Goal: Task Accomplishment & Management: Manage account settings

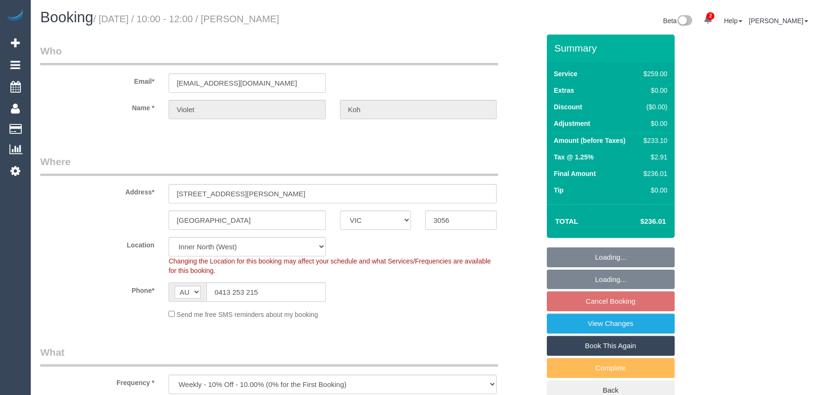
select select "VIC"
select select "spot1"
select select "number:28"
select select "number:14"
select select "number:19"
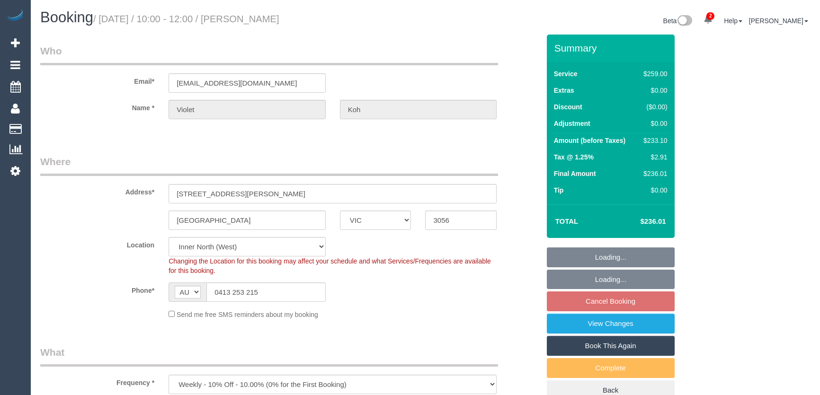
select select "number:22"
select select "number:33"
select select "number:11"
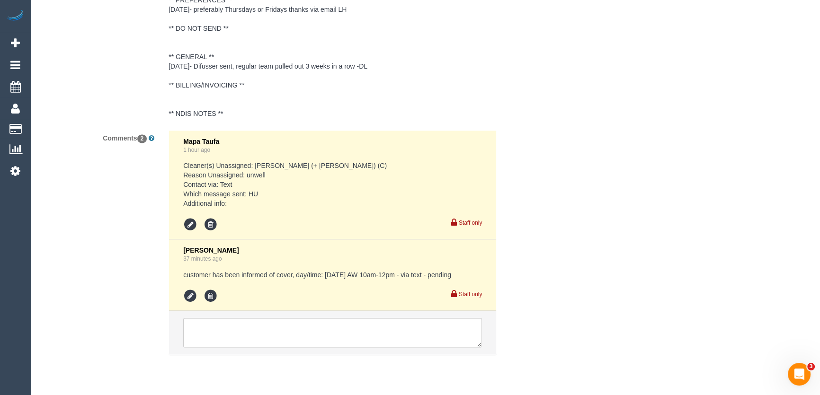
scroll to position [1766, 0]
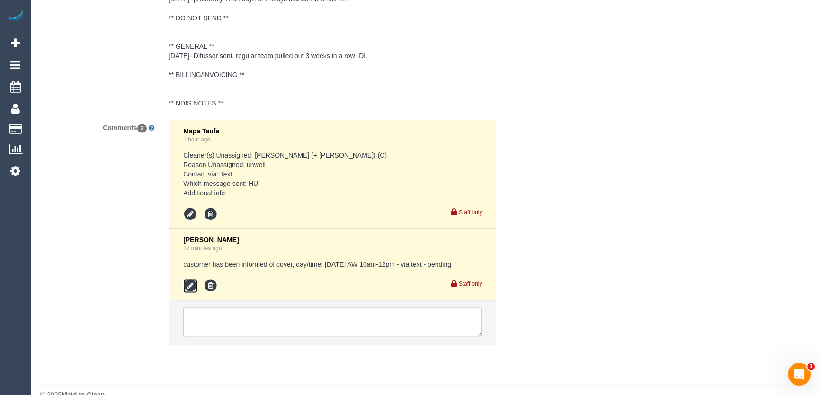
click at [191, 279] on icon at bounding box center [190, 286] width 14 height 14
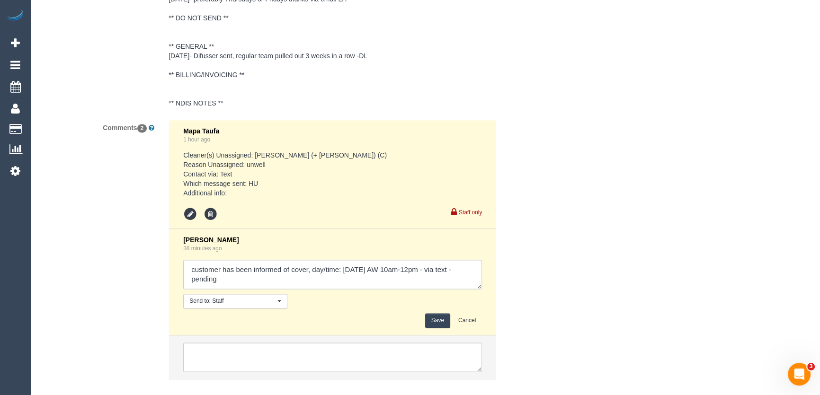
click at [224, 264] on textarea at bounding box center [332, 274] width 299 height 29
type textarea "customer has been informed of cover, day/time: Friday 22/8 AW 10am-12pm - via t…"
click at [437, 313] on button "Save" at bounding box center [437, 320] width 25 height 15
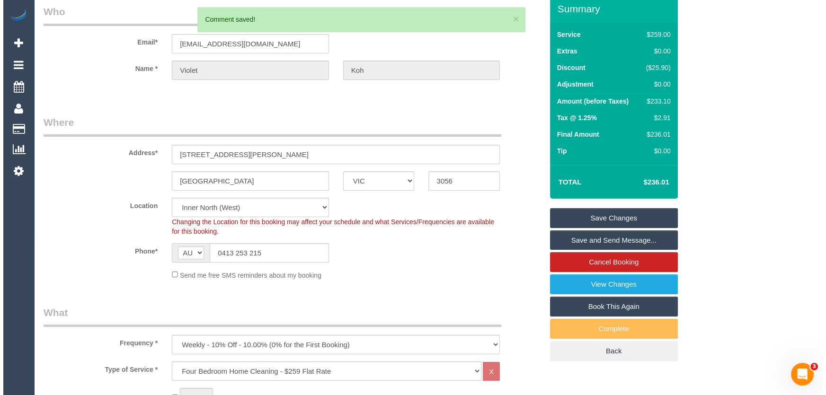
scroll to position [0, 0]
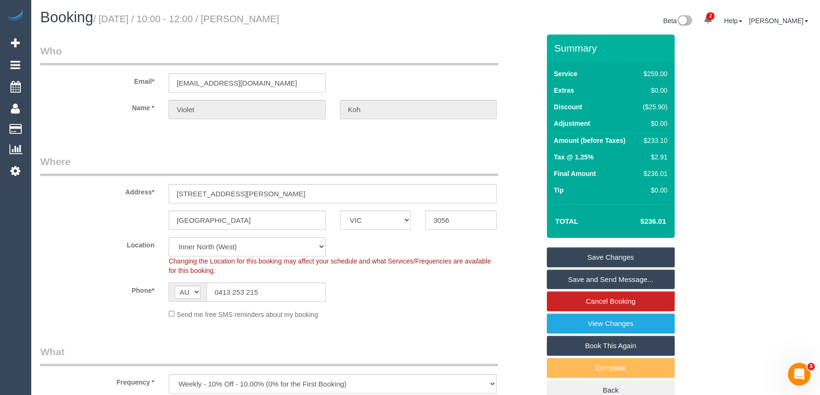
click at [562, 281] on link "Save and Send Message..." at bounding box center [611, 280] width 128 height 20
click at [562, 281] on fieldset "Save Changes Save and Send Message... Cancel Booking View Changes Book This Aga…" at bounding box center [611, 324] width 128 height 153
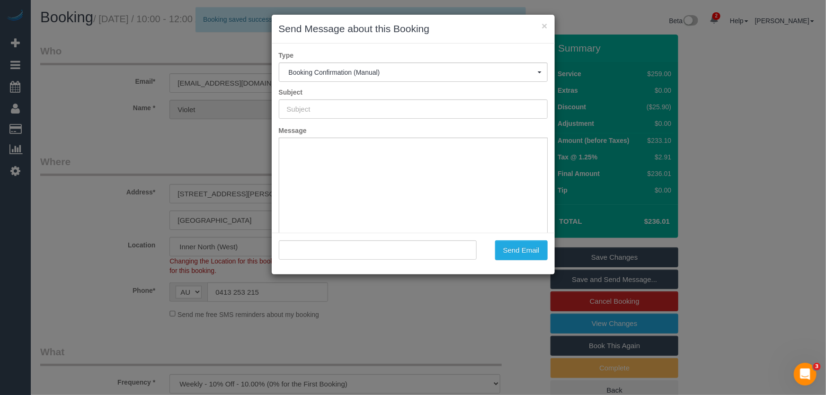
type input "Booking Confirmed"
type input ""Violet Koh" <violet_koh@hotmail.com>"
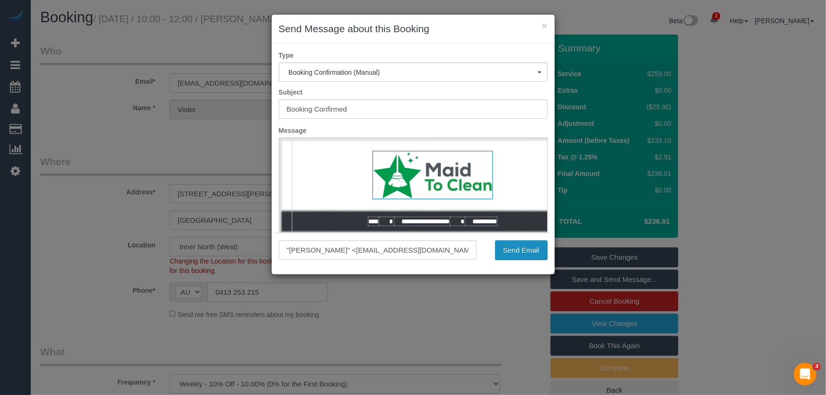
click at [516, 254] on button "Send Email" at bounding box center [521, 250] width 53 height 20
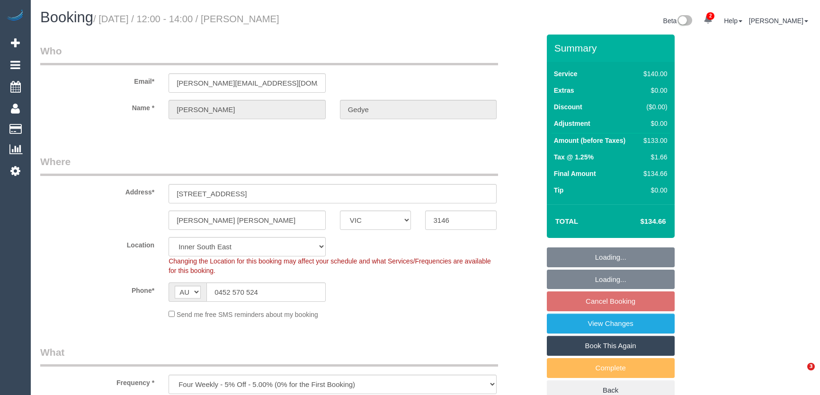
select select "VIC"
select select "string:stripe-pm_1RSvI42GScqysDRV0R0IlUrP"
select select "number:28"
select select "number:14"
select select "number:19"
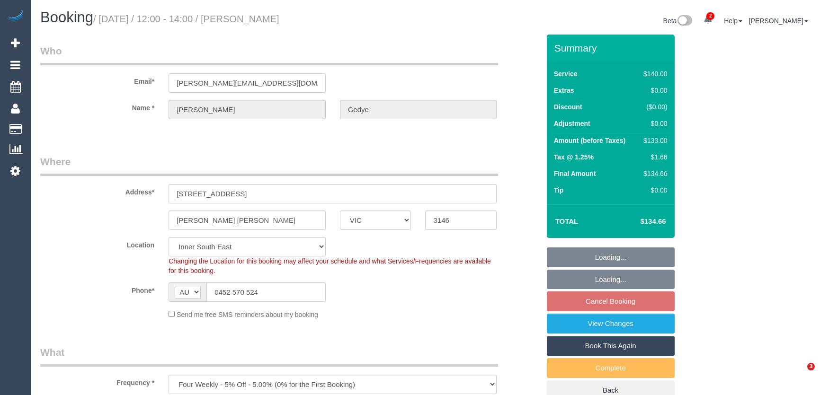
select select "number:23"
select select "number:34"
select select "number:12"
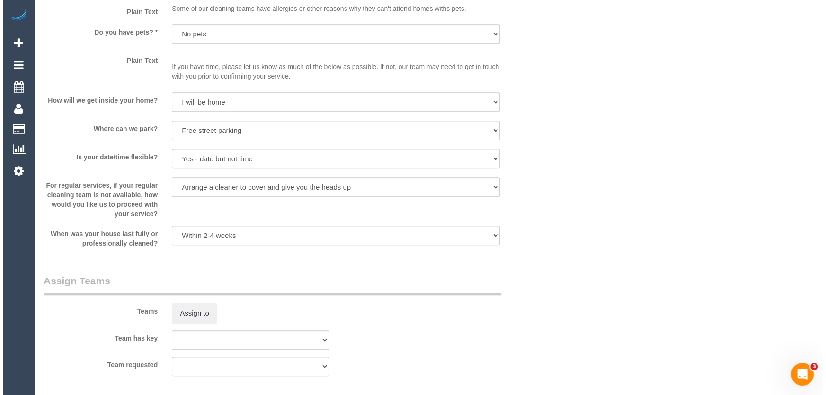
scroll to position [1205, 0]
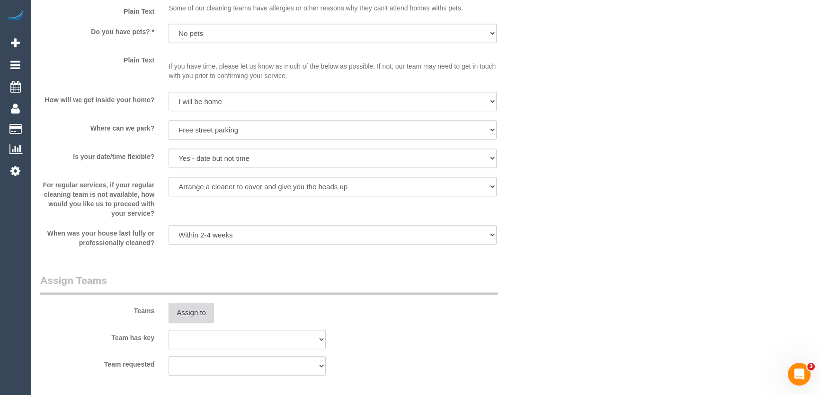
click at [188, 310] on button "Assign to" at bounding box center [190, 313] width 45 height 20
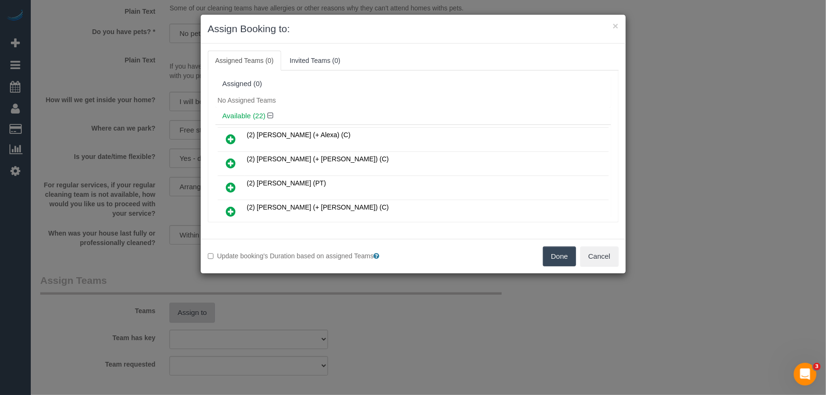
scroll to position [178, 0]
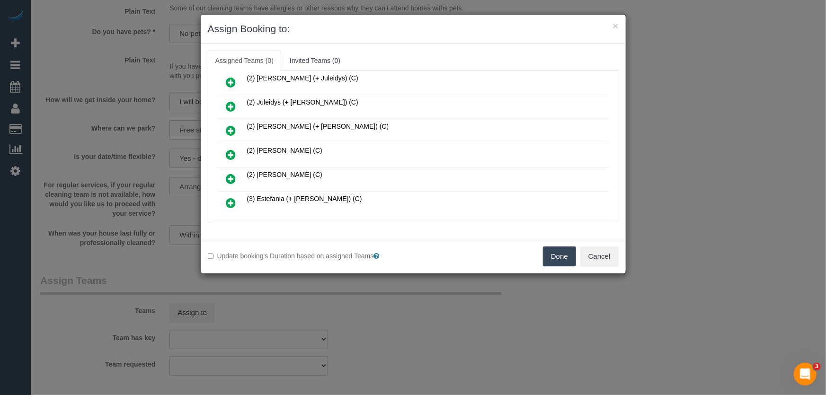
click at [233, 151] on icon at bounding box center [231, 154] width 10 height 11
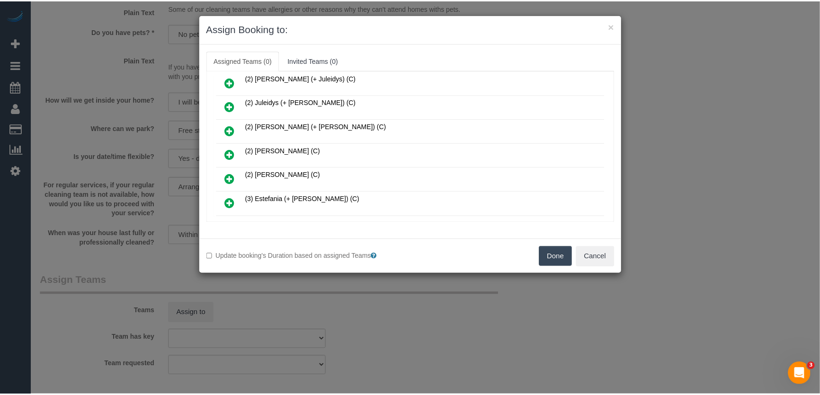
scroll to position [200, 0]
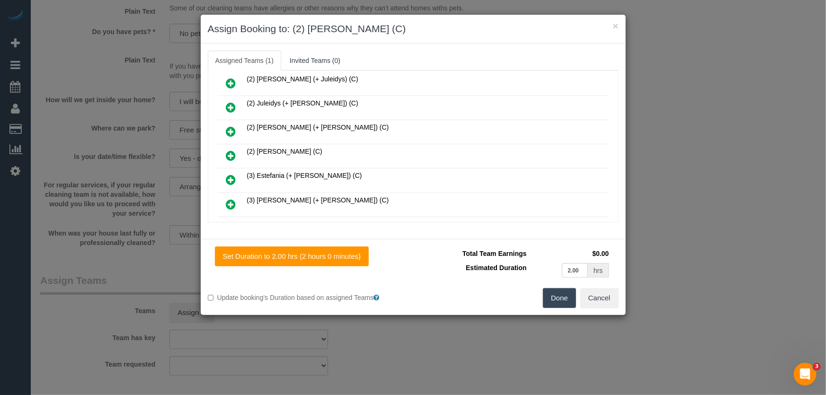
click at [557, 298] on button "Done" at bounding box center [559, 298] width 33 height 20
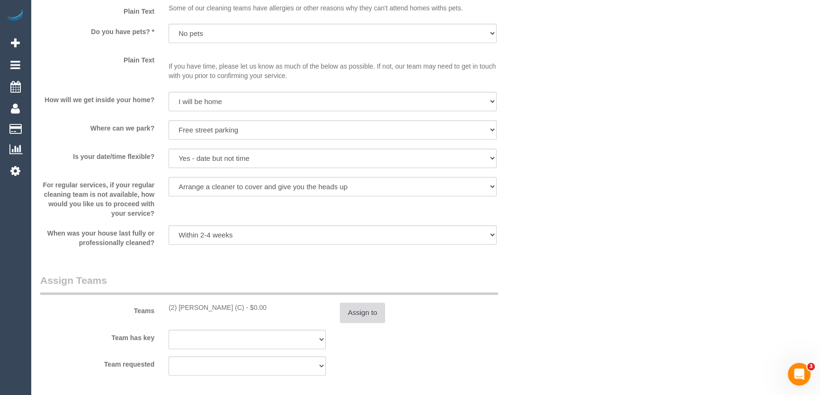
click at [370, 308] on button "Assign to" at bounding box center [362, 313] width 45 height 20
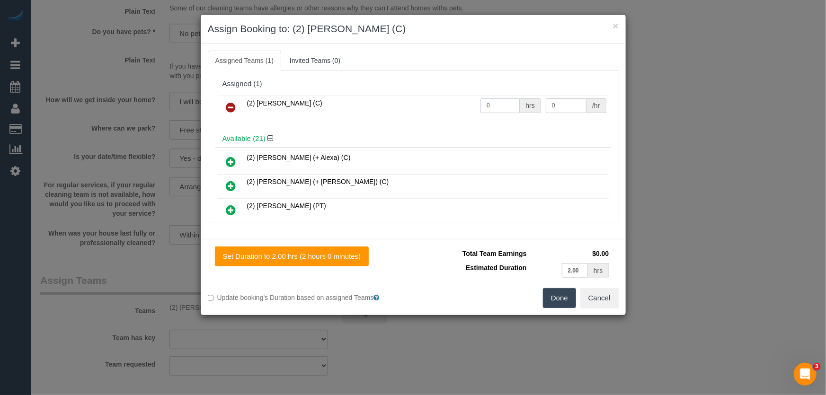
click at [503, 108] on input "0" at bounding box center [499, 105] width 39 height 15
type input "2"
click at [559, 298] on button "Done" at bounding box center [559, 298] width 33 height 20
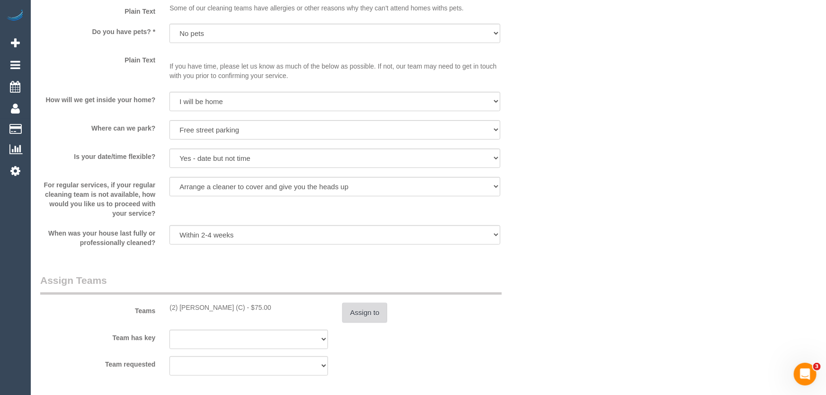
type input "37.5"
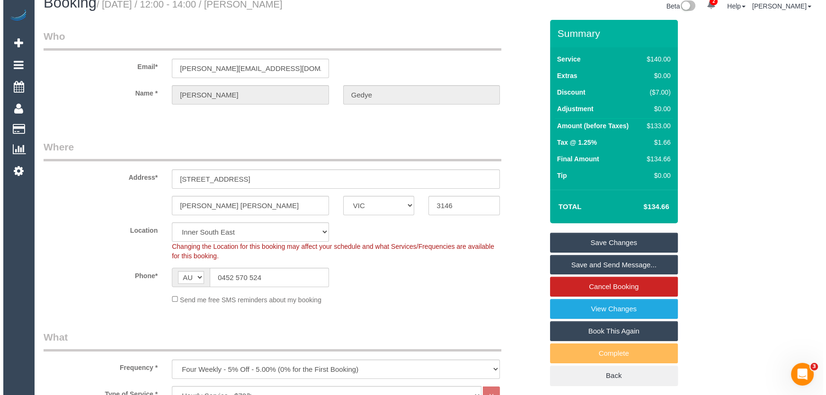
scroll to position [0, 0]
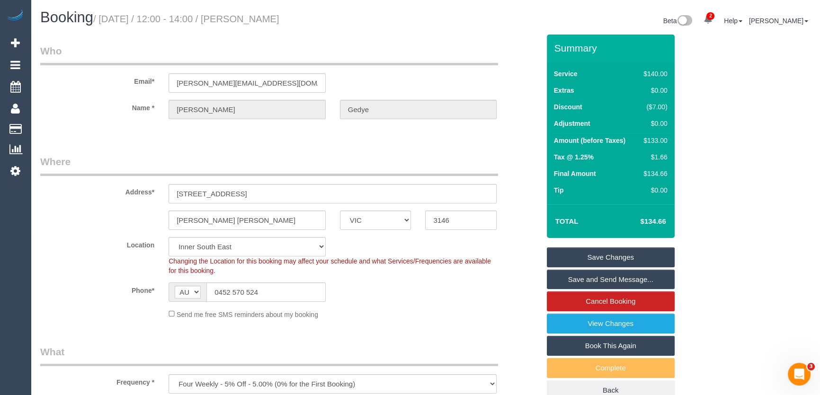
click at [253, 15] on small "/ August 22, 2025 / 12:00 - 14:00 / Amelia Gedye" at bounding box center [186, 19] width 186 height 10
click at [253, 29] on div "Booking / August 22, 2025 / 12:00 - 14:00 / Amelia Gedye" at bounding box center [229, 19] width 392 height 20
click at [256, 22] on small "/ August 22, 2025 / 12:00 - 14:00 / Amelia Gedye" at bounding box center [186, 19] width 186 height 10
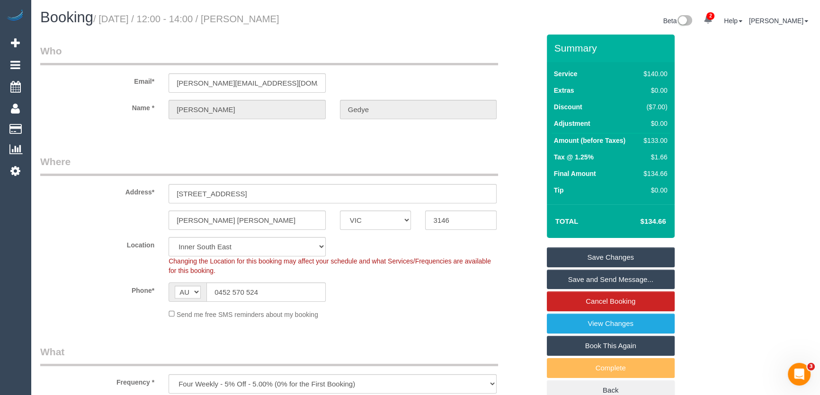
click at [256, 22] on small "/ August 22, 2025 / 12:00 - 14:00 / Amelia Gedye" at bounding box center [186, 19] width 186 height 10
click at [256, 19] on small "/ August 22, 2025 / 12:00 - 14:00 / Amelia Gedye" at bounding box center [186, 19] width 186 height 10
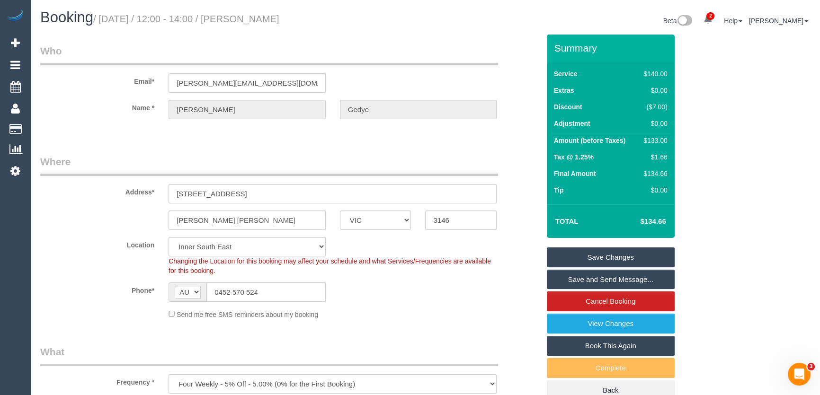
click at [256, 19] on small "/ August 22, 2025 / 12:00 - 14:00 / Amelia Gedye" at bounding box center [186, 19] width 186 height 10
click at [260, 19] on small "/ August 22, 2025 / 12:00 - 14:00 / Amelia Gedye" at bounding box center [186, 19] width 186 height 10
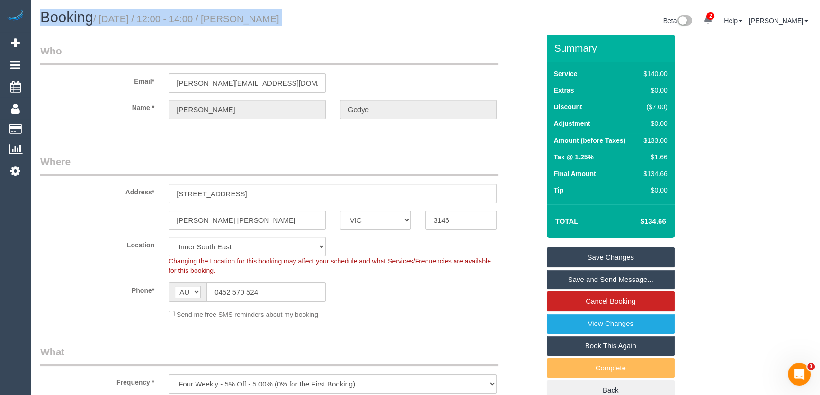
click at [260, 19] on small "/ August 22, 2025 / 12:00 - 14:00 / Amelia Gedye" at bounding box center [186, 19] width 186 height 10
copy small "Amelia Gedye"
click at [606, 255] on link "Save Changes" at bounding box center [611, 258] width 128 height 20
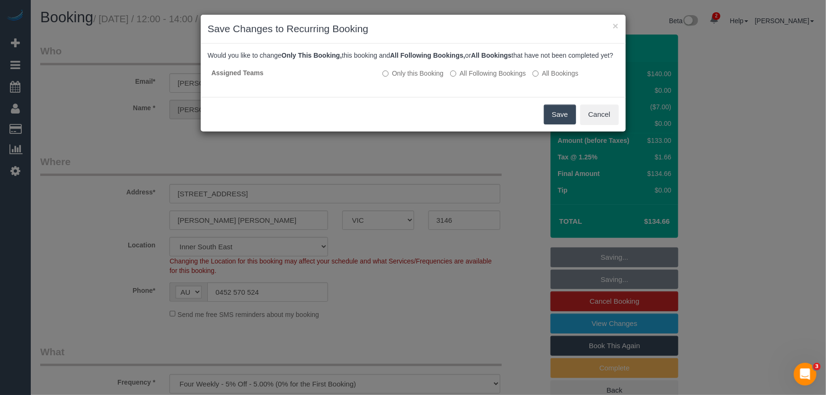
drag, startPoint x: 552, startPoint y: 124, endPoint x: 547, endPoint y: 121, distance: 6.6
click at [552, 124] on button "Save" at bounding box center [560, 115] width 32 height 20
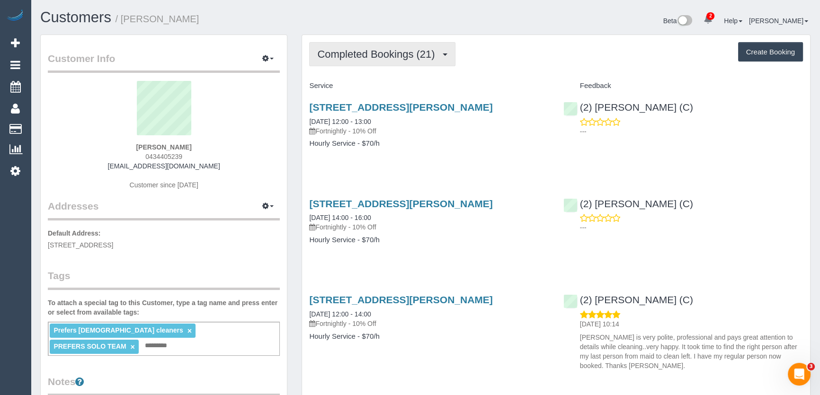
click at [381, 53] on span "Completed Bookings (21)" at bounding box center [378, 54] width 122 height 12
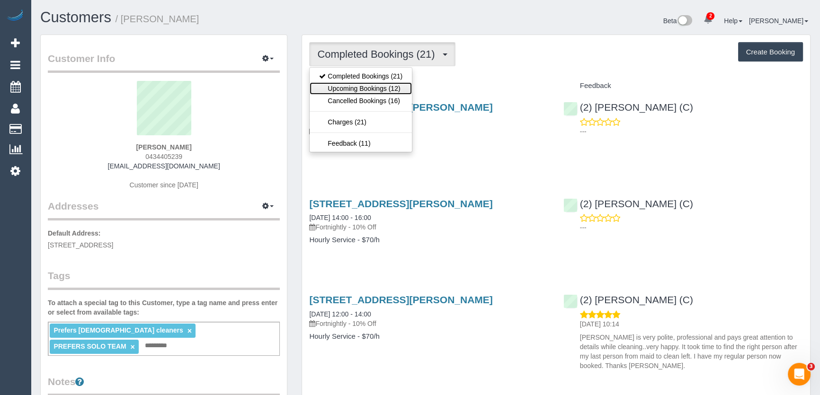
click at [376, 87] on link "Upcoming Bookings (12)" at bounding box center [361, 88] width 102 height 12
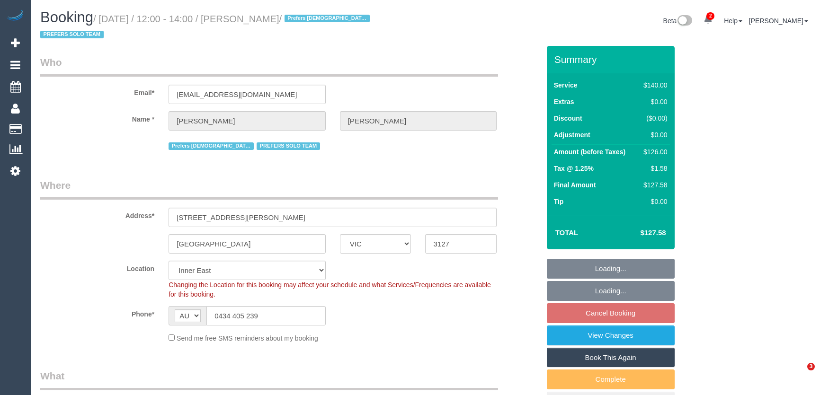
select select "VIC"
select select "number:28"
select select "number:14"
select select "number:19"
select select "number:25"
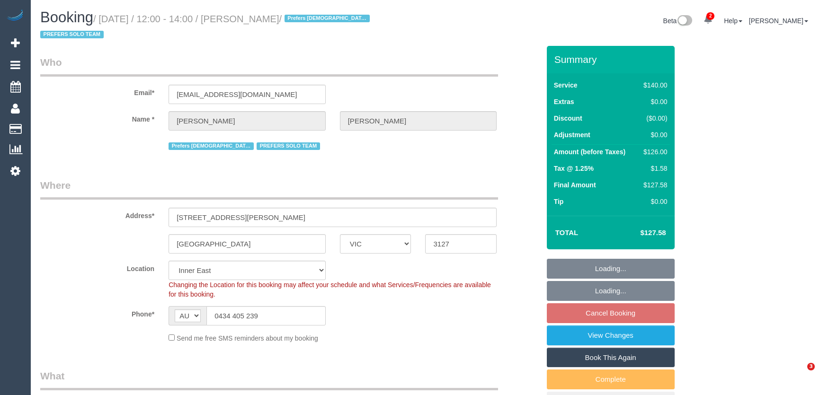
select select "number:35"
select select "number:11"
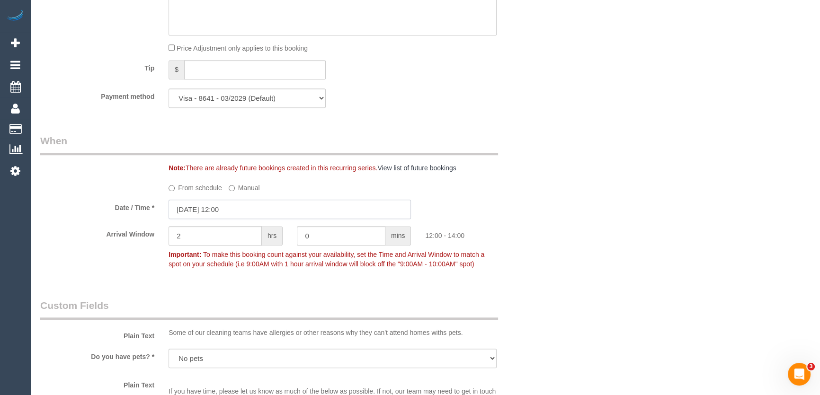
click at [250, 214] on input "22/08/2025 12:00" at bounding box center [289, 209] width 242 height 19
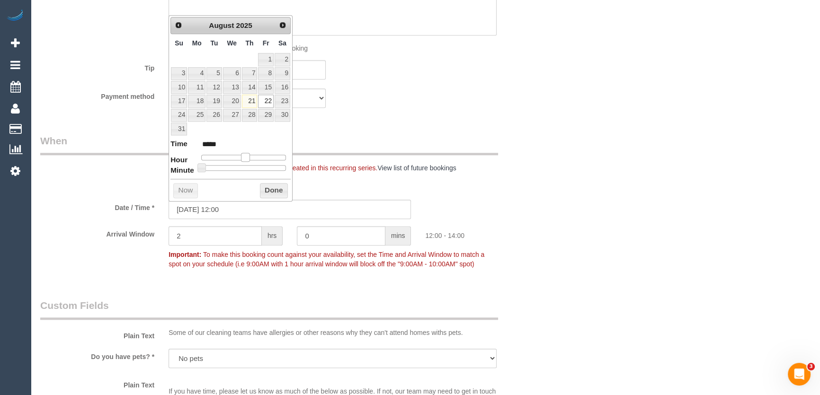
type input "22/08/2025 13:00"
type input "*****"
click at [249, 157] on span at bounding box center [245, 157] width 9 height 9
click at [251, 157] on span at bounding box center [249, 157] width 9 height 9
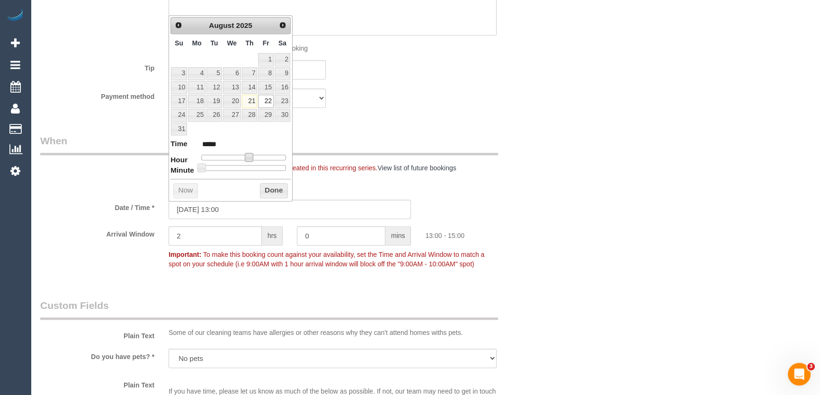
click at [251, 157] on span at bounding box center [249, 157] width 9 height 9
click at [398, 131] on div "Who Email* surbhi09chopra@gmail.com Name * Surbhi Sharma Prefers Female cleaner…" at bounding box center [290, 196] width 514 height 2109
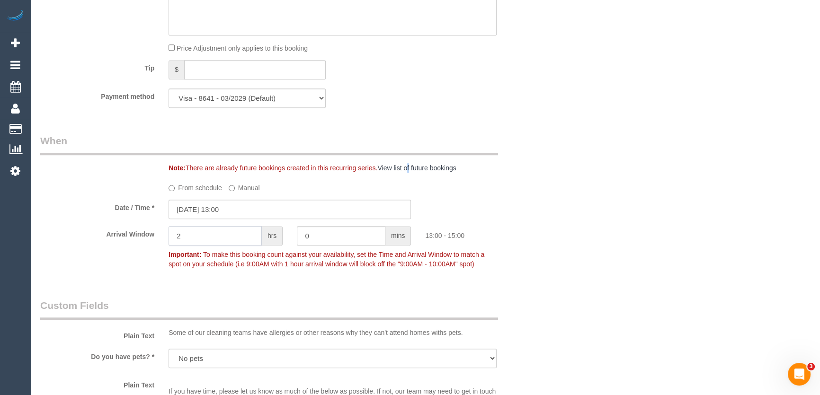
click at [213, 244] on input "2" at bounding box center [214, 235] width 93 height 19
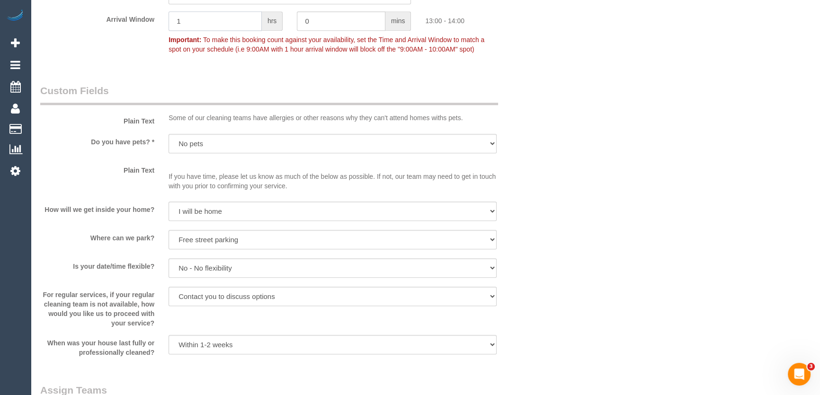
scroll to position [1783, 0]
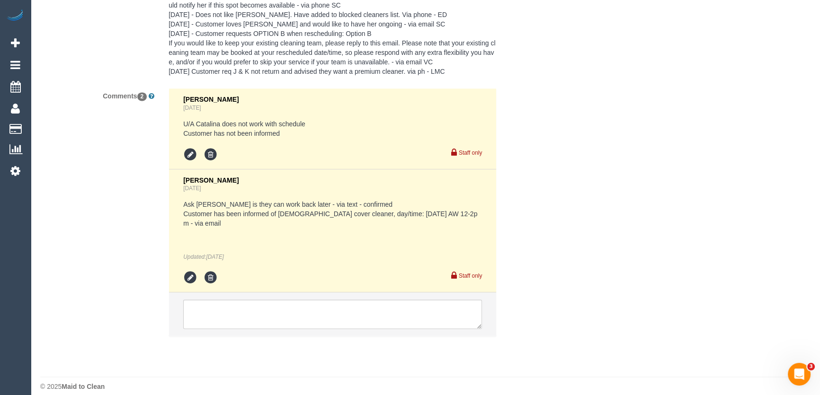
type input "1"
click at [225, 302] on textarea at bounding box center [332, 314] width 299 height 29
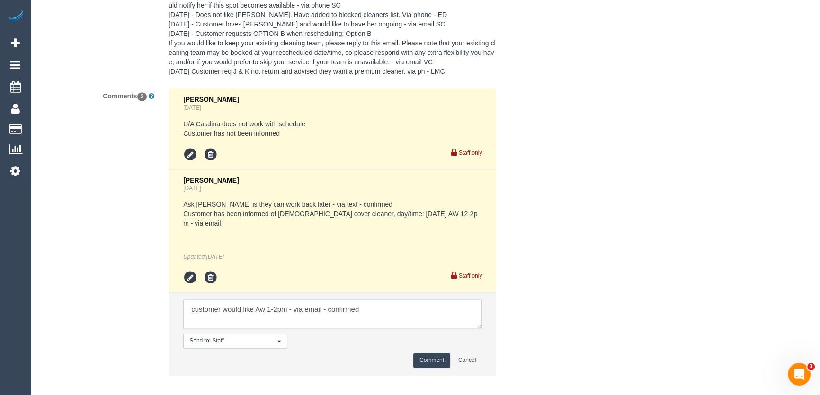
type textarea "customer would like Aw 1-2pm - via email - confirmed"
click at [423, 353] on button "Comment" at bounding box center [431, 360] width 37 height 15
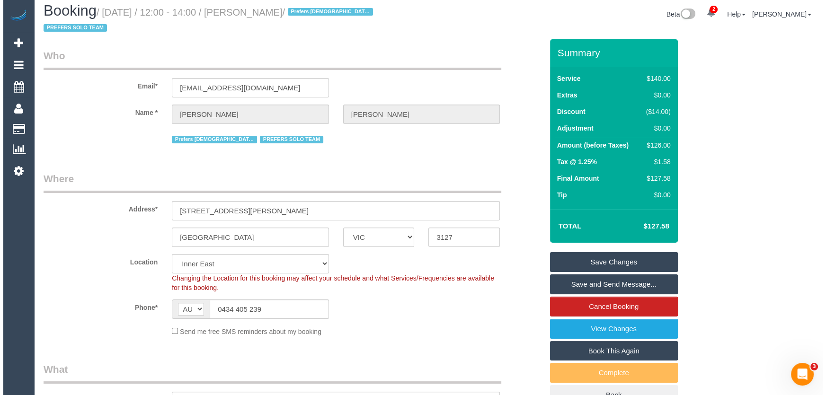
scroll to position [0, 0]
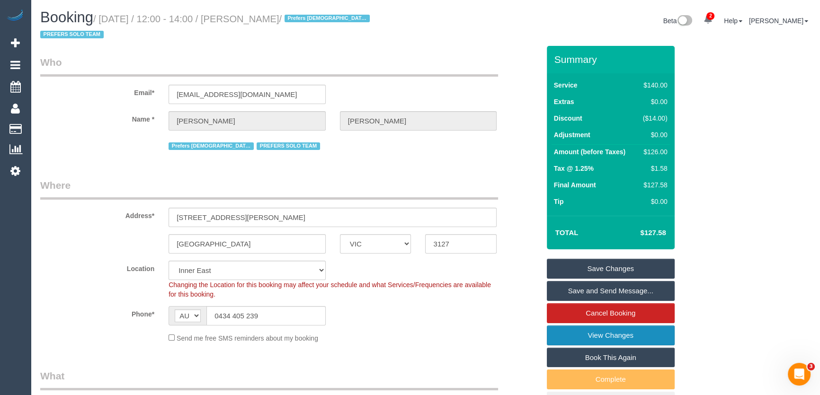
click at [572, 339] on link "View Changes" at bounding box center [611, 336] width 128 height 20
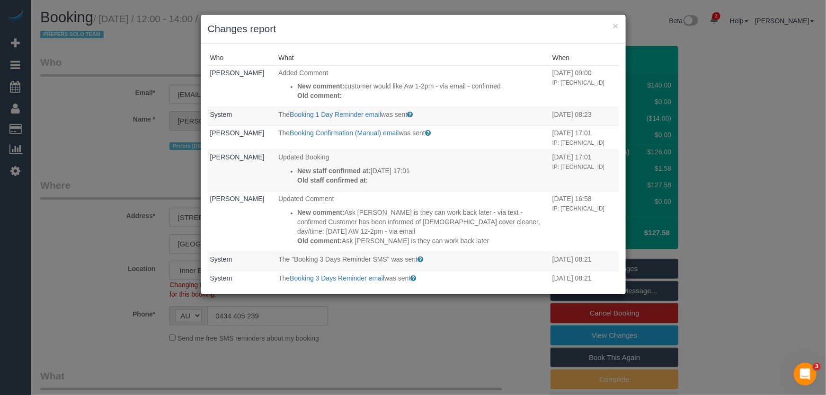
click at [382, 320] on div "× Changes report Who What When Jessica Trentin Added Comment New comment: custo…" at bounding box center [413, 197] width 826 height 395
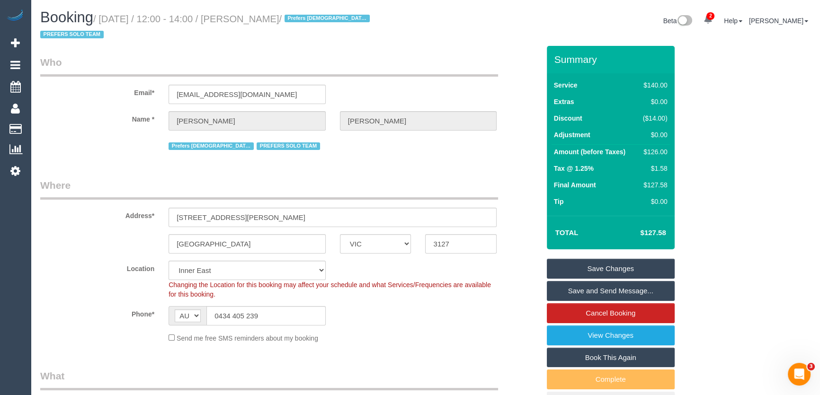
click at [611, 284] on link "Save and Send Message..." at bounding box center [611, 291] width 128 height 20
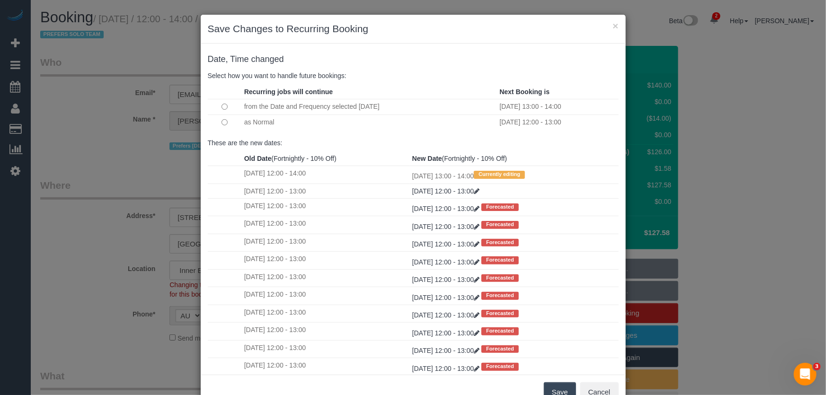
click at [558, 391] on button "Save" at bounding box center [560, 392] width 32 height 20
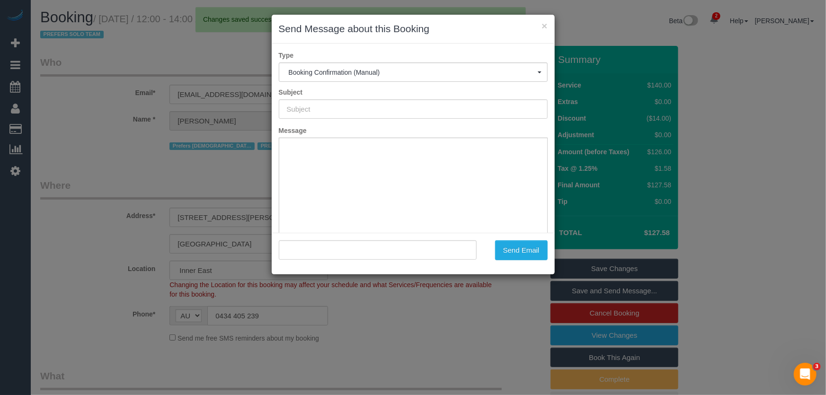
type input "Booking Confirmed"
type input ""Surbhi Sharma" <surbhi09chopra@gmail.com>"
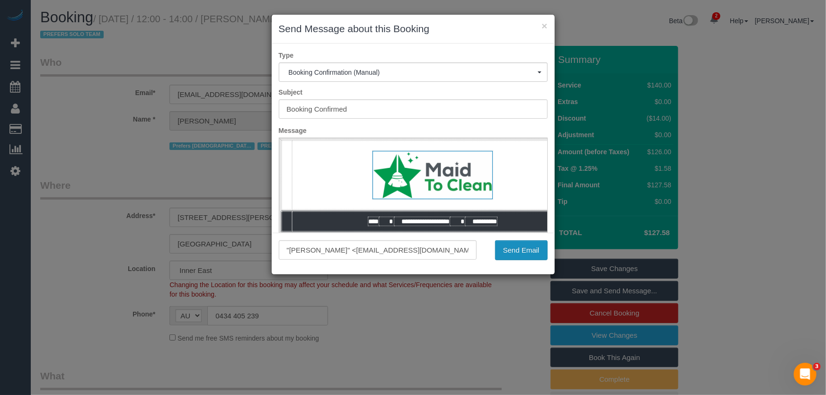
click at [512, 251] on button "Send Email" at bounding box center [521, 250] width 53 height 20
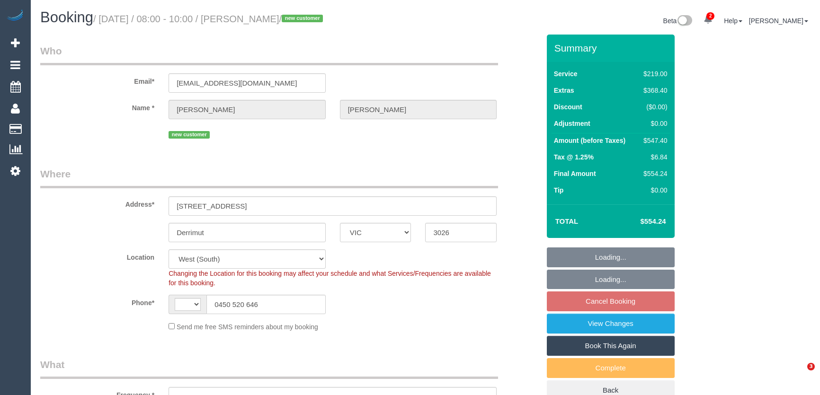
select select "VIC"
select select "number:28"
select select "number:14"
select select "number:19"
select select "number:25"
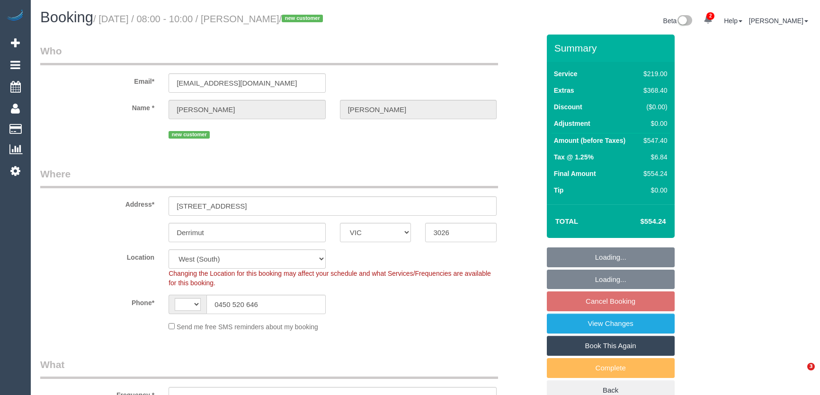
select select "number:13"
select select "string:AU"
select select "object:803"
select select "spot2"
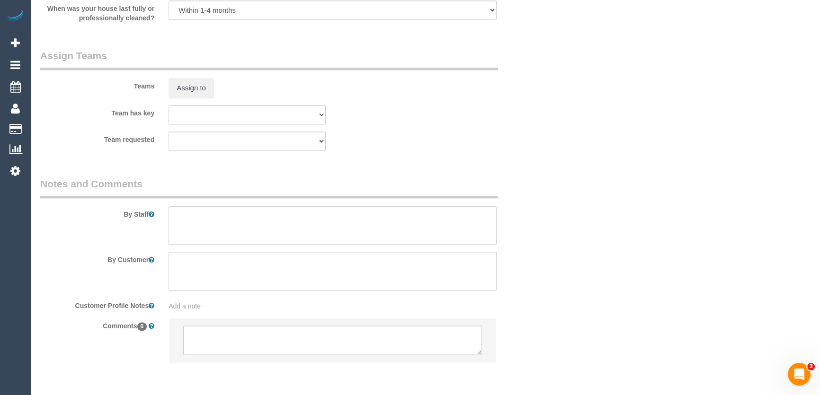
scroll to position [1435, 0]
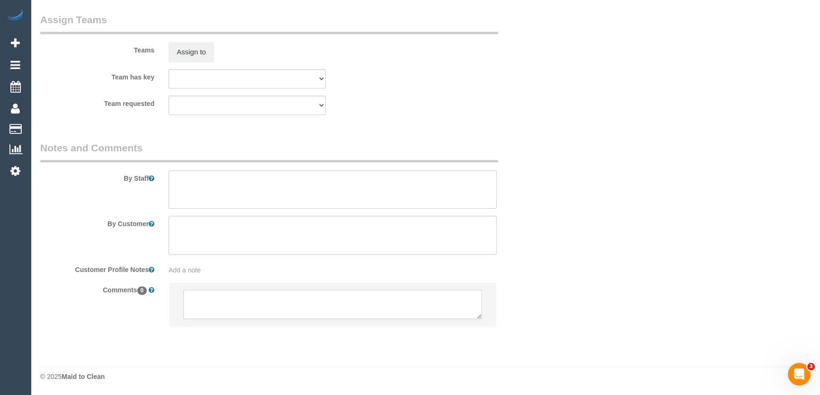
click at [207, 295] on textarea at bounding box center [332, 304] width 299 height 29
click at [209, 296] on textarea at bounding box center [332, 304] width 299 height 29
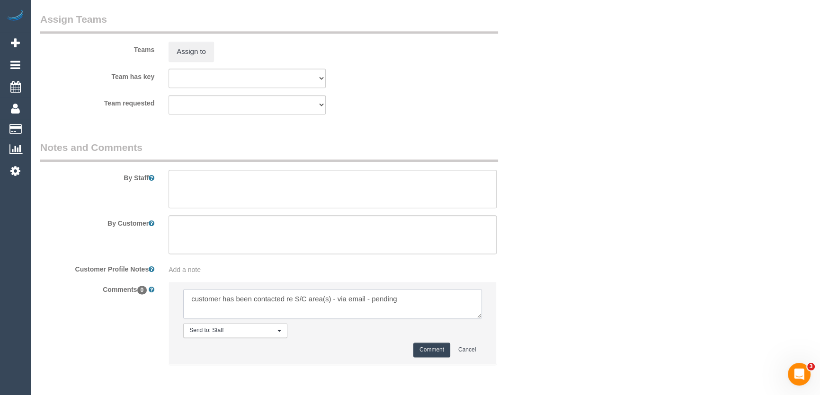
type textarea "customer has been contacted re S/C area(s) - via email - pending"
click at [419, 353] on button "Comment" at bounding box center [431, 350] width 37 height 15
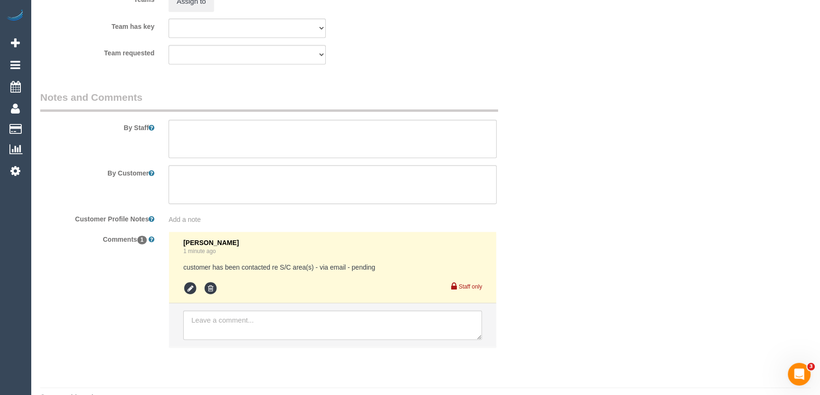
scroll to position [1506, 0]
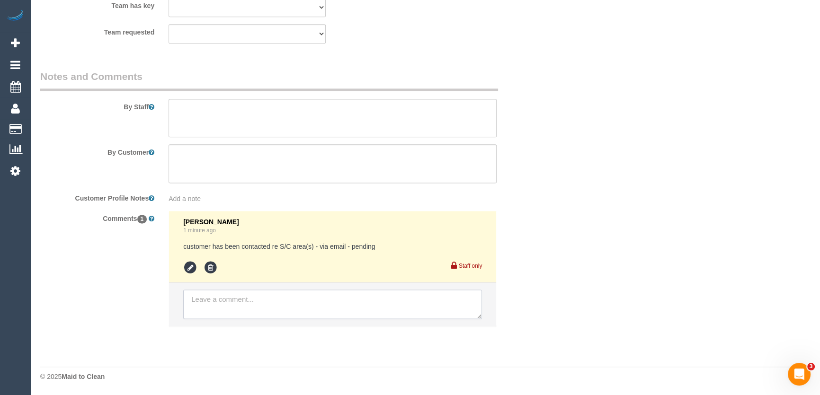
click at [197, 299] on textarea at bounding box center [332, 304] width 299 height 29
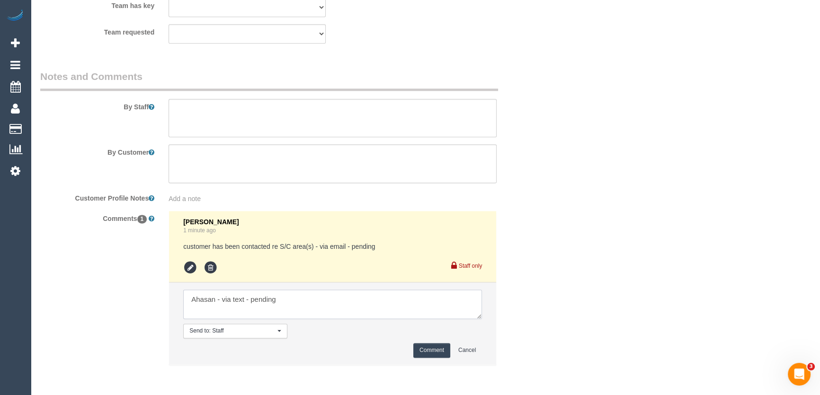
type textarea "Ahasan - via text - pending"
click at [430, 347] on button "Comment" at bounding box center [431, 350] width 37 height 15
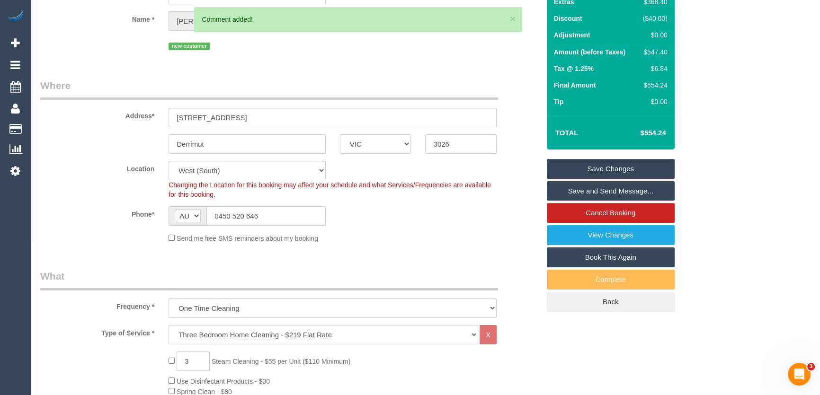
scroll to position [0, 0]
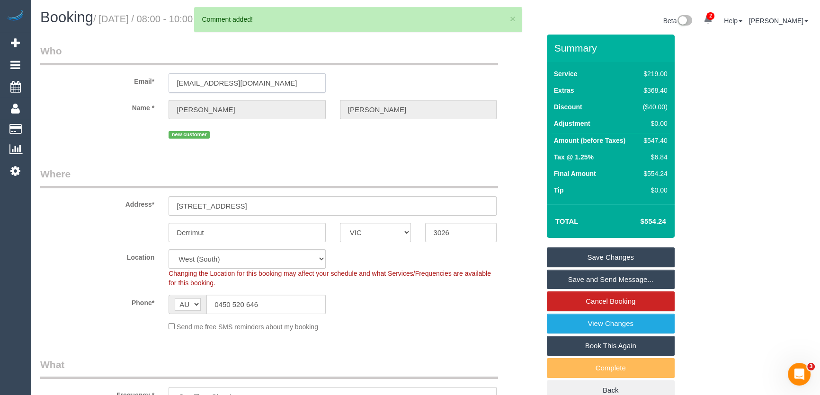
click at [237, 84] on input "[EMAIL_ADDRESS][DOMAIN_NAME]" at bounding box center [246, 82] width 157 height 19
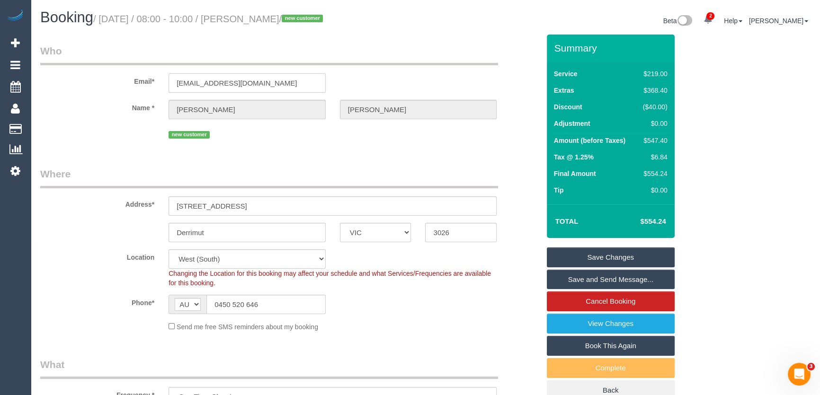
click at [237, 84] on input "[EMAIL_ADDRESS][DOMAIN_NAME]" at bounding box center [246, 82] width 157 height 19
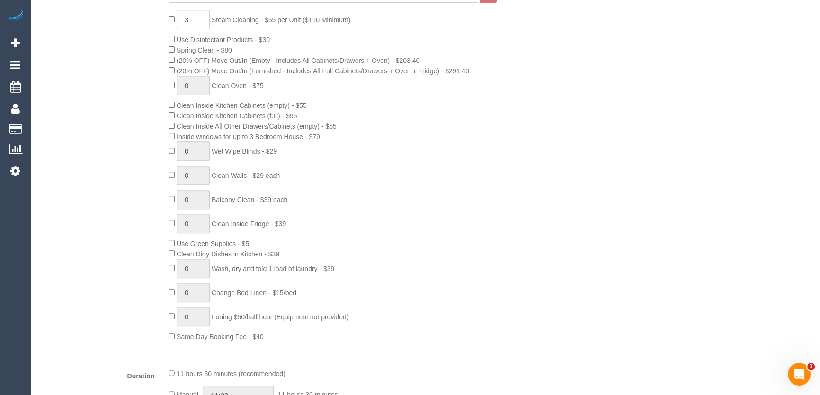
scroll to position [559, 0]
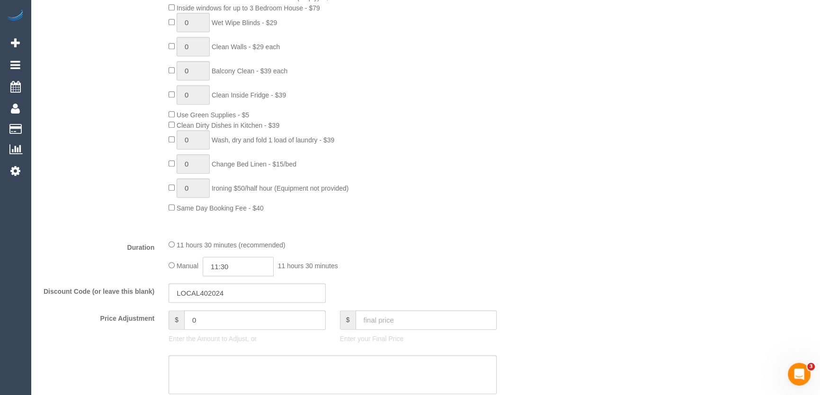
click at [242, 272] on input "11:30" at bounding box center [238, 266] width 71 height 19
click at [243, 272] on input "11:30" at bounding box center [238, 266] width 71 height 19
click at [232, 297] on li "09:30" at bounding box center [228, 300] width 42 height 12
type input "09:30"
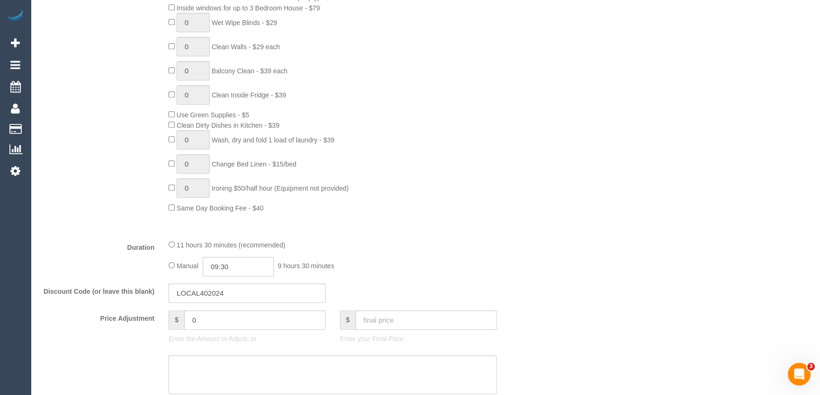
click at [398, 265] on div "Manual 09:30 9 hours 30 minutes" at bounding box center [332, 266] width 328 height 19
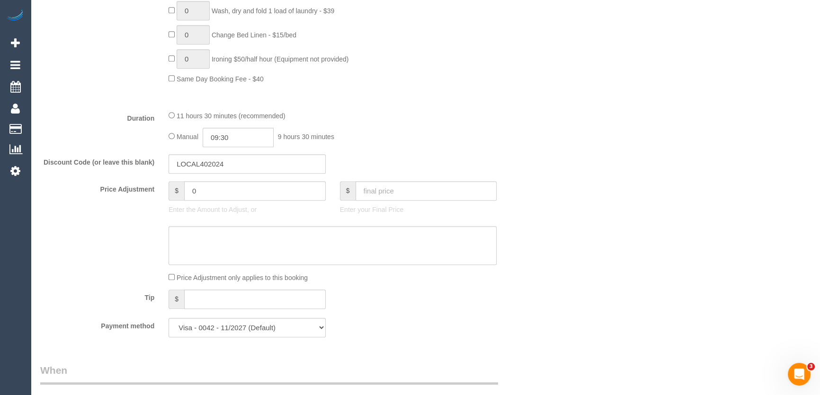
select select "spot27"
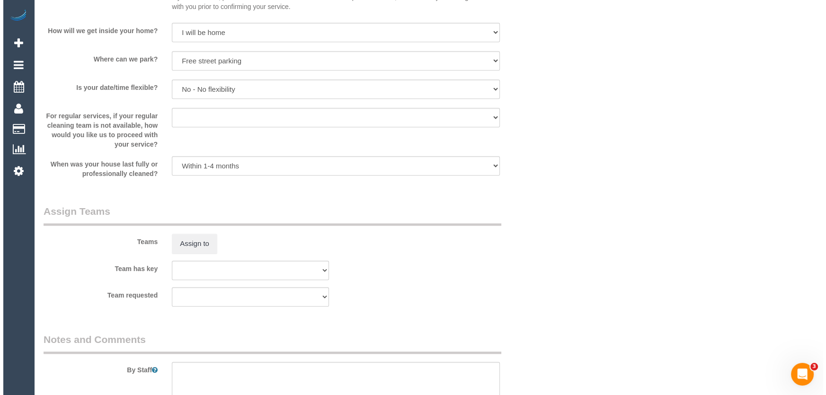
scroll to position [1248, 0]
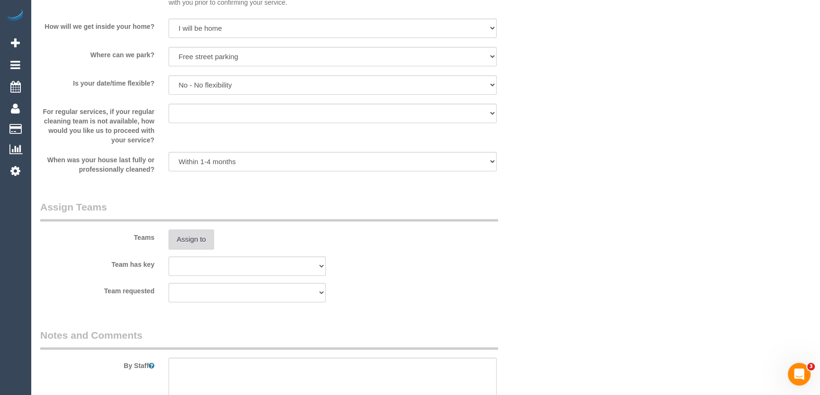
click at [192, 241] on button "Assign to" at bounding box center [190, 240] width 45 height 20
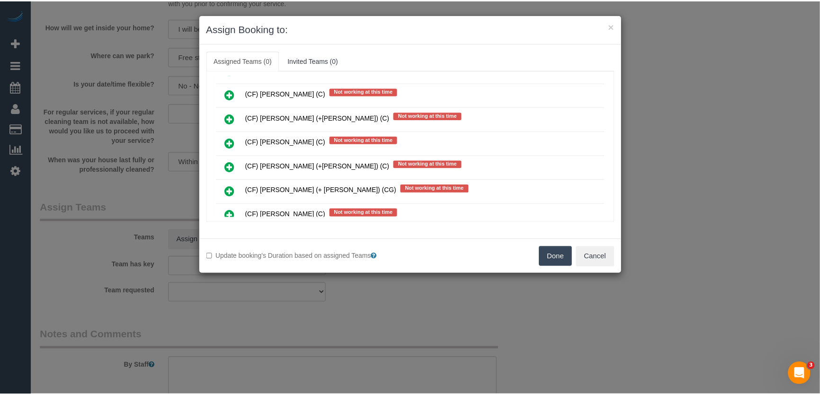
scroll to position [1736, 0]
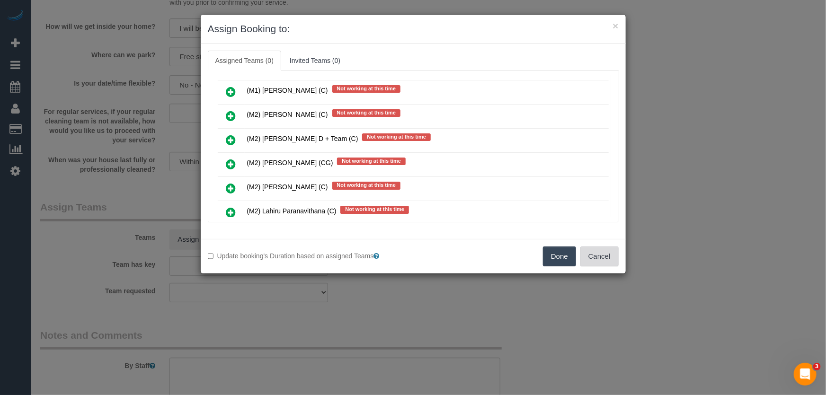
click at [586, 256] on button "Cancel" at bounding box center [599, 257] width 38 height 20
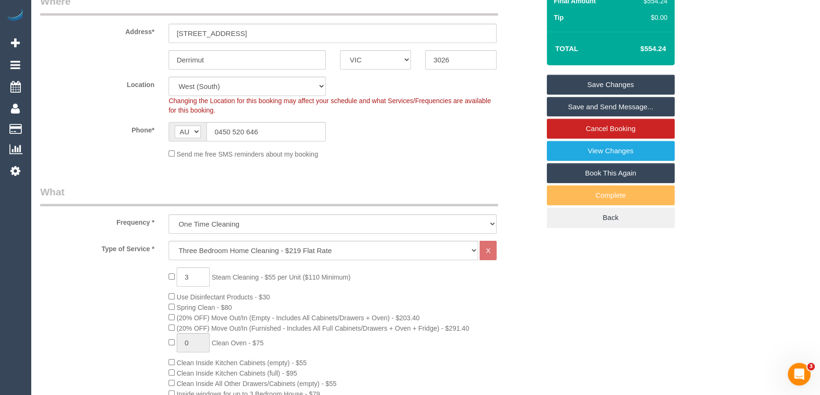
scroll to position [172, 0]
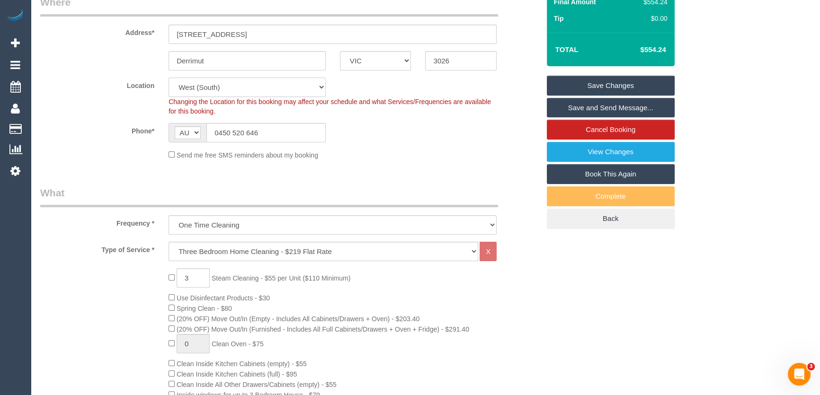
click at [206, 90] on select "Office [GEOGRAPHIC_DATA] (North) East (South) [GEOGRAPHIC_DATA] (East) [GEOGRAP…" at bounding box center [246, 87] width 157 height 19
select select "54"
click at [168, 78] on select "Office [GEOGRAPHIC_DATA] (North) East (South) [GEOGRAPHIC_DATA] (East) [GEOGRAP…" at bounding box center [246, 87] width 157 height 19
click at [204, 108] on span "Changing the Location for this booking may affect your schedule and what Servic…" at bounding box center [329, 106] width 322 height 17
click at [213, 83] on select "Office City East (North) East (South) Inner East Inner North (East) Inner North…" at bounding box center [246, 87] width 157 height 19
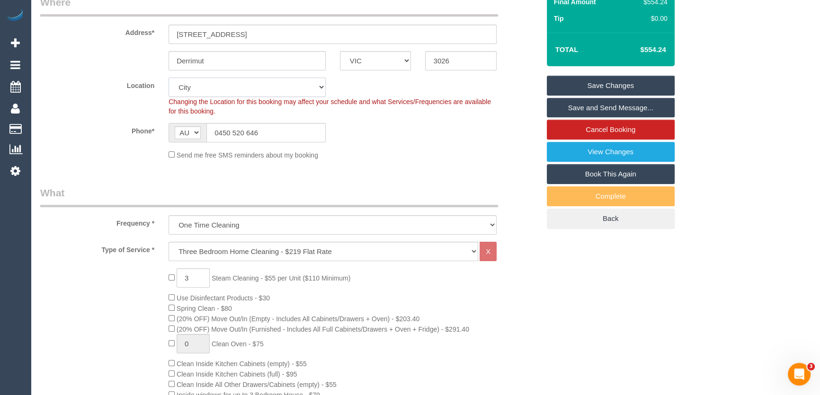
select select "object:4083"
select select "50"
click at [168, 78] on select "Office City East (North) East (South) Inner East Inner North (East) Inner North…" at bounding box center [246, 87] width 157 height 19
select select "spot52"
select select "object:4088"
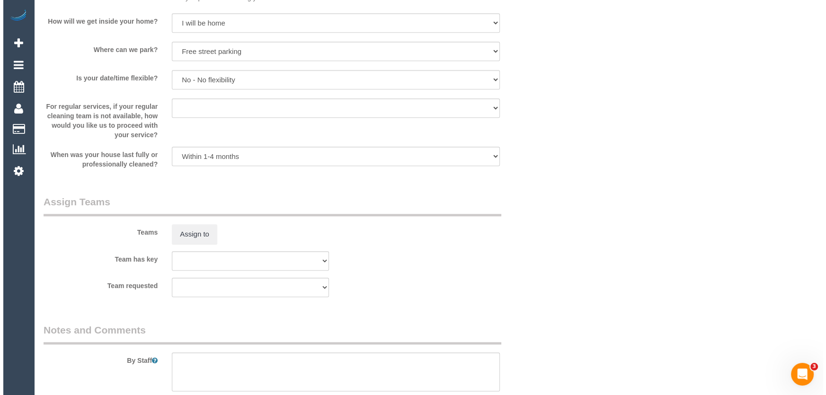
scroll to position [1377, 0]
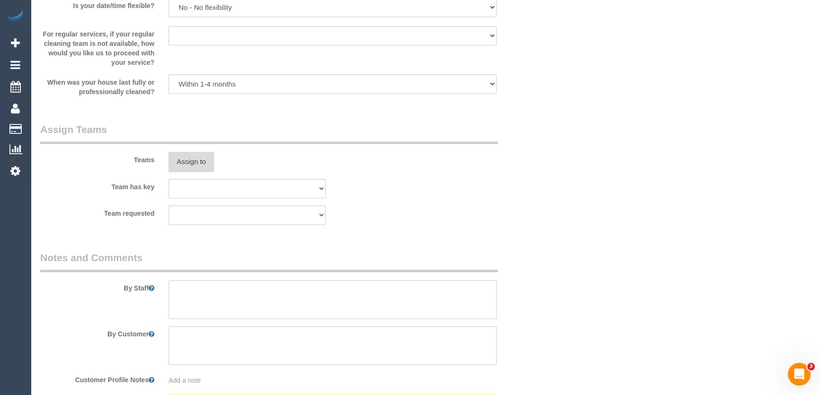
click at [189, 166] on button "Assign to" at bounding box center [190, 162] width 45 height 20
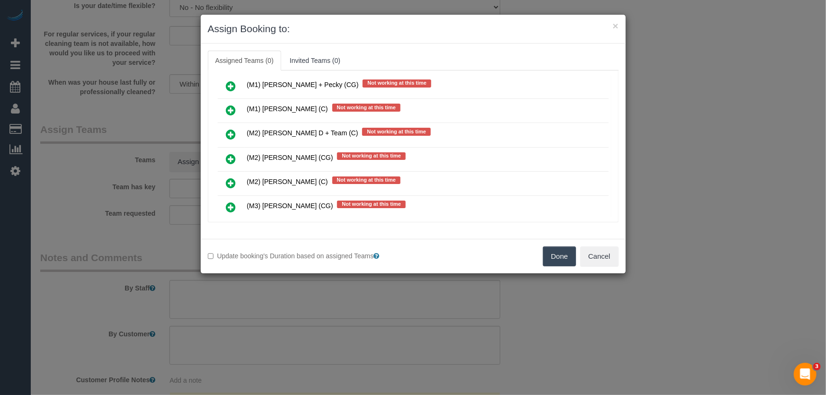
scroll to position [948, 0]
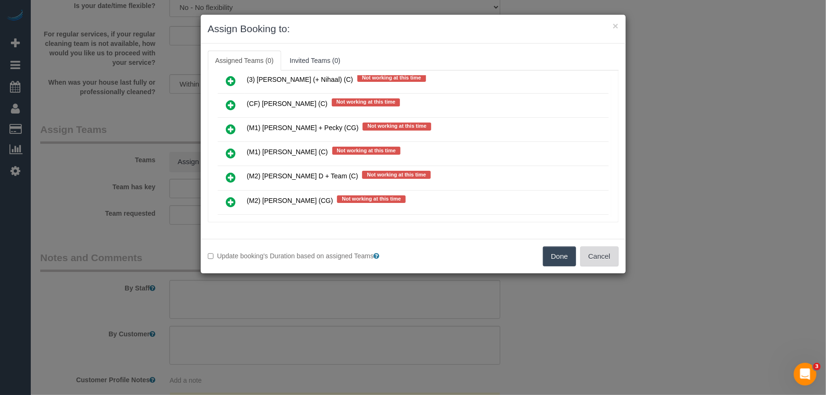
click at [611, 263] on button "Cancel" at bounding box center [599, 257] width 38 height 20
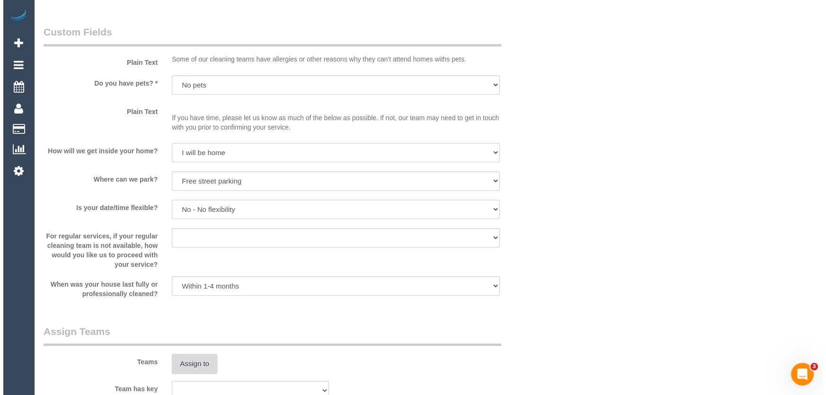
scroll to position [1248, 0]
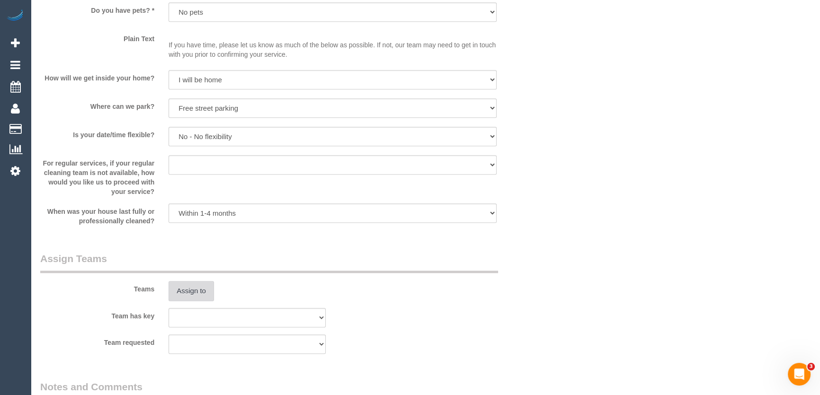
click at [186, 289] on button "Assign to" at bounding box center [190, 291] width 45 height 20
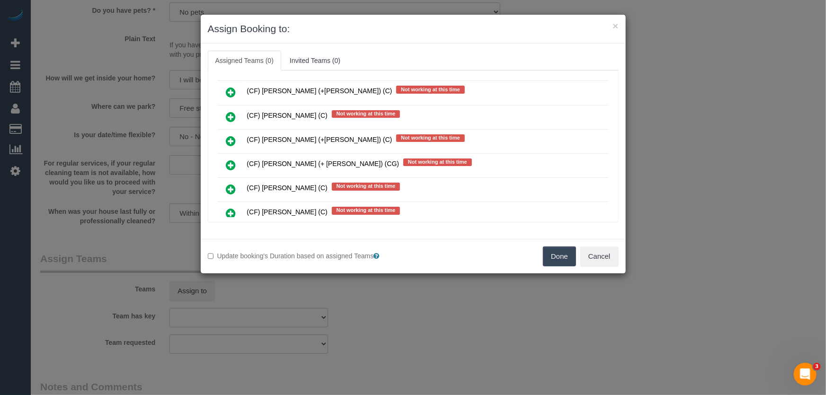
scroll to position [4302, 0]
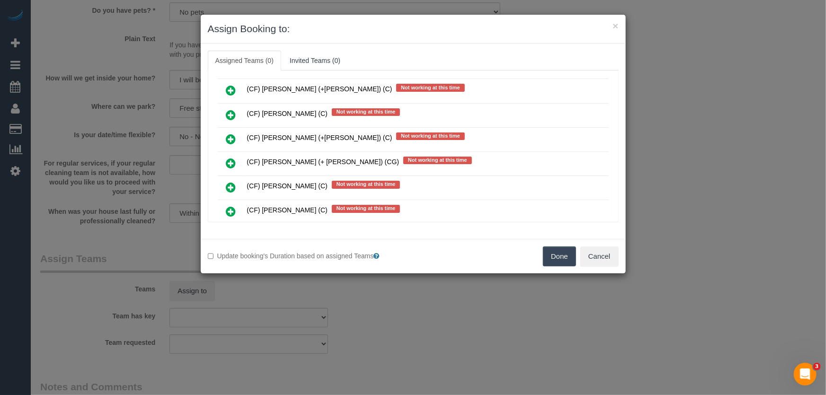
click at [230, 279] on icon at bounding box center [231, 284] width 10 height 11
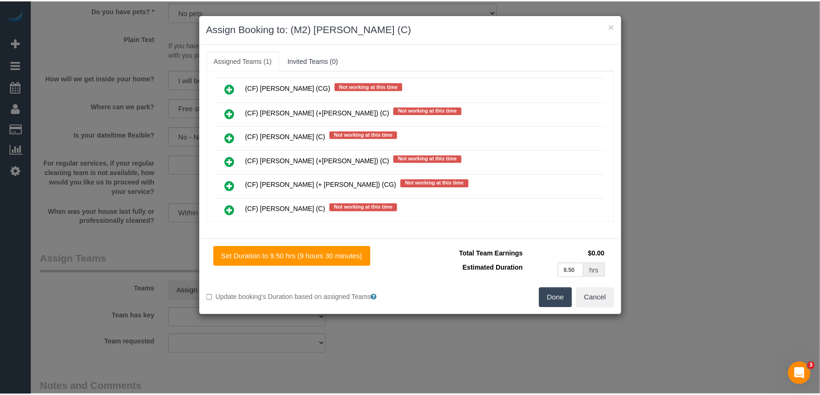
scroll to position [4325, 0]
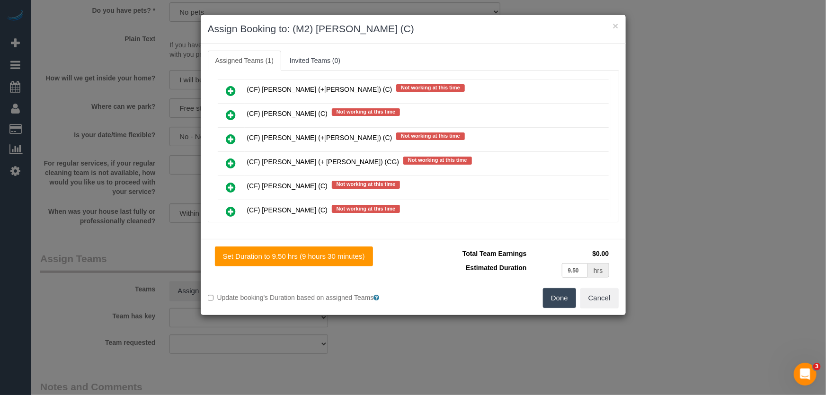
click at [565, 298] on button "Done" at bounding box center [559, 298] width 33 height 20
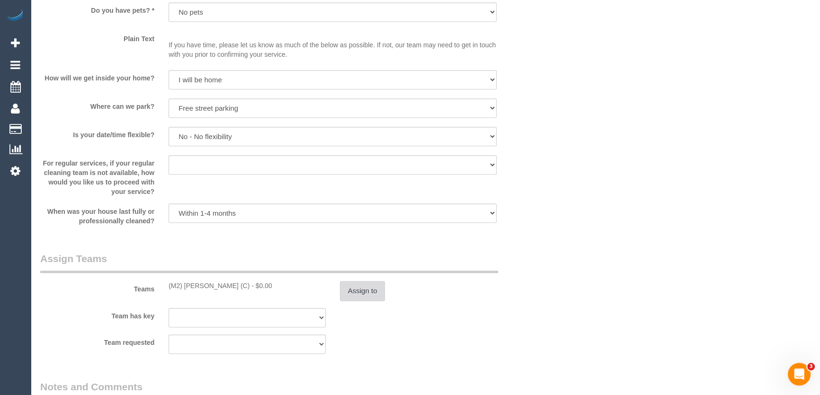
click at [356, 289] on button "Assign to" at bounding box center [362, 291] width 45 height 20
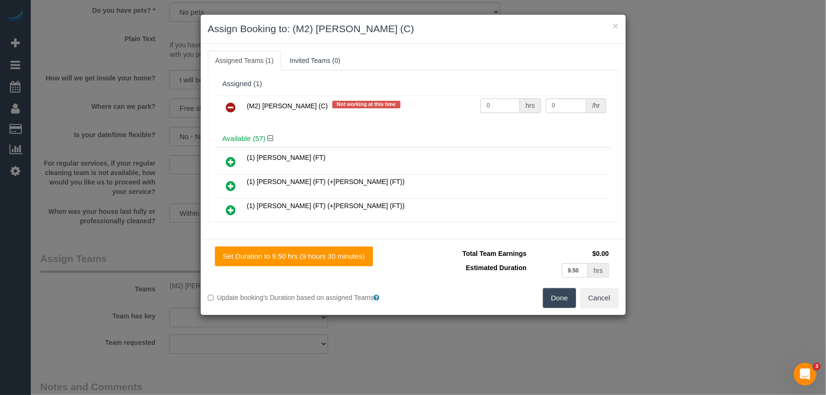
click at [501, 101] on input "0" at bounding box center [499, 105] width 39 height 15
type input "1"
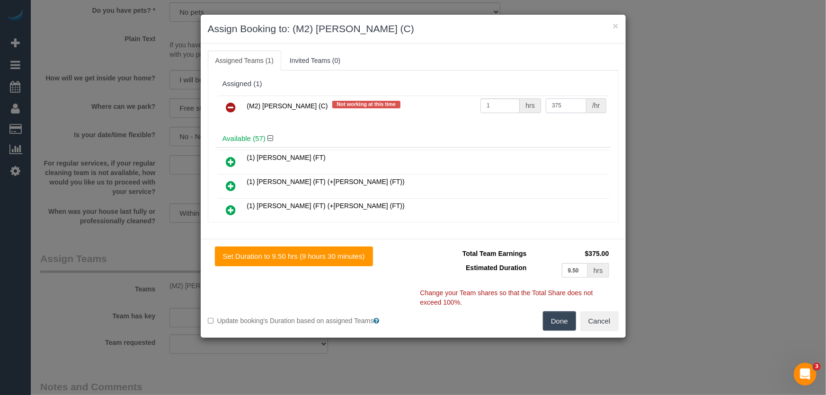
type input "375"
click at [563, 322] on button "Done" at bounding box center [559, 321] width 33 height 20
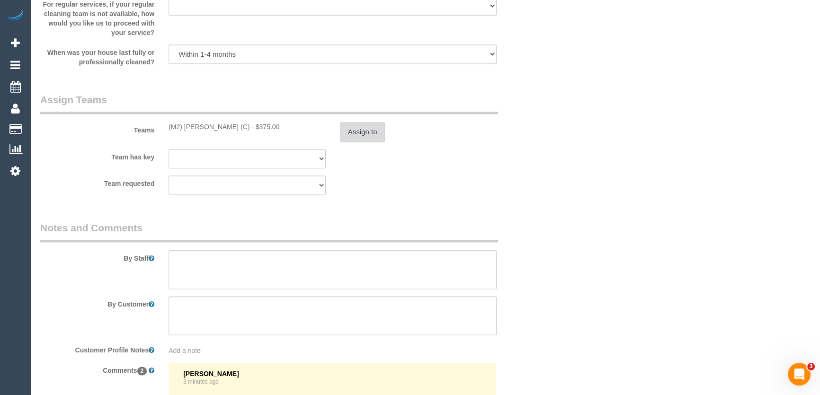
scroll to position [1420, 0]
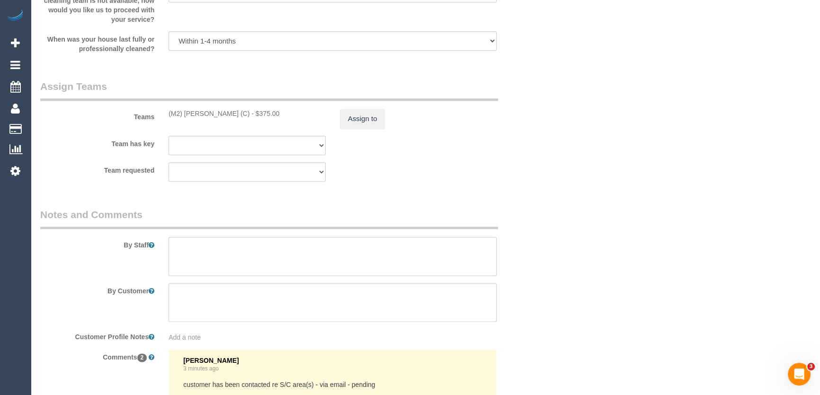
click at [208, 249] on textarea at bounding box center [332, 256] width 328 height 39
type textarea "Estimated time: 6-8 hours + Steam Cleaning"
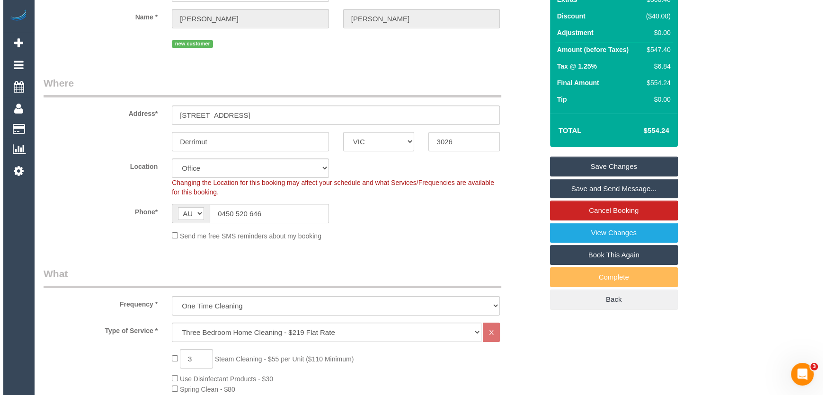
scroll to position [0, 0]
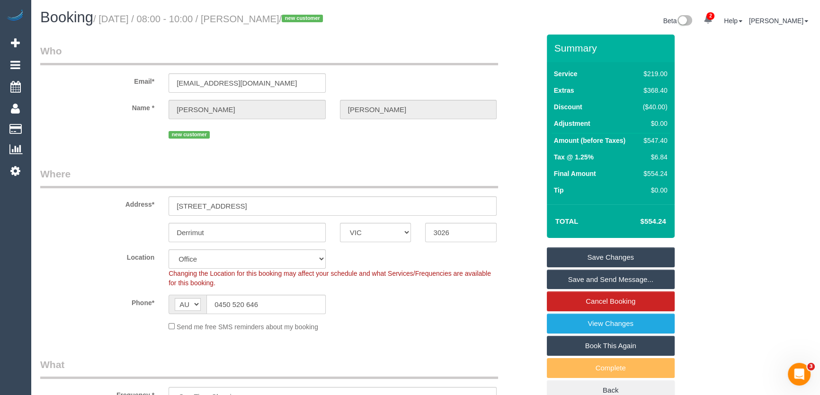
click at [249, 20] on small "/ August 26, 2025 / 08:00 - 10:00 / Jillian Sutherland / new customer" at bounding box center [209, 19] width 232 height 10
copy small "Jillian Sutherland"
drag, startPoint x: 602, startPoint y: 258, endPoint x: 609, endPoint y: 256, distance: 6.9
click at [603, 258] on link "Save Changes" at bounding box center [611, 258] width 128 height 20
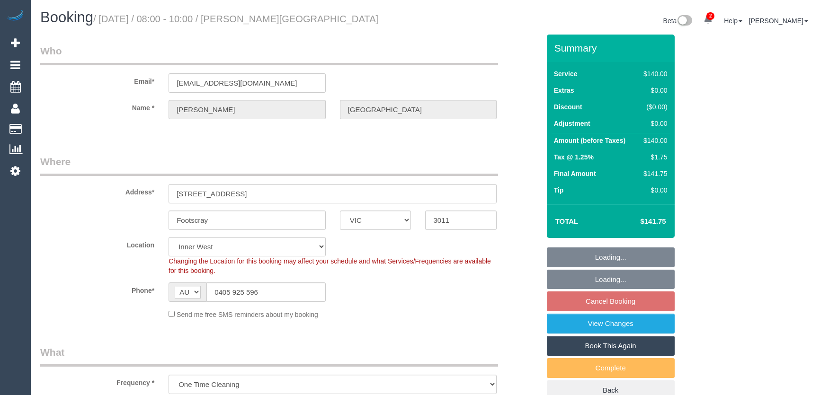
select select "VIC"
select select "spot2"
select select "number:29"
select select "number:14"
select select "number:18"
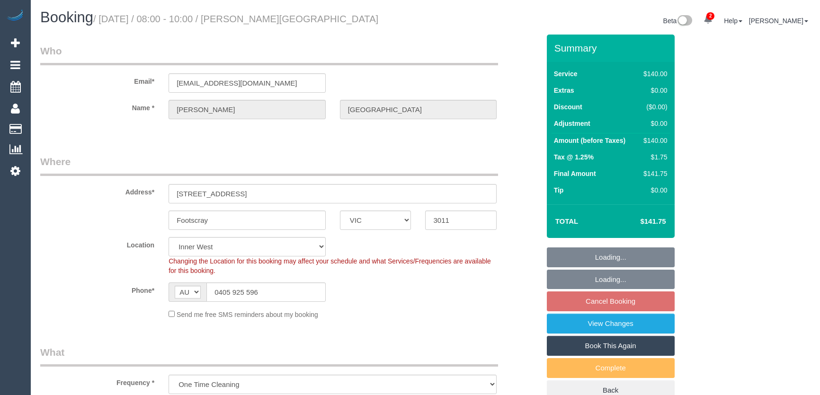
select select "number:36"
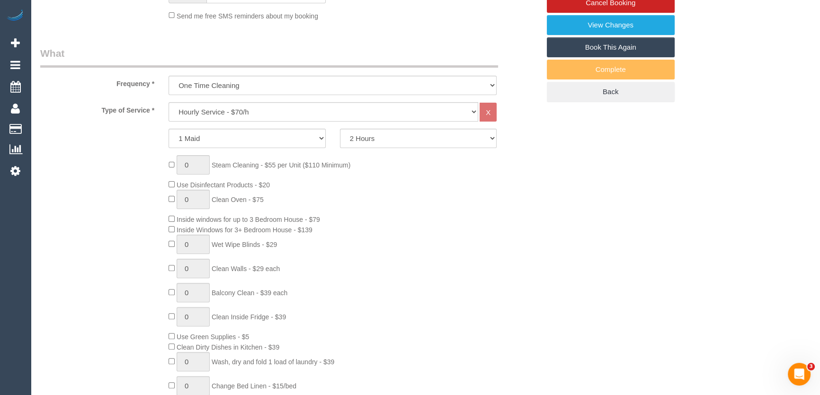
scroll to position [301, 0]
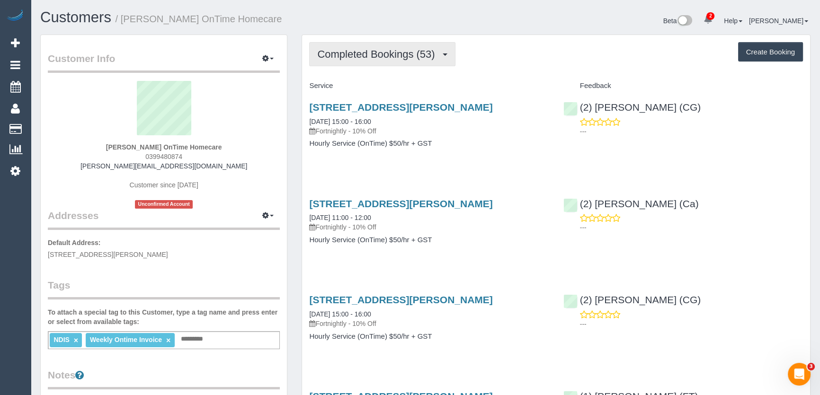
click at [435, 56] on span "Completed Bookings (53)" at bounding box center [378, 54] width 122 height 12
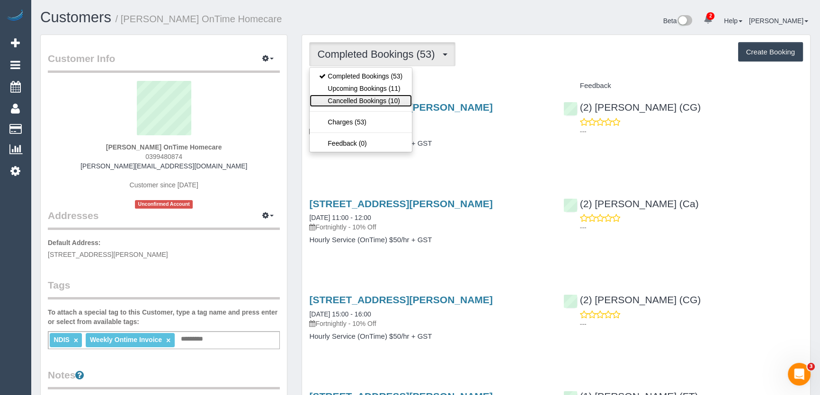
click at [392, 98] on link "Cancelled Bookings (10)" at bounding box center [361, 101] width 102 height 12
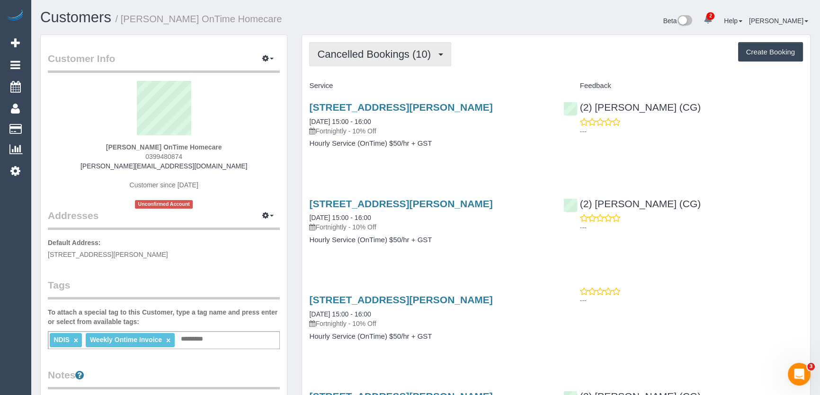
click at [345, 56] on span "Cancelled Bookings (10)" at bounding box center [376, 54] width 118 height 12
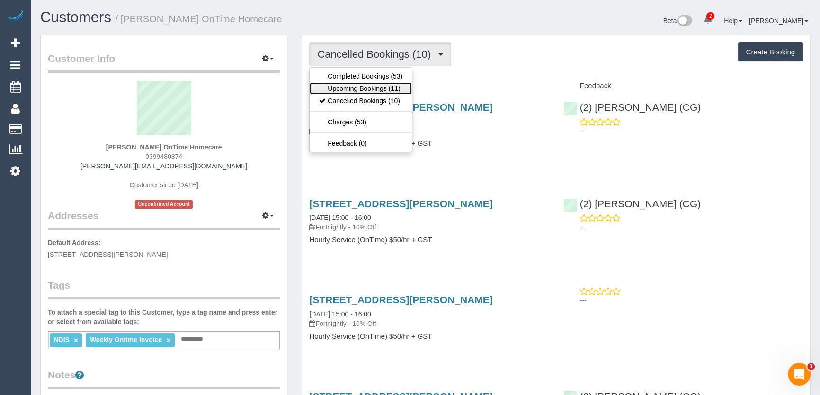
click at [352, 90] on link "Upcoming Bookings (11)" at bounding box center [361, 88] width 102 height 12
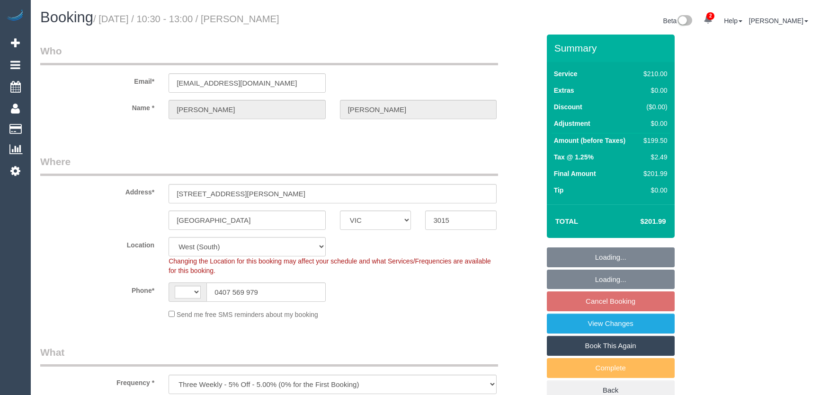
select select "VIC"
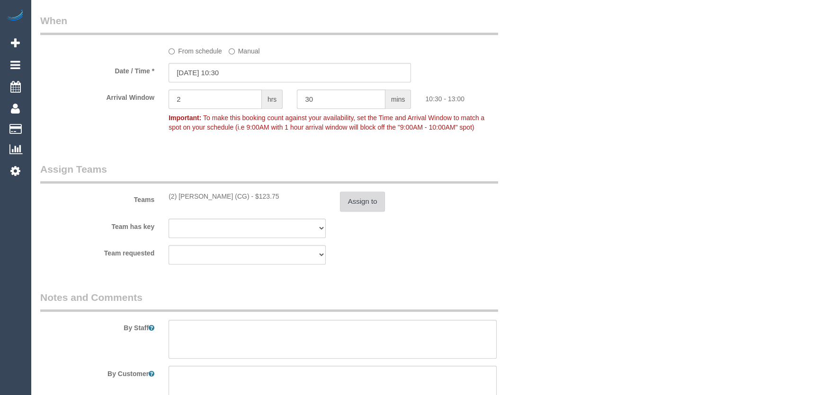
scroll to position [648, 0]
click at [362, 199] on button "Assign to" at bounding box center [362, 202] width 45 height 20
select select "string:AU"
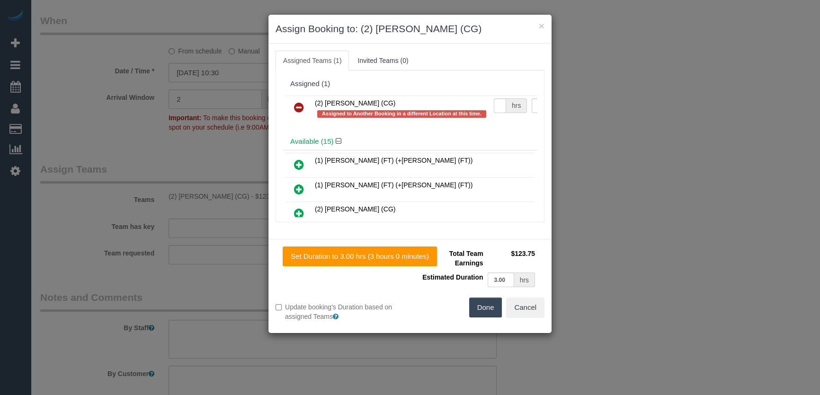
select select "180"
select select "number:28"
select select "number:14"
select select "number:19"
select select "number:22"
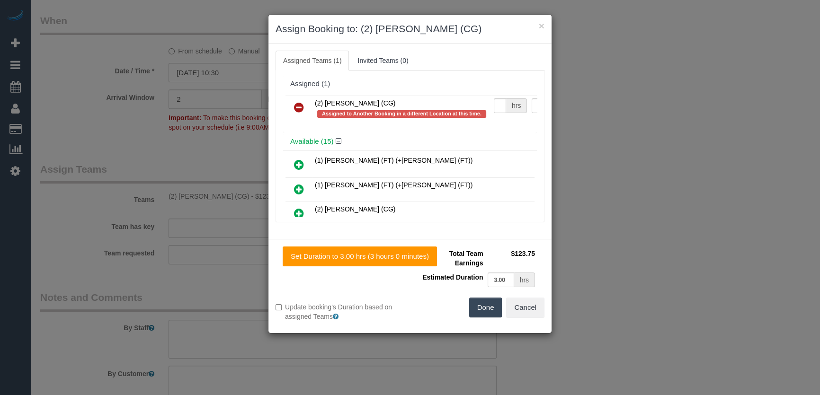
select select "number:35"
select select "number:13"
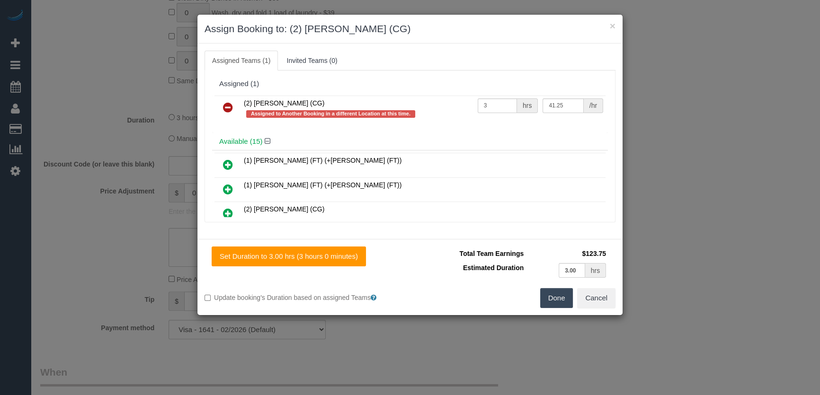
click at [229, 108] on icon at bounding box center [228, 107] width 10 height 11
click at [554, 288] on button "Done" at bounding box center [556, 298] width 33 height 20
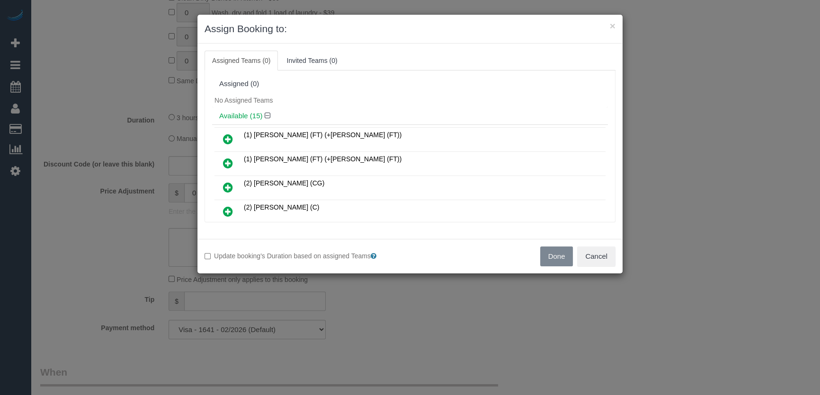
select select "object:3196"
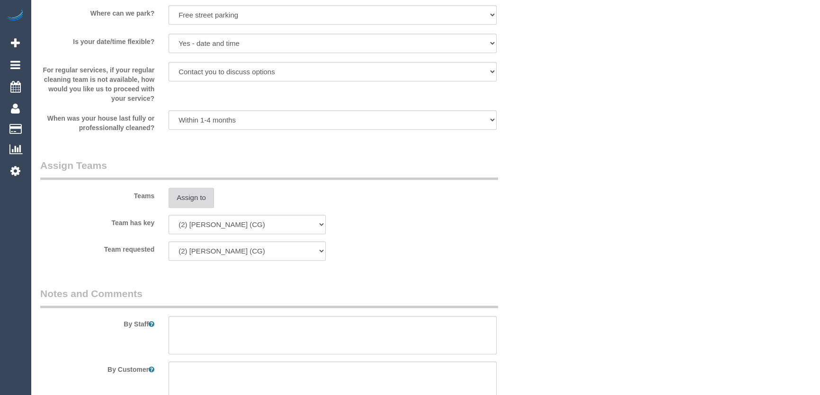
scroll to position [1772, 0]
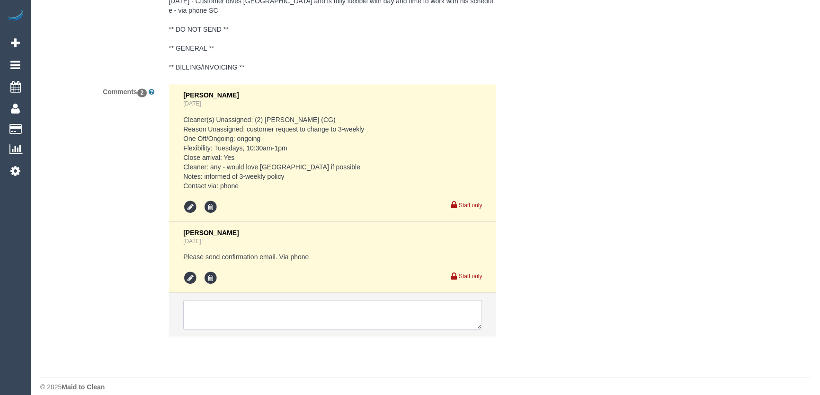
click at [290, 300] on textarea at bounding box center [332, 314] width 299 height 29
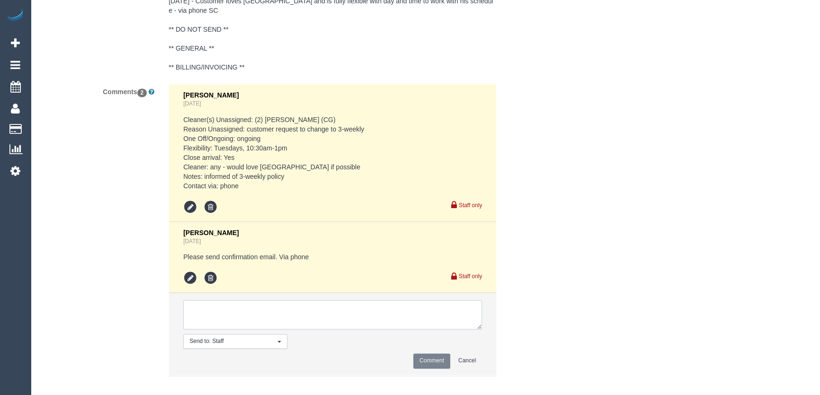
click at [290, 300] on textarea at bounding box center [332, 314] width 299 height 29
type textarea "U/A Paris Customer has not been informed"
click at [446, 354] on button "Comment" at bounding box center [431, 361] width 37 height 15
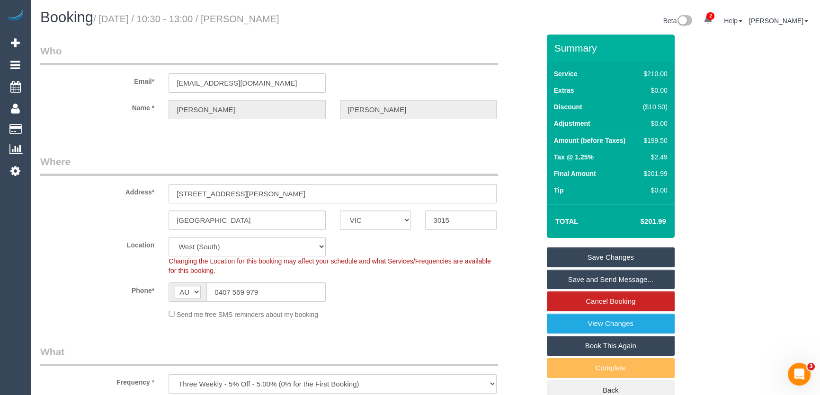
click at [603, 256] on link "Save Changes" at bounding box center [611, 258] width 128 height 20
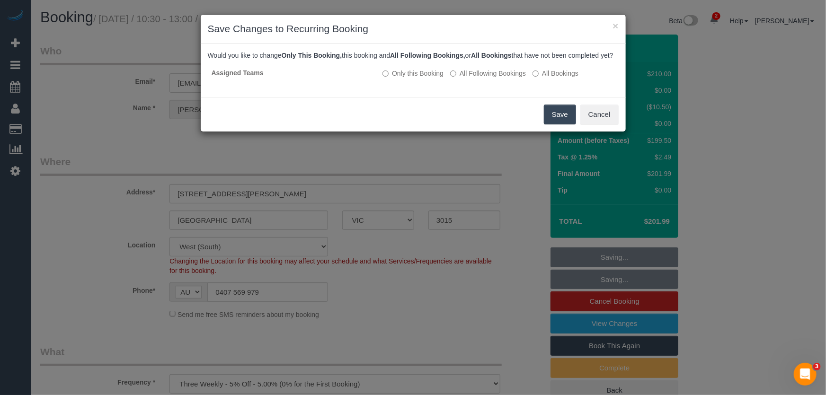
click at [554, 122] on button "Save" at bounding box center [560, 115] width 32 height 20
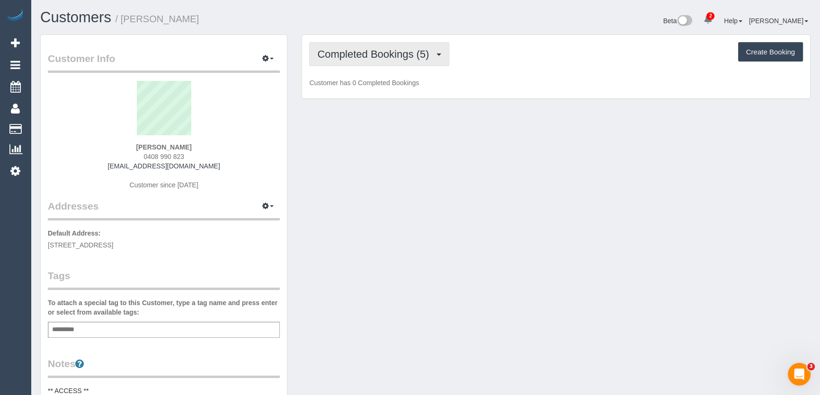
click at [393, 56] on span "Completed Bookings (5)" at bounding box center [375, 54] width 116 height 12
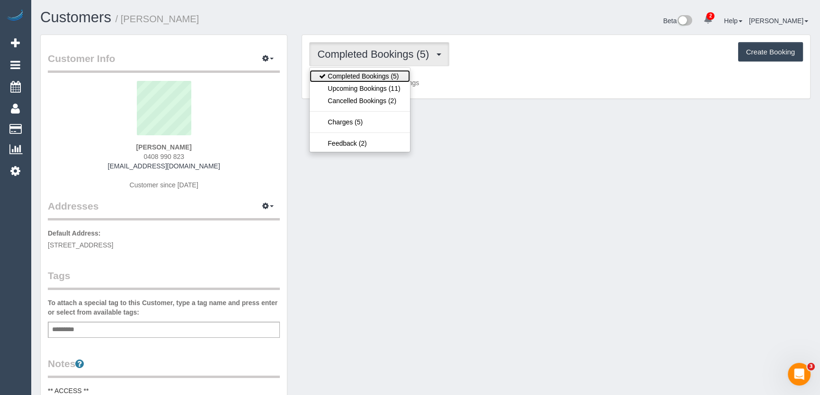
click at [364, 75] on link "Completed Bookings (5)" at bounding box center [360, 76] width 100 height 12
click at [364, 75] on div "Completed Bookings (5) Completed Bookings (5) Upcoming Bookings (11) Cancelled …" at bounding box center [556, 67] width 508 height 64
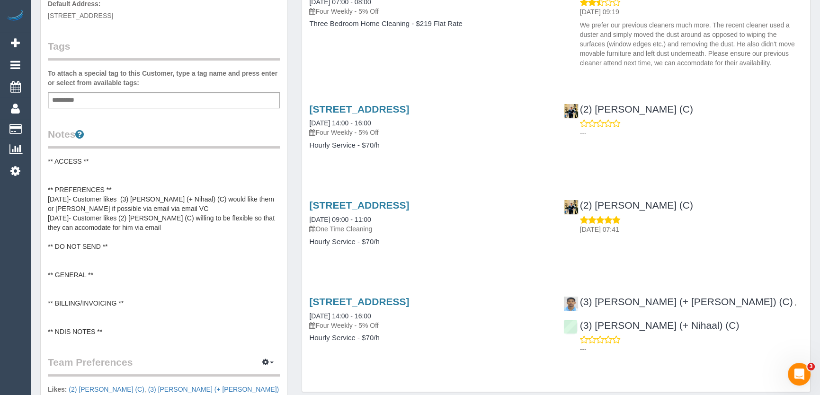
scroll to position [172, 0]
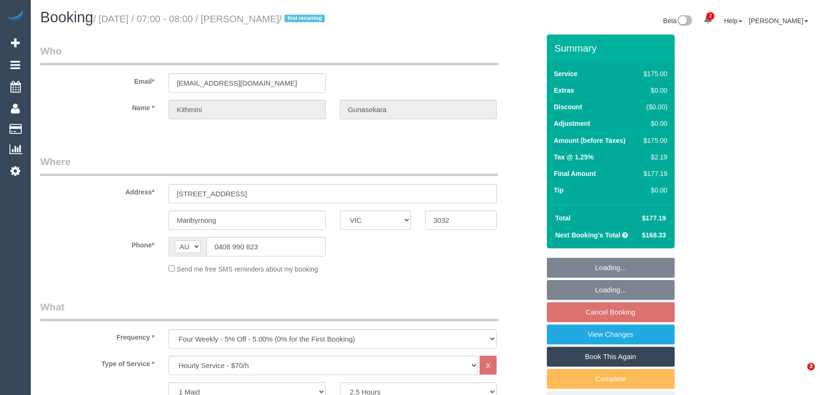
select select "VIC"
select select "150"
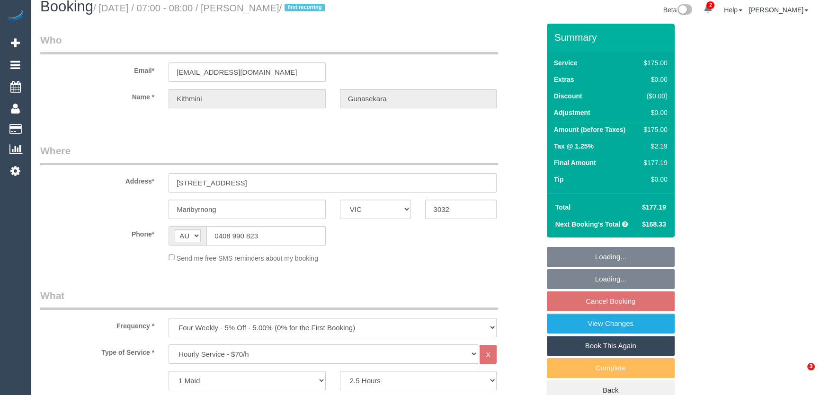
select select "spot1"
select select "number:27"
select select "number:14"
select select "number:19"
select select "number:23"
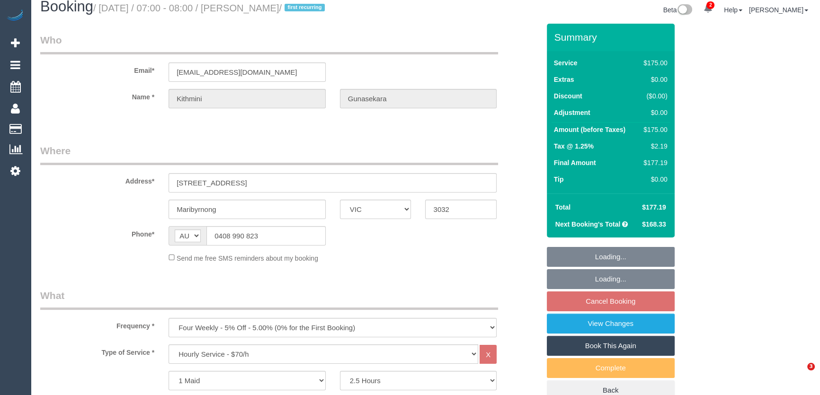
select select "number:34"
select select "number:13"
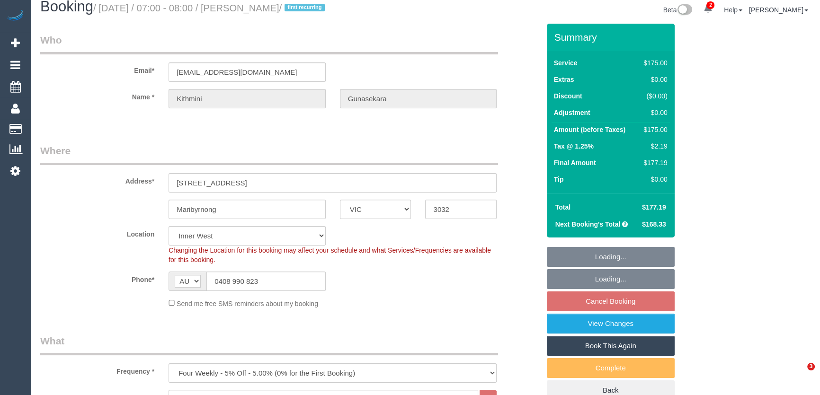
select select "object:1593"
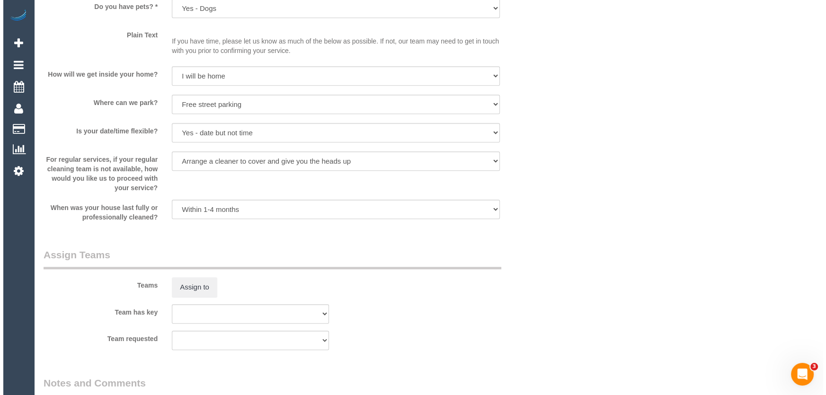
scroll to position [1291, 0]
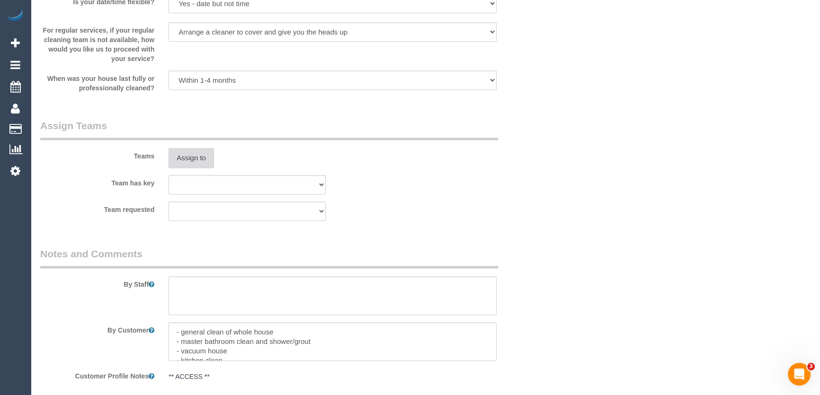
click at [183, 160] on button "Assign to" at bounding box center [190, 158] width 45 height 20
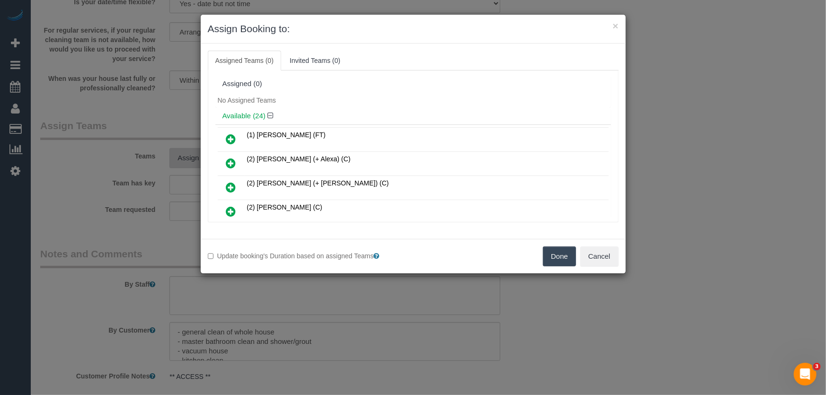
scroll to position [509, 0]
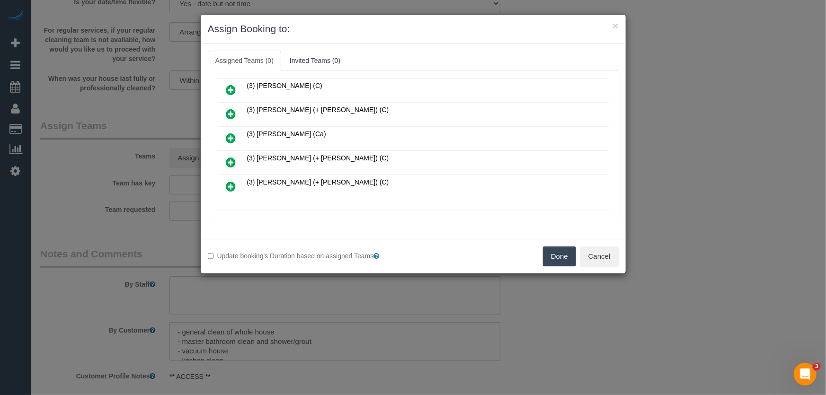
click at [229, 157] on icon at bounding box center [231, 162] width 10 height 11
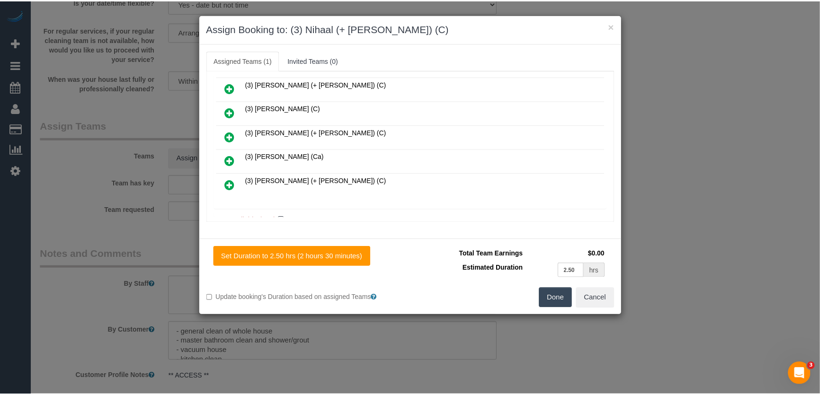
scroll to position [531, 0]
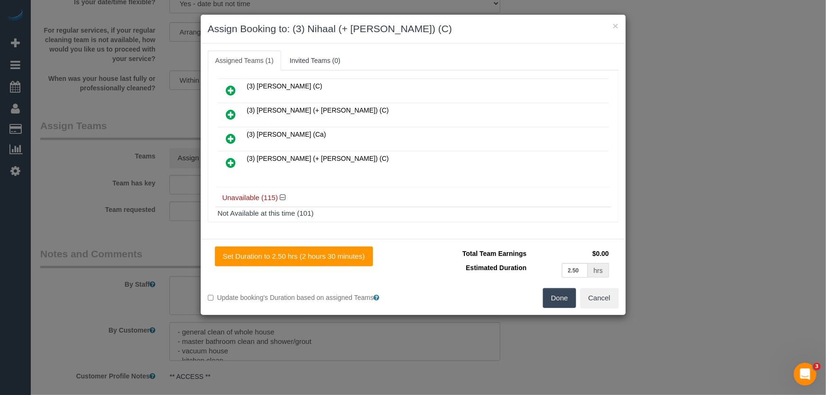
click at [563, 299] on button "Done" at bounding box center [559, 298] width 33 height 20
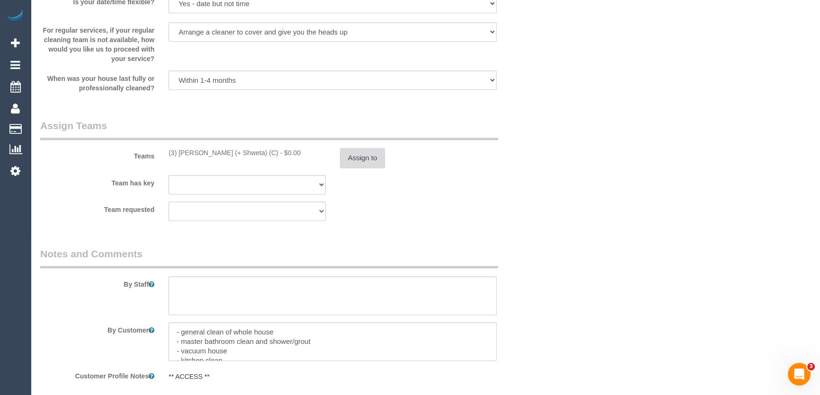
click at [361, 161] on button "Assign to" at bounding box center [362, 158] width 45 height 20
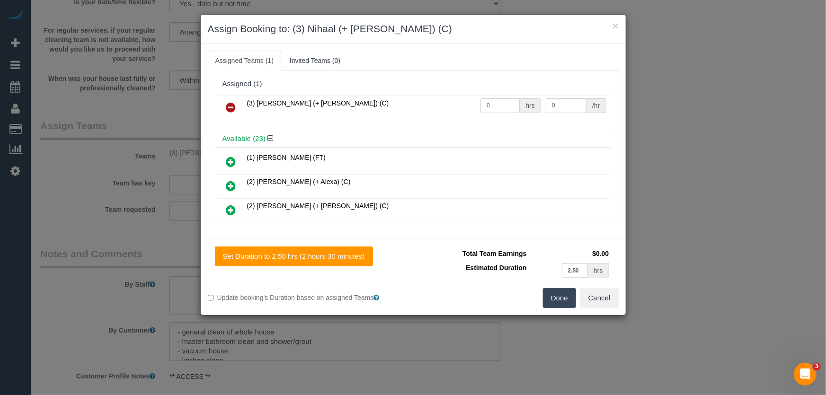
click at [491, 110] on input "0" at bounding box center [499, 105] width 39 height 15
type input "2.5"
type input "35"
click at [570, 297] on button "Done" at bounding box center [559, 298] width 33 height 20
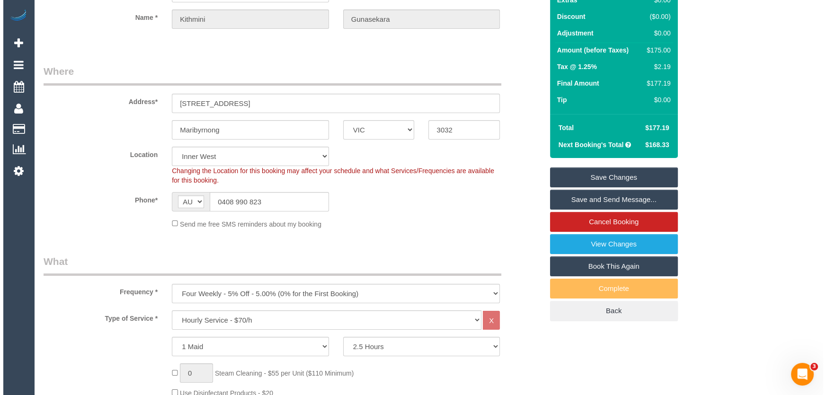
scroll to position [0, 0]
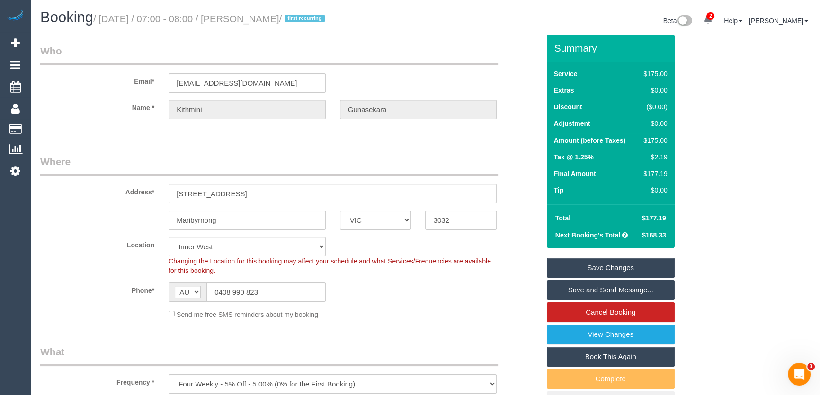
click at [256, 17] on small "/ August 26, 2025 / 07:00 - 08:00 / Kithmini Gunasekara / first recurring" at bounding box center [210, 19] width 234 height 10
copy small "Kithmini Gunasekara"
click at [593, 289] on link "Save and Send Message..." at bounding box center [611, 290] width 128 height 20
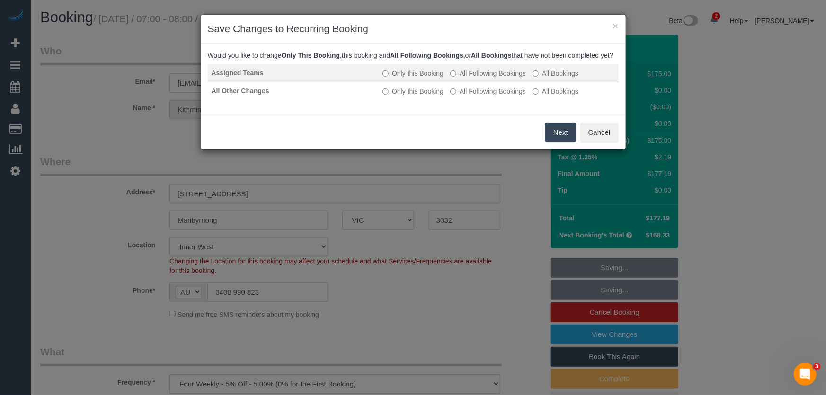
click at [482, 78] on label "All Following Bookings" at bounding box center [488, 73] width 76 height 9
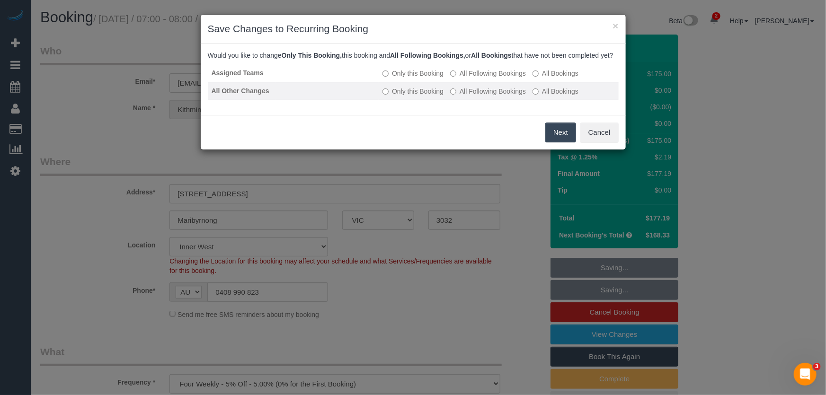
click at [485, 96] on label "All Following Bookings" at bounding box center [488, 91] width 76 height 9
click at [562, 142] on button "Save" at bounding box center [560, 133] width 32 height 20
click at [562, 148] on div "Save Cancel" at bounding box center [413, 132] width 425 height 35
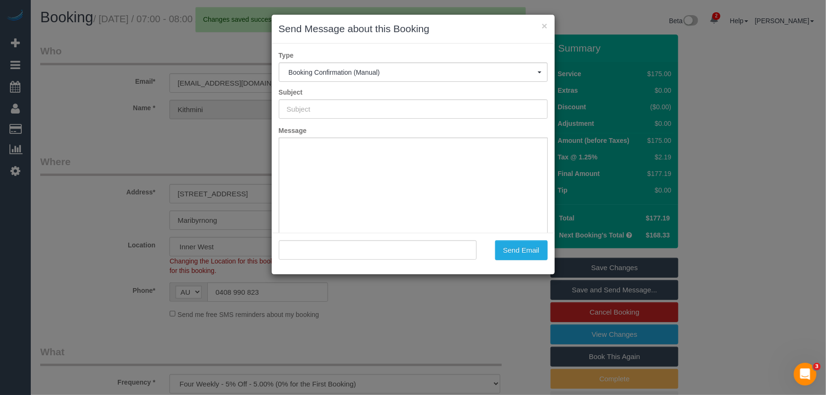
type input "Booking Confirmed"
type input ""Kithmini Gunasekara" <kithmini.gunasekara@gmail.com>"
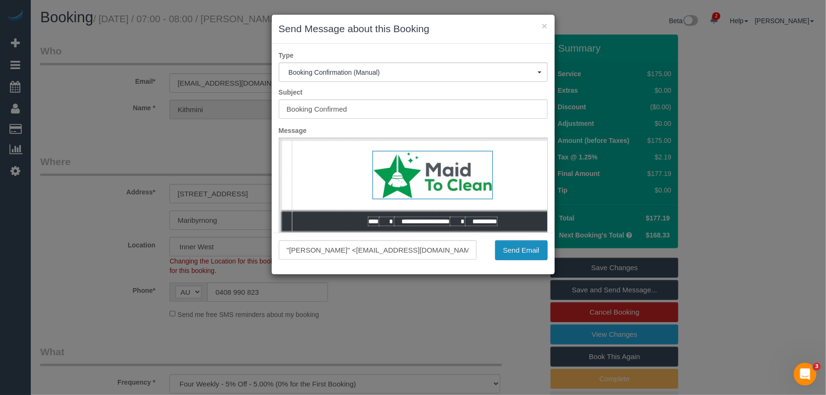
click at [519, 251] on button "Send Email" at bounding box center [521, 250] width 53 height 20
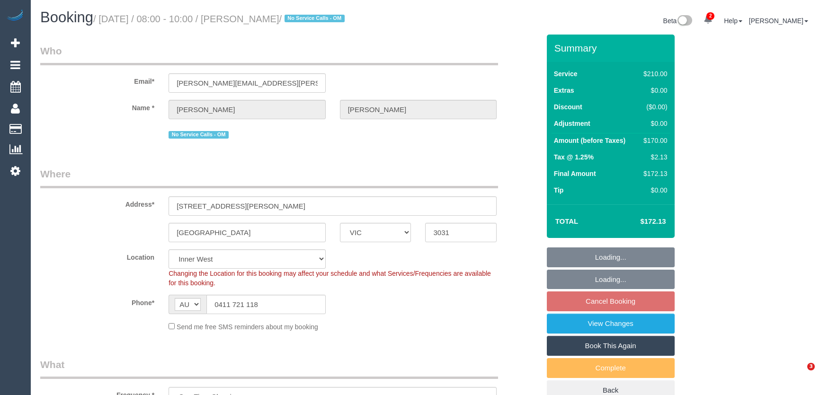
select select "VIC"
select select "180"
select select "string:stripe-pm_1RxL412GScqysDRV4Kq9ZQTu"
select select "spot2"
select select "number:27"
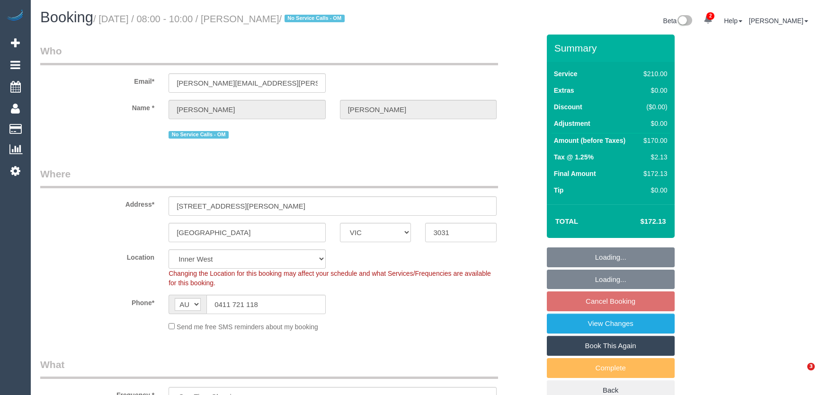
select select "number:16"
select select "number:19"
select select "number:25"
select select "number:12"
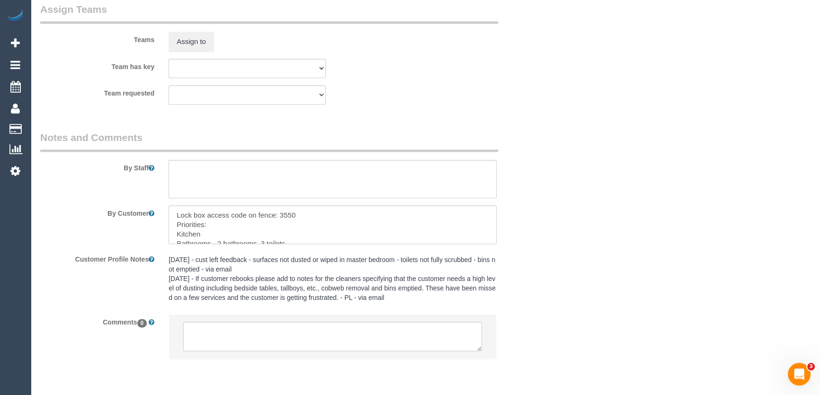
click at [492, 202] on sui-booking-comments "By Staff By Customer Customer Profile Notes 28/6/24 - cust left feedback - surf…" at bounding box center [289, 250] width 499 height 238
click at [242, 328] on textarea at bounding box center [332, 336] width 299 height 29
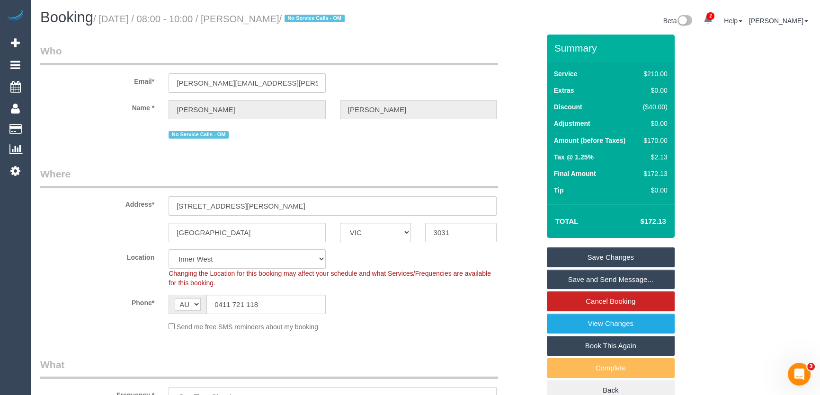
type textarea "customer has been informed of AW 12-2pm"
click at [276, 302] on input "0411 721 118" at bounding box center [265, 304] width 119 height 19
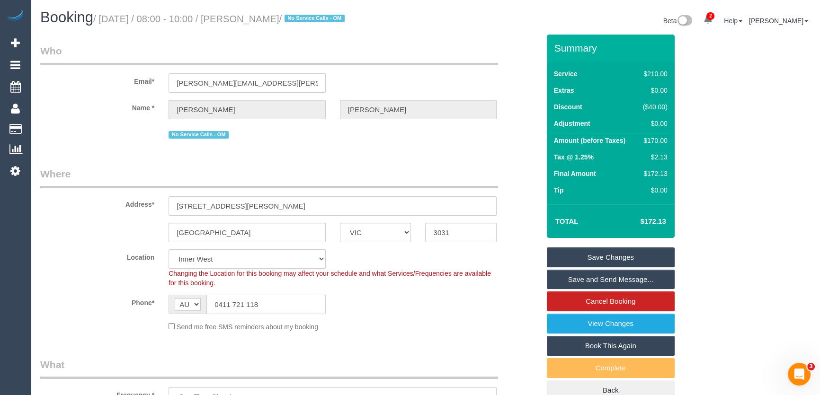
click at [276, 302] on input "0411 721 118" at bounding box center [265, 304] width 119 height 19
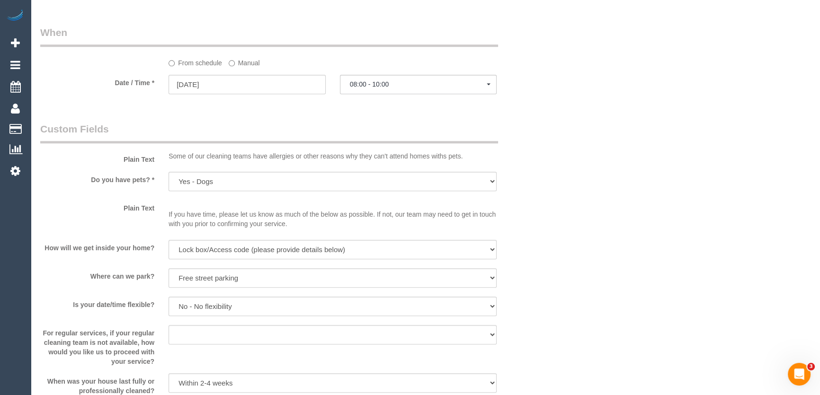
scroll to position [989, 0]
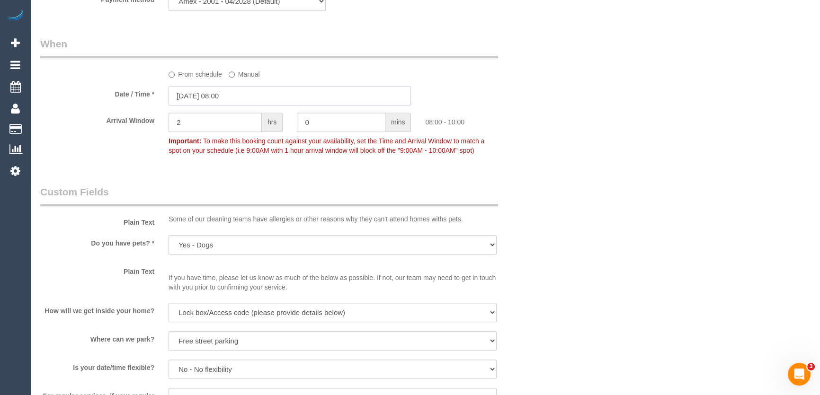
click at [244, 99] on input "26/08/2025 08:00" at bounding box center [289, 95] width 242 height 19
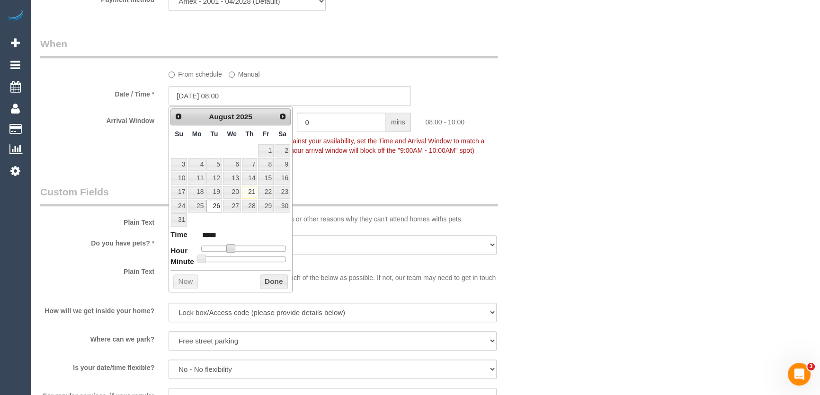
click at [230, 248] on span at bounding box center [230, 248] width 9 height 9
click at [235, 250] on span at bounding box center [230, 248] width 9 height 9
type input "26/08/2025 10:00"
type input "*****"
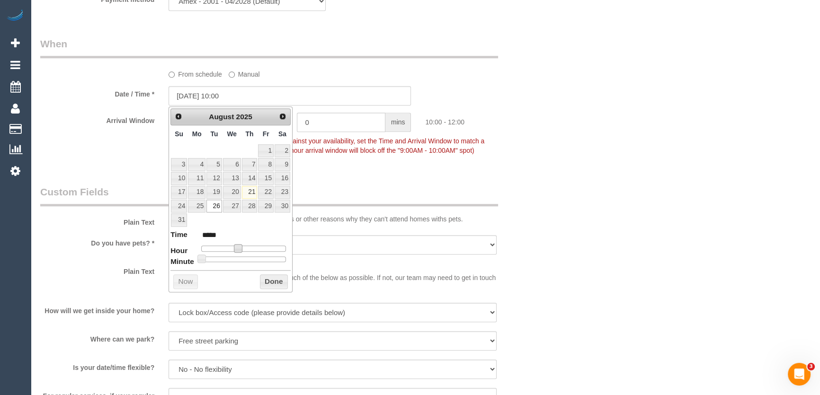
click at [238, 248] on span at bounding box center [238, 248] width 9 height 9
click at [241, 248] on span at bounding box center [238, 248] width 9 height 9
type input "26/08/2025 11:00"
type input "*****"
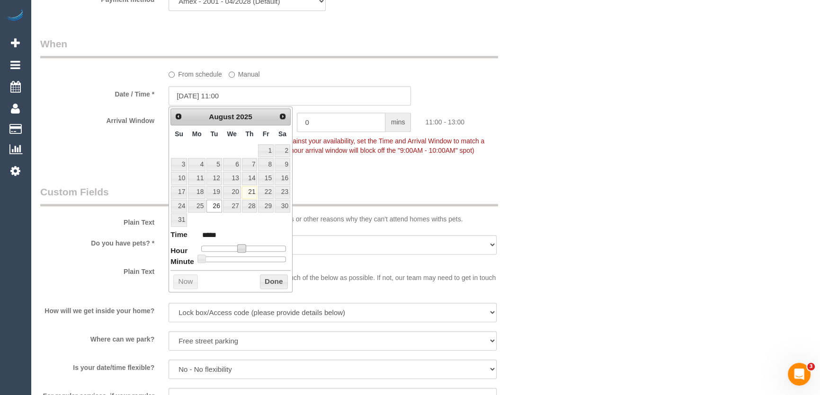
type input "26/08/2025 12:00"
type input "*****"
drag, startPoint x: 241, startPoint y: 248, endPoint x: 246, endPoint y: 248, distance: 5.3
click at [246, 248] on span at bounding box center [245, 248] width 9 height 9
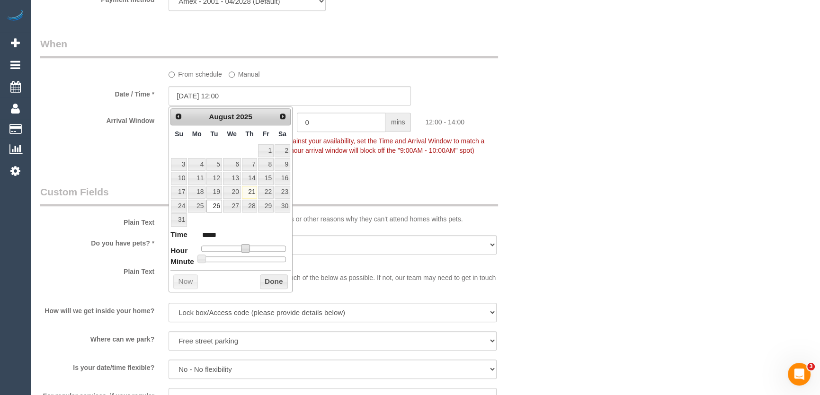
click at [337, 186] on legend "Custom Fields" at bounding box center [269, 195] width 458 height 21
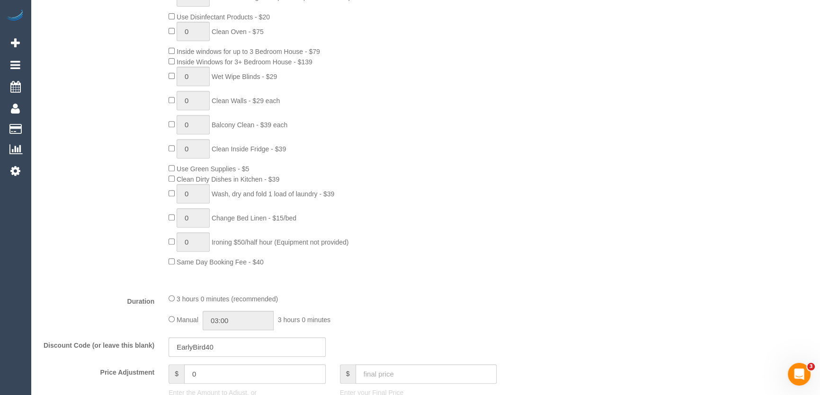
scroll to position [602, 0]
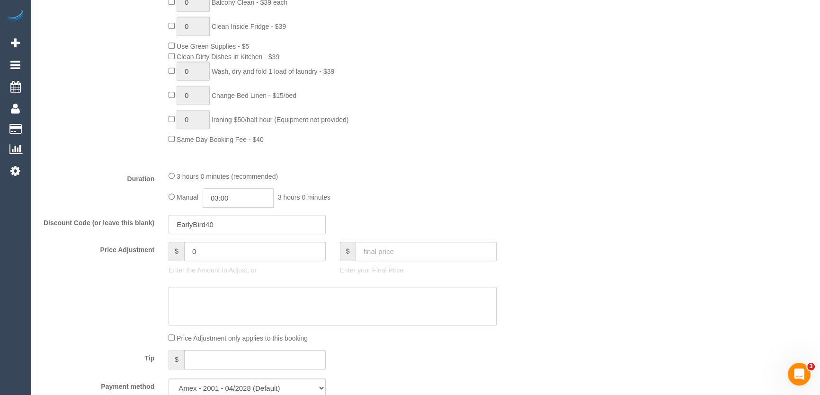
click at [243, 197] on input "03:00" at bounding box center [238, 197] width 71 height 19
click at [232, 223] on li "01:30" at bounding box center [228, 225] width 42 height 12
type input "01:30"
click at [456, 187] on div "3 hours 0 minutes (recommended) Manual 01:30 1 hour 30 minutes" at bounding box center [332, 189] width 342 height 37
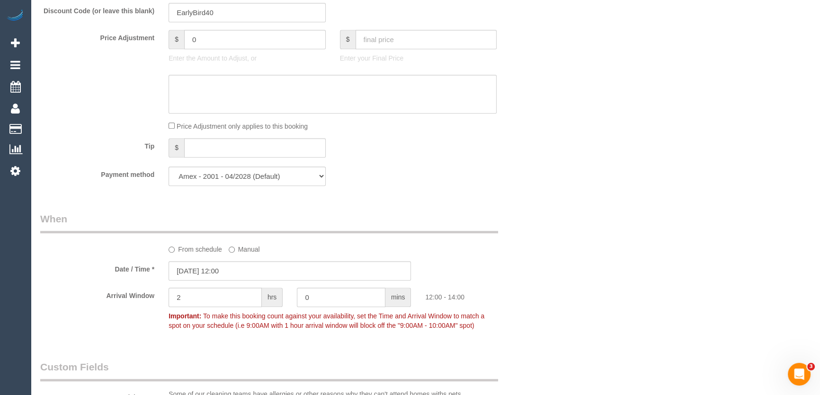
scroll to position [903, 0]
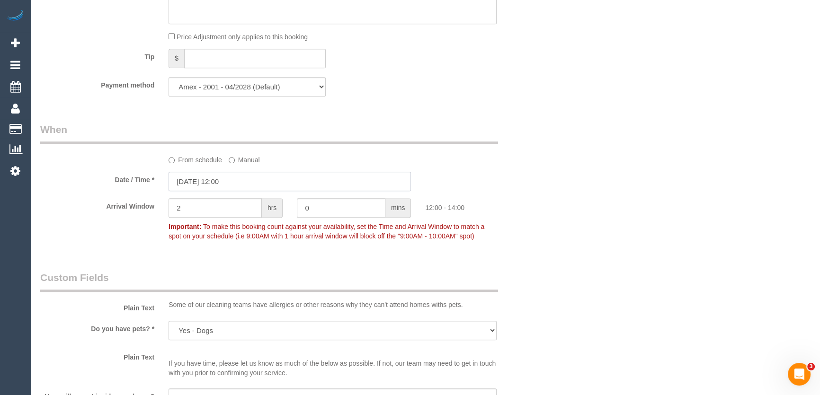
click at [244, 178] on input "26/08/2025 12:00" at bounding box center [289, 181] width 242 height 19
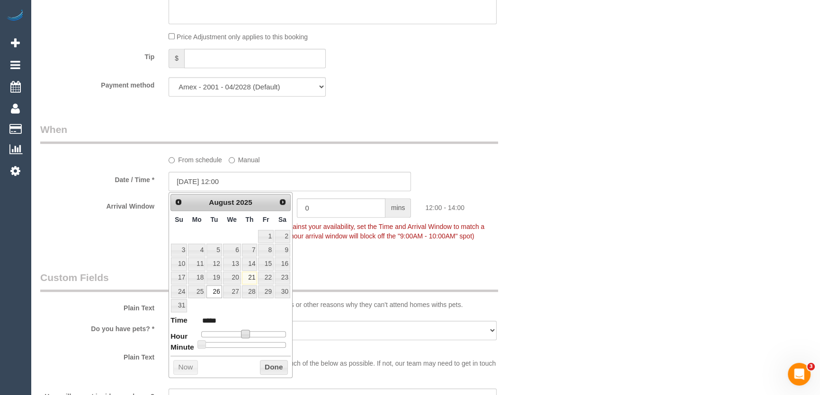
click at [244, 336] on span at bounding box center [245, 334] width 9 height 9
type input "26/08/2025 11:00"
type input "*****"
type input "26/08/2025 10:00"
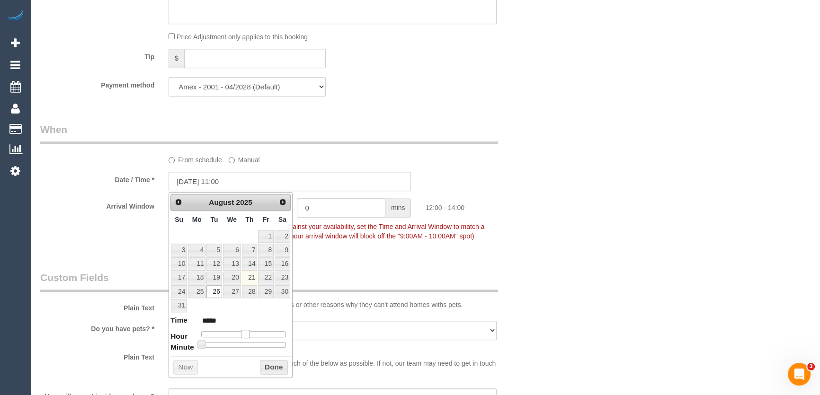
type input "*****"
type input "26/08/2025 09:00"
type input "*****"
drag, startPoint x: 243, startPoint y: 336, endPoint x: 229, endPoint y: 334, distance: 13.9
click at [231, 334] on span at bounding box center [234, 334] width 9 height 9
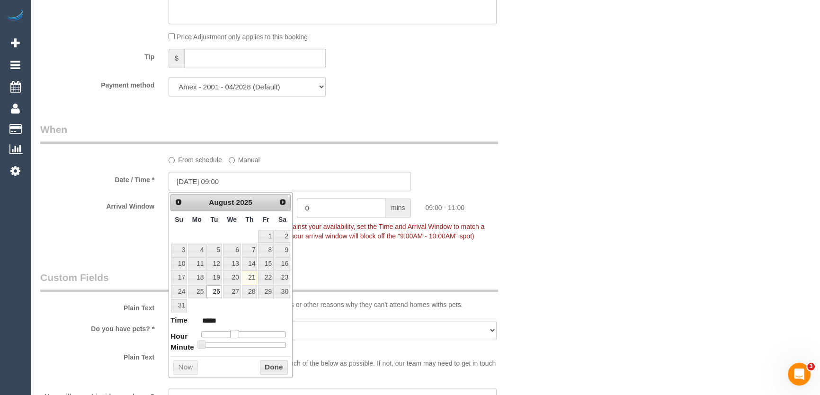
type input "26/08/2025 08:00"
type input "*****"
type input "26/08/2025 07:00"
type input "*****"
type input "26/08/2025 08:00"
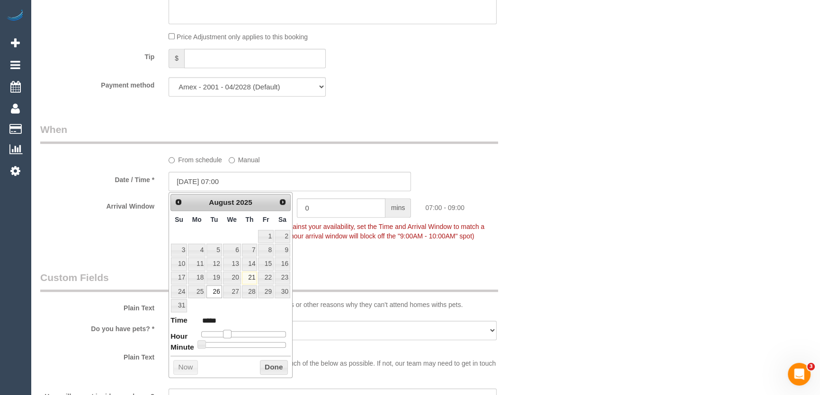
type input "*****"
type input "26/08/2025 09:00"
type input "*****"
type input "26/08/2025 08:00"
type input "*****"
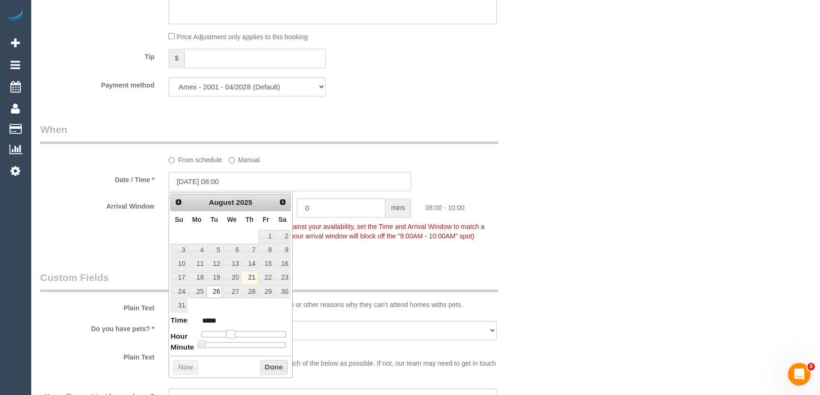
click at [230, 334] on span at bounding box center [230, 334] width 9 height 9
click at [368, 255] on div "Who Email* brooke.michelle.ward@gmail.com Name * Brooke Ward No Service Calls -…" at bounding box center [290, 66] width 514 height 1870
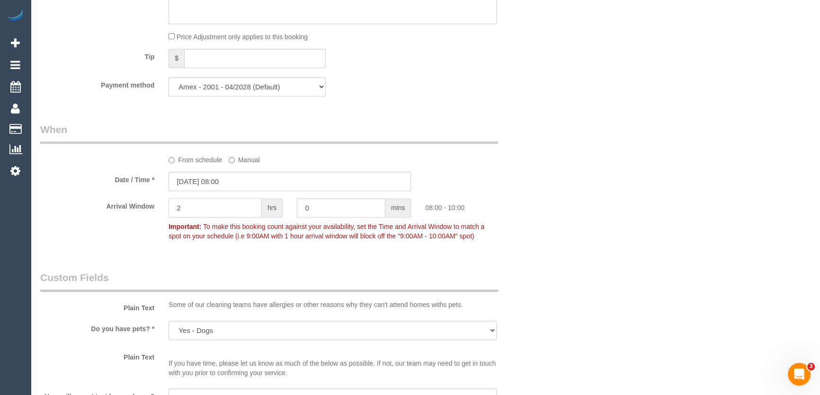
click at [195, 215] on input "2" at bounding box center [214, 207] width 93 height 19
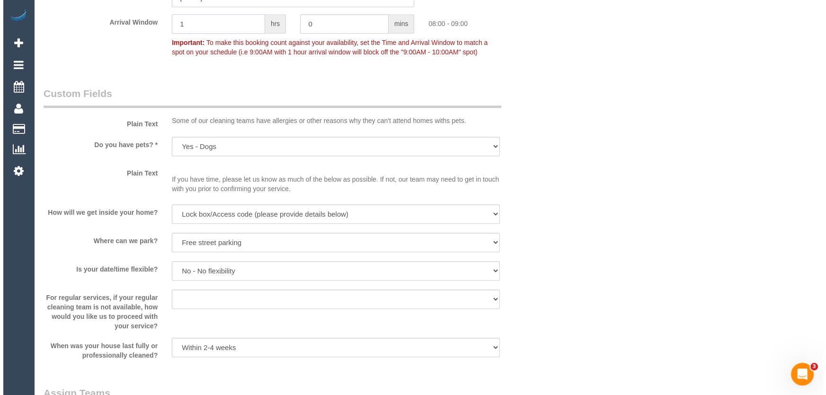
scroll to position [1205, 0]
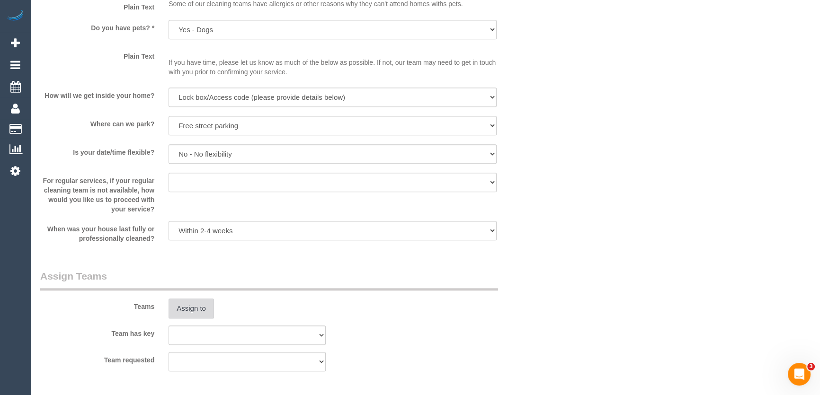
type input "1"
click at [195, 302] on button "Assign to" at bounding box center [190, 309] width 45 height 20
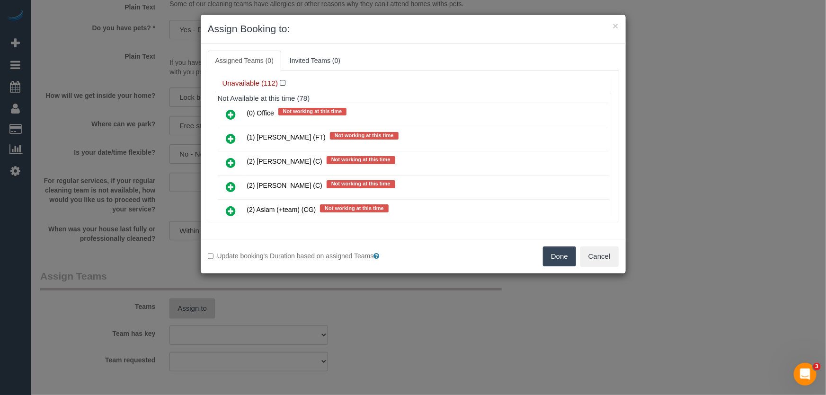
scroll to position [3128, 0]
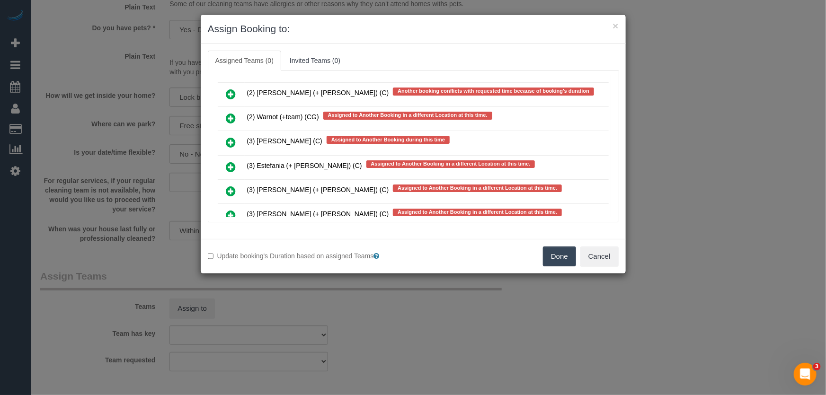
click at [229, 210] on icon at bounding box center [231, 215] width 10 height 11
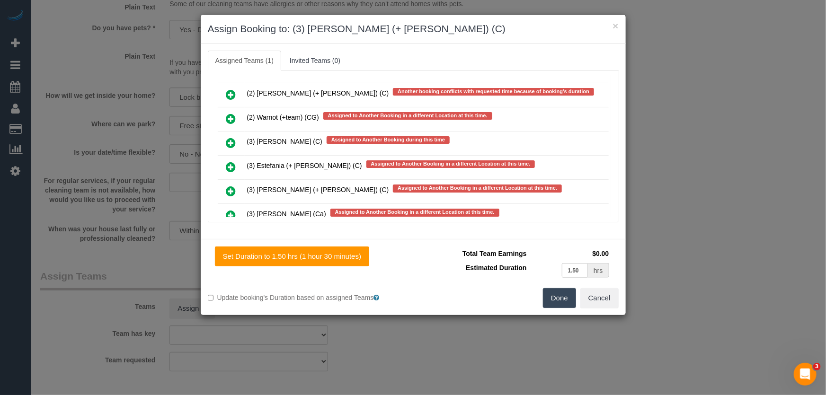
click at [230, 234] on icon at bounding box center [231, 239] width 10 height 11
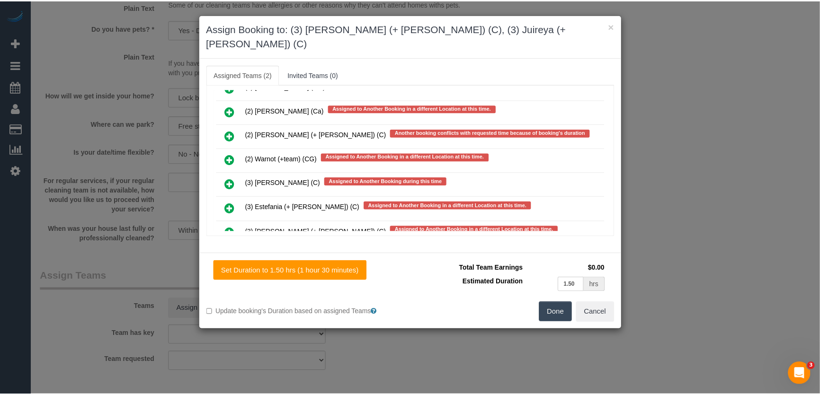
scroll to position [3181, 0]
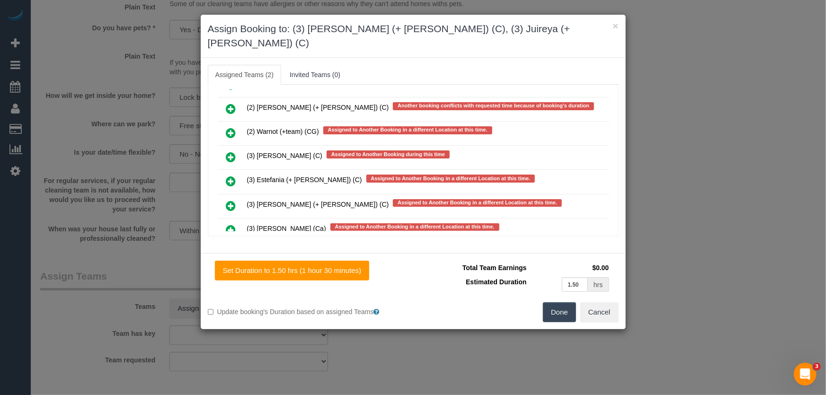
click at [556, 302] on button "Done" at bounding box center [559, 312] width 33 height 20
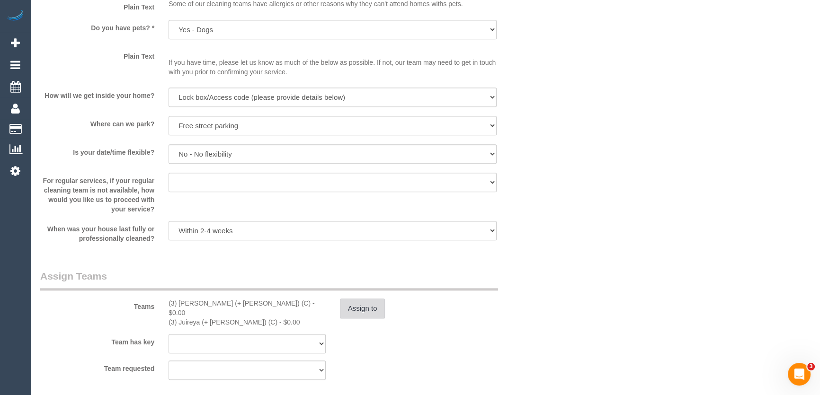
click at [364, 308] on button "Assign to" at bounding box center [362, 309] width 45 height 20
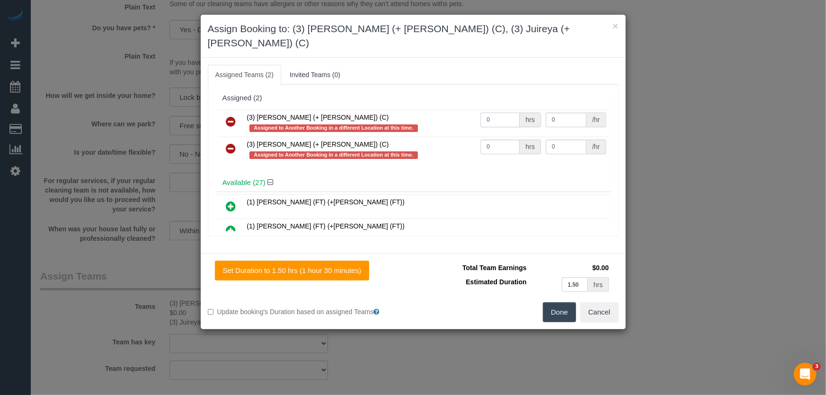
click at [496, 113] on input "0" at bounding box center [499, 120] width 39 height 15
type input "1.5"
type input "35"
click at [497, 140] on input "0" at bounding box center [499, 147] width 39 height 15
type input "1.5"
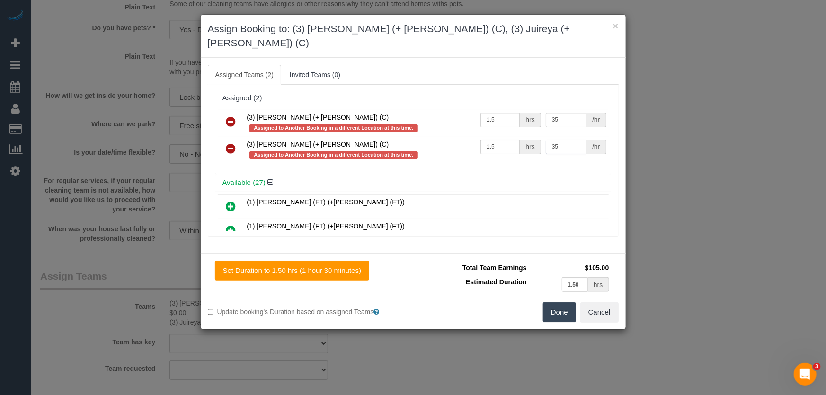
type input "35"
click at [557, 302] on button "Done" at bounding box center [559, 312] width 33 height 20
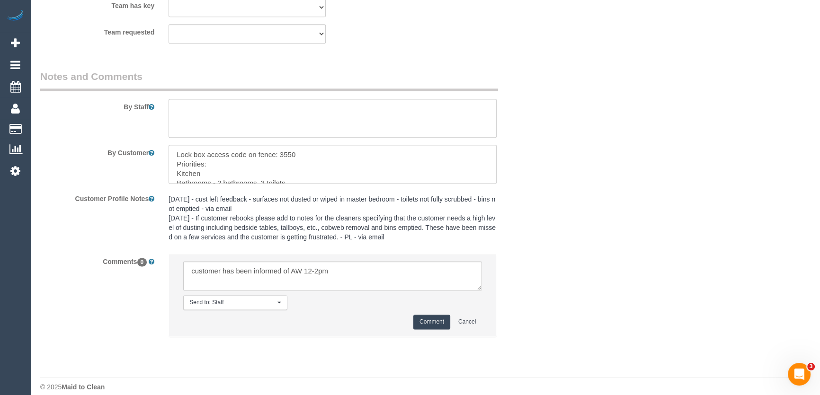
scroll to position [1542, 0]
click at [341, 261] on textarea at bounding box center [332, 274] width 299 height 29
type textarea "customer has been informed of AW 12-2pm - via phone - declined Customer needs s…"
click at [440, 314] on button "Comment" at bounding box center [431, 321] width 37 height 15
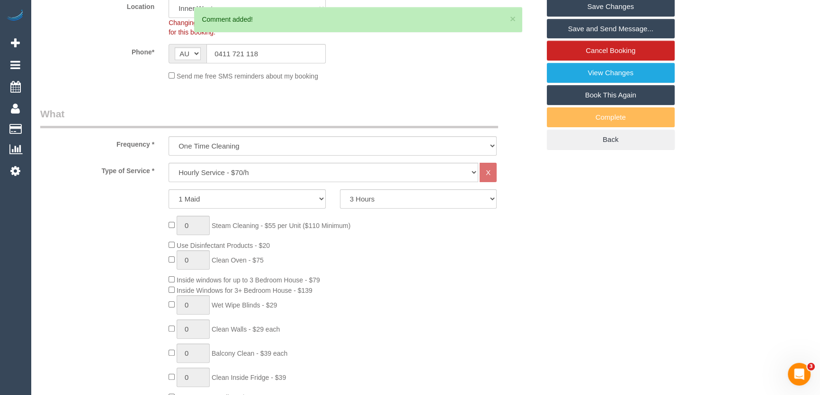
scroll to position [0, 0]
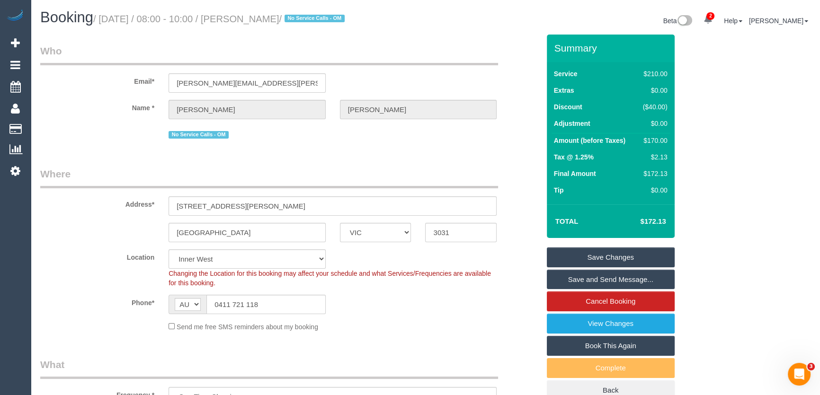
click at [260, 21] on small "/ August 26, 2025 / 08:00 - 10:00 / Brooke Ward / No Service Calls - OM" at bounding box center [220, 19] width 254 height 10
copy small "Brooke Ward"
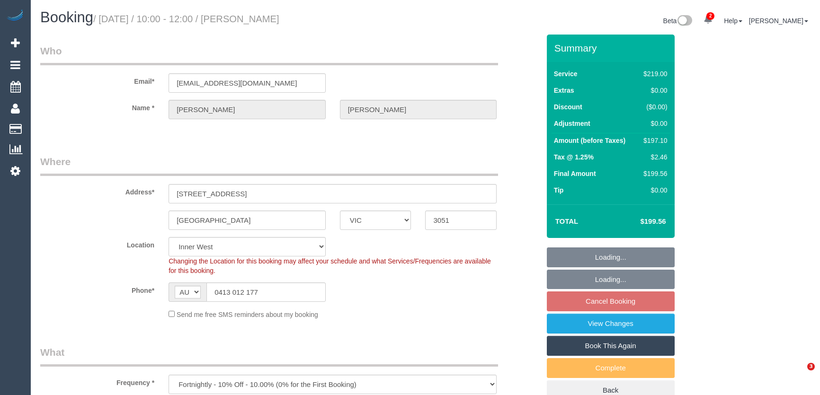
select select "VIC"
select select "spot3"
select select "number:29"
select select "number:14"
select select "number:18"
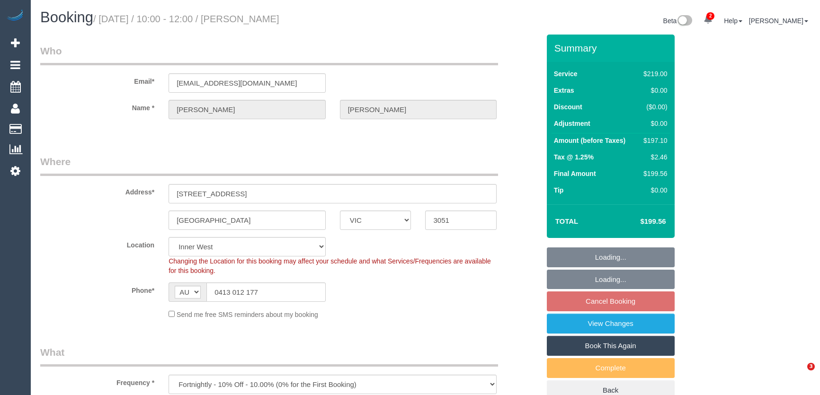
select select "number:24"
select select "number:33"
select select "number:11"
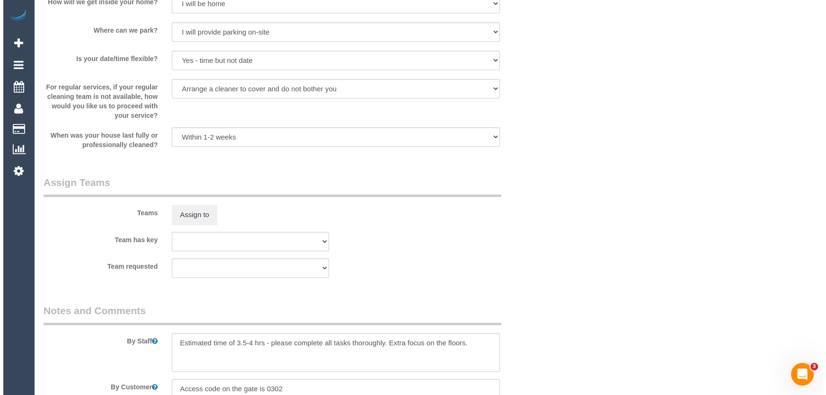
scroll to position [1334, 0]
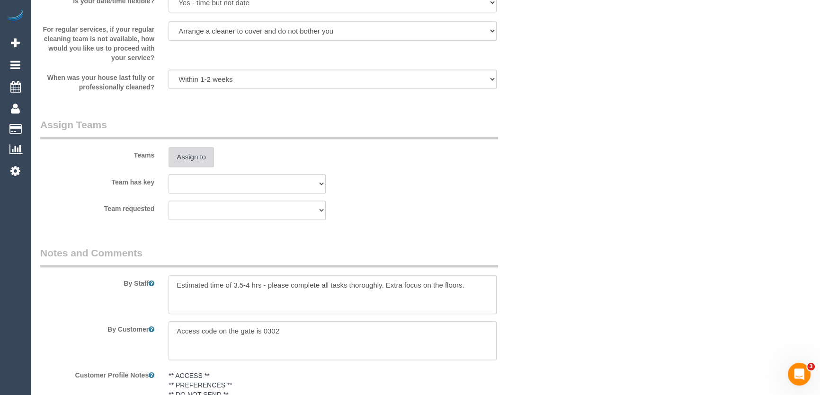
click at [191, 152] on button "Assign to" at bounding box center [190, 157] width 45 height 20
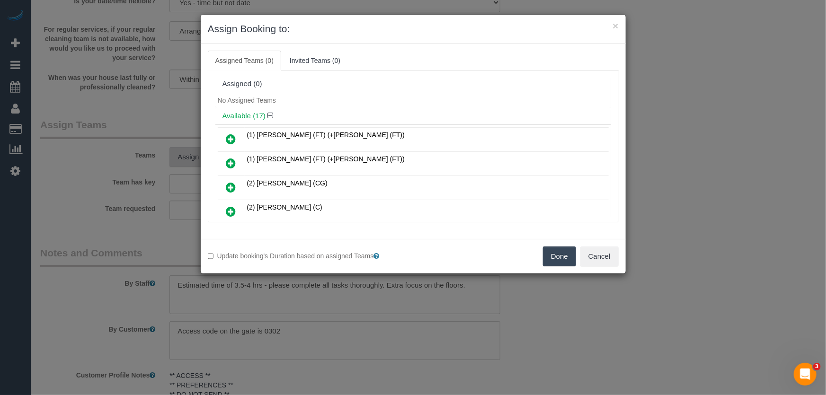
scroll to position [178, 0]
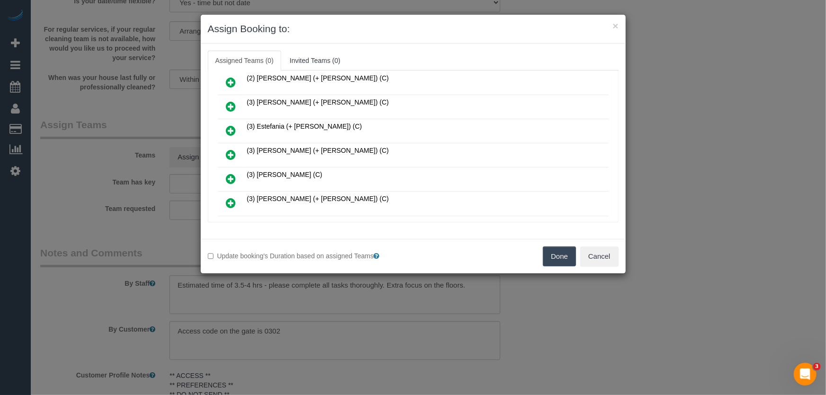
click at [234, 149] on icon at bounding box center [231, 154] width 10 height 11
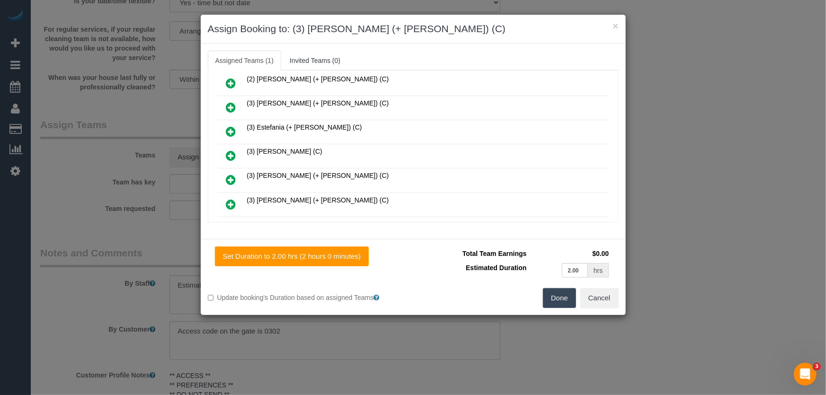
click at [228, 174] on icon at bounding box center [231, 179] width 10 height 11
click at [228, 199] on icon at bounding box center [231, 204] width 10 height 11
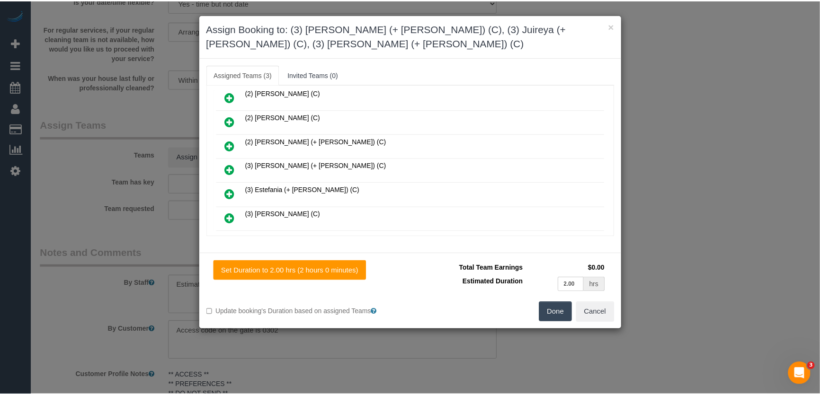
scroll to position [247, 0]
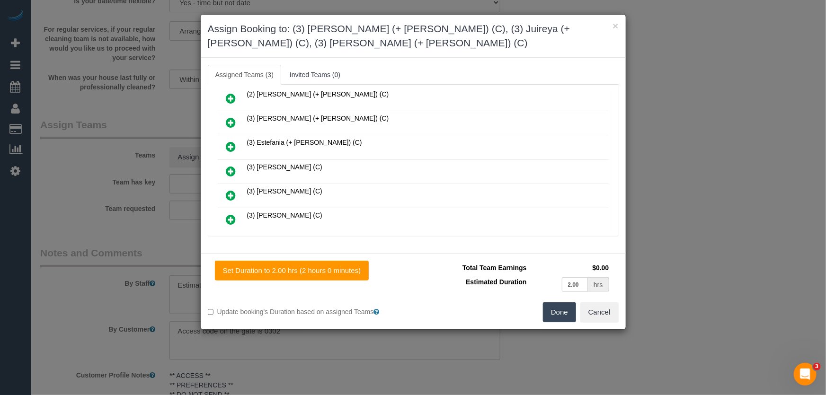
click at [558, 314] on button "Done" at bounding box center [559, 312] width 33 height 20
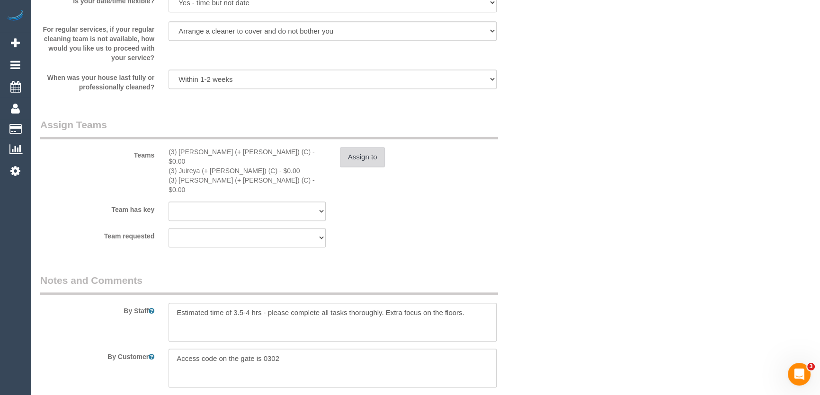
click at [355, 154] on button "Assign to" at bounding box center [362, 157] width 45 height 20
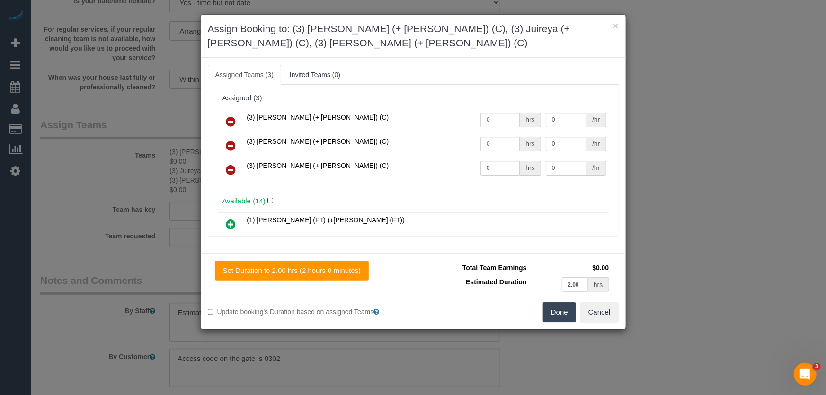
click at [230, 169] on icon at bounding box center [231, 169] width 10 height 11
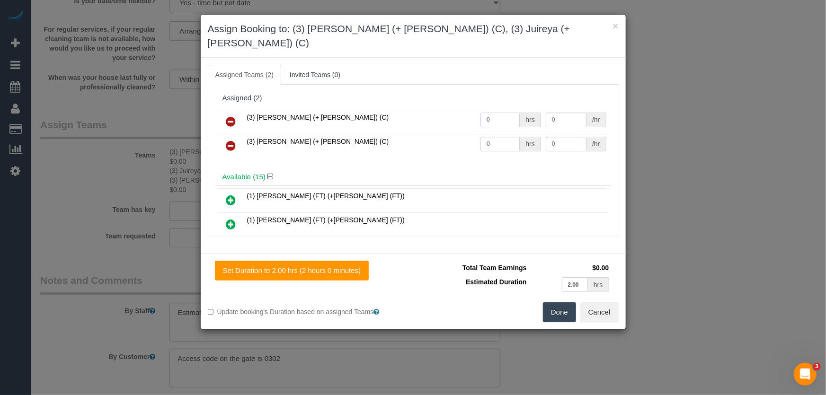
click at [496, 113] on input "0" at bounding box center [499, 120] width 39 height 15
click at [498, 113] on input "0" at bounding box center [499, 120] width 39 height 15
type input "1"
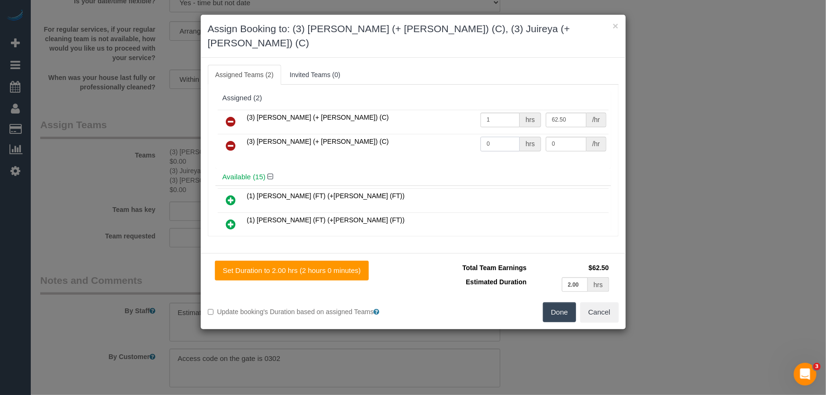
click at [492, 137] on input "0" at bounding box center [499, 144] width 39 height 15
type input "62.5"
type input "1"
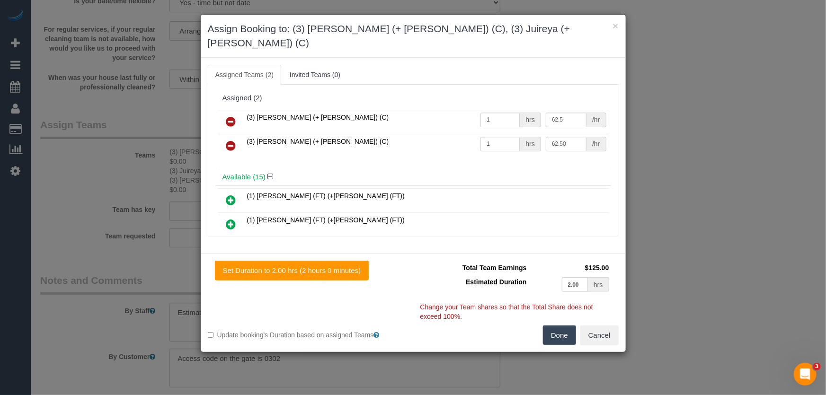
click at [558, 326] on button "Done" at bounding box center [559, 336] width 33 height 20
type input "62.5"
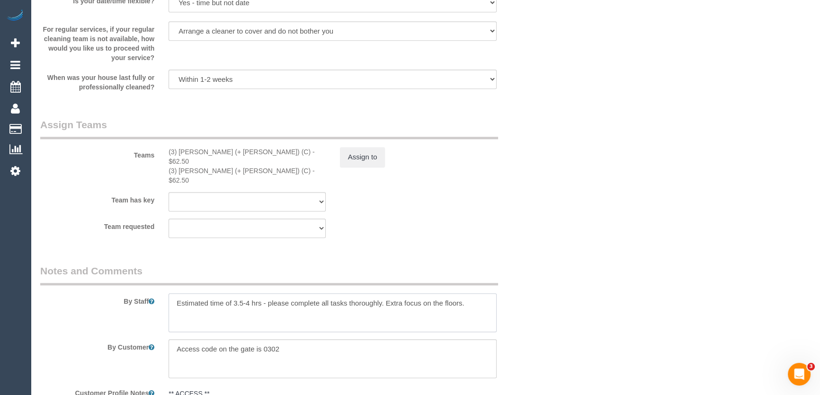
click at [175, 293] on textarea at bounding box center [332, 312] width 328 height 39
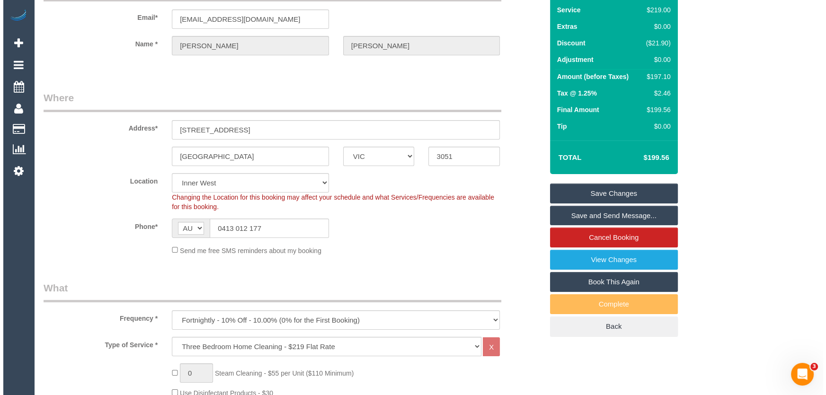
scroll to position [0, 0]
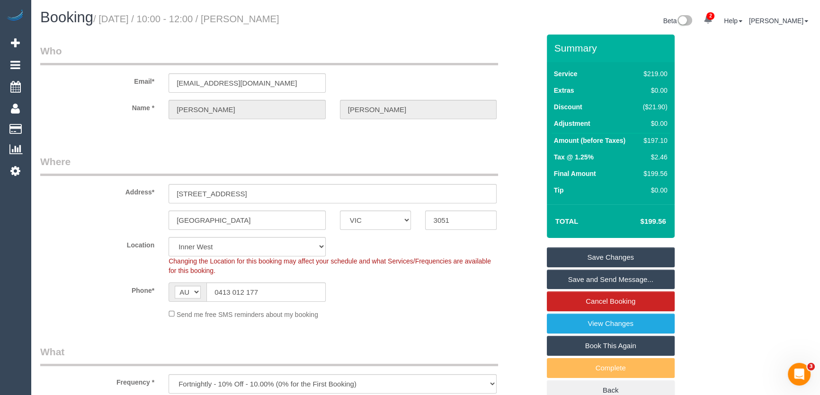
type textarea "*cover* Estimated time of 3.5-4 hrs - please complete all tasks thoroughly. Ext…"
click at [261, 18] on small "/ [DATE] / 10:00 - 12:00 / [PERSON_NAME]" at bounding box center [186, 19] width 186 height 10
click at [257, 44] on legend "Who" at bounding box center [269, 54] width 458 height 21
click at [257, 22] on small "/ [DATE] / 10:00 - 12:00 / [PERSON_NAME]" at bounding box center [186, 19] width 186 height 10
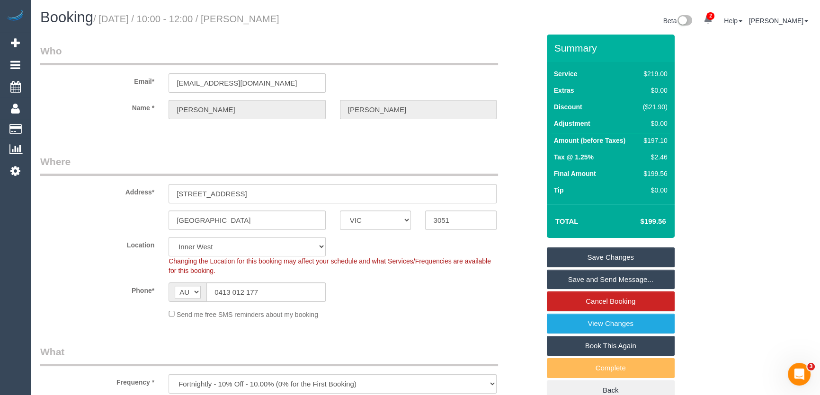
click at [257, 22] on small "/ [DATE] / 10:00 - 12:00 / [PERSON_NAME]" at bounding box center [186, 19] width 186 height 10
click at [257, 14] on small "/ [DATE] / 10:00 - 12:00 / [PERSON_NAME]" at bounding box center [186, 19] width 186 height 10
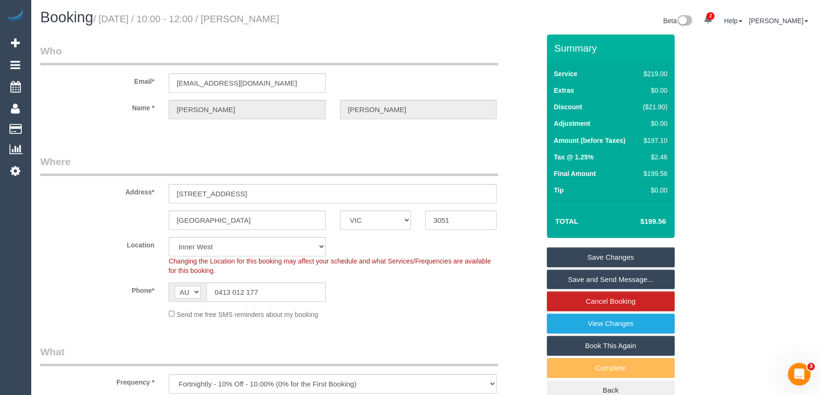
copy small "[PERSON_NAME]"
click at [579, 282] on link "Save and Send Message..." at bounding box center [611, 280] width 128 height 20
click at [579, 282] on fieldset "Save Changes Save and Send Message... Cancel Booking View Changes Book This Aga…" at bounding box center [611, 324] width 128 height 153
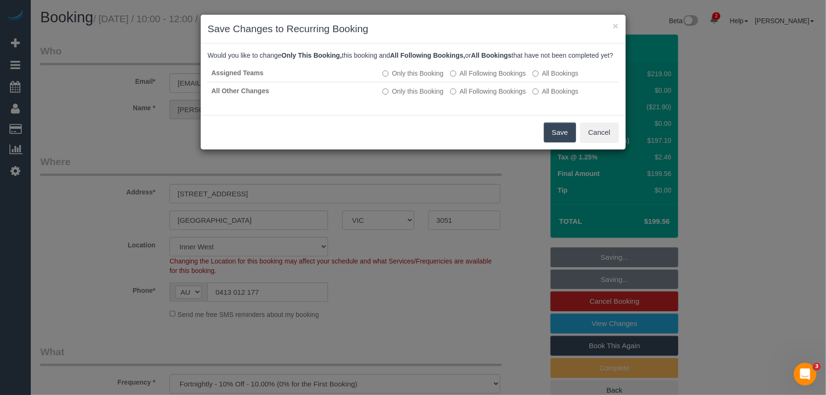
click at [558, 142] on button "Save" at bounding box center [560, 133] width 32 height 20
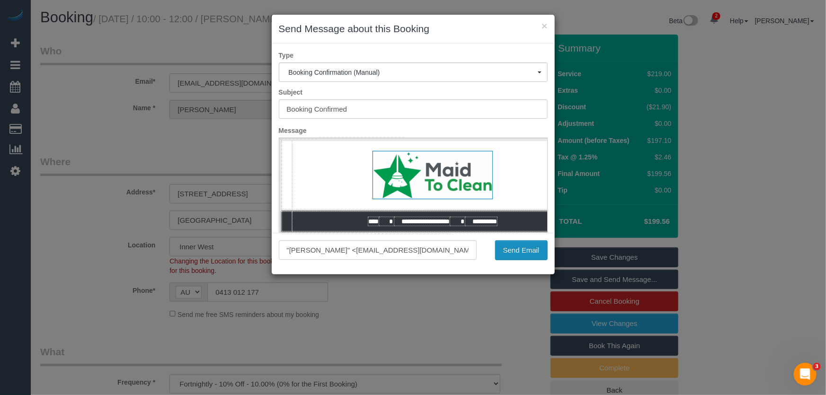
click at [510, 255] on button "Send Email" at bounding box center [521, 250] width 53 height 20
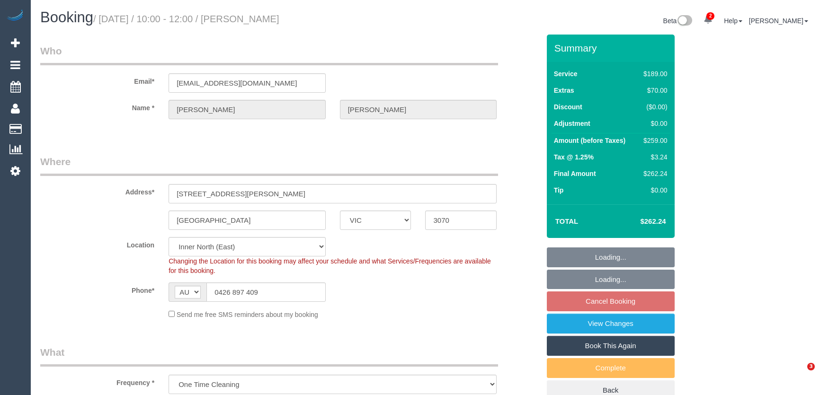
select select "VIC"
select select "string:stripe-pm_1Rxxsn2GScqysDRVBo1b5u9X"
select select "object:1589"
select select "number:28"
select select "number:16"
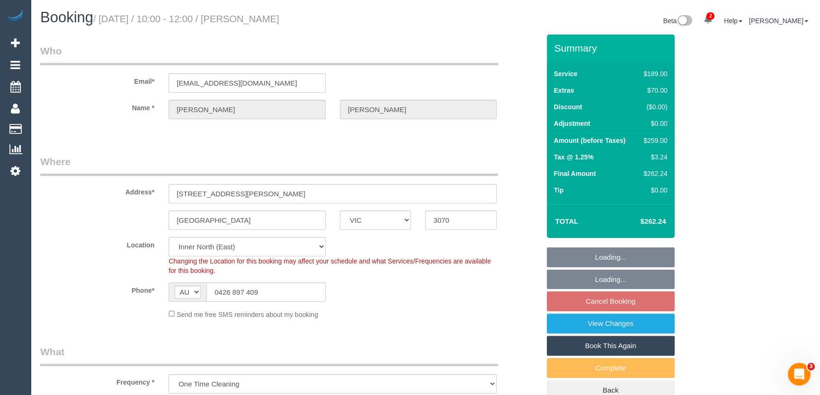
select select "number:18"
select select "number:22"
select select "number:35"
select select "number:13"
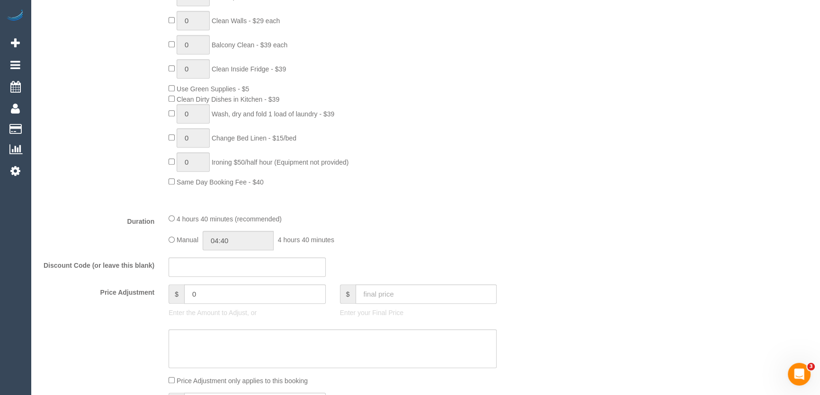
scroll to position [645, 0]
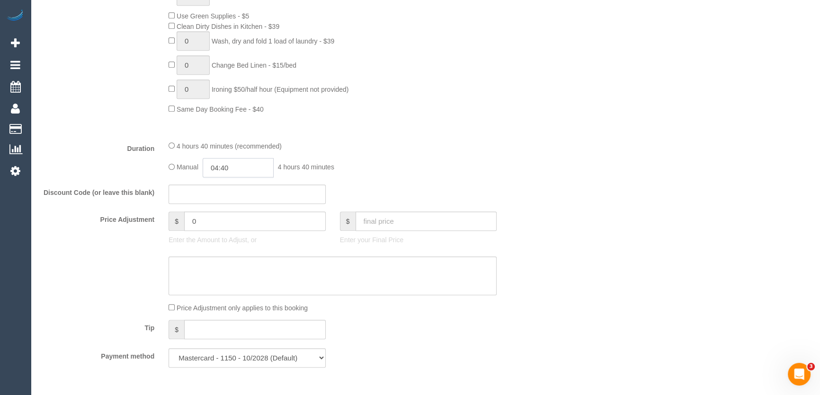
click at [232, 174] on input "04:40" at bounding box center [238, 167] width 71 height 19
drag, startPoint x: 231, startPoint y: 245, endPoint x: 271, endPoint y: 226, distance: 44.5
click at [230, 244] on li "02:30" at bounding box center [228, 247] width 42 height 12
type input "02:30"
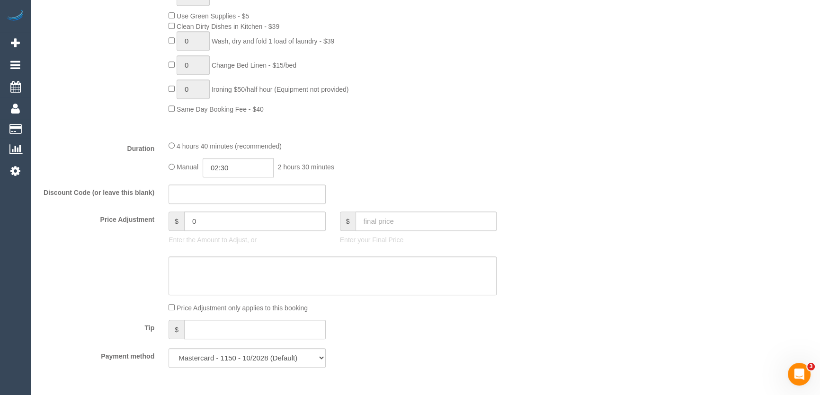
click at [431, 171] on div "Manual 02:30 2 hours 30 minutes" at bounding box center [332, 167] width 328 height 19
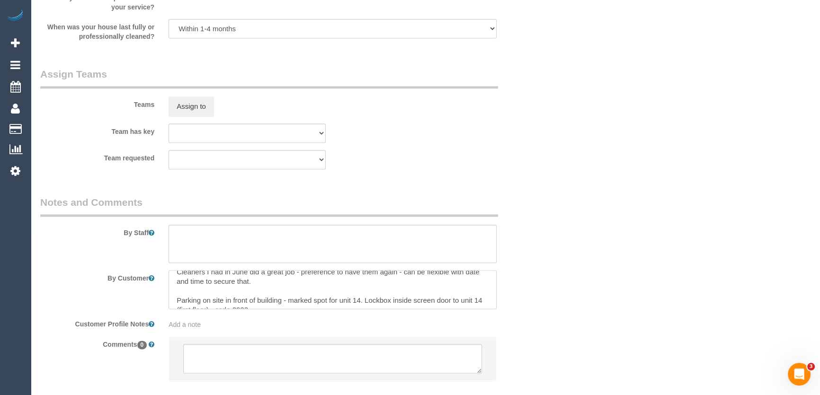
scroll to position [0, 0]
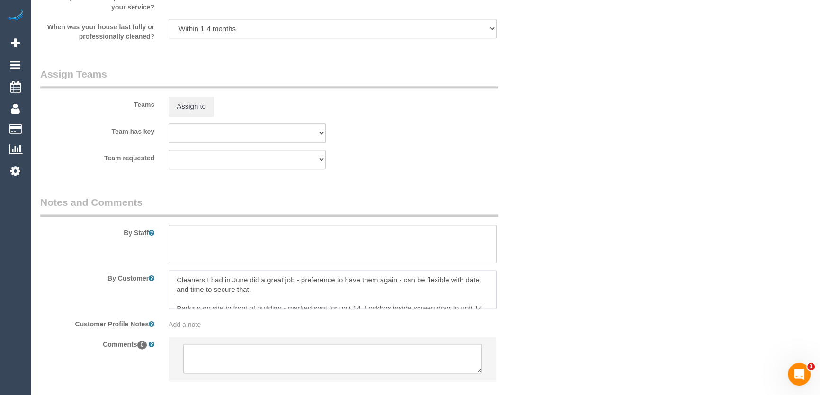
click at [266, 291] on textarea at bounding box center [332, 289] width 328 height 39
type textarea "Parking on site in front of building - marked spot for unit 14. Lockbox inside …"
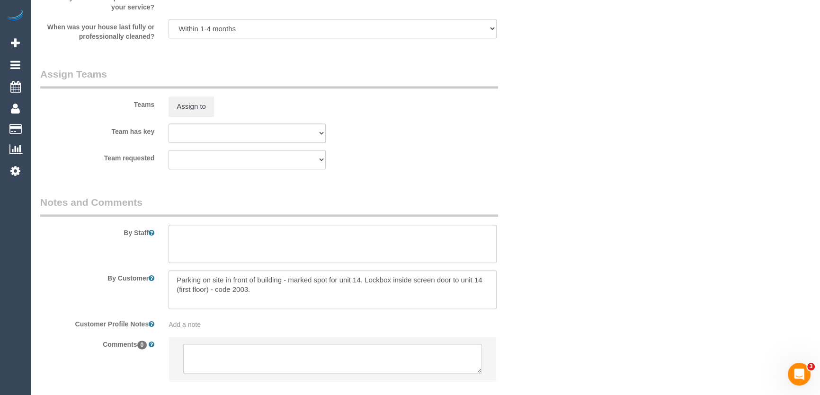
click at [199, 350] on textarea at bounding box center [332, 358] width 299 height 29
paste textarea "Cleaners I had in June did a great job - preference to have them again - can be…"
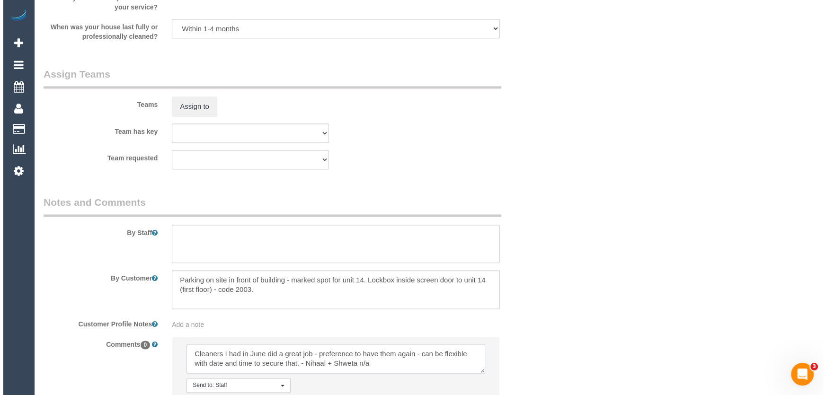
scroll to position [3, 0]
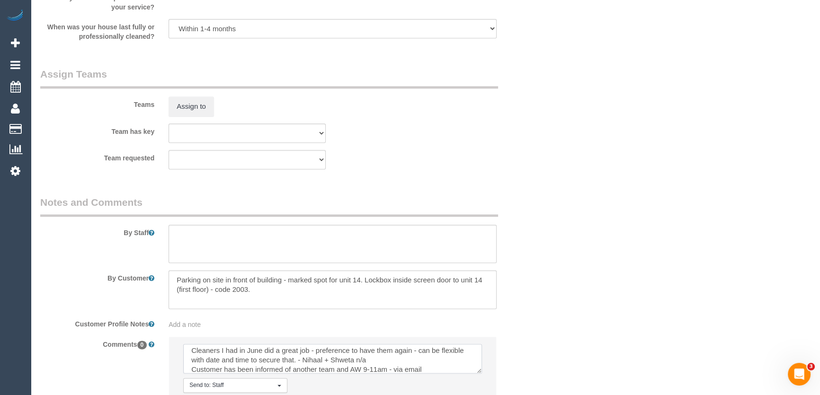
type textarea "Cleaners I had in June did a great job - preference to have them again - can be…"
click at [214, 232] on textarea at bounding box center [332, 244] width 328 height 39
type textarea "Estimated time: 4-5 hours"
click at [177, 103] on button "Assign to" at bounding box center [190, 107] width 45 height 20
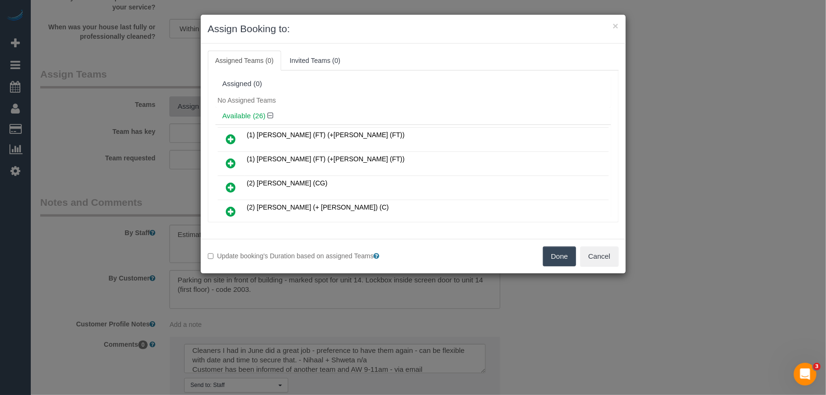
scroll to position [225, 0]
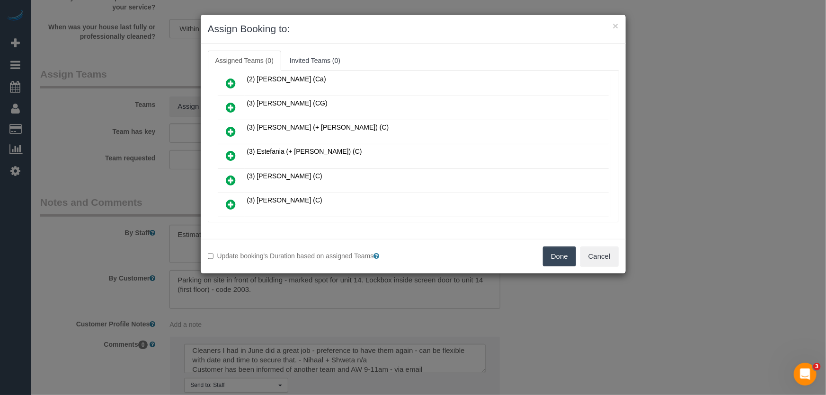
click at [231, 150] on icon at bounding box center [231, 155] width 10 height 11
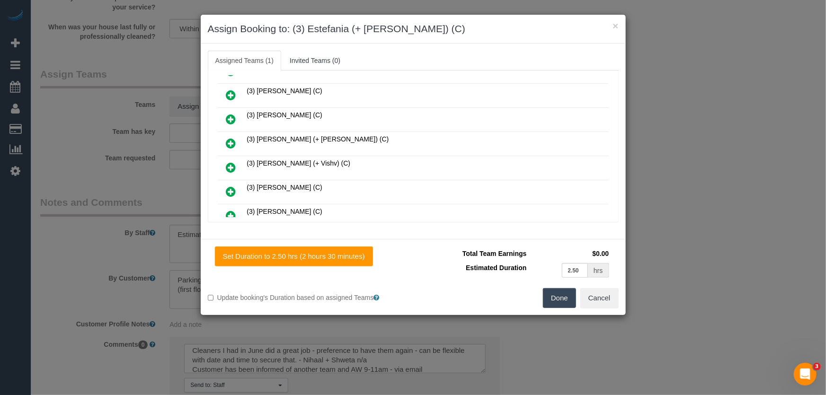
click at [228, 138] on icon at bounding box center [231, 143] width 10 height 11
click at [228, 162] on icon at bounding box center [231, 167] width 10 height 11
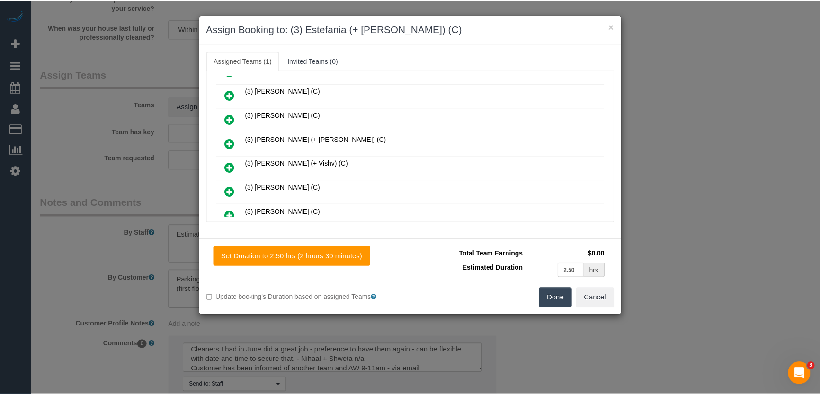
scroll to position [381, 0]
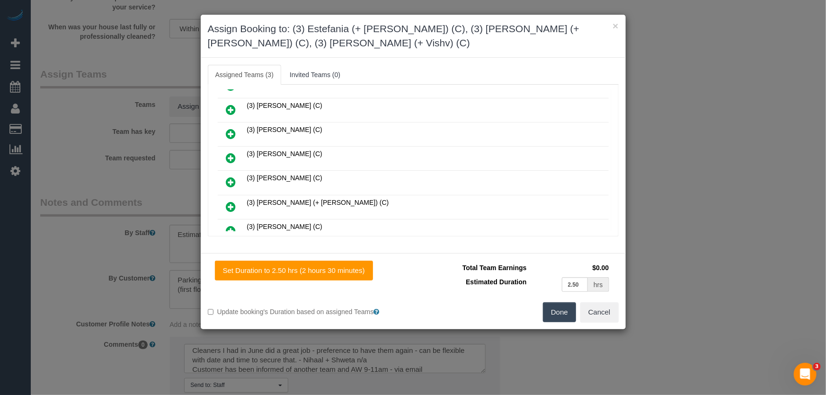
click at [551, 317] on button "Done" at bounding box center [559, 312] width 33 height 20
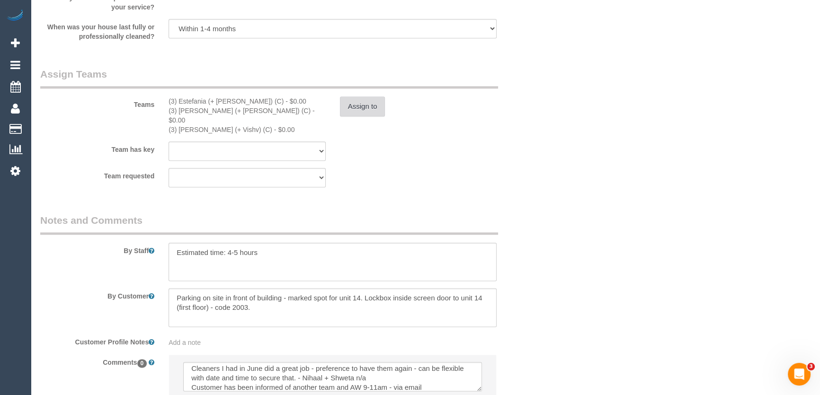
click at [363, 112] on button "Assign to" at bounding box center [362, 107] width 45 height 20
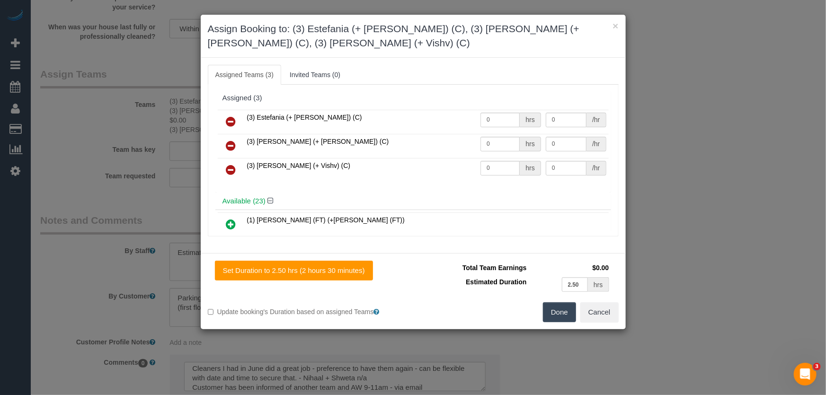
click at [234, 168] on icon at bounding box center [231, 169] width 10 height 11
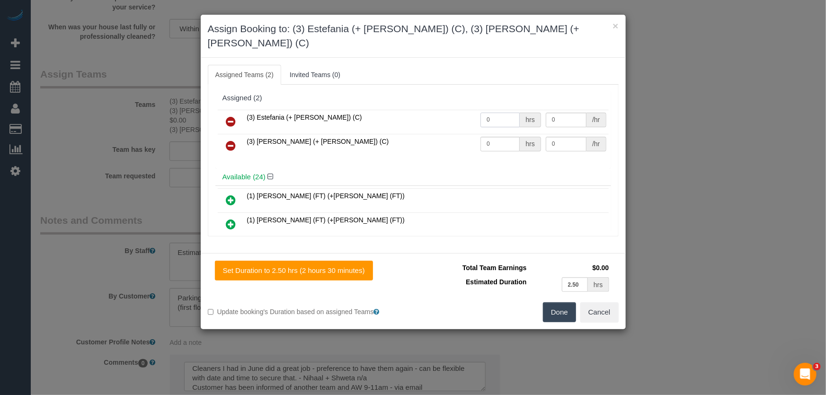
click at [508, 113] on input "0" at bounding box center [499, 120] width 39 height 15
type input "1"
click at [499, 137] on input "0" at bounding box center [499, 144] width 39 height 15
type input "82.5"
type input "1"
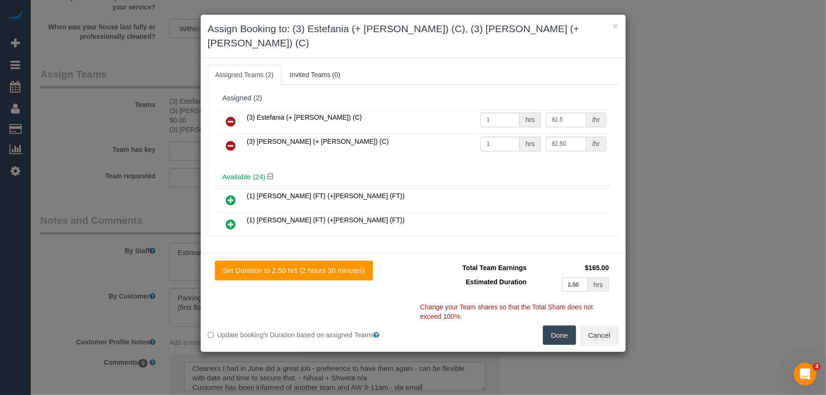
click at [556, 326] on button "Done" at bounding box center [559, 336] width 33 height 20
type input "82.5"
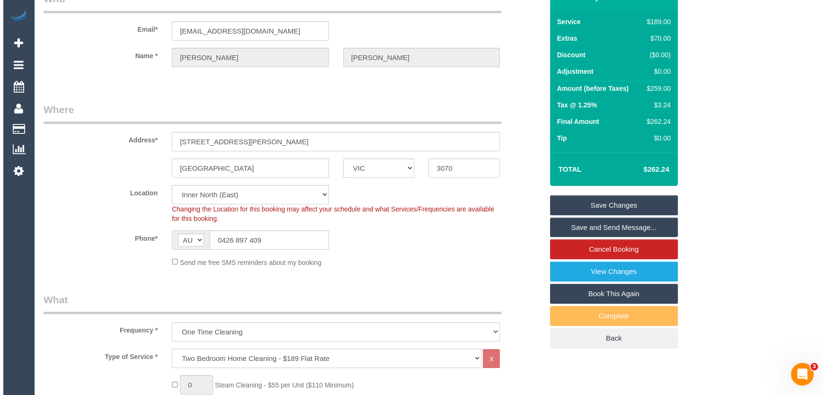
scroll to position [0, 0]
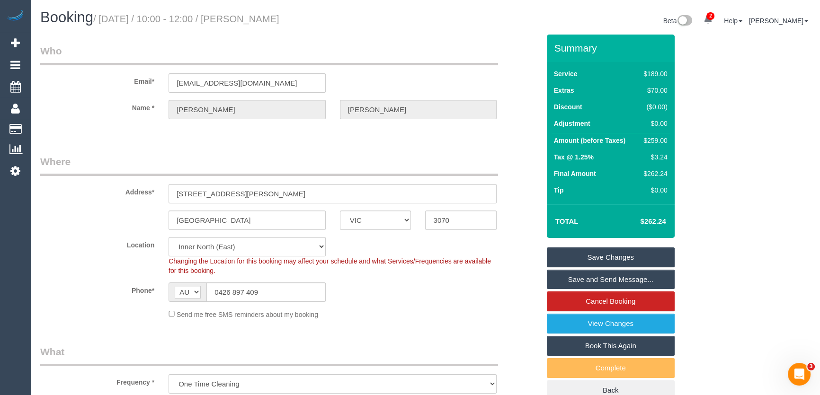
click at [249, 17] on small "/ August 26, 2025 / 10:00 - 12:00 / Colin Carver" at bounding box center [186, 19] width 186 height 10
copy small "Colin Carver"
click at [274, 76] on input "colincarver6@gmail.com" at bounding box center [246, 82] width 157 height 19
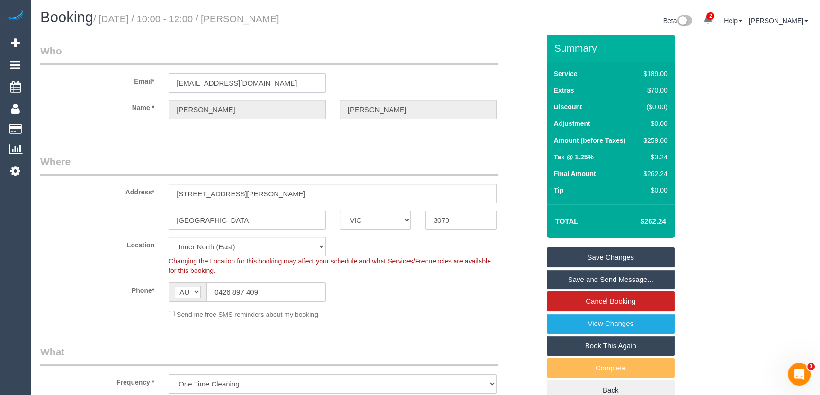
click at [274, 76] on input "colincarver6@gmail.com" at bounding box center [246, 82] width 157 height 19
click at [602, 283] on link "Save and Send Message..." at bounding box center [611, 280] width 128 height 20
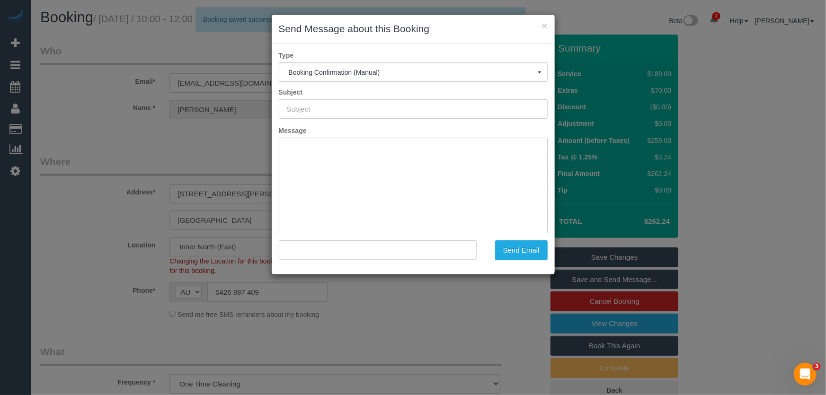
type input "Booking Confirmed"
type input ""Colin Carver" <colincarver6@gmail.com>"
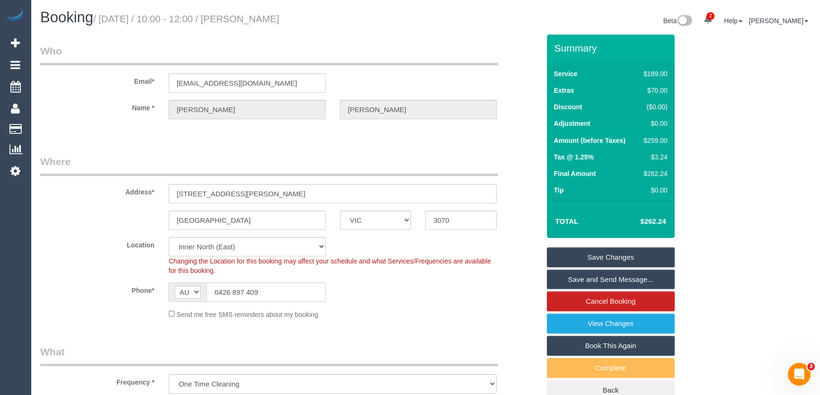
click at [601, 280] on link "Save and Send Message..." at bounding box center [611, 280] width 128 height 20
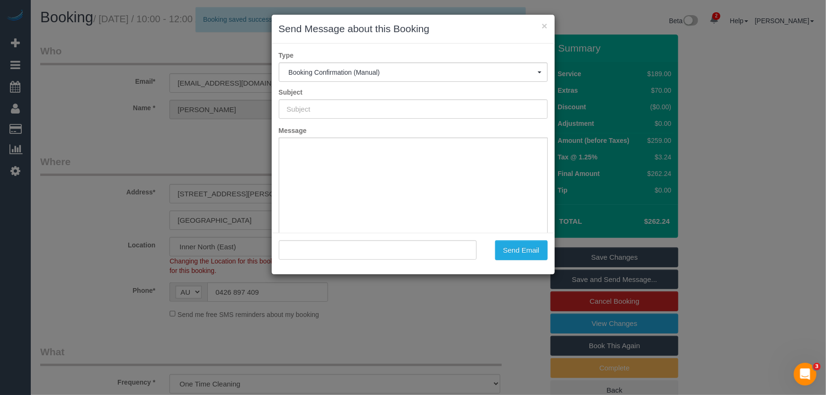
type input "Booking Confirmed"
type input ""Colin Carver" <colincarver6@gmail.com>"
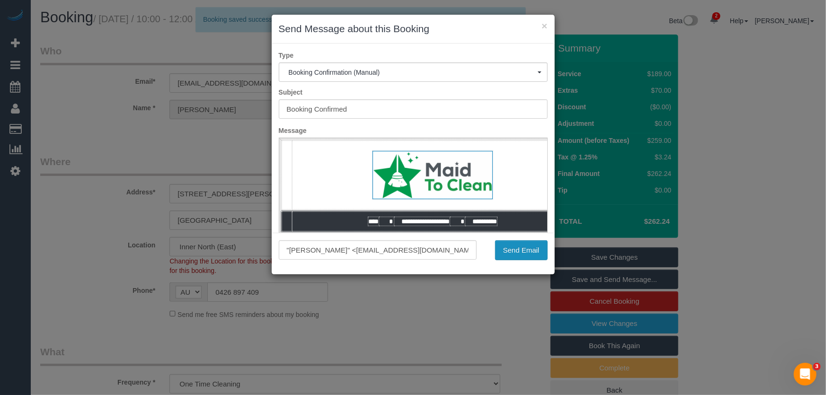
click at [518, 256] on button "Send Email" at bounding box center [521, 250] width 53 height 20
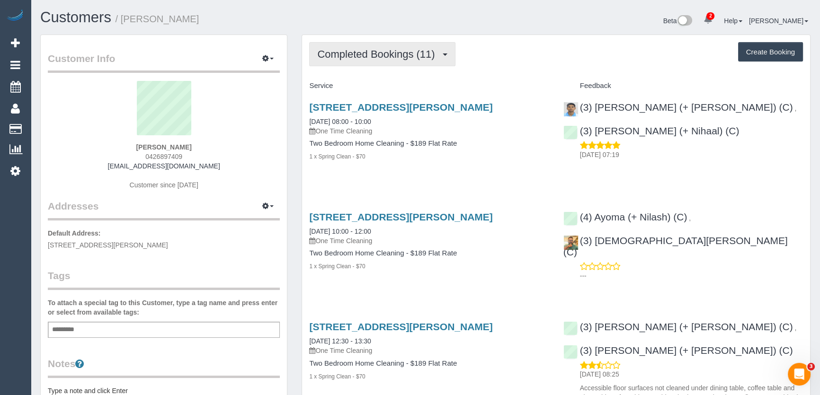
click at [380, 56] on span "Completed Bookings (11)" at bounding box center [378, 54] width 122 height 12
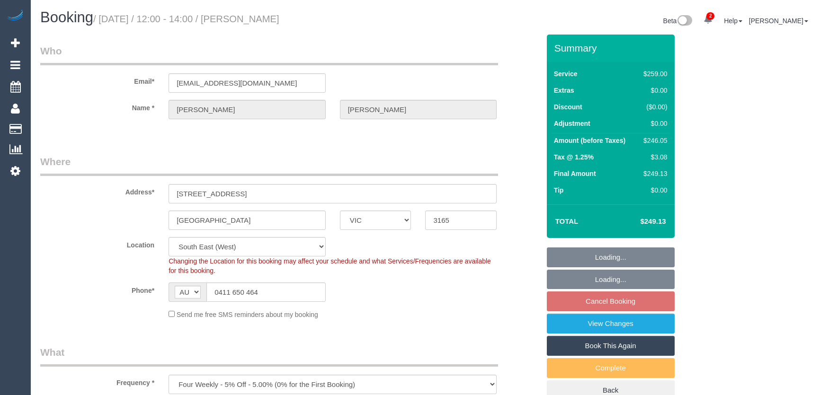
select select "VIC"
select select "spot4"
select select "number:27"
select select "number:14"
select select "number:19"
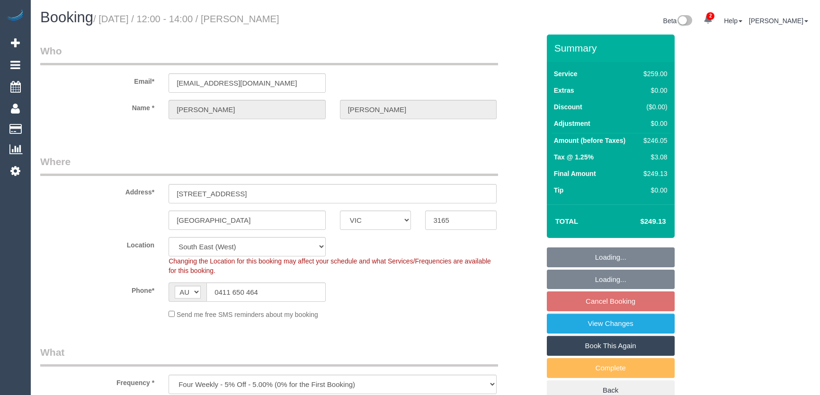
select select "number:25"
select select "number:35"
select select "number:13"
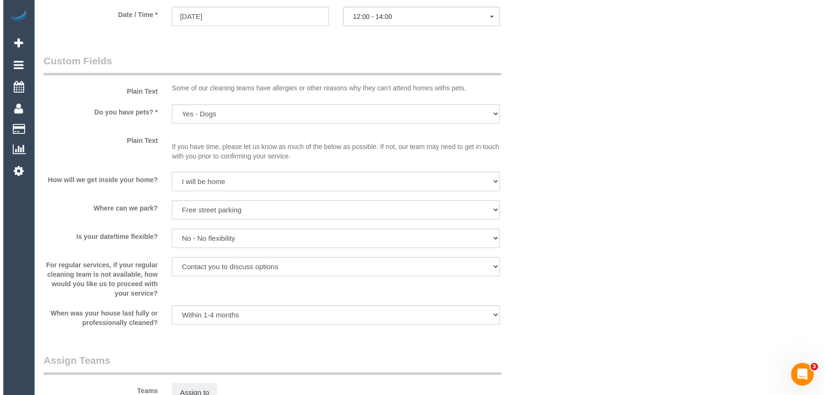
scroll to position [1205, 0]
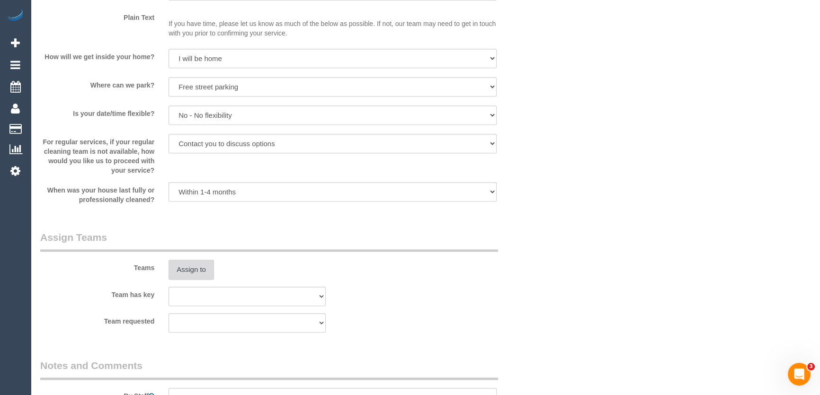
click at [198, 272] on button "Assign to" at bounding box center [190, 270] width 45 height 20
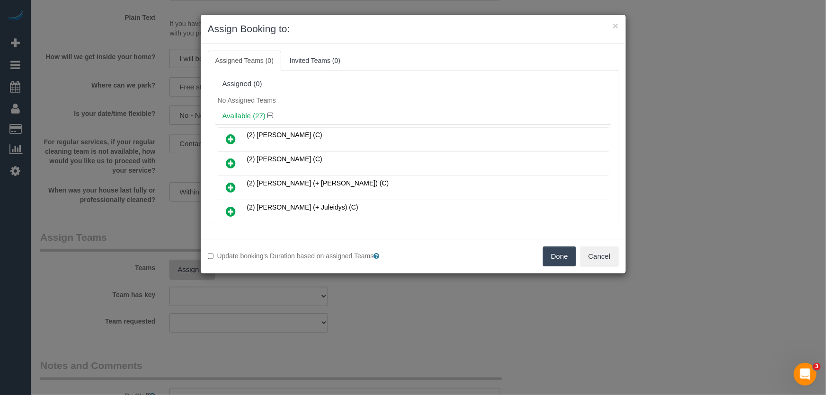
scroll to position [438, 0]
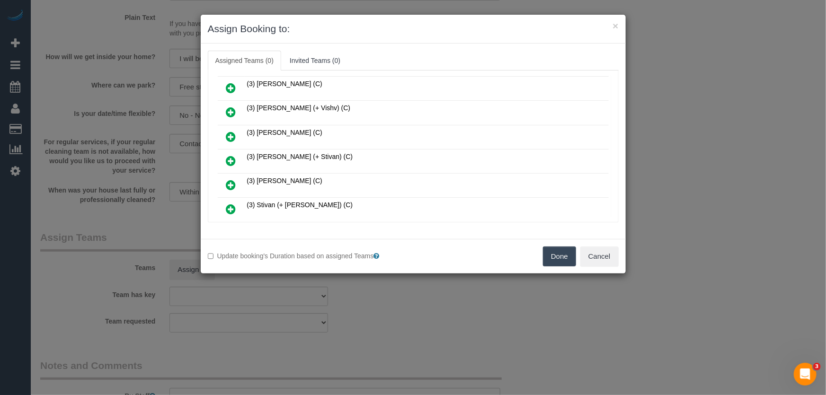
click at [231, 155] on icon at bounding box center [231, 160] width 10 height 11
click at [231, 179] on icon at bounding box center [231, 184] width 10 height 11
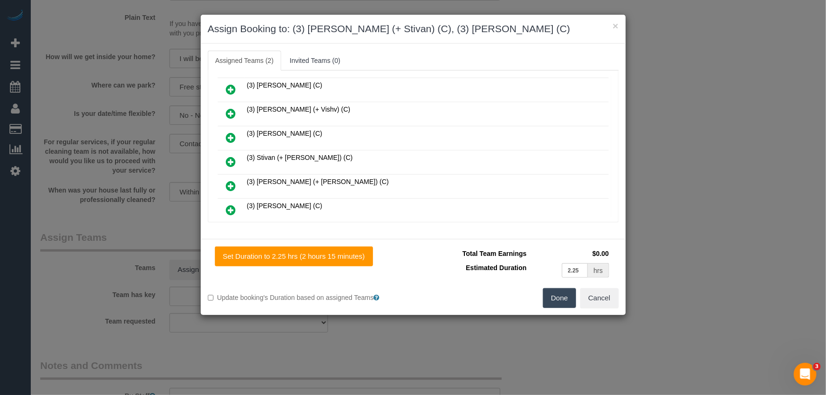
click at [231, 156] on icon at bounding box center [231, 161] width 10 height 11
click at [231, 150] on td at bounding box center [231, 138] width 27 height 24
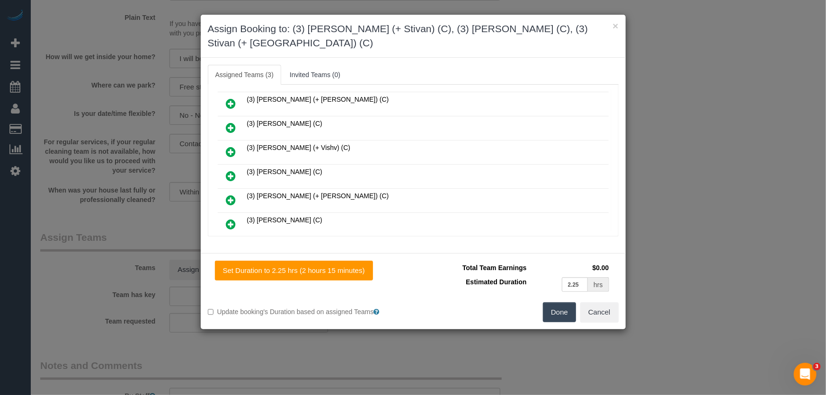
scroll to position [508, 0]
click at [557, 317] on button "Done" at bounding box center [559, 312] width 33 height 20
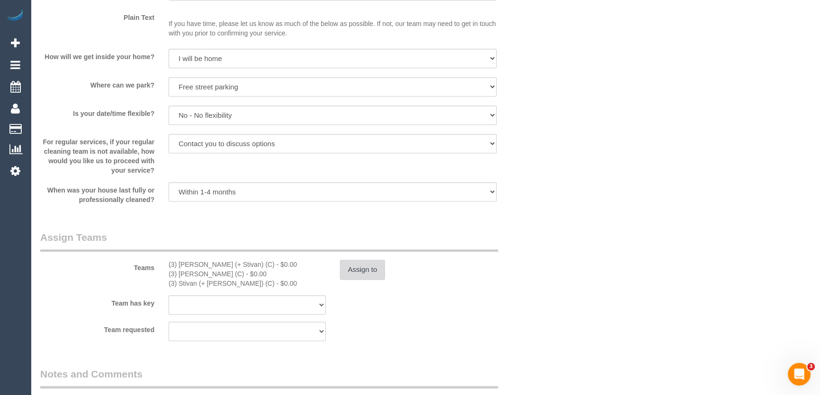
click at [377, 269] on button "Assign to" at bounding box center [362, 270] width 45 height 20
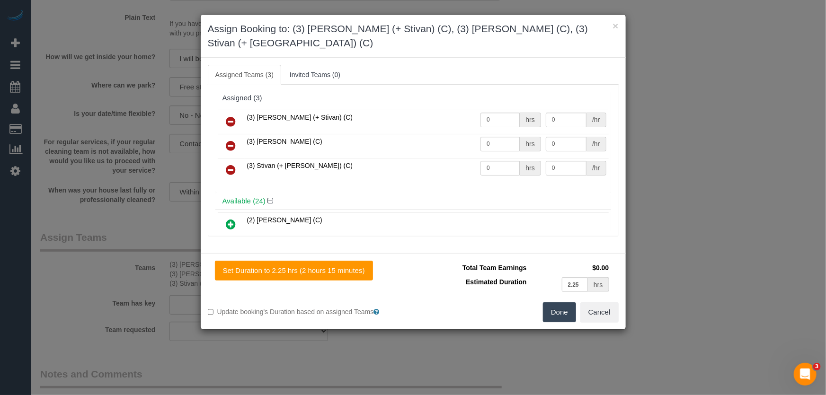
click at [230, 143] on icon at bounding box center [231, 145] width 10 height 11
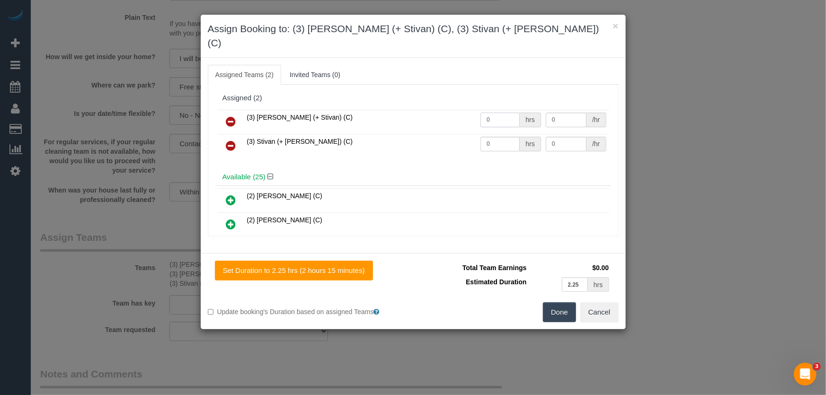
click at [499, 113] on input "0" at bounding box center [499, 120] width 39 height 15
type input "1"
click at [499, 137] on input "0" at bounding box center [499, 144] width 39 height 15
type input "77.5"
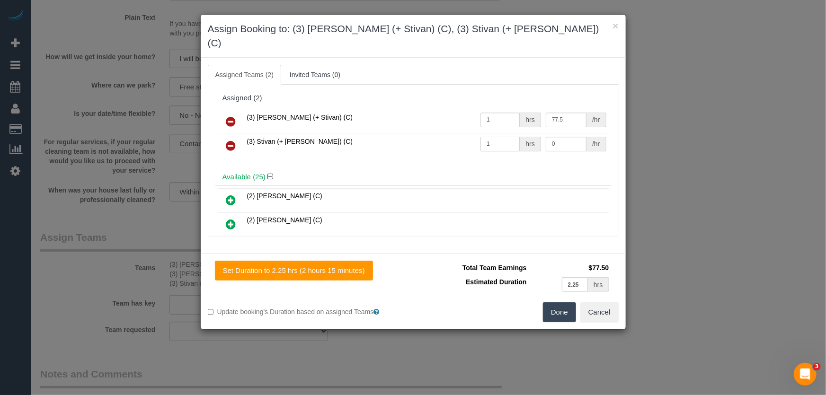
type input "1"
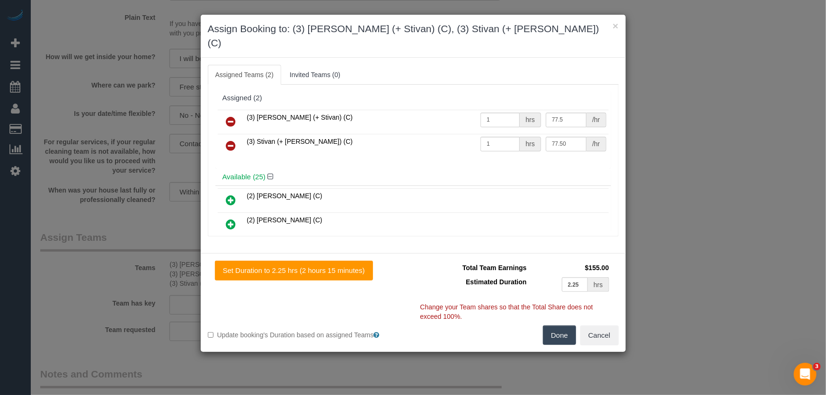
click at [558, 326] on button "Done" at bounding box center [559, 336] width 33 height 20
type input "77.5"
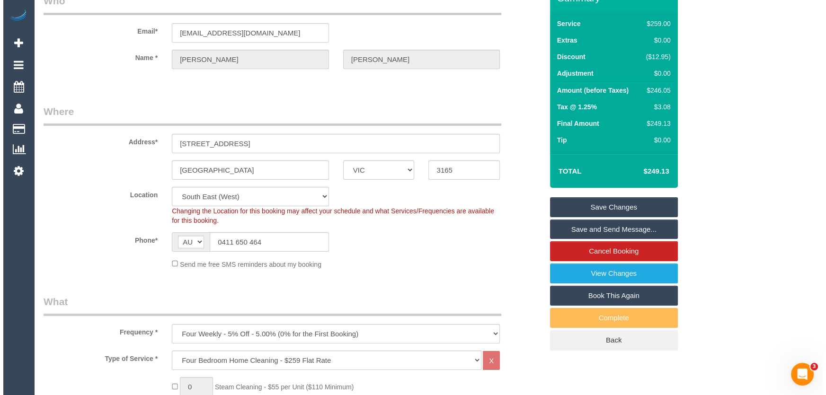
scroll to position [0, 0]
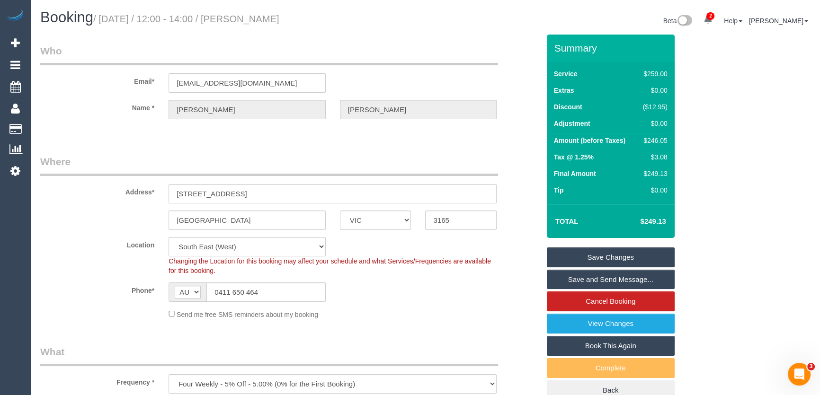
click at [253, 21] on small "/ [DATE] / 12:00 - 14:00 / [PERSON_NAME]" at bounding box center [186, 19] width 186 height 10
copy small "[PERSON_NAME]"
click at [584, 279] on link "Save and Send Message..." at bounding box center [611, 280] width 128 height 20
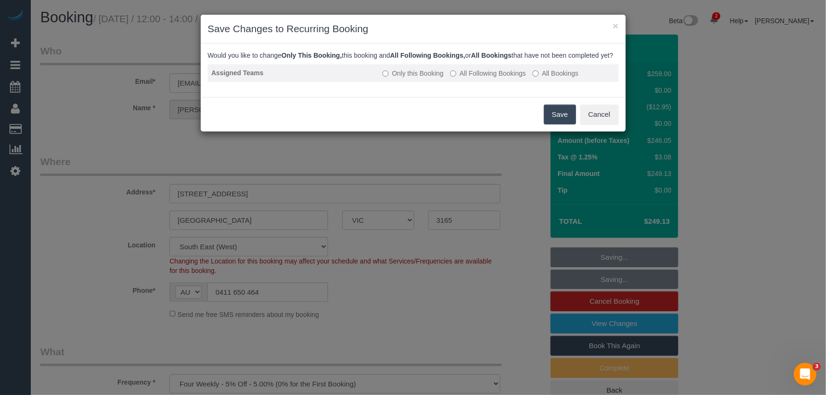
click at [472, 78] on label "All Following Bookings" at bounding box center [488, 73] width 76 height 9
click at [564, 123] on button "Save" at bounding box center [560, 115] width 32 height 20
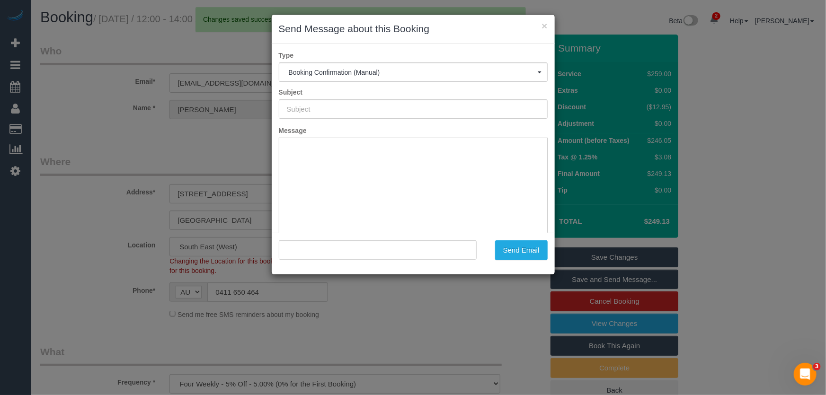
type input "Booking Confirmed"
type input ""[PERSON_NAME]" <[EMAIL_ADDRESS][DOMAIN_NAME]>"
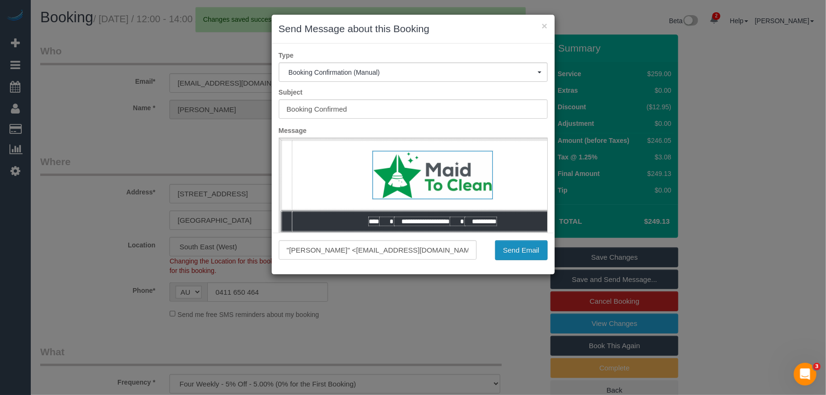
click at [522, 250] on button "Send Email" at bounding box center [521, 250] width 53 height 20
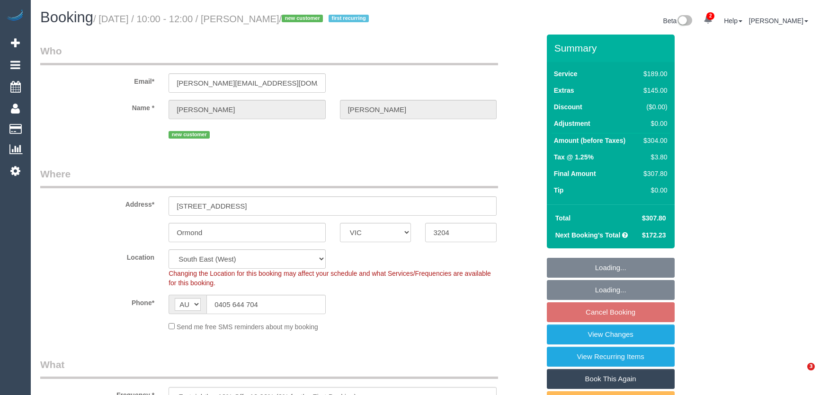
select select "VIC"
select select "number:29"
select select "number:15"
select select "number:19"
select select "number:24"
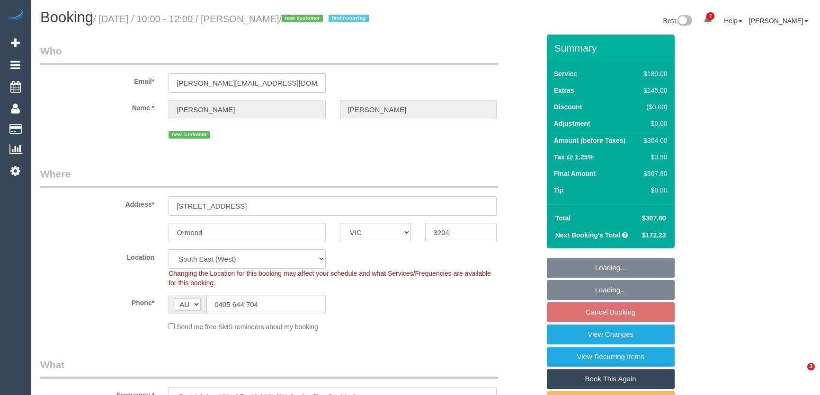
select select "number:34"
select select "number:13"
select select "object:1326"
select select "spot3"
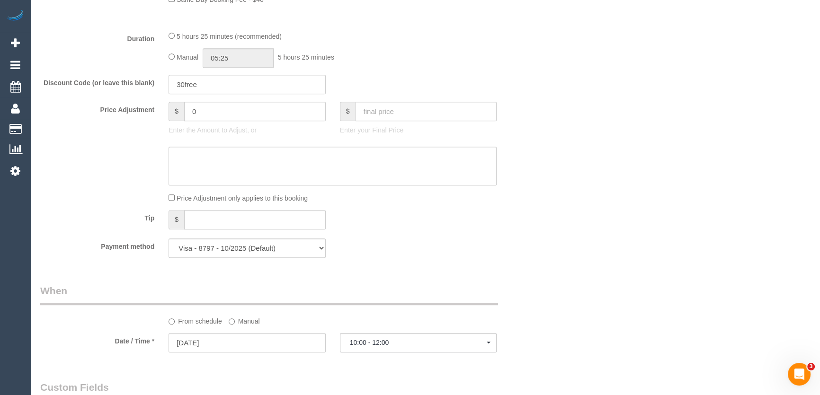
scroll to position [774, 0]
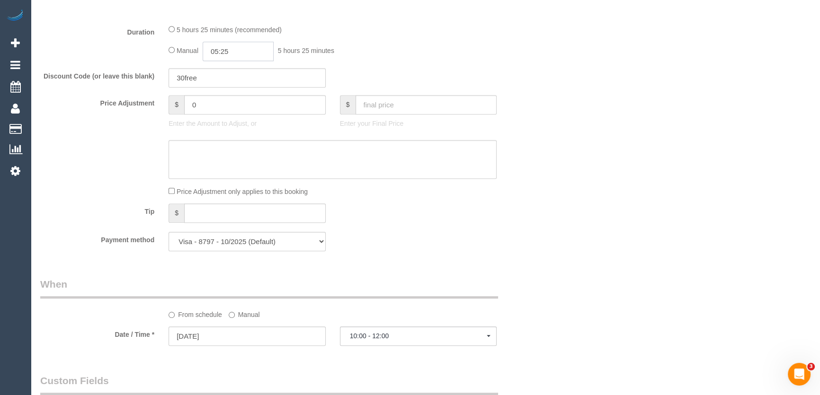
click at [246, 53] on input "05:25" at bounding box center [238, 51] width 71 height 19
type input "03:00"
click at [231, 107] on li "03:00" at bounding box center [228, 109] width 42 height 12
click at [236, 49] on input "03:00" at bounding box center [238, 51] width 71 height 19
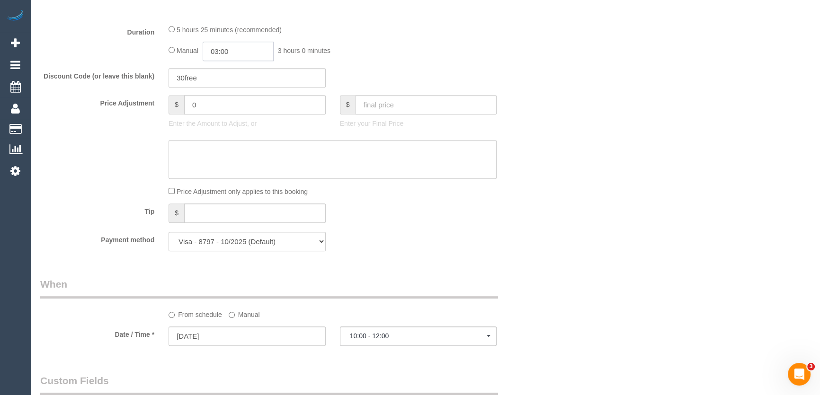
scroll to position [62, 0]
select select "spot16"
type input "03:15"
click at [593, 242] on div "Who Email* [PERSON_NAME][EMAIL_ADDRESS][DOMAIN_NAME] Name * [PERSON_NAME][GEOGR…" at bounding box center [425, 141] width 770 height 1763
click at [592, 242] on div "Who Email* [PERSON_NAME][EMAIL_ADDRESS][DOMAIN_NAME] Name * [PERSON_NAME][GEOGR…" at bounding box center [425, 141] width 770 height 1763
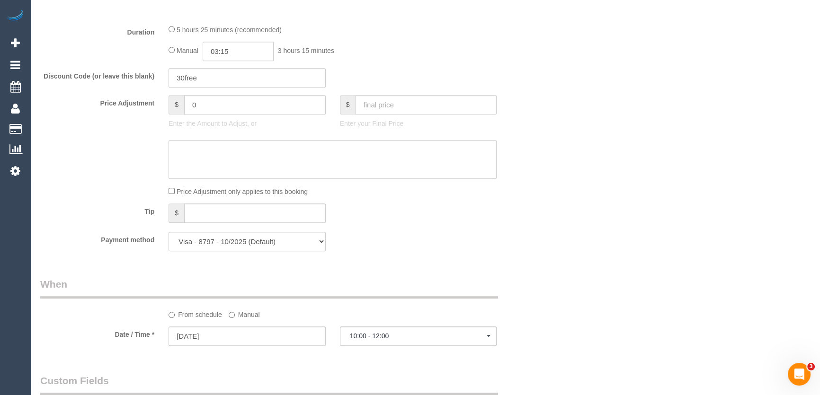
select select "spot29"
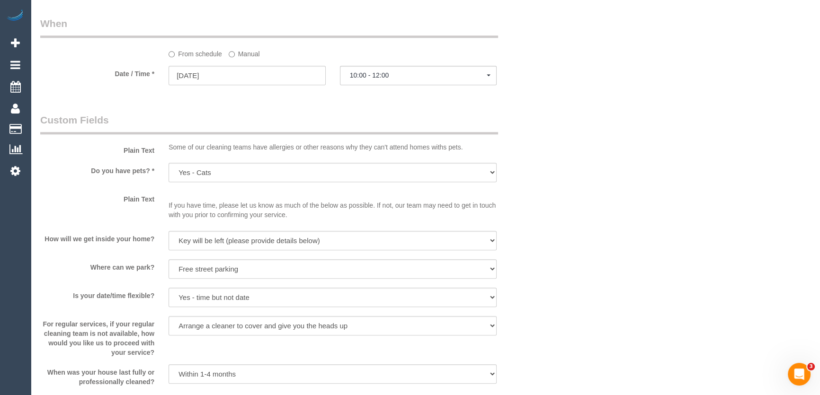
select select "spot42"
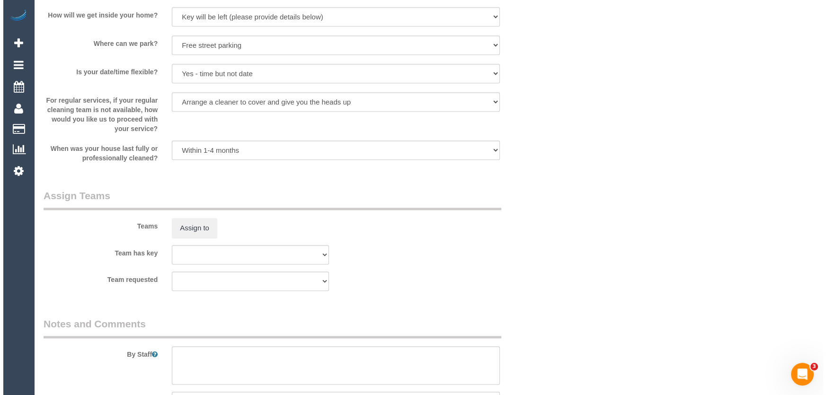
scroll to position [1377, 0]
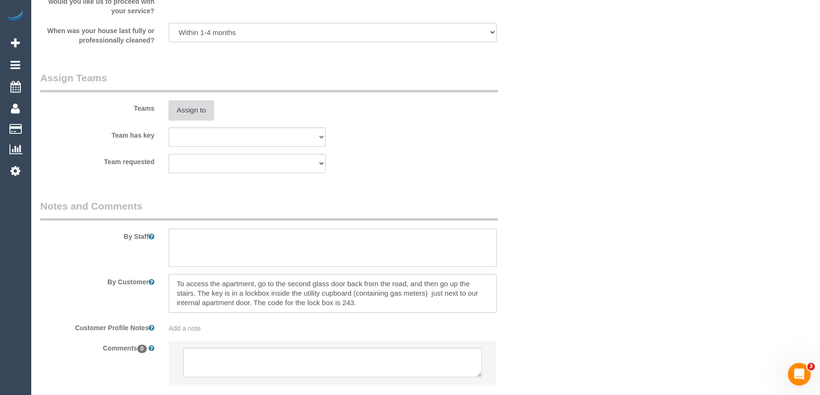
click at [185, 111] on button "Assign to" at bounding box center [190, 110] width 45 height 20
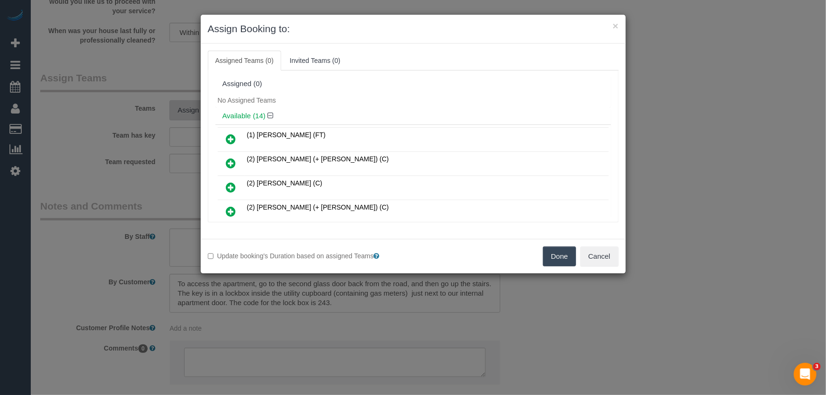
scroll to position [178, 0]
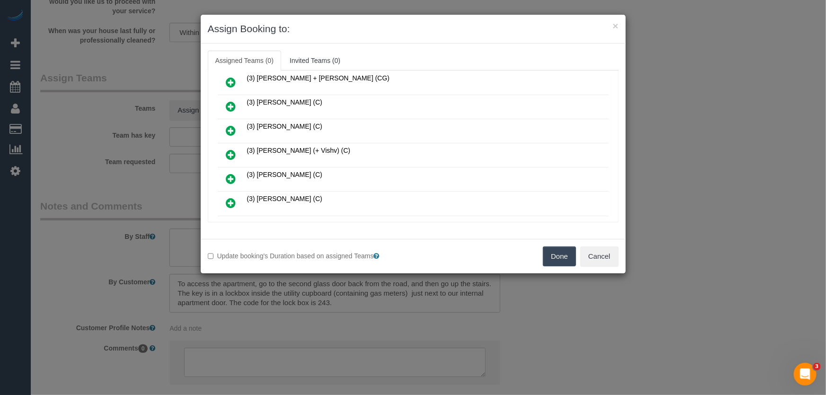
click at [229, 151] on icon at bounding box center [231, 154] width 10 height 11
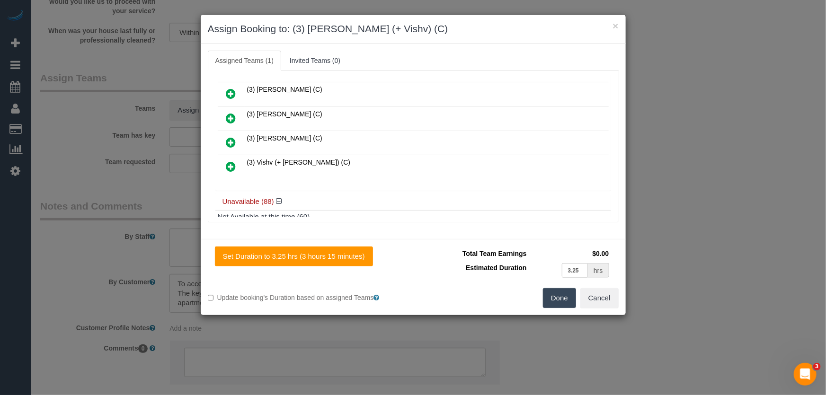
click at [231, 161] on icon at bounding box center [231, 166] width 10 height 11
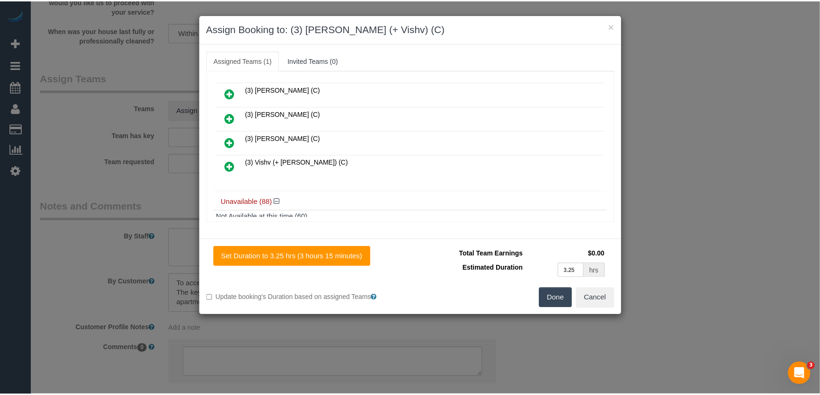
scroll to position [310, 0]
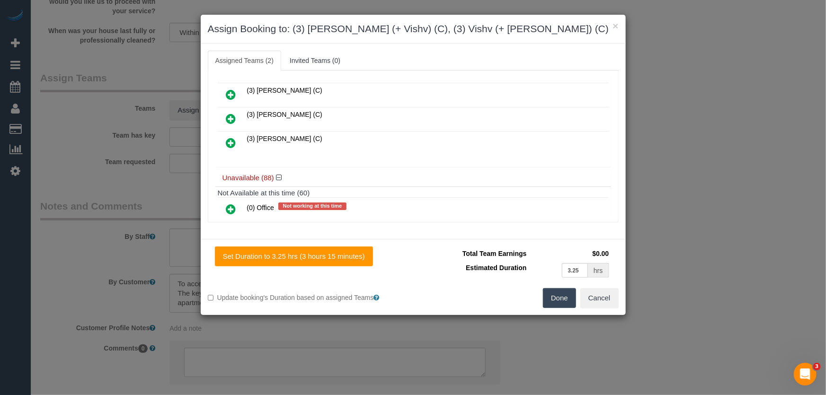
click at [560, 295] on button "Done" at bounding box center [559, 298] width 33 height 20
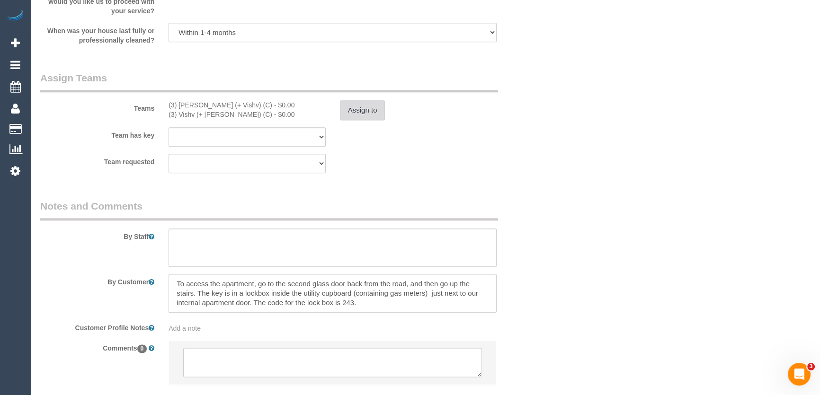
click at [376, 110] on button "Assign to" at bounding box center [362, 110] width 45 height 20
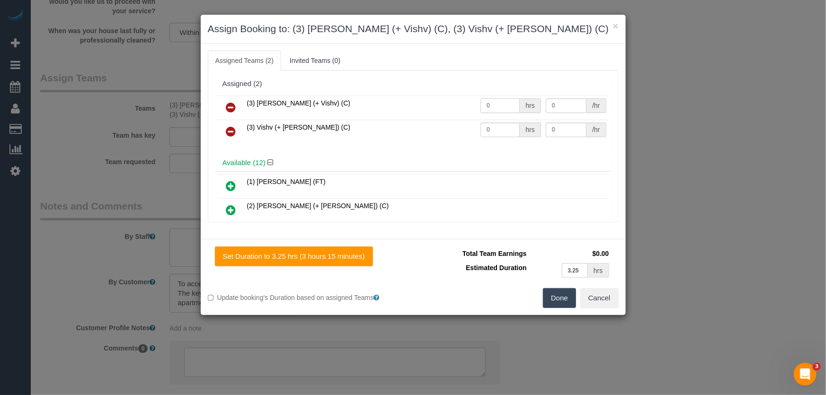
click at [496, 104] on input "0" at bounding box center [499, 105] width 39 height 15
type input "1"
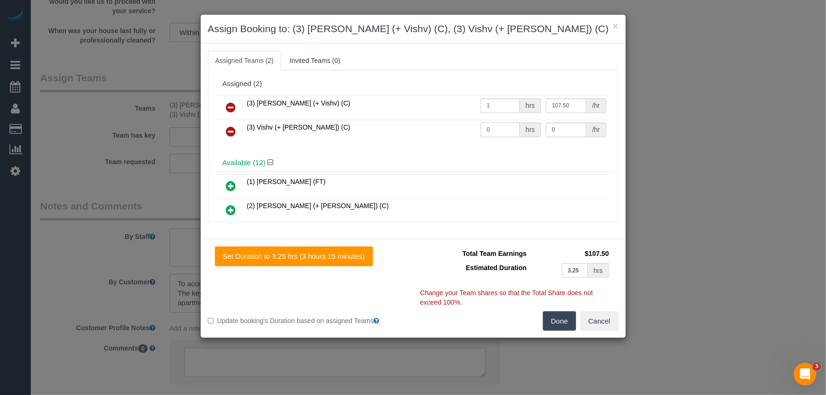
click at [498, 126] on input "0" at bounding box center [499, 130] width 39 height 15
type input "107.5"
type input "1"
click at [549, 319] on button "Done" at bounding box center [559, 321] width 33 height 20
click at [549, 319] on div "Done Cancel" at bounding box center [519, 321] width 213 height 20
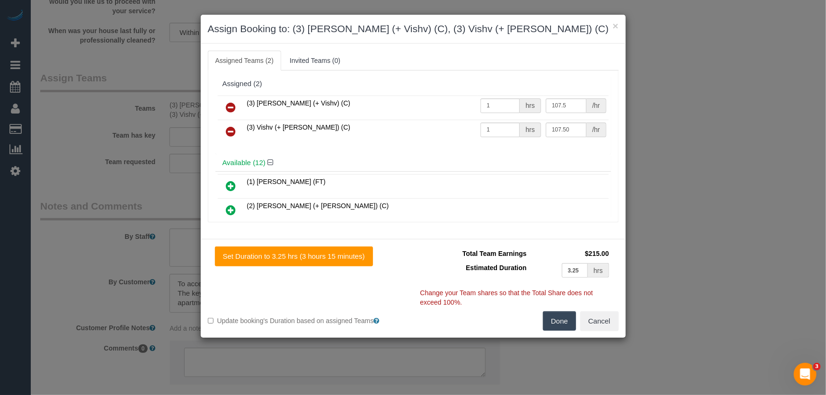
type input "107.5"
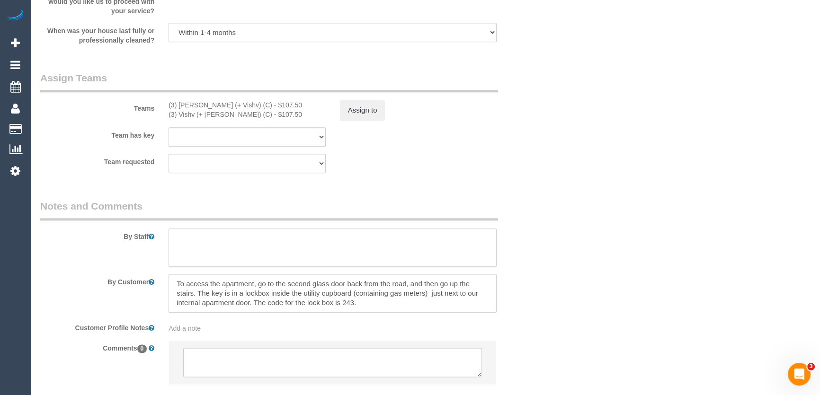
click at [223, 251] on textarea at bounding box center [332, 248] width 328 height 39
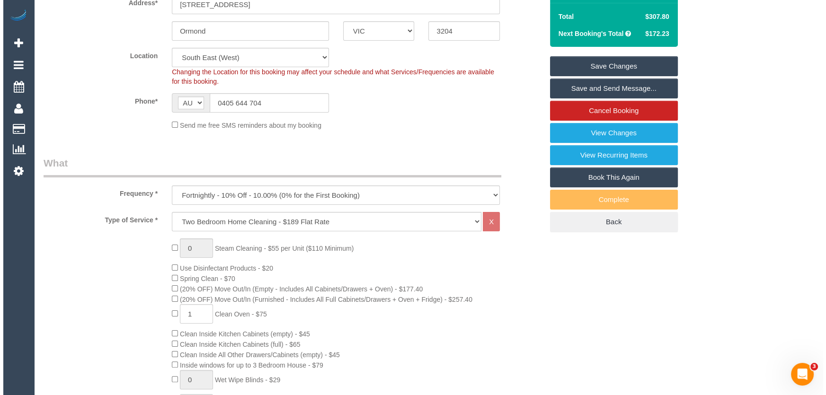
scroll to position [0, 0]
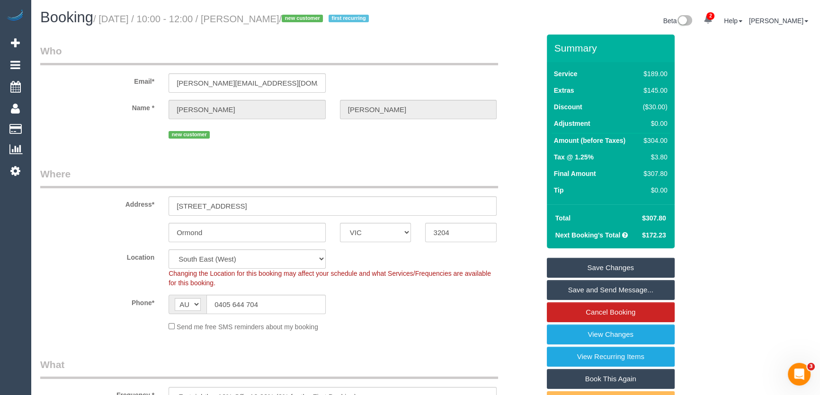
type textarea "Estimated time: 5.5-6.5 hours"
click at [263, 19] on small "/ August 26, 2025 / 10:00 - 12:00 / Shannon Hadley / new customer first recurri…" at bounding box center [232, 19] width 278 height 10
copy small "[PERSON_NAME]"
click at [579, 292] on link "Save and Send Message..." at bounding box center [611, 290] width 128 height 20
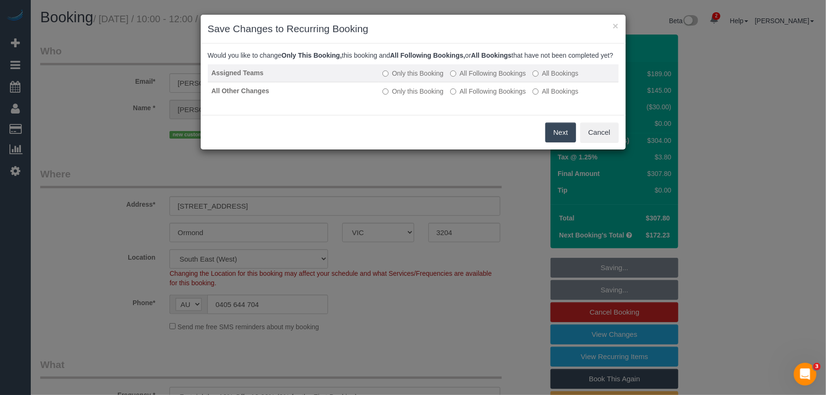
click at [479, 78] on label "All Following Bookings" at bounding box center [488, 73] width 76 height 9
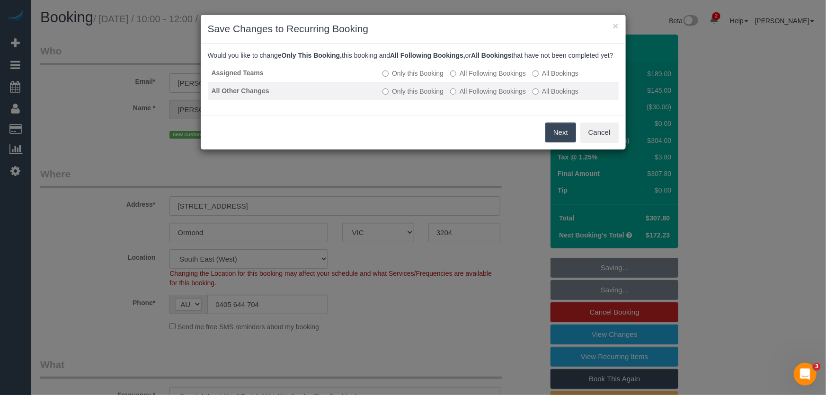
click at [478, 96] on label "All Following Bookings" at bounding box center [488, 91] width 76 height 9
click at [562, 142] on button "Save" at bounding box center [560, 133] width 32 height 20
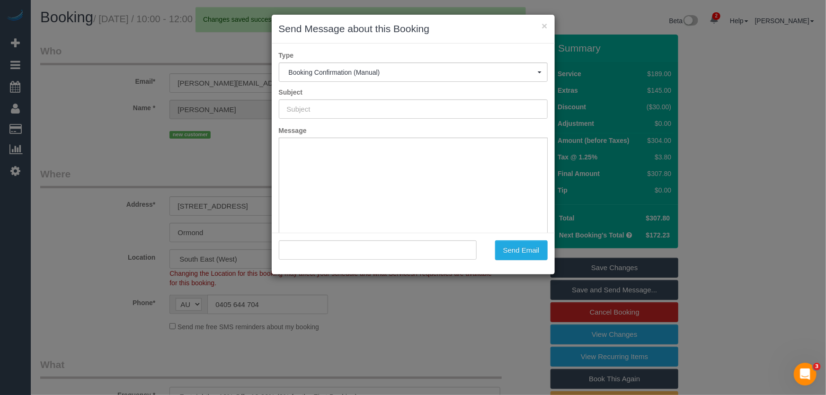
type input "Booking Confirmed"
type input ""Shannon Hadley" <shannon.hadley4@gmail.com>"
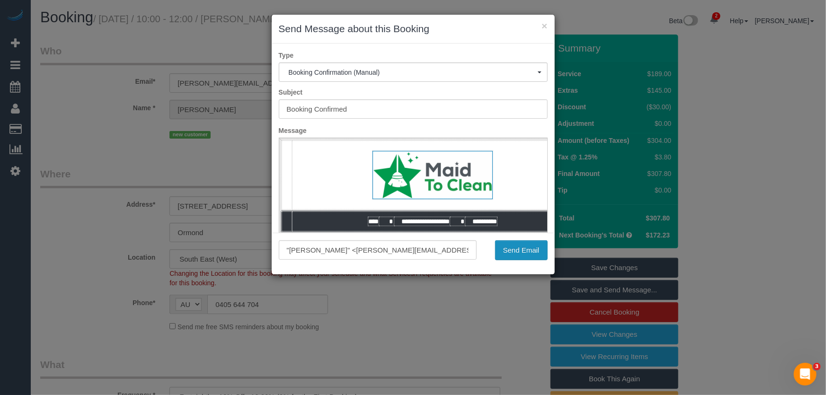
click at [523, 251] on button "Send Email" at bounding box center [521, 250] width 53 height 20
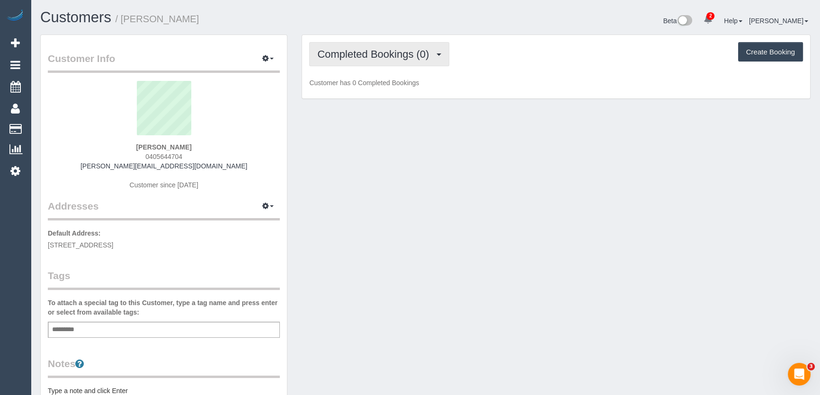
click at [407, 54] on span "Completed Bookings (0)" at bounding box center [375, 54] width 116 height 12
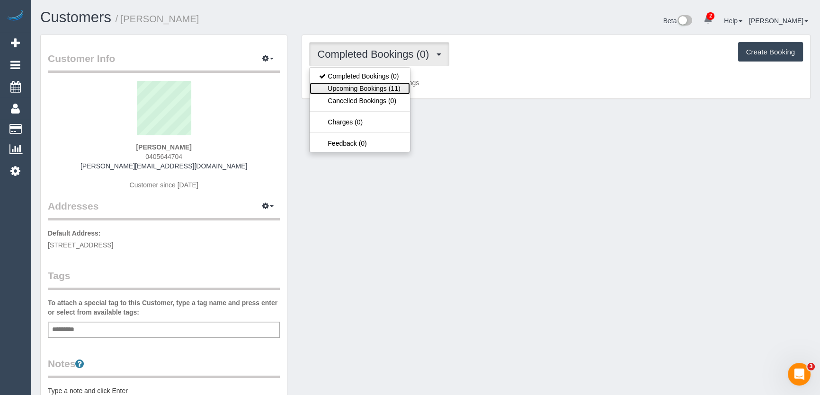
click at [384, 87] on link "Upcoming Bookings (11)" at bounding box center [360, 88] width 100 height 12
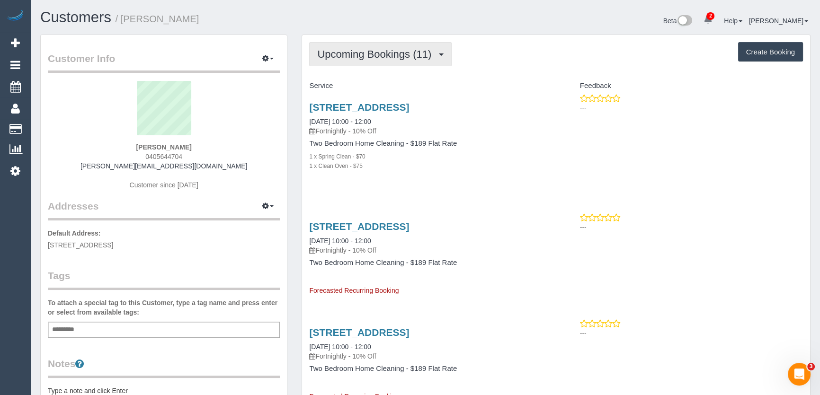
click at [354, 54] on span "Upcoming Bookings (11)" at bounding box center [376, 54] width 119 height 12
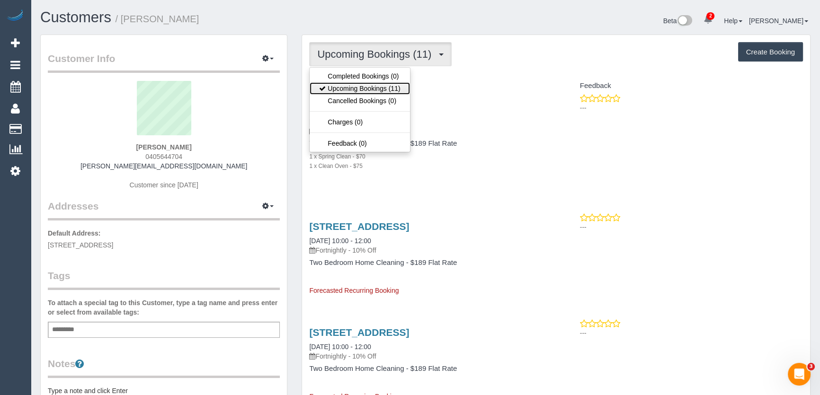
click at [355, 90] on link "Upcoming Bookings (11)" at bounding box center [360, 88] width 100 height 12
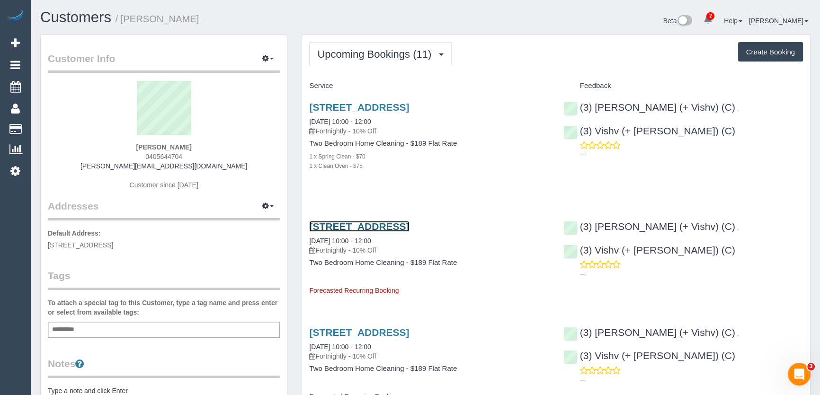
click at [345, 222] on link "[STREET_ADDRESS]" at bounding box center [359, 226] width 100 height 11
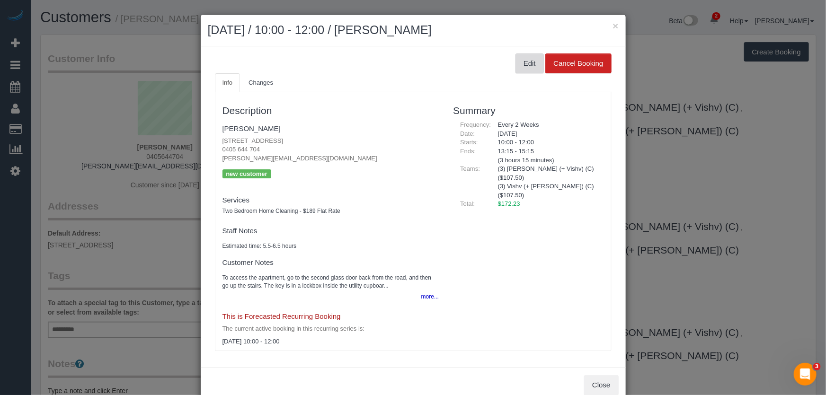
click at [527, 66] on button "Edit" at bounding box center [529, 63] width 28 height 20
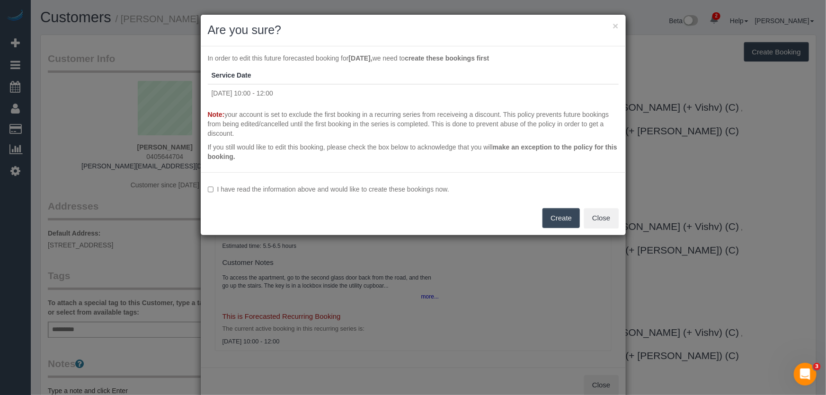
click at [391, 188] on label "I have read the information above and would like to create these bookings now." at bounding box center [413, 189] width 411 height 9
click at [551, 219] on button "Create" at bounding box center [560, 218] width 37 height 20
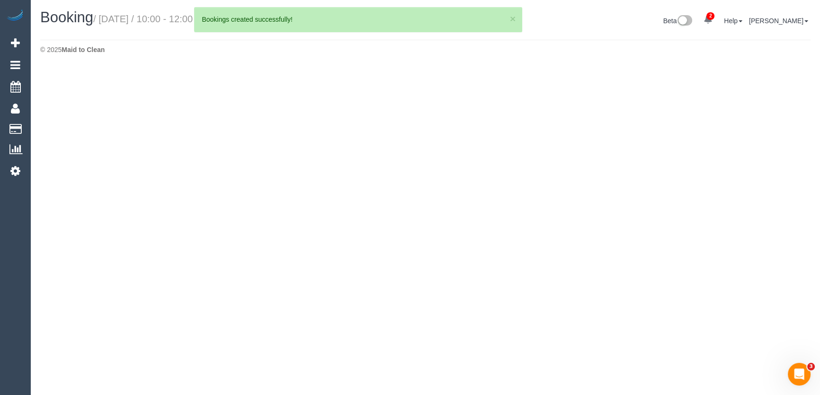
select select "VIC"
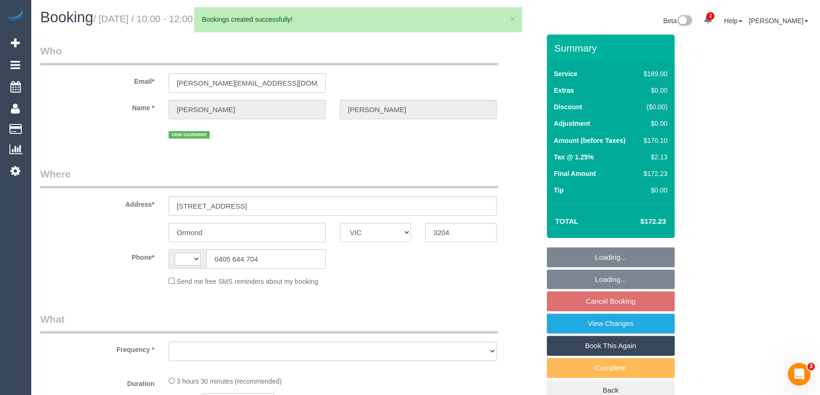
select select "object:1397"
select select "number:29"
select select "number:15"
select select "number:19"
select select "number:24"
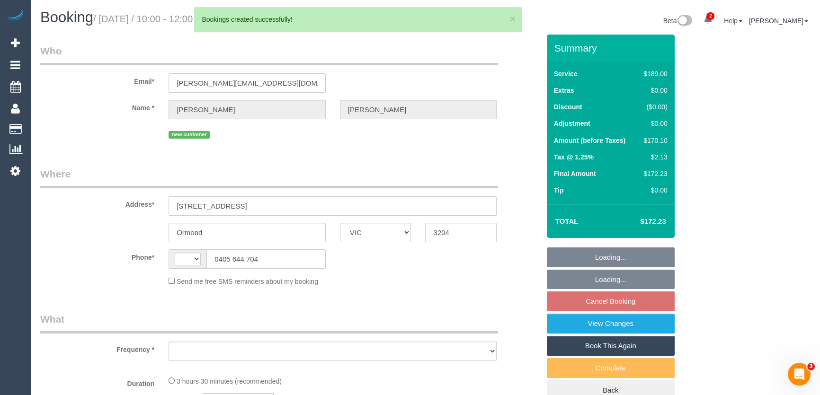
select select "number:34"
select select "number:13"
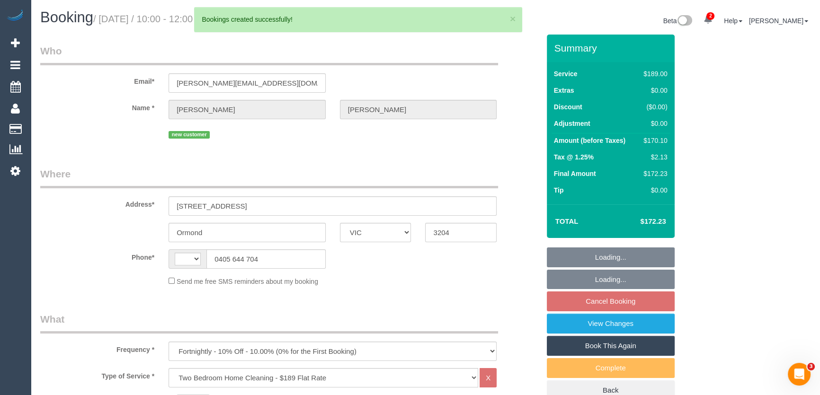
select select "string:AU"
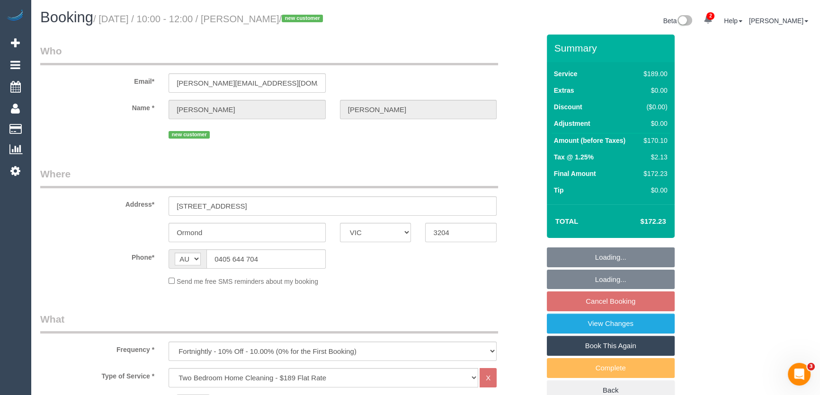
select select "string:stripe-pm_1RwwRw2GScqysDRVnbBtK1Tu"
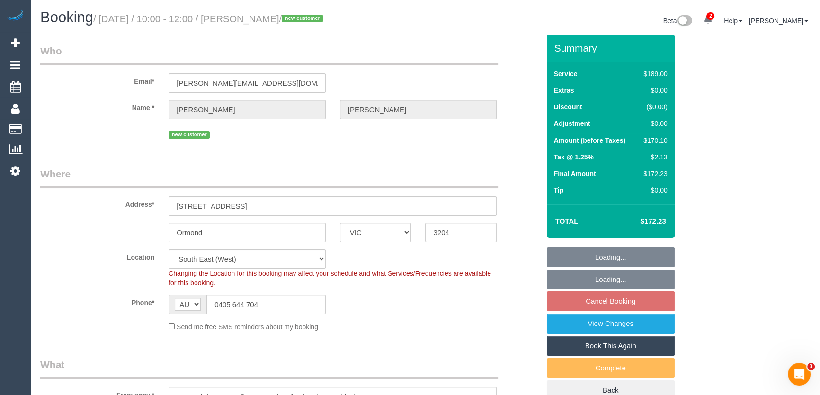
select select "object:1893"
select select "spot3"
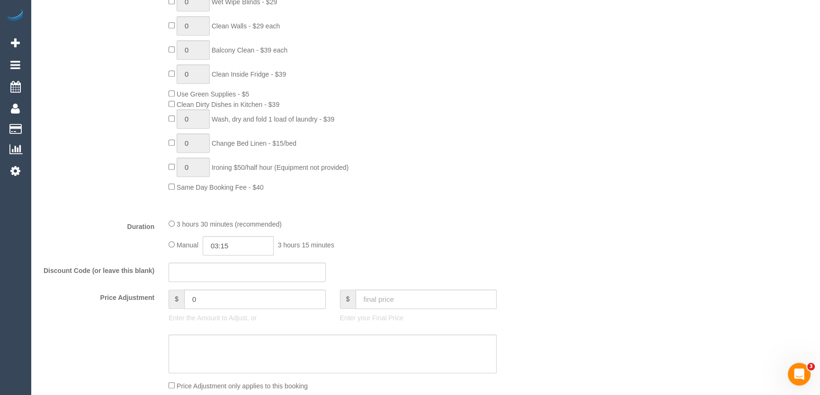
scroll to position [645, 0]
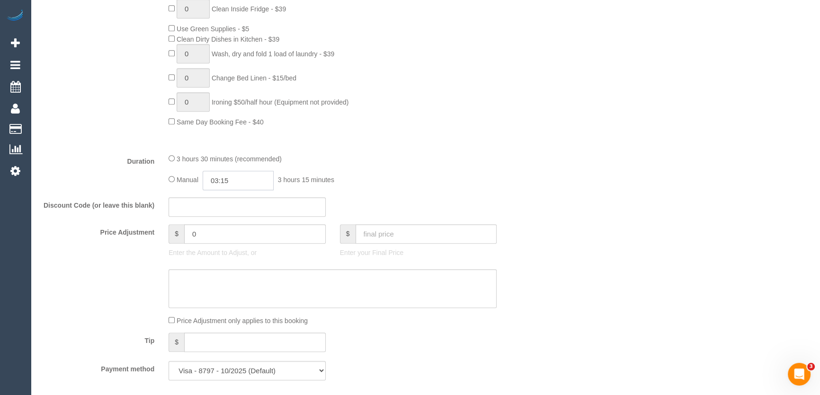
click at [252, 177] on input "03:15" at bounding box center [238, 180] width 71 height 19
click at [230, 226] on li "01:00" at bounding box center [228, 223] width 42 height 12
click at [239, 189] on input "01:00" at bounding box center [238, 180] width 71 height 19
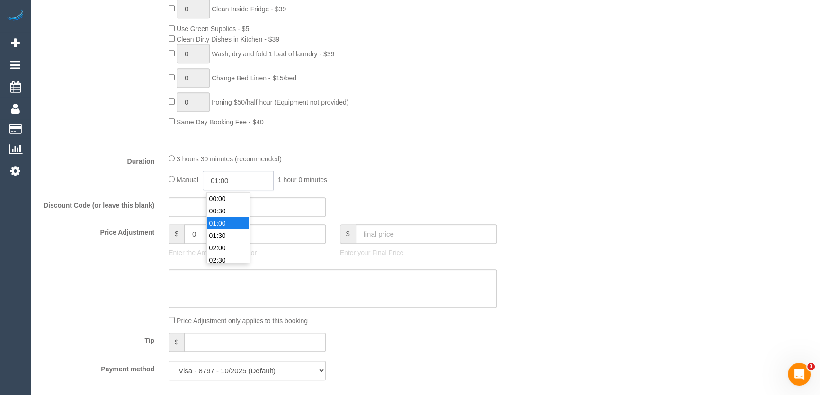
scroll to position [12, 0]
type input "01:"
select select
type input "01:4"
select select "spot28"
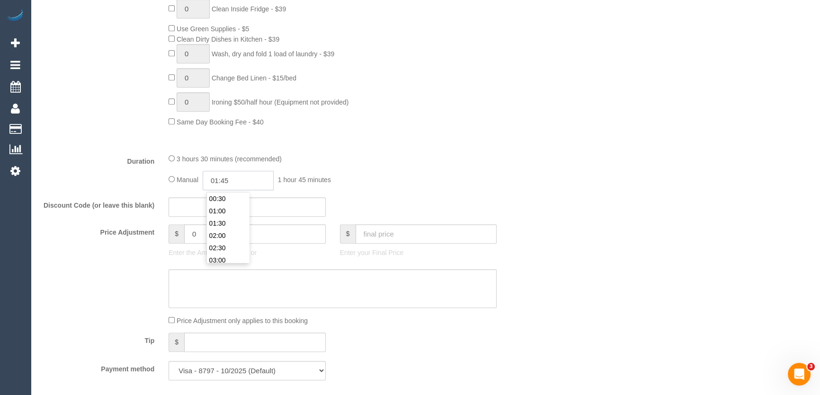
type input "01:45"
click at [431, 162] on div "3 hours 30 minutes (recommended)" at bounding box center [332, 158] width 328 height 10
click at [433, 162] on div "3 hours 30 minutes (recommended)" at bounding box center [332, 158] width 328 height 10
select select "spot53"
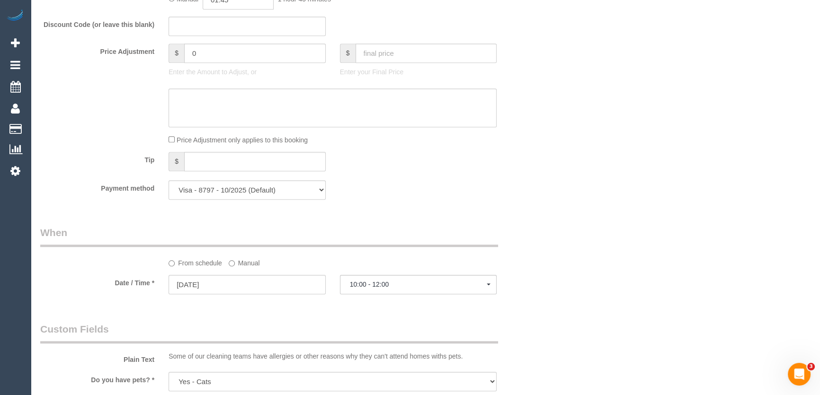
select select "spot78"
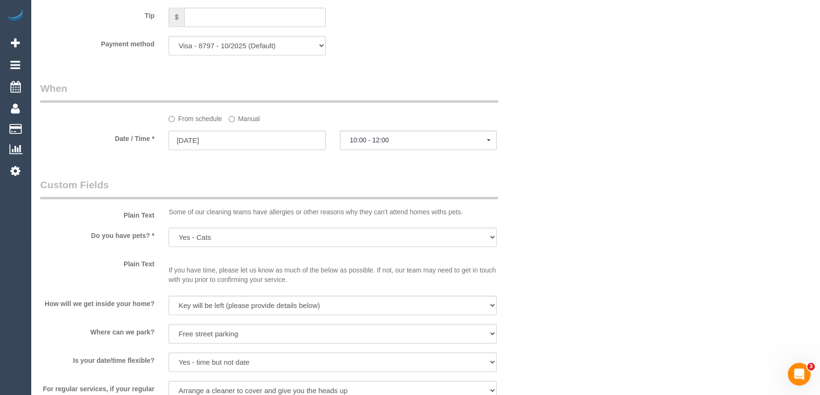
scroll to position [1075, 0]
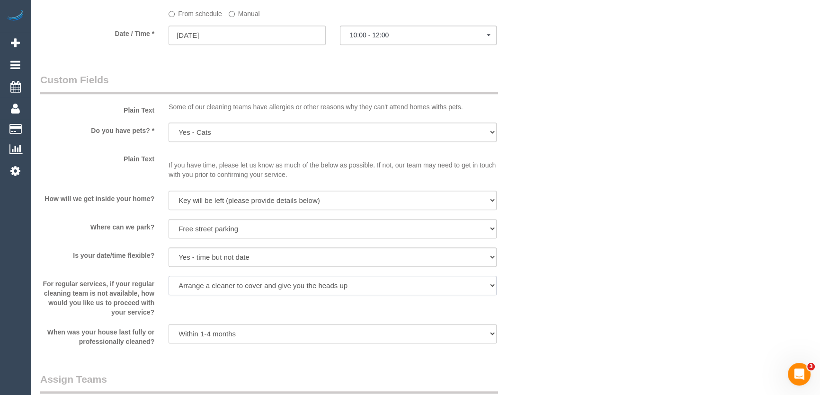
click at [354, 281] on select "Arrange a cleaner to cover and do not bother you Arrange a cleaner to cover and…" at bounding box center [332, 285] width 328 height 19
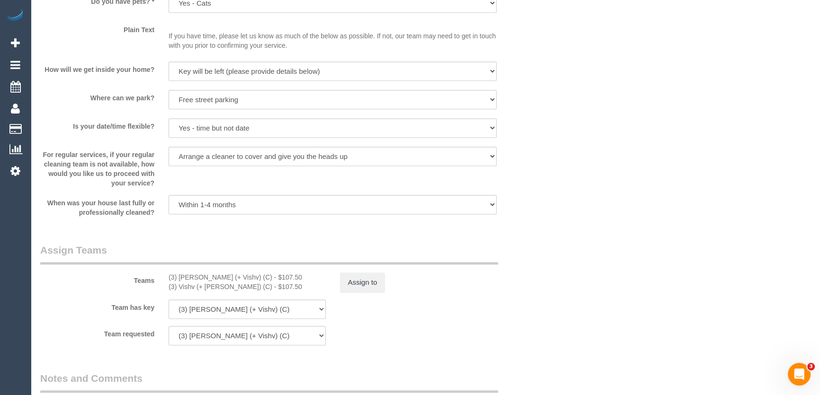
click at [395, 312] on div "Team has key (3) [PERSON_NAME] (+ Vishv) (C) (3) Vishv (+ [PERSON_NAME]) (C) (0…" at bounding box center [290, 309] width 514 height 19
click at [371, 283] on button "Assign to" at bounding box center [362, 283] width 45 height 20
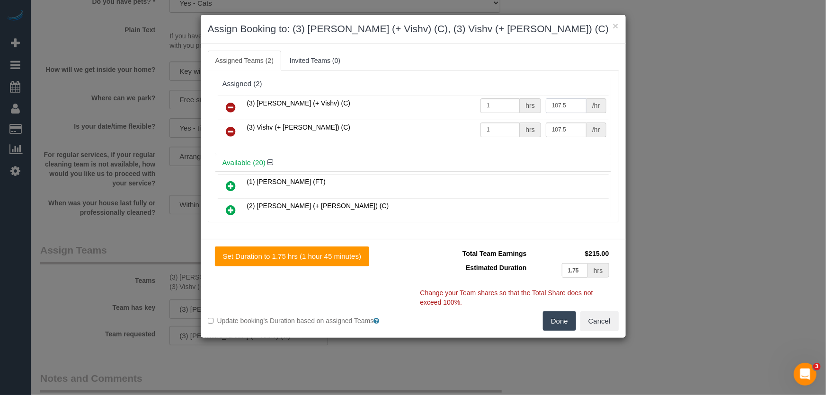
click at [562, 111] on input "107.5" at bounding box center [566, 105] width 41 height 15
click at [564, 111] on input "107.5" at bounding box center [566, 105] width 41 height 15
type input "55"
click at [574, 134] on input "107.5" at bounding box center [566, 130] width 41 height 15
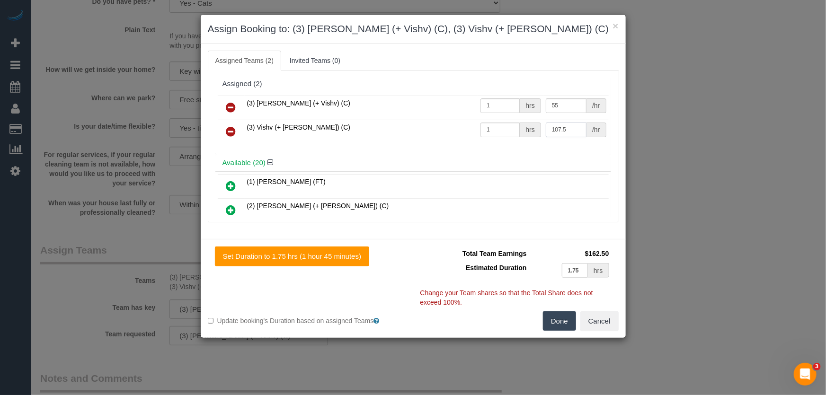
click at [573, 133] on input "107.5" at bounding box center [566, 130] width 41 height 15
click at [570, 132] on input "107.5" at bounding box center [566, 130] width 41 height 15
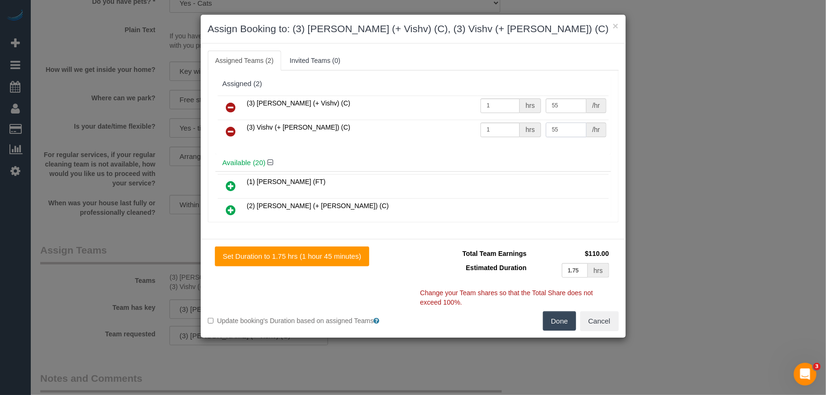
type input "55"
click at [556, 324] on button "Done" at bounding box center [559, 321] width 33 height 20
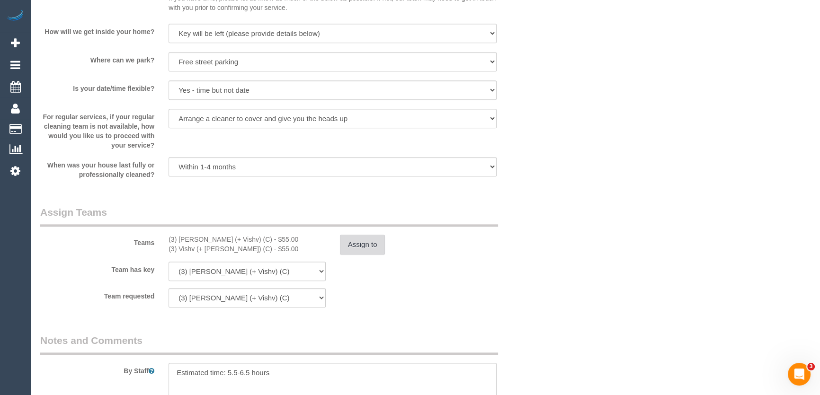
scroll to position [1291, 0]
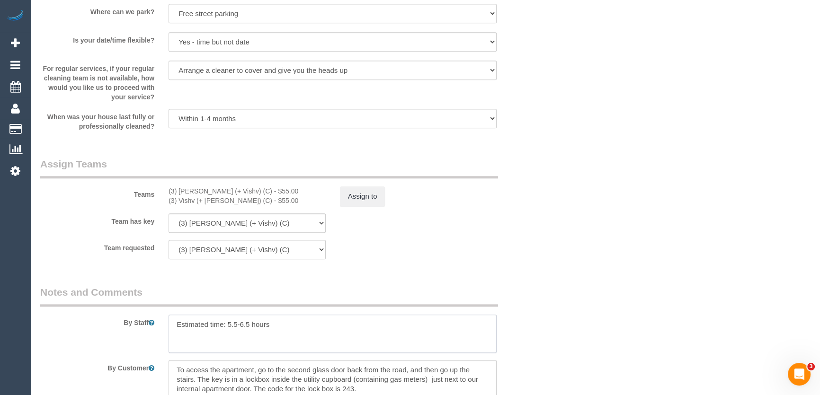
click at [251, 325] on textarea at bounding box center [332, 334] width 328 height 39
type textarea "Estimated time: 3-3.5hours"
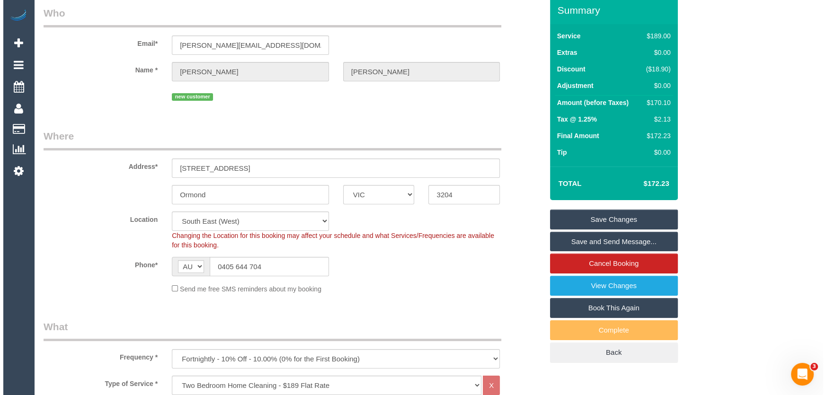
scroll to position [0, 0]
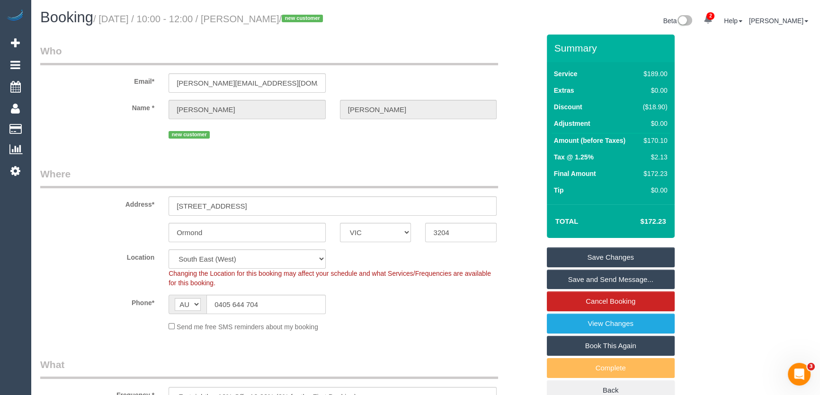
drag, startPoint x: 601, startPoint y: 256, endPoint x: 604, endPoint y: 248, distance: 8.3
click at [601, 256] on link "Save Changes" at bounding box center [611, 258] width 128 height 20
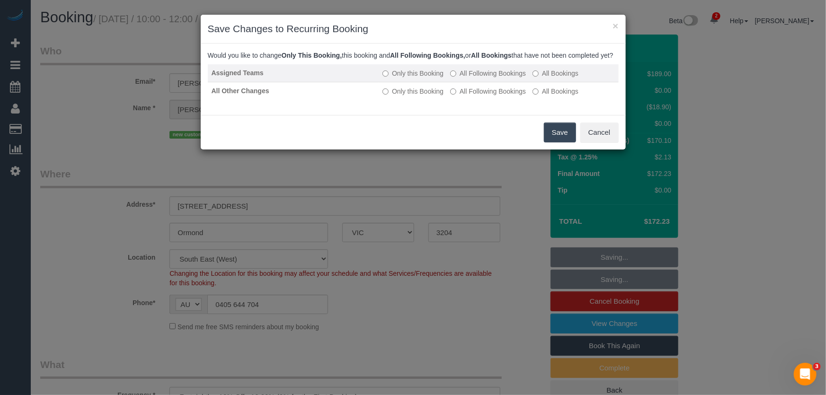
click at [463, 78] on label "All Following Bookings" at bounding box center [488, 73] width 76 height 9
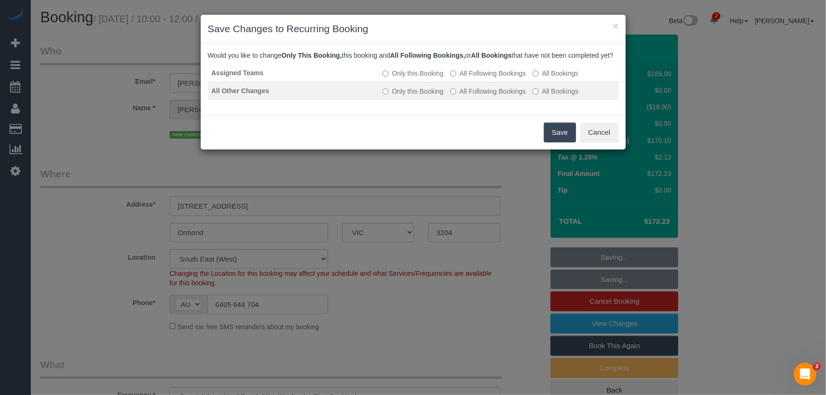
click at [465, 96] on label "All Following Bookings" at bounding box center [488, 91] width 76 height 9
click at [556, 142] on button "Save" at bounding box center [560, 133] width 32 height 20
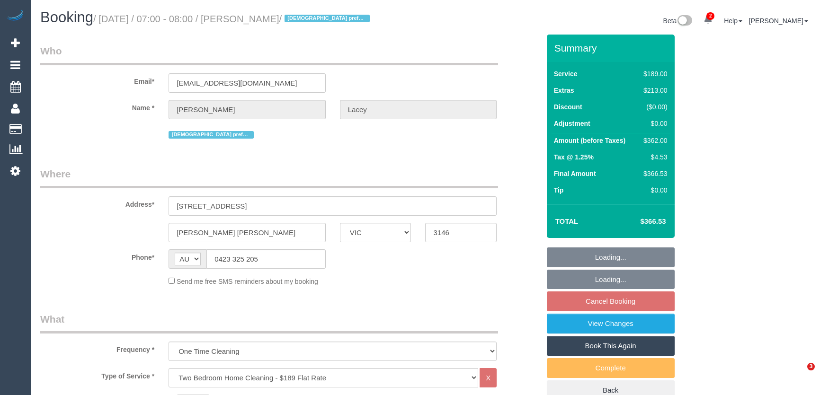
select select "VIC"
select select "object:1385"
select select "spot1"
select select "number:28"
select select "number:14"
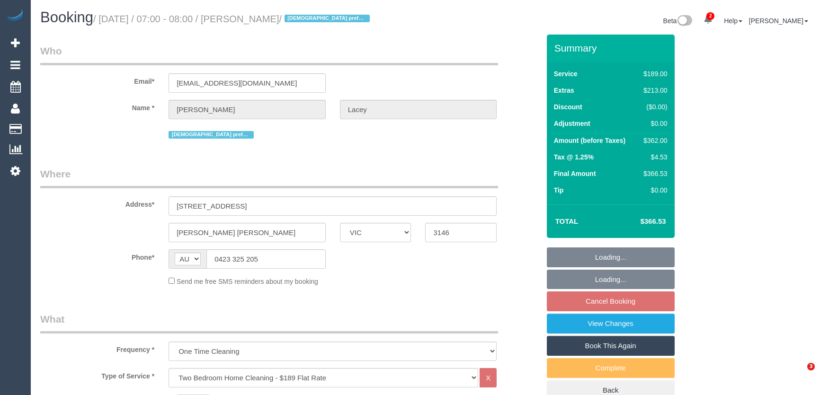
select select "number:19"
select select "number:36"
select select "number:12"
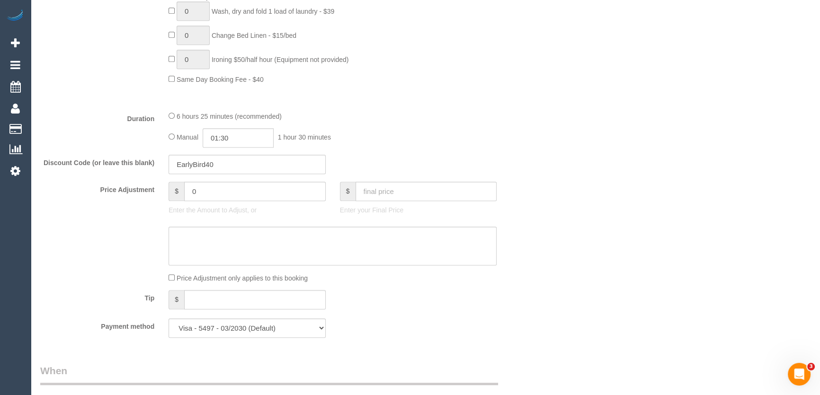
scroll to position [688, 0]
click at [246, 141] on input "01:30" at bounding box center [238, 137] width 71 height 19
click at [233, 176] on li "03:00" at bounding box center [228, 178] width 42 height 12
type input "03:00"
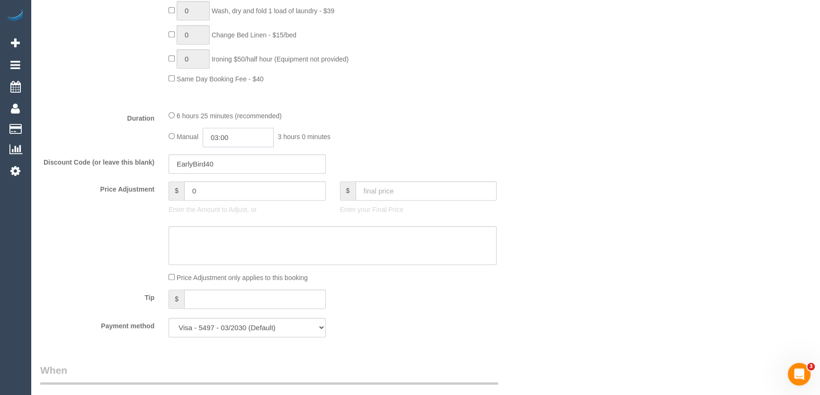
click at [234, 129] on input "03:00" at bounding box center [238, 137] width 71 height 19
select select "spot14"
type input "03:45"
select select "spot27"
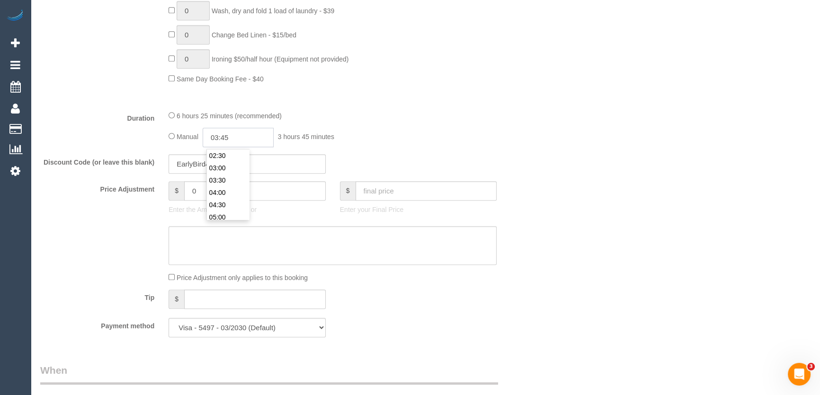
select select
type input "03:45"
select select "spot40"
click at [391, 132] on div "Manual 03:45 3 hours 45 minutes" at bounding box center [332, 137] width 328 height 19
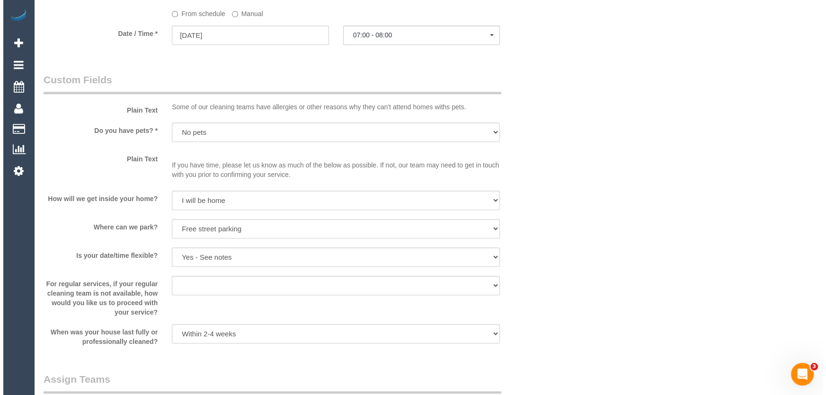
scroll to position [1291, 0]
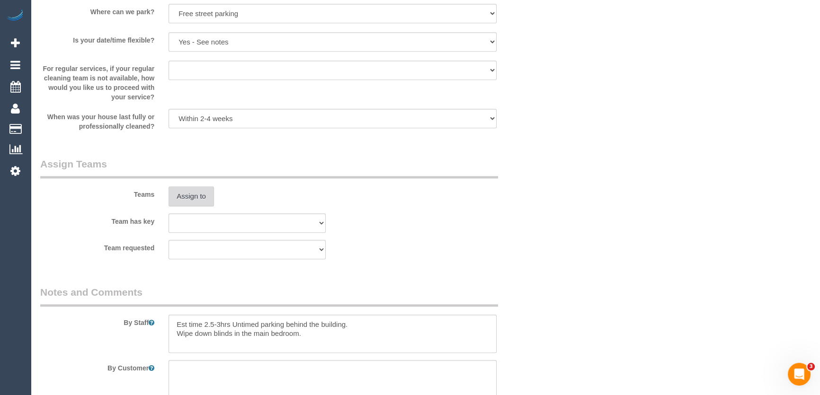
click at [190, 198] on button "Assign to" at bounding box center [190, 196] width 45 height 20
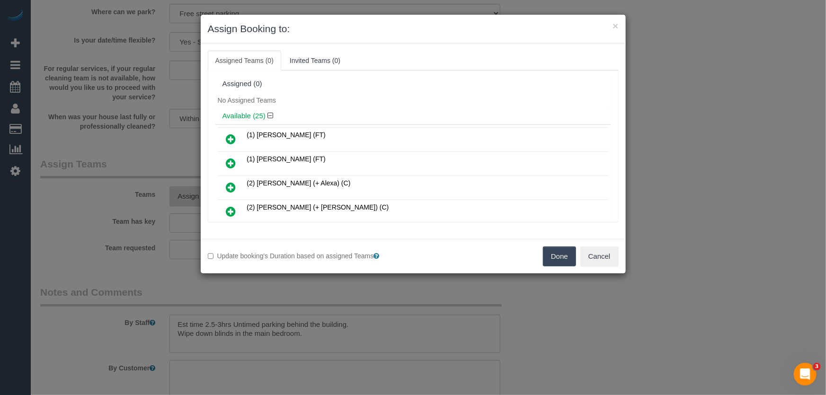
scroll to position [415, 0]
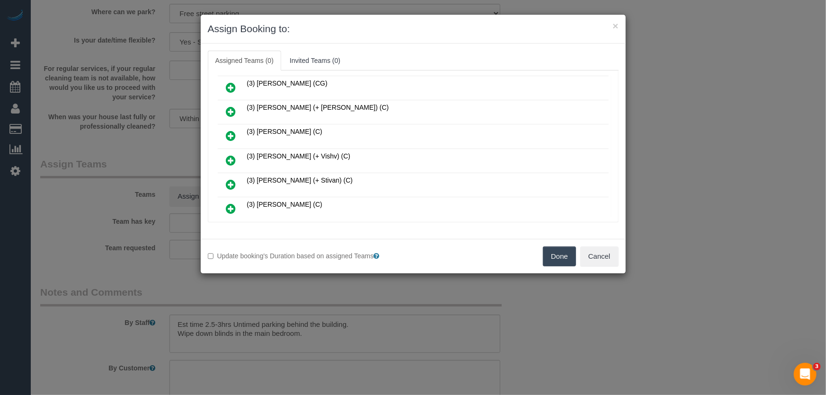
click at [230, 155] on icon at bounding box center [231, 160] width 10 height 11
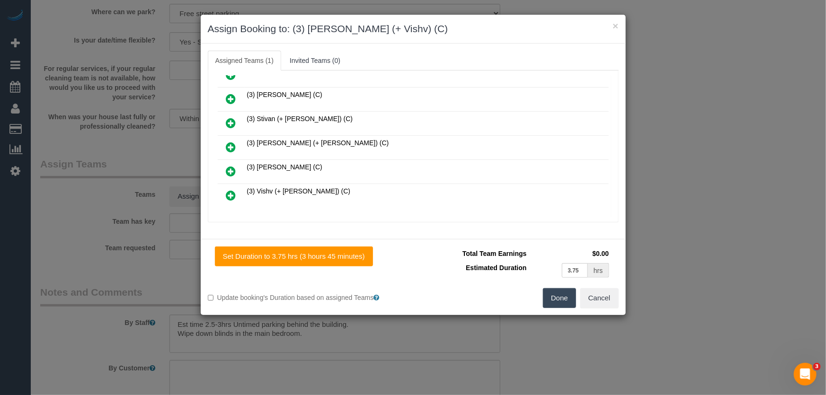
click at [230, 190] on icon at bounding box center [231, 195] width 10 height 11
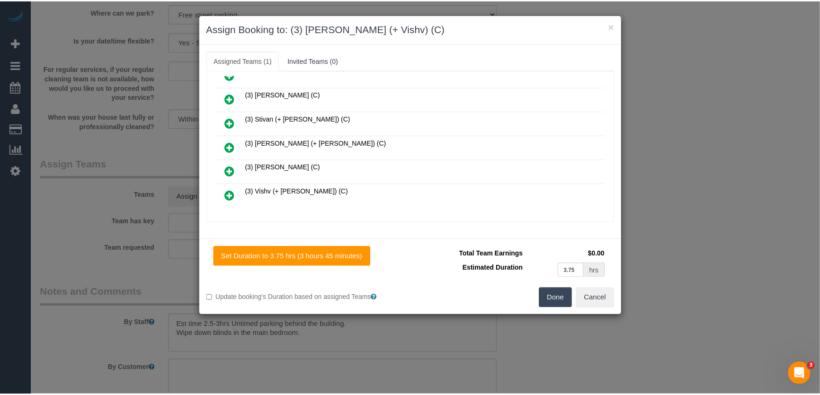
scroll to position [547, 0]
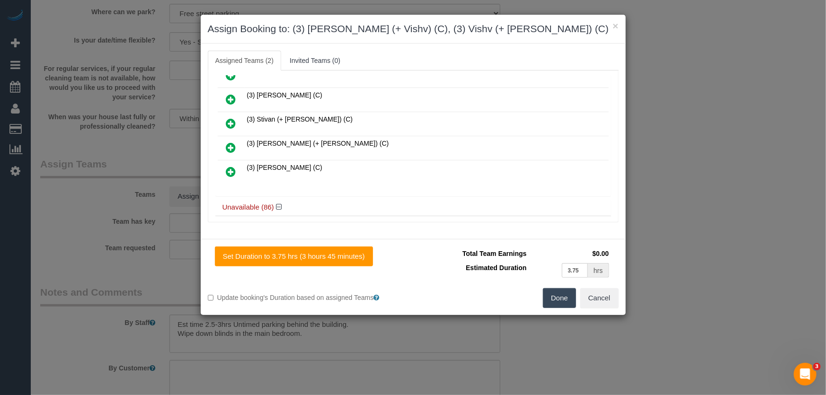
click at [559, 302] on button "Done" at bounding box center [559, 298] width 33 height 20
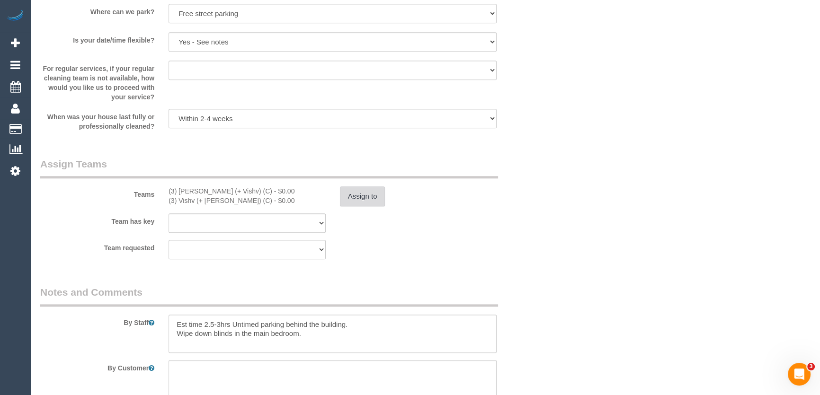
click at [358, 191] on button "Assign to" at bounding box center [362, 196] width 45 height 20
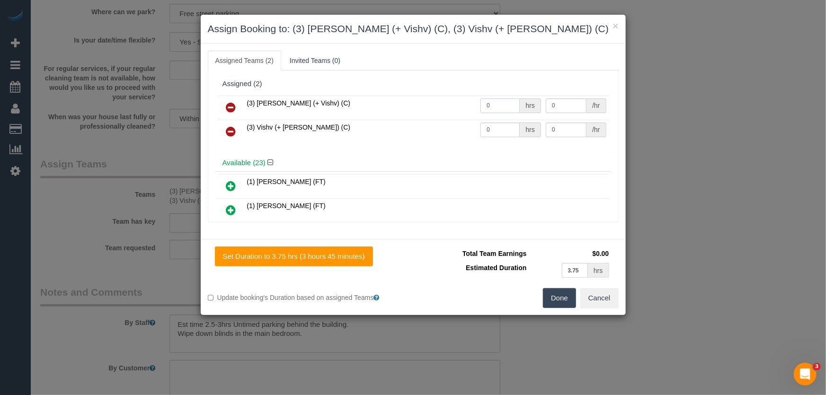
click at [490, 99] on input "0" at bounding box center [499, 105] width 39 height 15
type input "1"
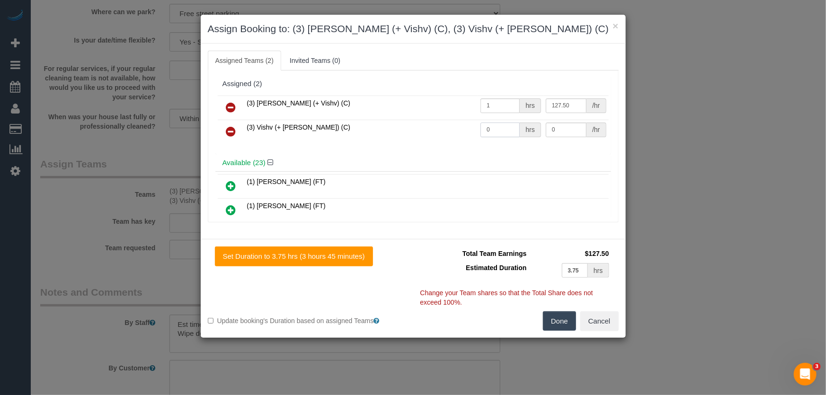
click at [491, 134] on input "0" at bounding box center [499, 130] width 39 height 15
type input "127.5"
click at [491, 134] on input "0" at bounding box center [499, 130] width 39 height 15
type input "1"
click at [564, 316] on button "Done" at bounding box center [559, 321] width 33 height 20
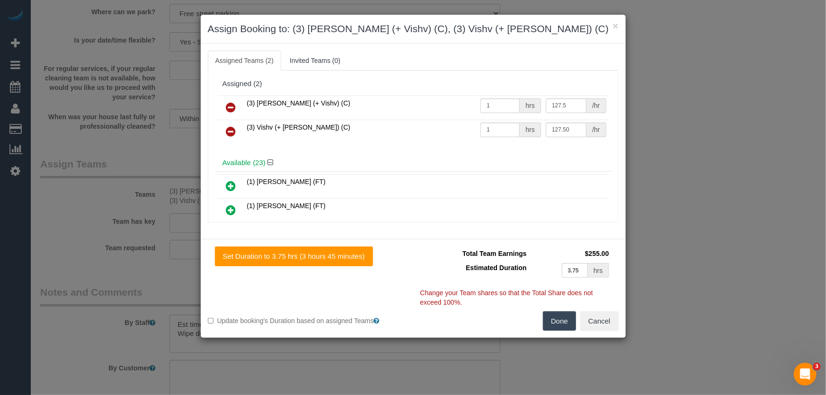
type input "127.5"
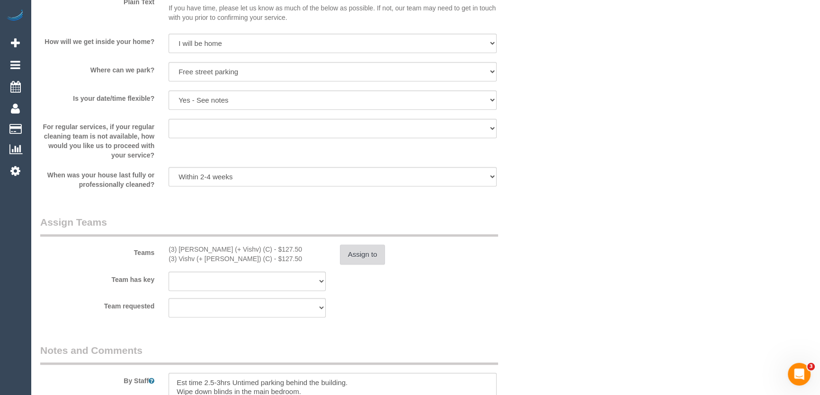
scroll to position [1334, 0]
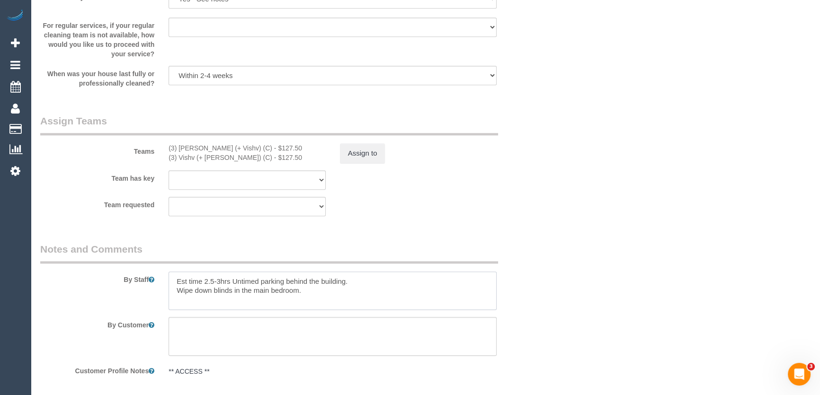
click at [231, 282] on textarea at bounding box center [332, 291] width 328 height 39
click at [232, 282] on textarea at bounding box center [332, 291] width 328 height 39
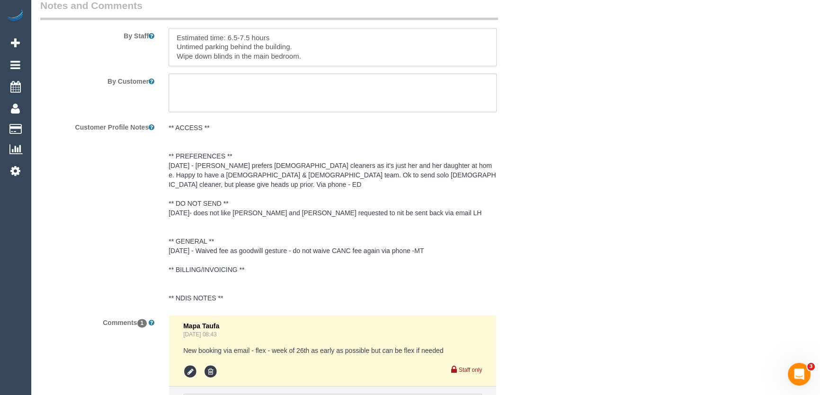
scroll to position [1672, 0]
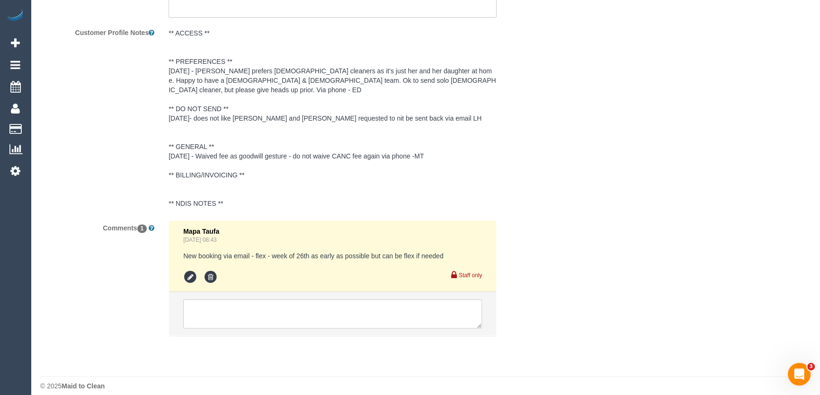
type textarea "Estimated time: 6.5-7.5 hours Untimed parking behind the building. Wipe down bl…"
click at [292, 302] on textarea at bounding box center [332, 313] width 299 height 29
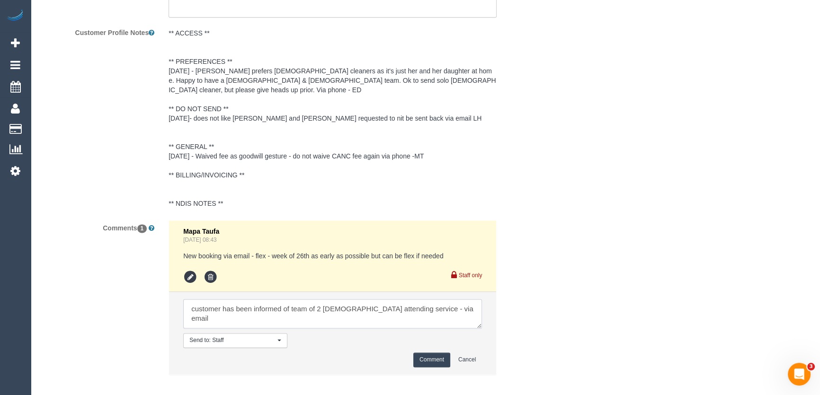
type textarea "customer has been informed of team of 2 males attending service - via email"
click at [424, 354] on button "Comment" at bounding box center [431, 360] width 37 height 15
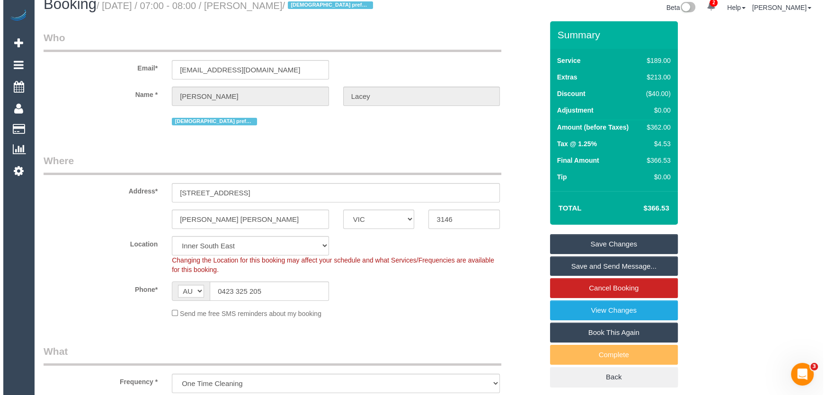
scroll to position [0, 0]
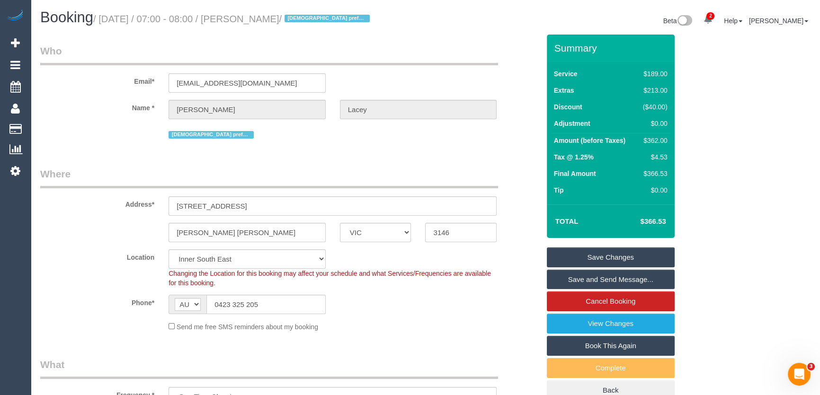
click at [257, 19] on small "/ August 26, 2025 / 07:00 - 08:00 / Rochelle Lacey / Female preferred" at bounding box center [232, 19] width 279 height 10
drag, startPoint x: 309, startPoint y: 43, endPoint x: 289, endPoint y: 38, distance: 20.3
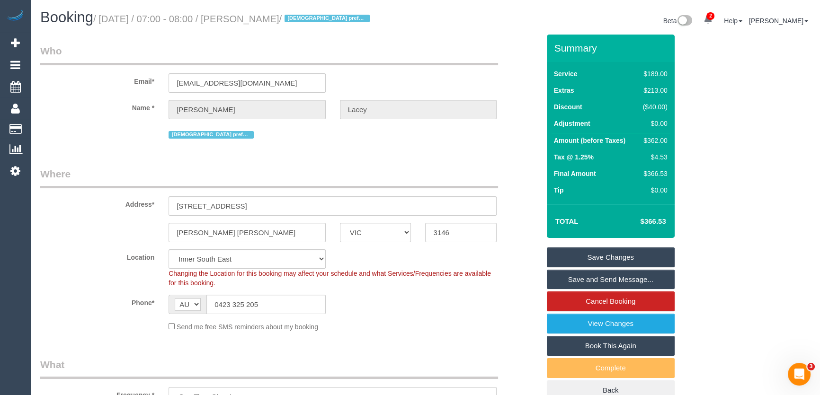
click at [262, 18] on small "/ August 26, 2025 / 07:00 - 08:00 / Rochelle Lacey / Female preferred" at bounding box center [232, 19] width 279 height 10
copy small "Rochelle Lacey"
click at [270, 88] on input "rochellelacey@live.com" at bounding box center [246, 82] width 157 height 19
click at [270, 88] on input "[EMAIL_ADDRESS][DOMAIN_NAME]" at bounding box center [246, 82] width 157 height 19
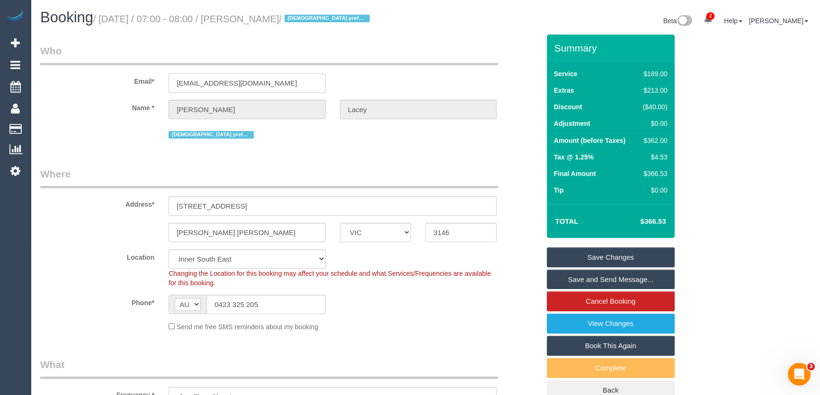
click at [270, 88] on input "[EMAIL_ADDRESS][DOMAIN_NAME]" at bounding box center [246, 82] width 157 height 19
click at [270, 88] on input "rochellelacey@live.com" at bounding box center [246, 82] width 157 height 19
click at [582, 281] on link "Save and Send Message..." at bounding box center [611, 280] width 128 height 20
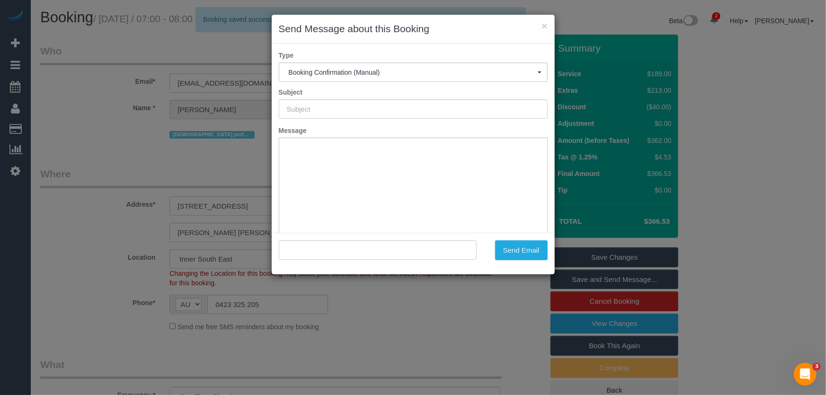
type input "Booking Confirmed"
type input ""Rochelle Lacey" <rochellelacey@live.com>"
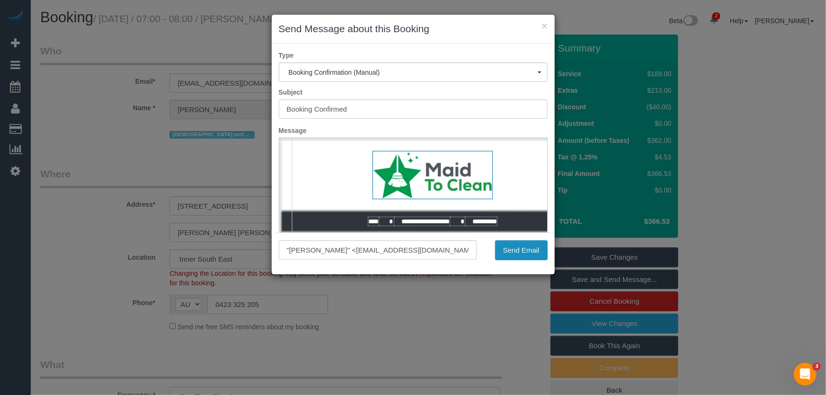
click at [517, 258] on button "Send Email" at bounding box center [521, 250] width 53 height 20
click at [517, 258] on div "Send Email" at bounding box center [519, 250] width 71 height 20
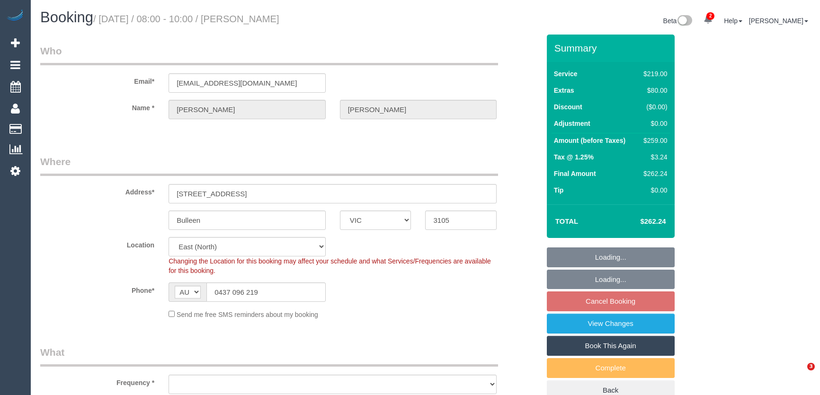
select select "VIC"
select select "object:1170"
select select "number:28"
select select "number:15"
select select "number:21"
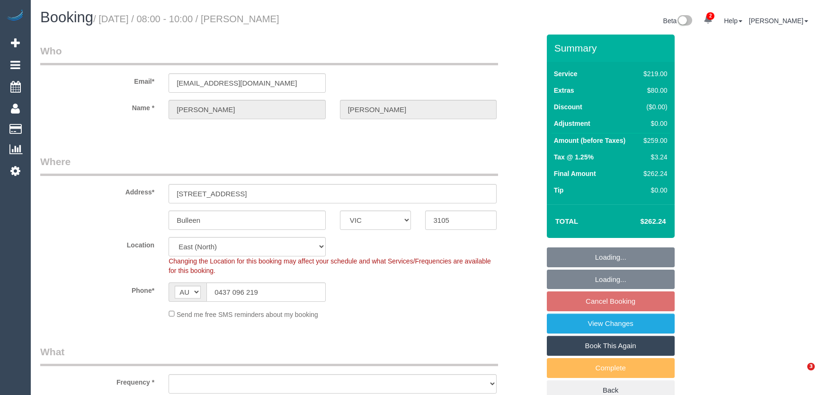
select select "number:25"
select select "number:26"
select select "spot2"
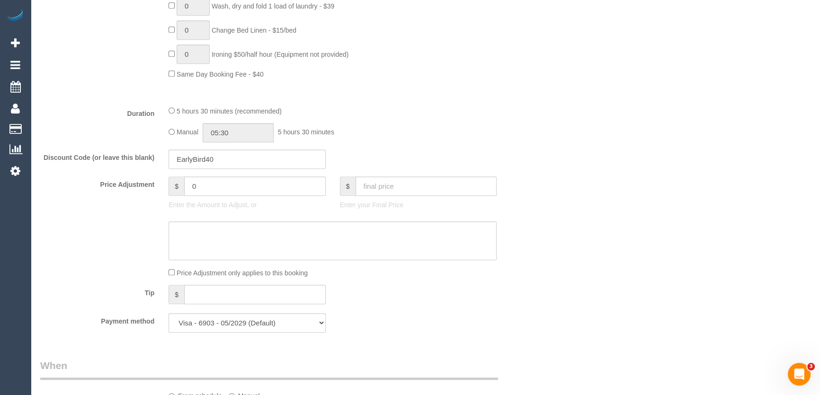
scroll to position [731, 0]
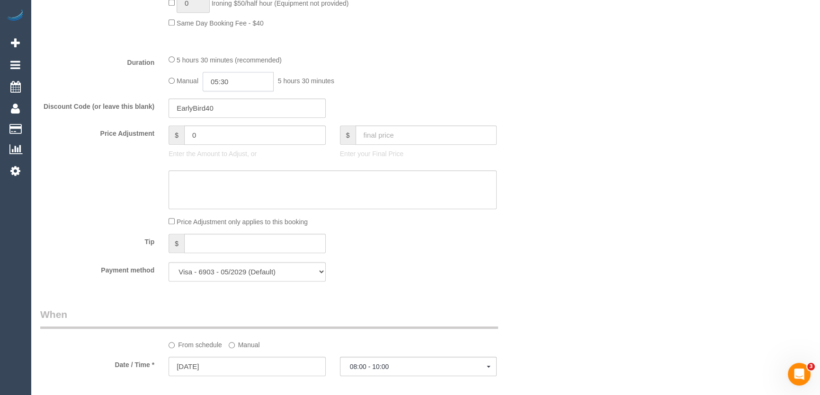
click at [247, 87] on input "05:30" at bounding box center [238, 81] width 71 height 19
click at [230, 109] on li "02:00" at bounding box center [228, 112] width 42 height 12
type input "02:00"
click at [240, 83] on input "02:00" at bounding box center [238, 81] width 71 height 19
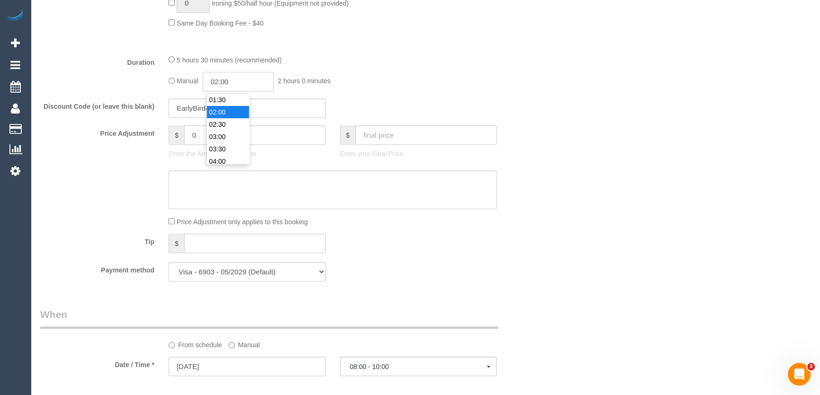
select select "spot15"
type input "02:45"
click at [374, 83] on div "Manual 02:45 2 hours 45 minutes" at bounding box center [332, 81] width 328 height 19
select select "spot28"
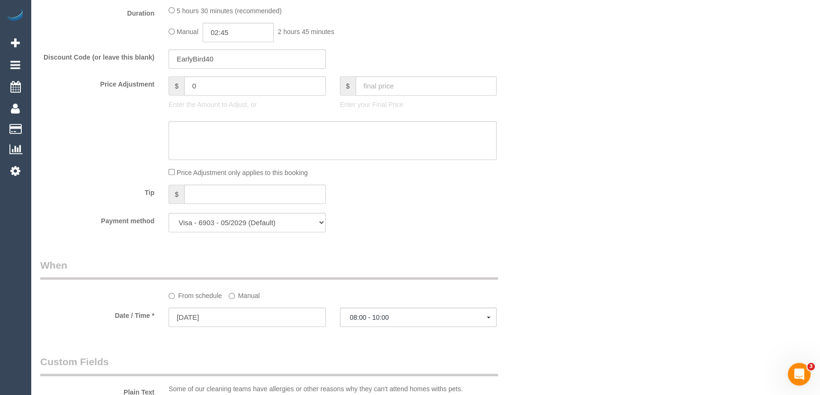
select select "spot41"
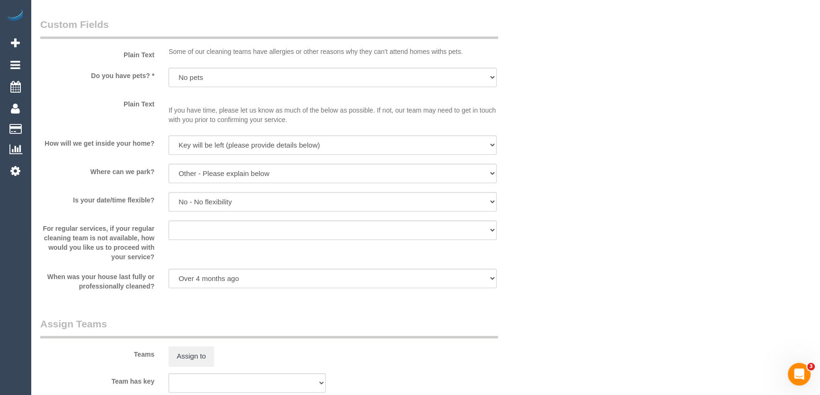
scroll to position [1118, 0]
click at [185, 354] on button "Assign to" at bounding box center [190, 356] width 45 height 20
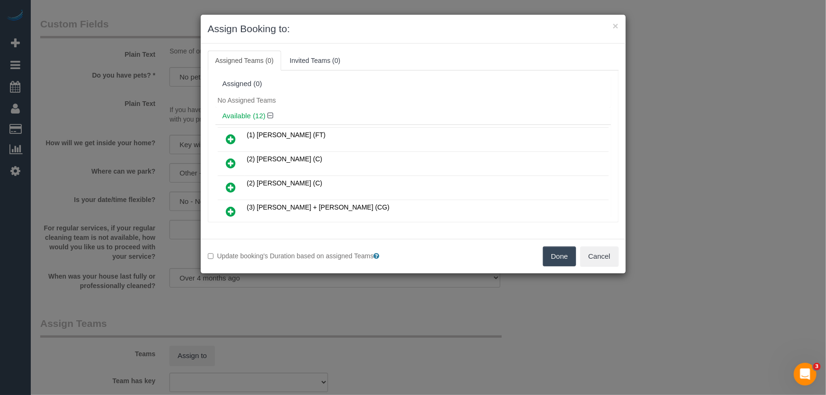
click at [234, 209] on icon at bounding box center [231, 211] width 10 height 11
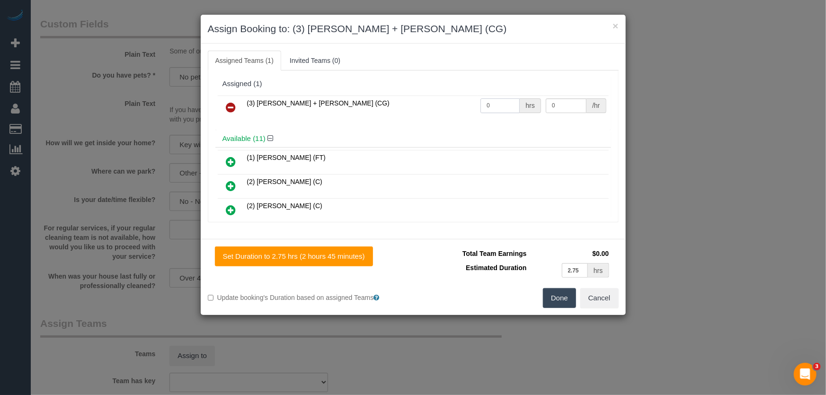
click at [501, 106] on input "0" at bounding box center [499, 105] width 39 height 15
type input "1"
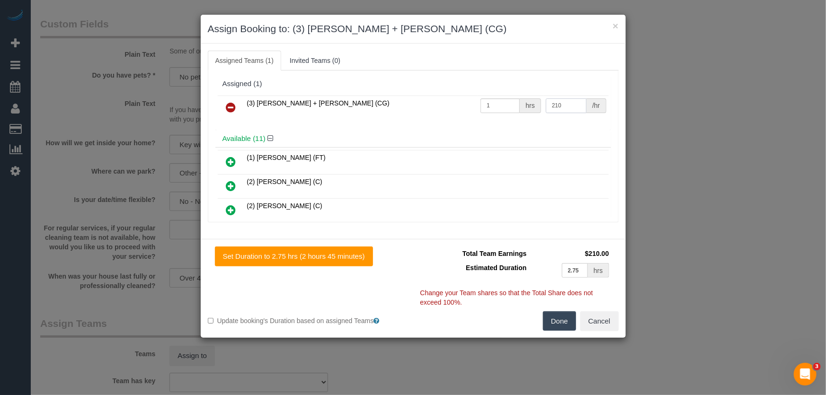
type input "210"
click at [559, 324] on button "Done" at bounding box center [559, 321] width 33 height 20
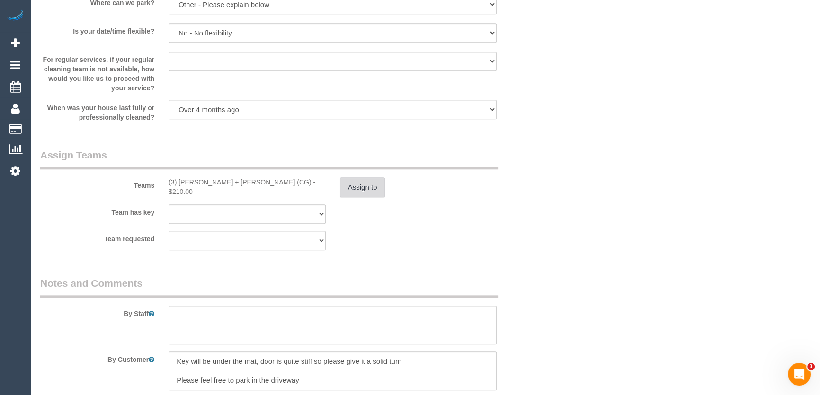
scroll to position [1334, 0]
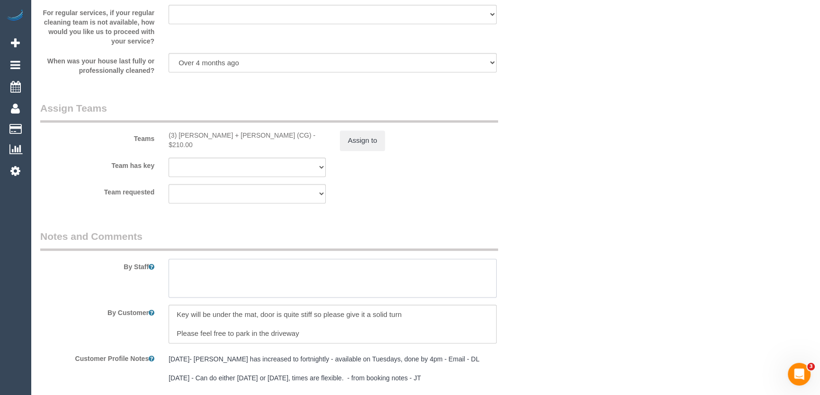
click at [196, 275] on textarea at bounding box center [332, 278] width 328 height 39
click at [197, 275] on textarea at bounding box center [332, 278] width 328 height 39
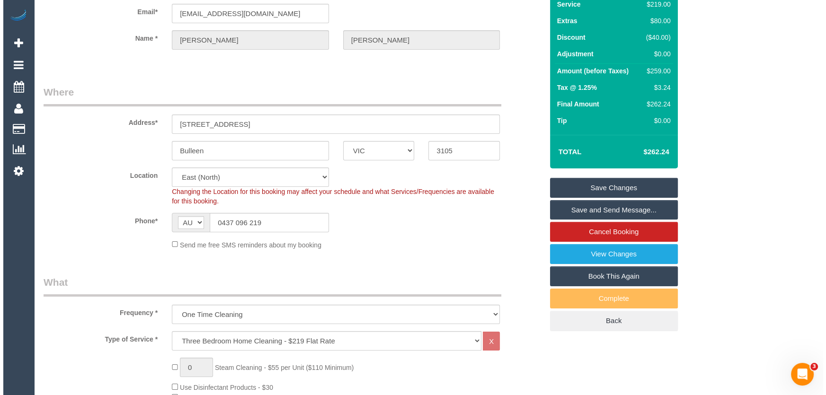
scroll to position [0, 0]
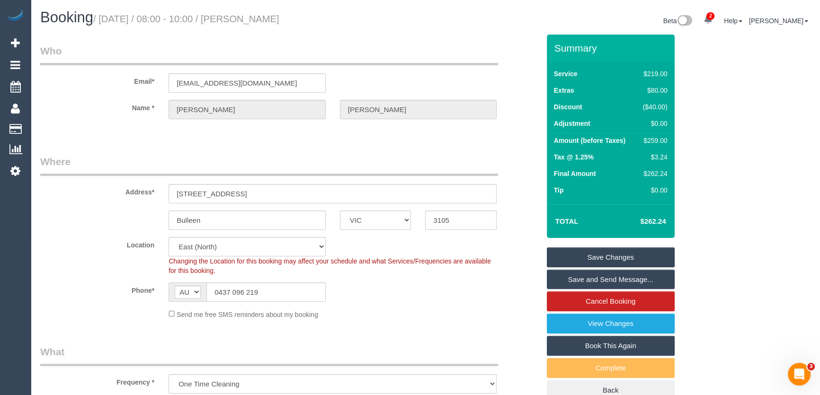
type textarea "Estimated time: 4.5-5.5 hours"
click at [250, 21] on small "/ [DATE] / 08:00 - 10:00 / [PERSON_NAME]" at bounding box center [186, 19] width 186 height 10
click at [255, 23] on small "/ [DATE] / 08:00 - 10:00 / [PERSON_NAME]" at bounding box center [186, 19] width 186 height 10
click at [251, 22] on small "/ [DATE] / 08:00 - 10:00 / [PERSON_NAME]" at bounding box center [186, 19] width 186 height 10
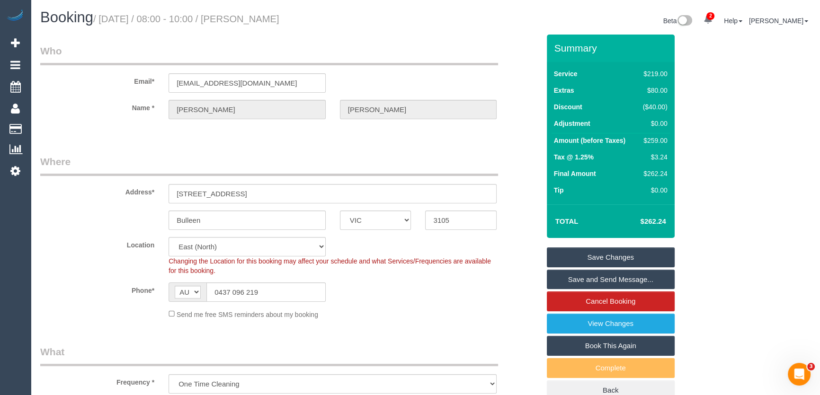
click at [250, 23] on small "/ [DATE] / 08:00 - 10:00 / [PERSON_NAME]" at bounding box center [186, 19] width 186 height 10
click at [249, 24] on small "/ [DATE] / 08:00 - 10:00 / [PERSON_NAME]" at bounding box center [186, 19] width 186 height 10
copy small "[PERSON_NAME]"
click at [611, 279] on link "Save and Send Message..." at bounding box center [611, 280] width 128 height 20
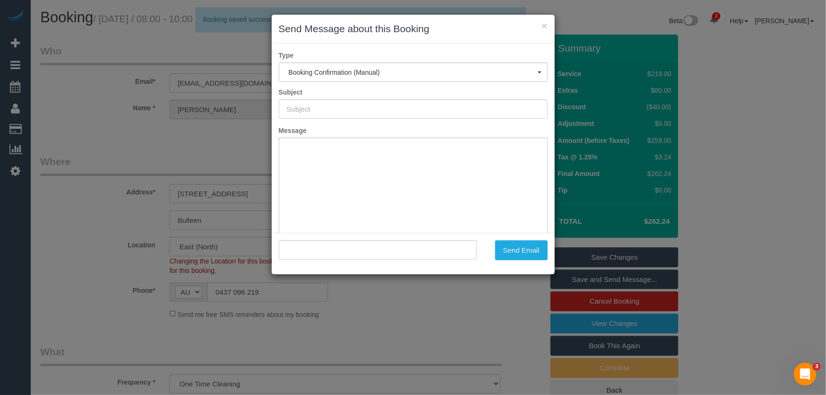
type input "Booking Confirmed"
type input ""[PERSON_NAME]" <[EMAIL_ADDRESS][DOMAIN_NAME]>"
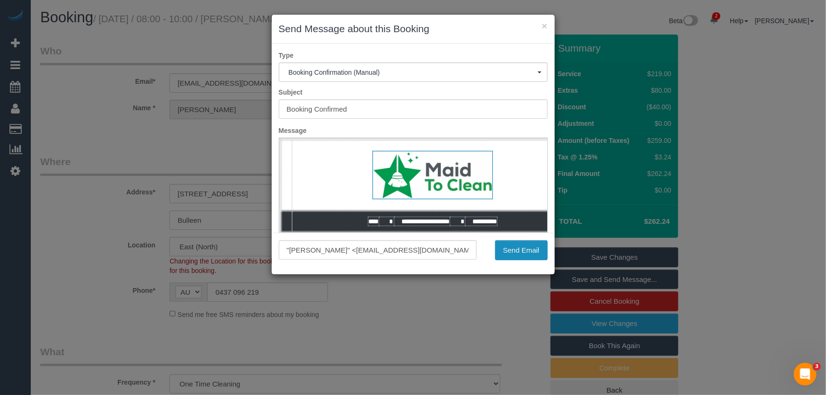
click at [518, 251] on button "Send Email" at bounding box center [521, 250] width 53 height 20
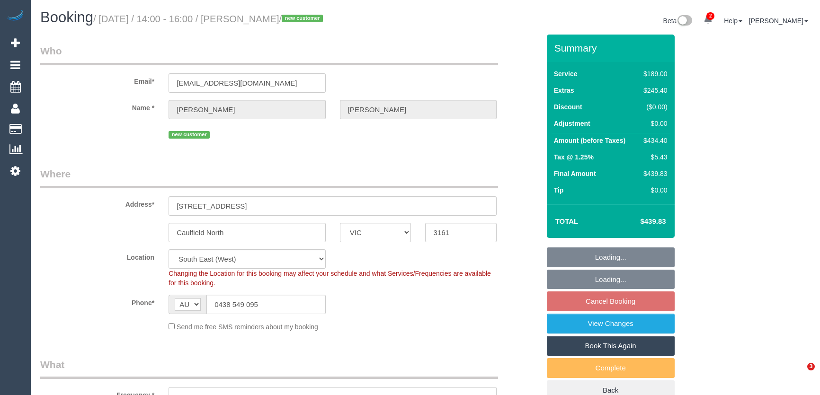
select select "VIC"
select select "number:28"
select select "number:14"
select select "number:19"
select select "number:25"
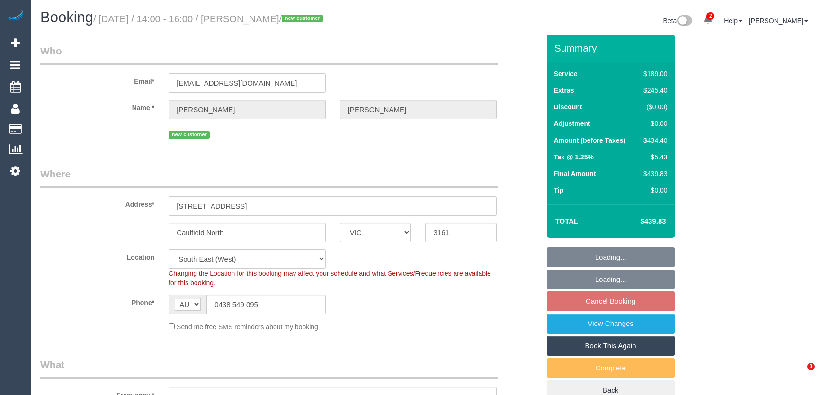
select select "number:26"
select select "object:803"
select select "spot5"
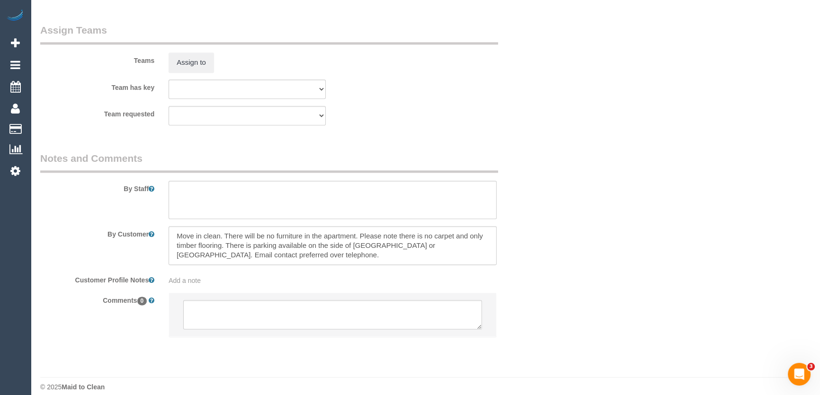
scroll to position [1435, 0]
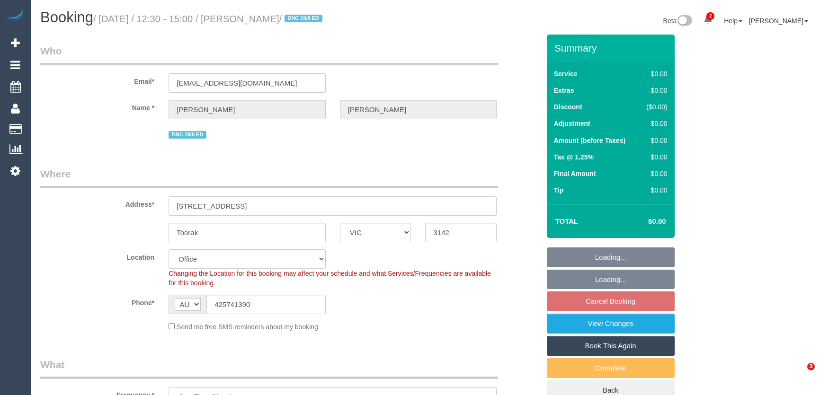
select select "VIC"
select select "number:27"
select select "number:14"
select select "number:19"
select select "number:22"
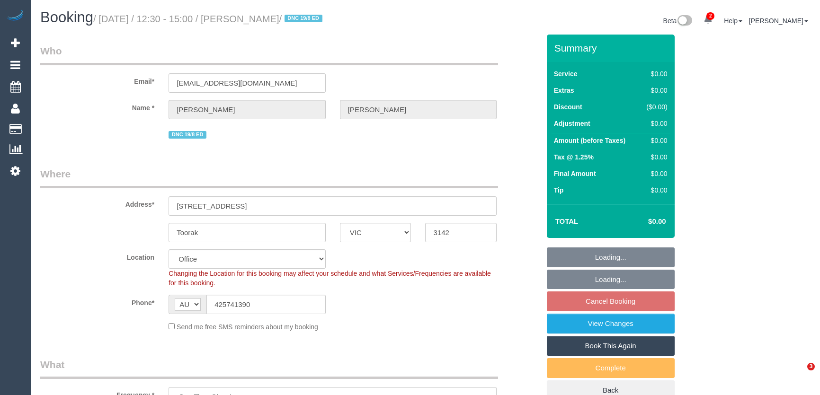
select select "number:34"
select select "number:13"
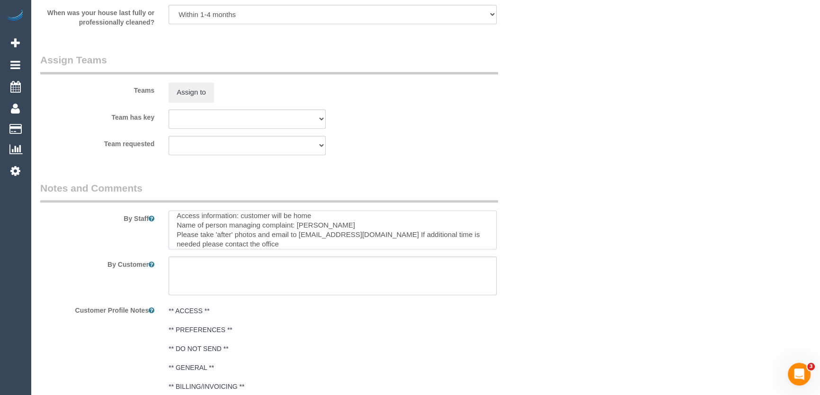
scroll to position [66, 0]
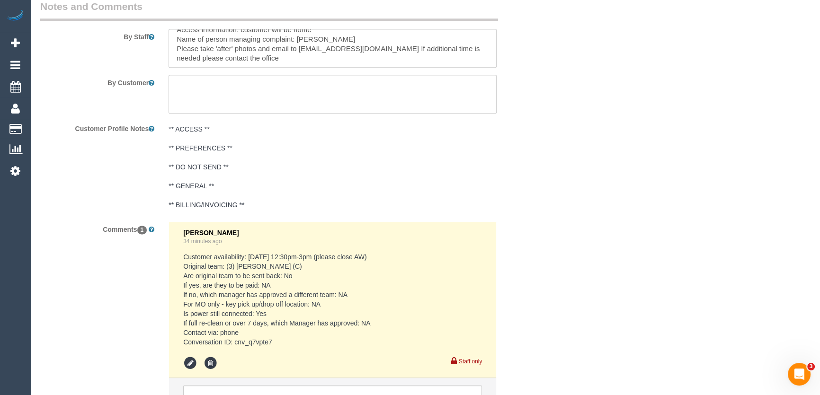
scroll to position [1549, 0]
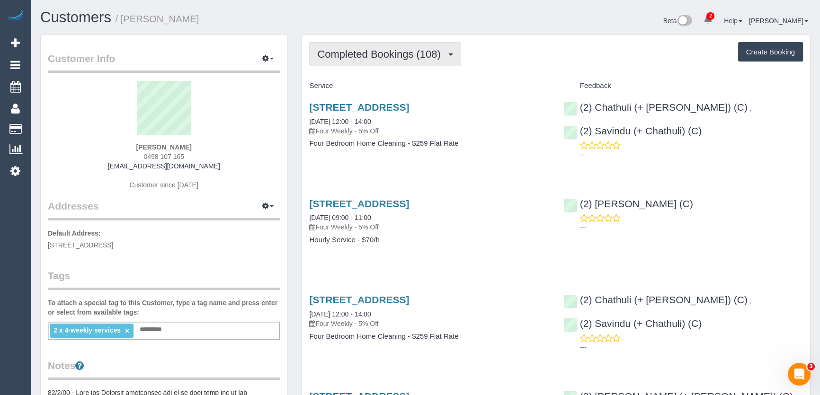
click at [408, 56] on span "Completed Bookings (108)" at bounding box center [381, 54] width 128 height 12
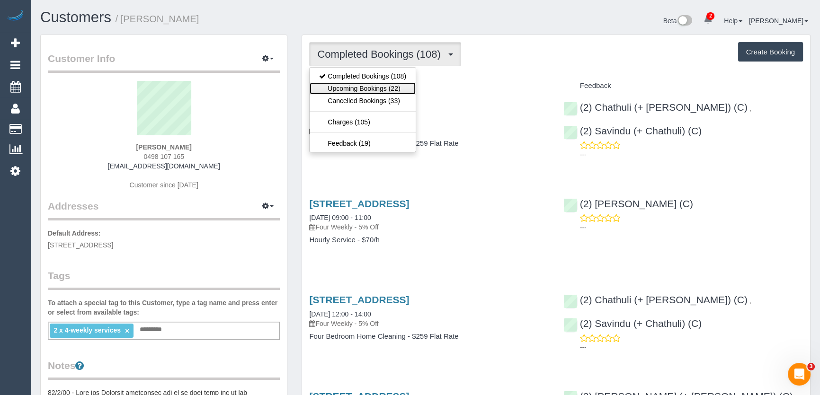
click at [403, 87] on link "Upcoming Bookings (22)" at bounding box center [363, 88] width 106 height 12
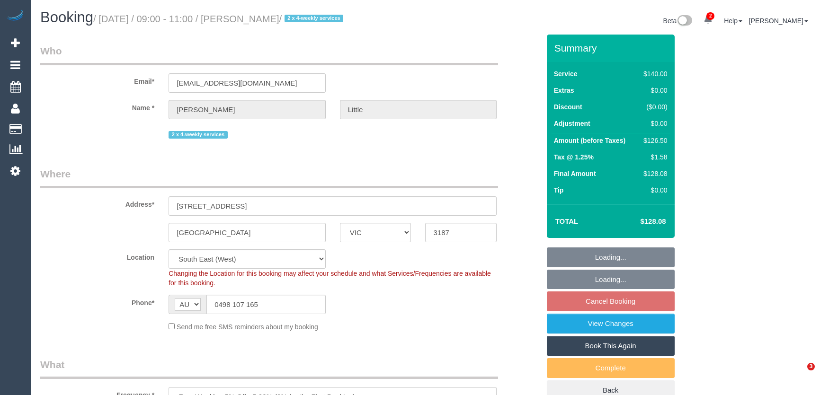
select select "VIC"
select select "number:27"
select select "number:14"
select select "number:19"
select select "number:24"
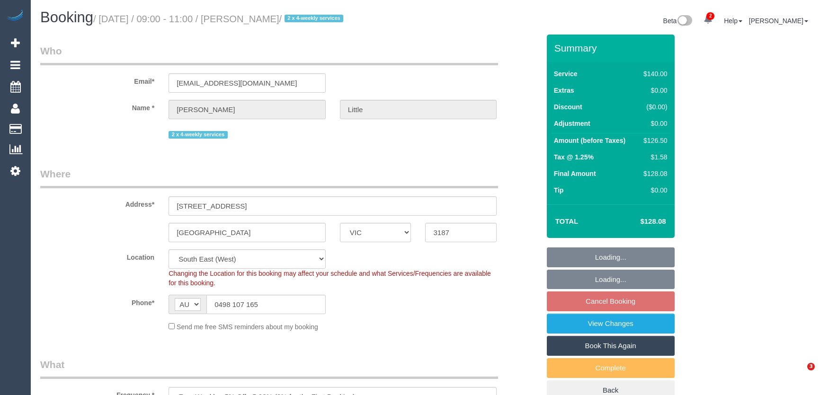
select select "number:34"
select select "number:13"
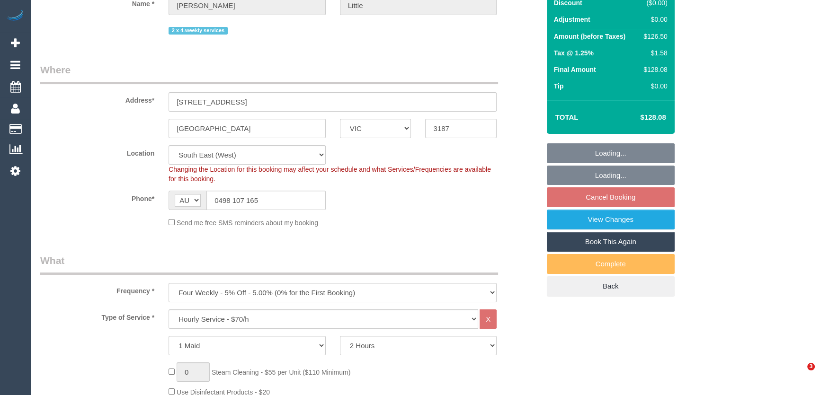
select select "object:1404"
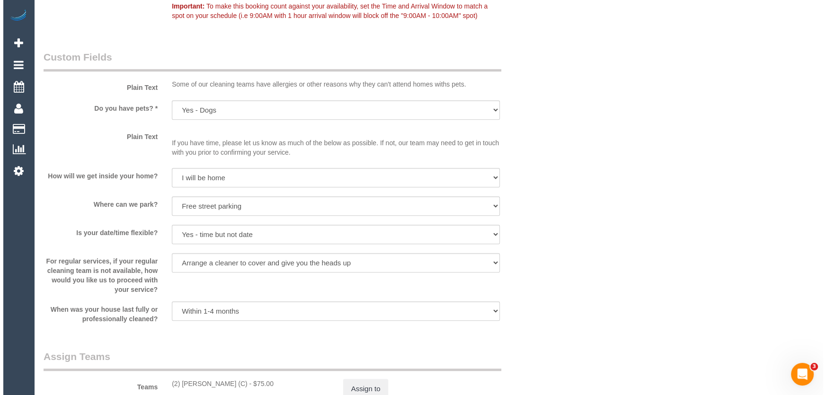
scroll to position [1248, 0]
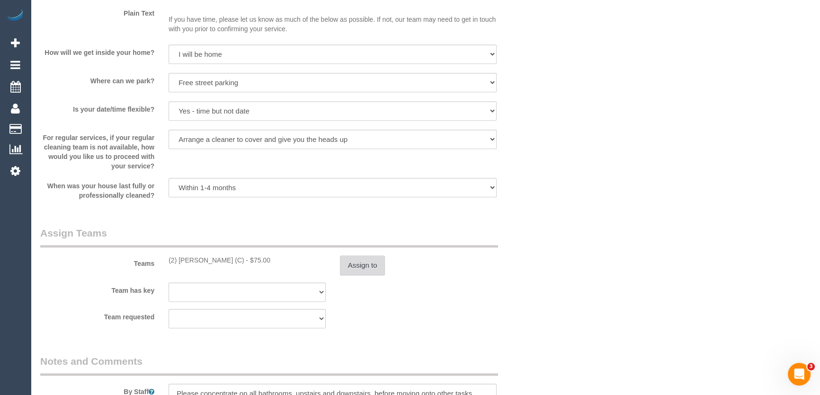
click at [356, 266] on button "Assign to" at bounding box center [362, 266] width 45 height 20
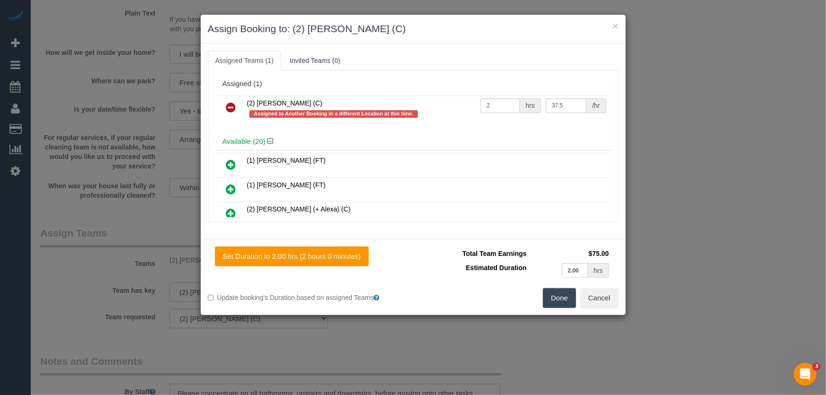
click at [230, 106] on icon at bounding box center [231, 107] width 10 height 11
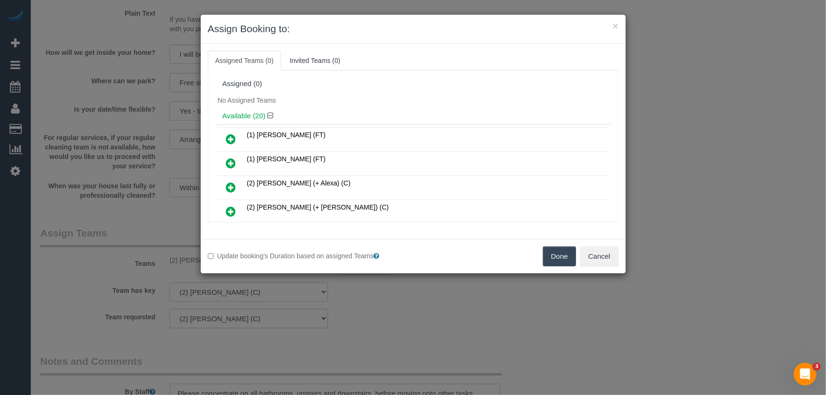
scroll to position [202, 0]
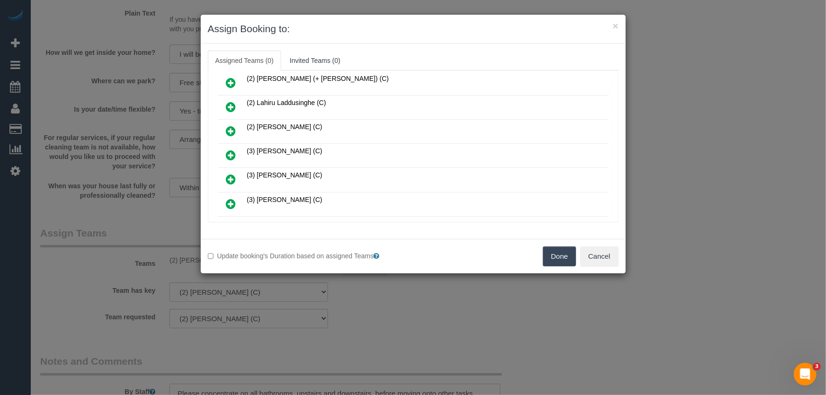
click at [230, 150] on icon at bounding box center [231, 155] width 10 height 11
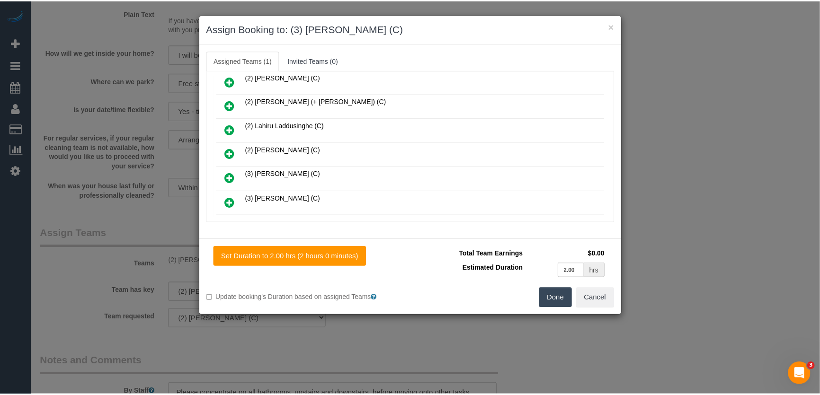
scroll to position [223, 0]
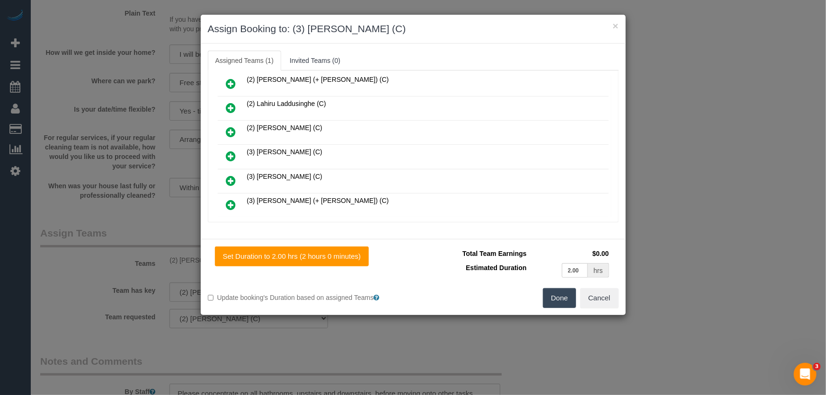
click at [554, 292] on button "Done" at bounding box center [559, 298] width 33 height 20
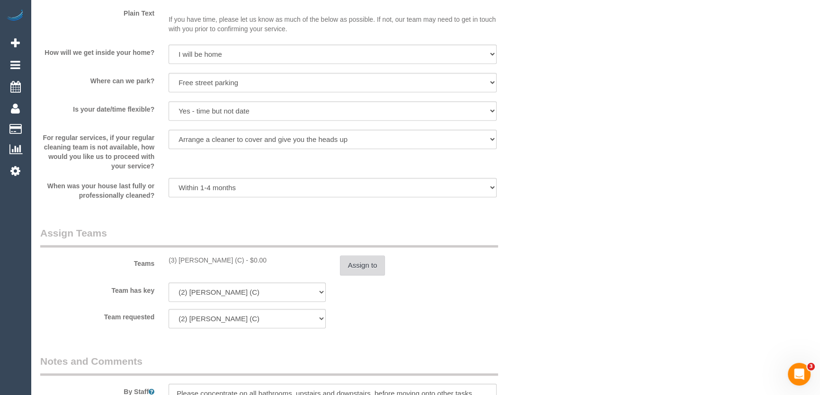
click at [370, 271] on button "Assign to" at bounding box center [362, 266] width 45 height 20
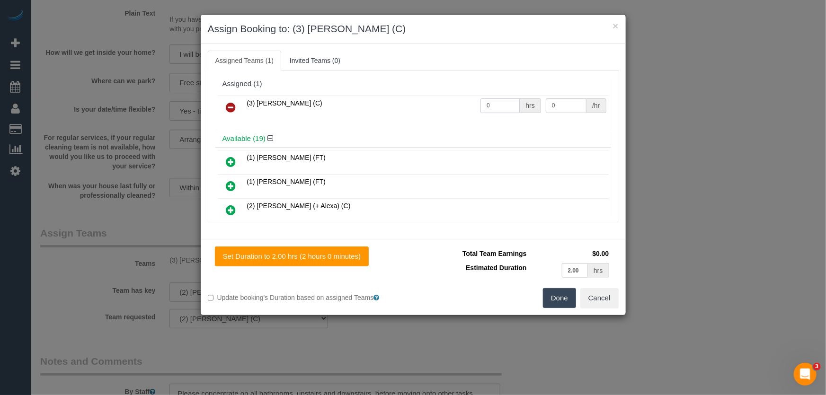
click at [488, 104] on input "0" at bounding box center [499, 105] width 39 height 15
type input "2"
type input "35"
click at [555, 299] on button "Done" at bounding box center [559, 298] width 33 height 20
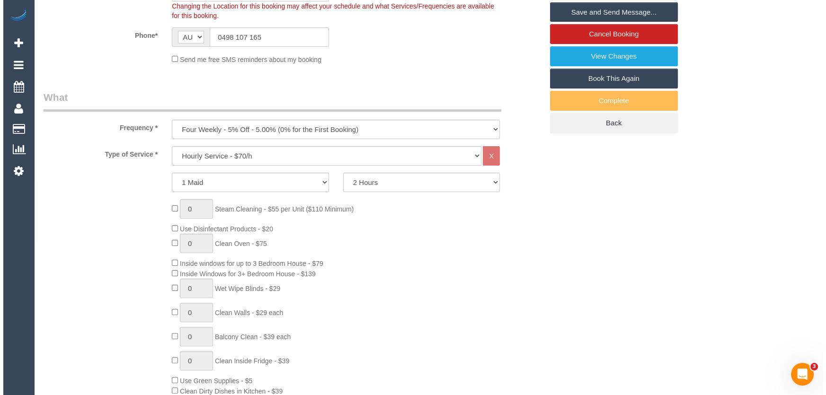
scroll to position [0, 0]
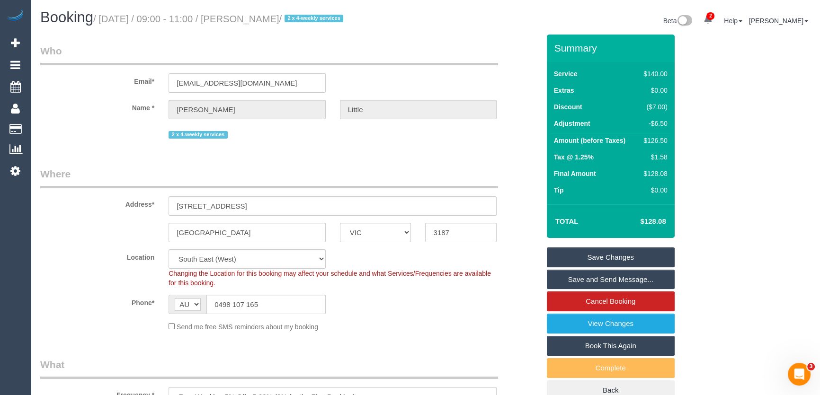
click at [255, 19] on small "/ August 26, 2025 / 09:00 - 11:00 / Stella Little / 2 x 4-weekly services" at bounding box center [219, 19] width 253 height 10
copy small "[PERSON_NAME]"
click at [605, 260] on link "Save Changes" at bounding box center [611, 258] width 128 height 20
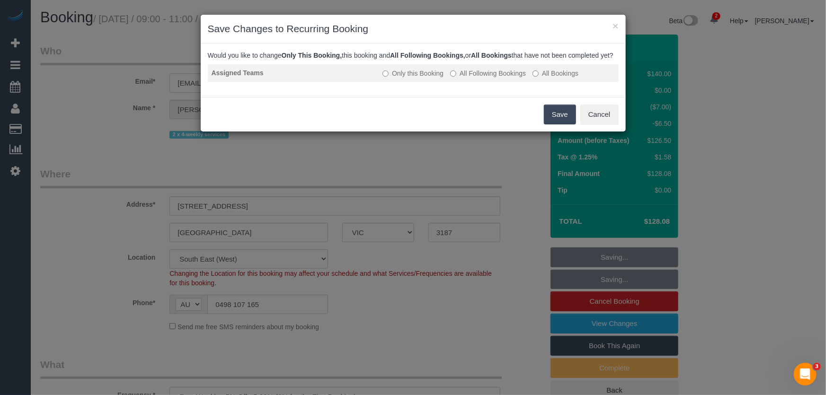
click at [480, 78] on label "All Following Bookings" at bounding box center [488, 73] width 76 height 9
click at [556, 124] on button "Save" at bounding box center [560, 115] width 32 height 20
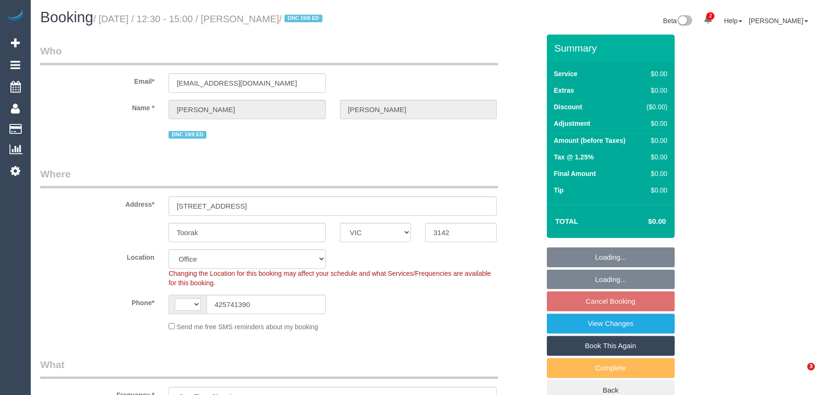
select select "VIC"
select select "string:AU"
select select "number:27"
select select "number:14"
select select "number:19"
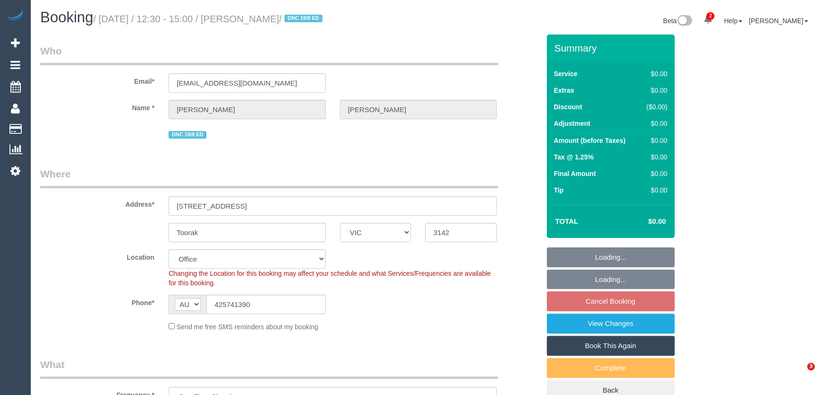
select select "number:22"
select select "number:34"
select select "number:13"
select select "object:2080"
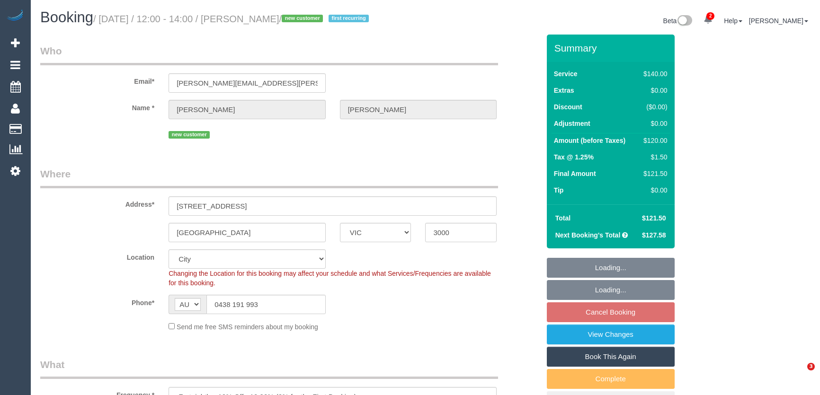
select select "VIC"
select select "number:28"
select select "number:14"
select select "number:20"
select select "number:24"
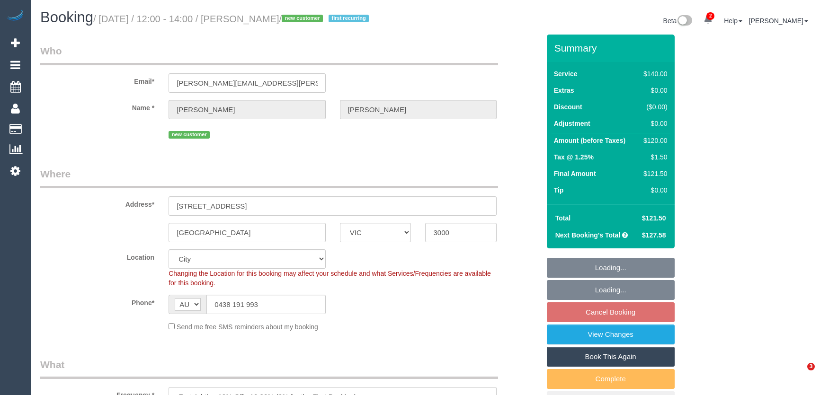
select select "number:33"
select select "number:13"
select select "spot4"
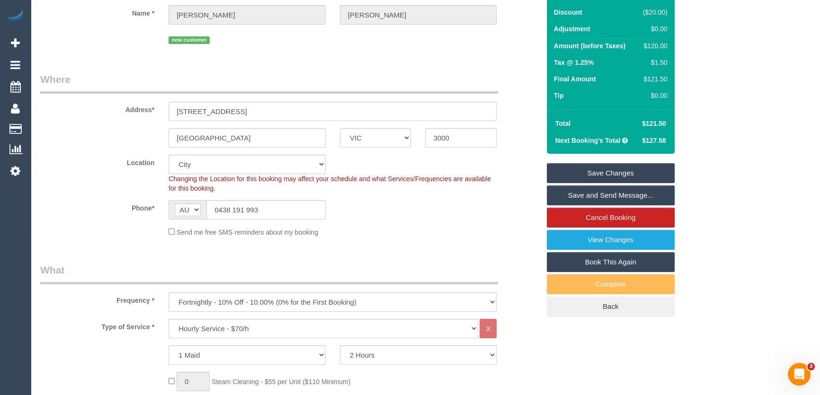
scroll to position [172, 0]
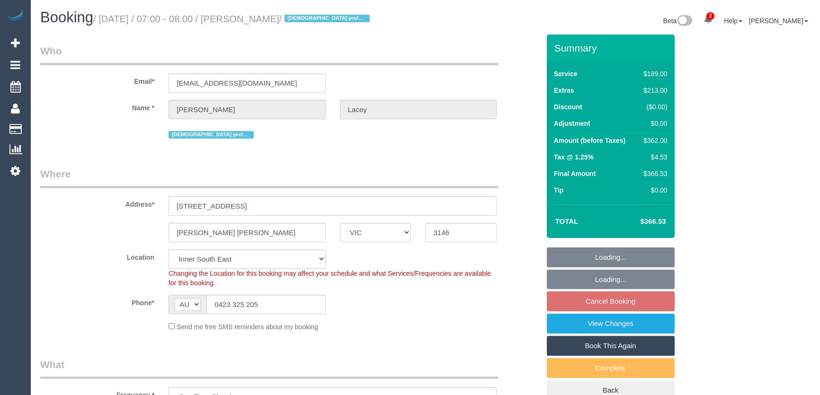
select select "VIC"
select select "spot1"
select select "number:28"
select select "number:14"
select select "number:19"
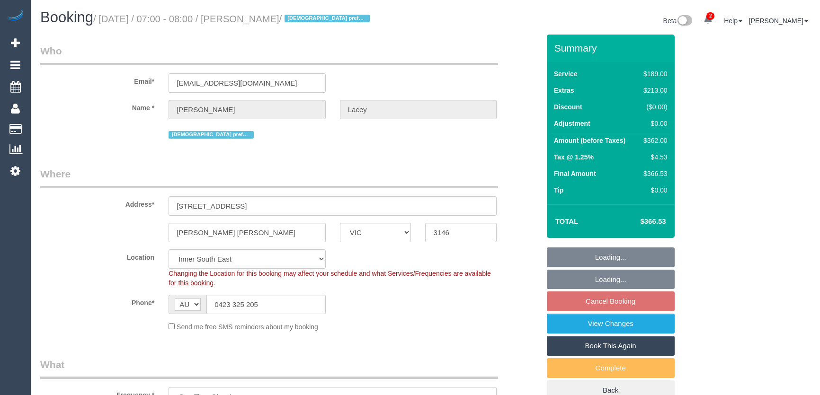
select select "number:36"
select select "number:12"
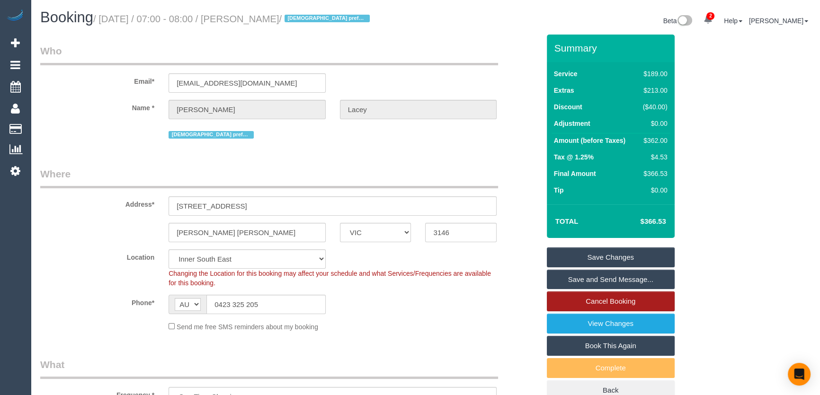
click at [589, 301] on link "Cancel Booking" at bounding box center [611, 302] width 128 height 20
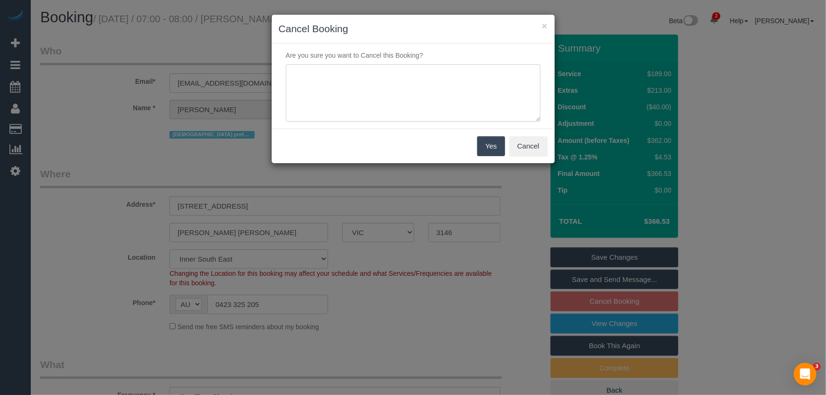
click at [345, 99] on textarea at bounding box center [413, 93] width 255 height 58
type textarea "customer does not require this service - via email - JT"
click at [491, 151] on button "Yes" at bounding box center [490, 146] width 27 height 20
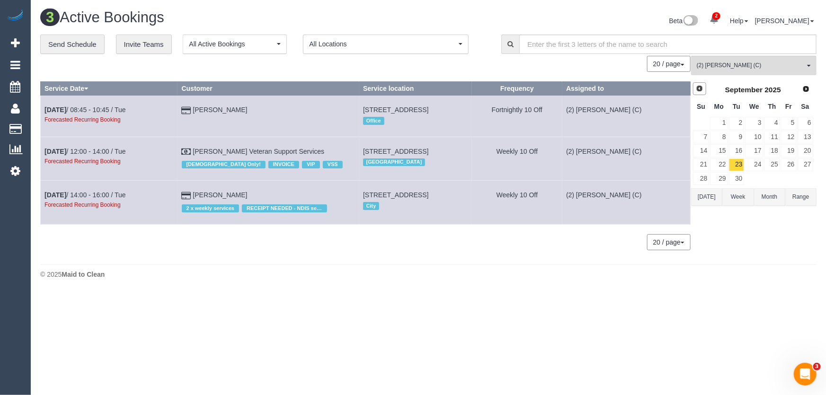
click at [700, 88] on span "Prev" at bounding box center [700, 89] width 8 height 8
click at [739, 177] on link "26" at bounding box center [737, 178] width 16 height 13
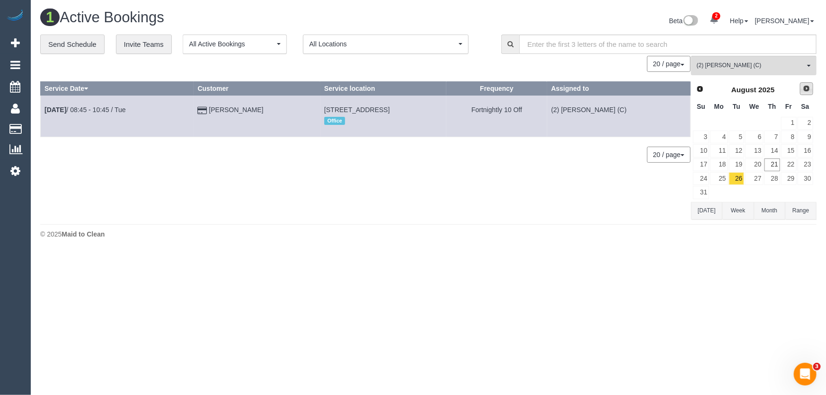
click at [806, 88] on span "Next" at bounding box center [807, 89] width 8 height 8
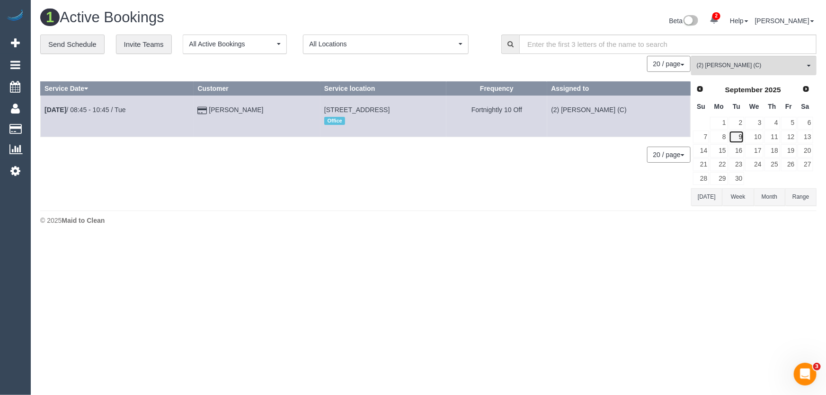
click at [742, 133] on link "9" at bounding box center [737, 137] width 16 height 13
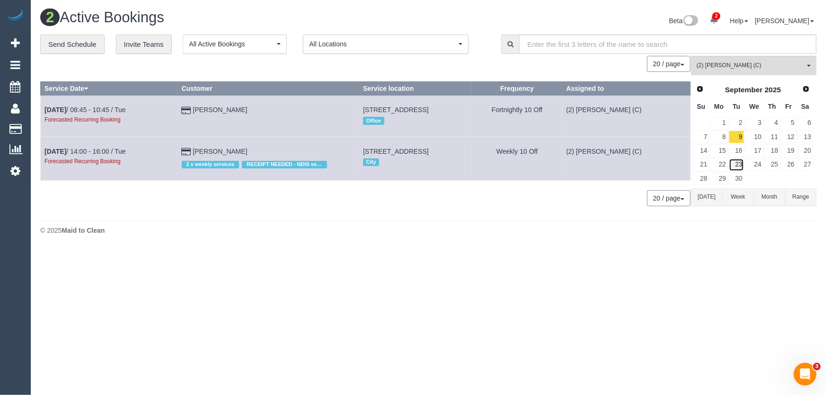
click at [740, 162] on link "23" at bounding box center [737, 165] width 16 height 13
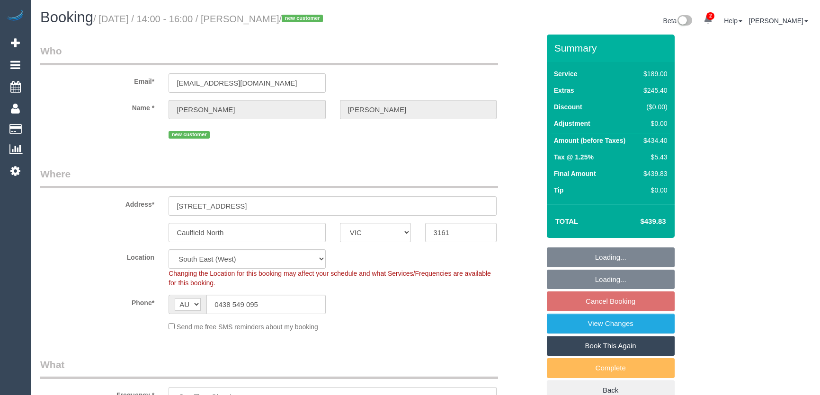
select select "VIC"
select select "number:28"
select select "number:14"
select select "number:19"
select select "number:25"
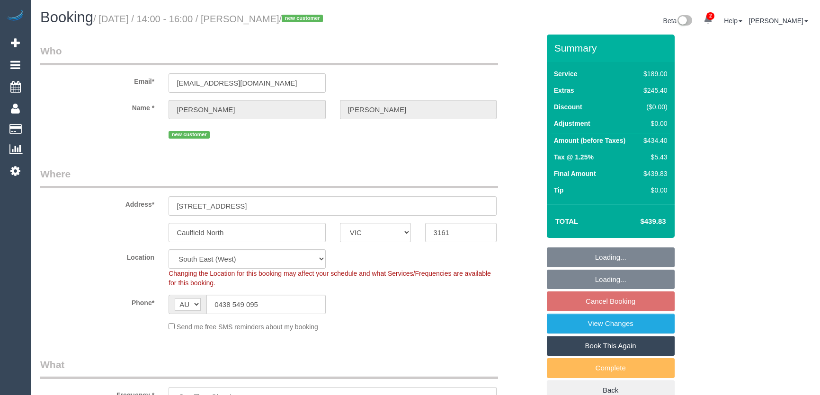
select select "number:26"
select select "spot5"
select select "VIC"
select select "spot3"
select select "number:28"
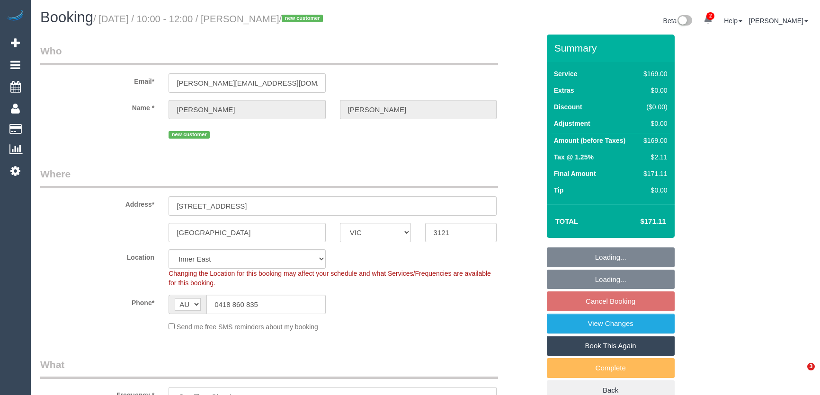
select select "number:14"
select select "number:18"
select select "number:24"
select select "number:13"
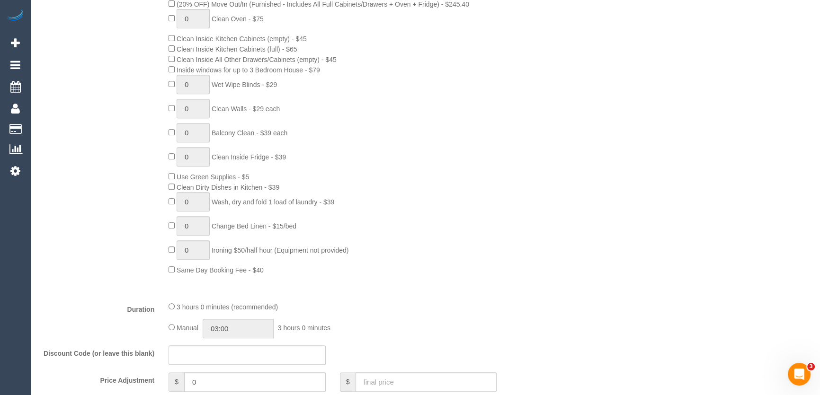
scroll to position [602, 0]
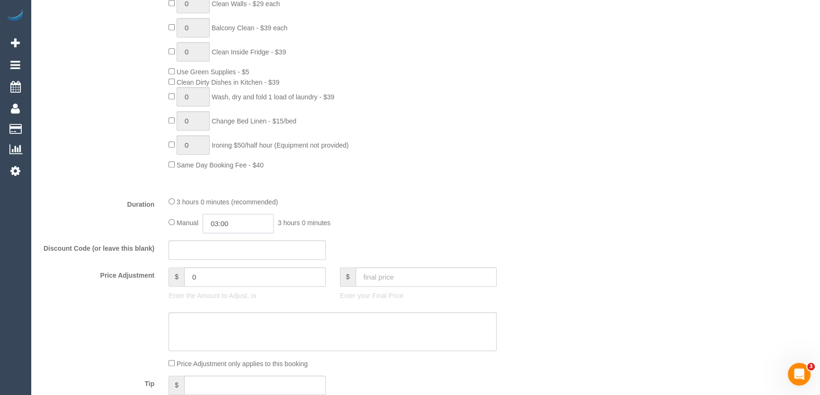
click at [250, 222] on input "03:00" at bounding box center [238, 223] width 71 height 19
click at [229, 267] on li "03:30" at bounding box center [228, 266] width 42 height 12
type input "03:30"
click at [229, 267] on fieldset "What Frequency * One Time Cleaning Weekly - 10% Off - 10.00% (0% for the First …" at bounding box center [289, 93] width 499 height 675
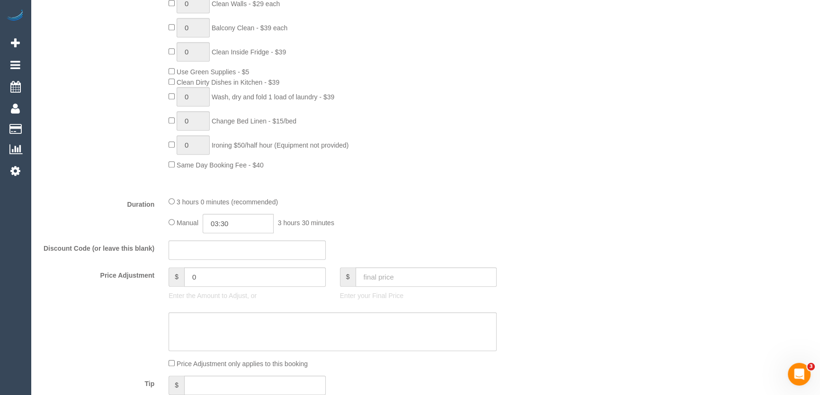
click at [401, 215] on div "3 hours 0 minutes (recommended) Manual 03:30 3 hours 30 minutes" at bounding box center [332, 214] width 342 height 37
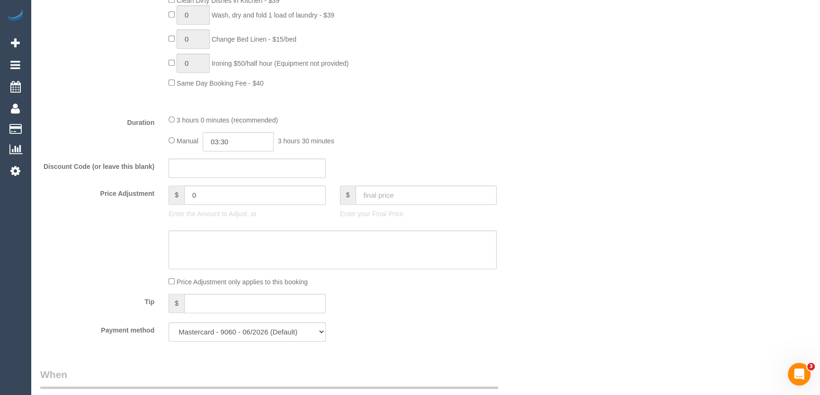
select select "spot16"
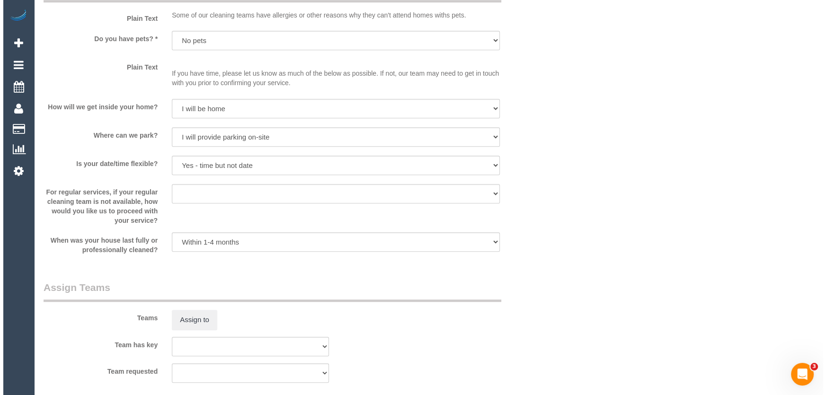
scroll to position [1248, 0]
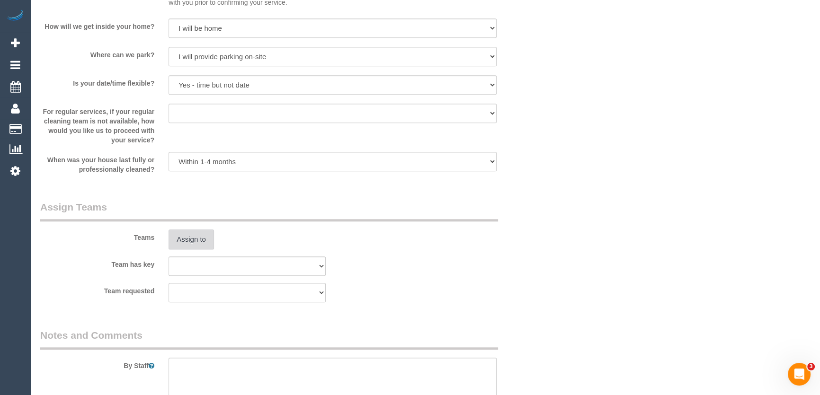
click at [191, 241] on button "Assign to" at bounding box center [190, 240] width 45 height 20
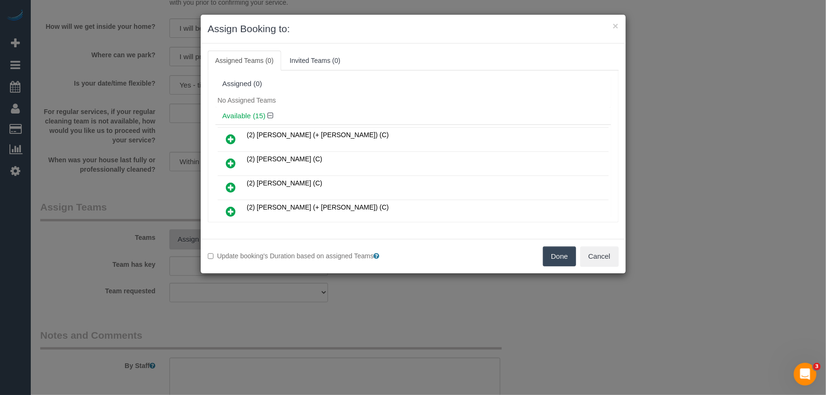
scroll to position [249, 0]
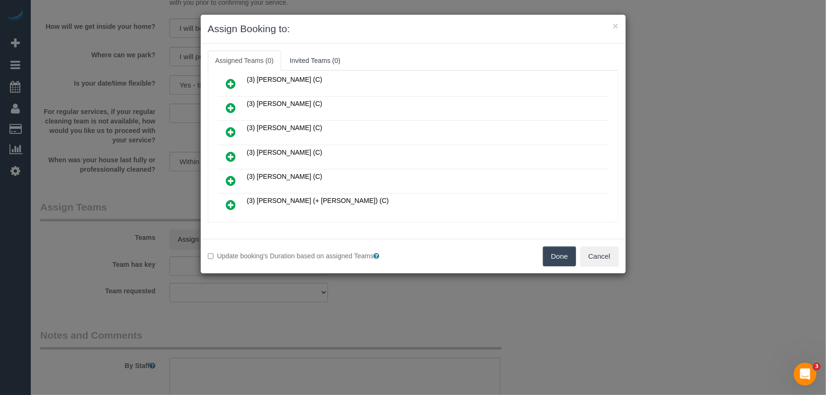
click at [234, 151] on icon at bounding box center [231, 156] width 10 height 11
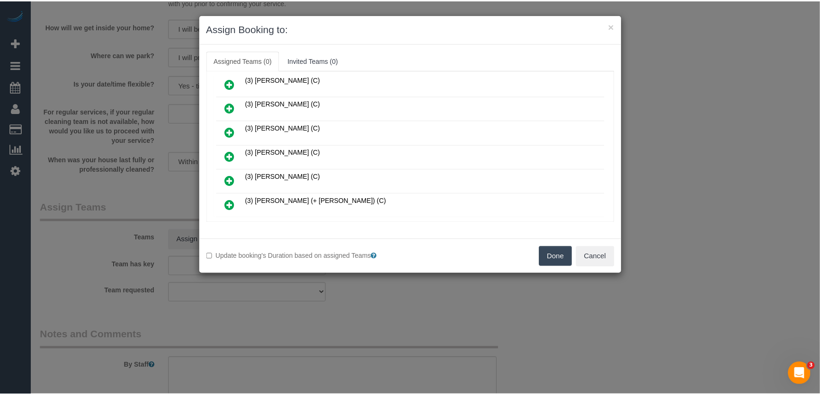
scroll to position [271, 0]
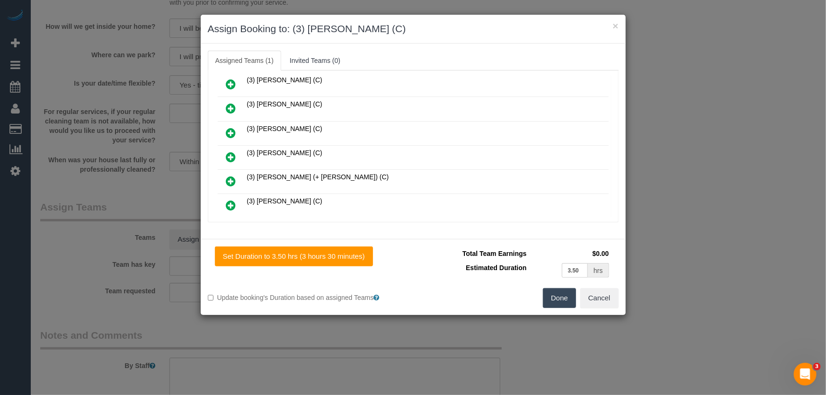
click at [561, 298] on button "Done" at bounding box center [559, 298] width 33 height 20
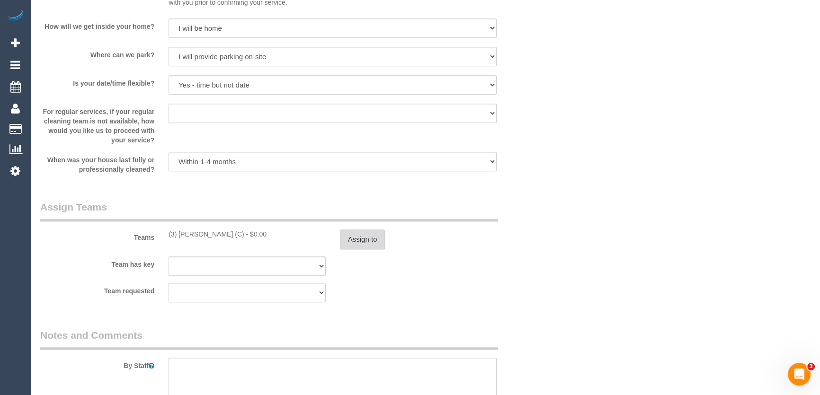
click at [371, 242] on button "Assign to" at bounding box center [362, 240] width 45 height 20
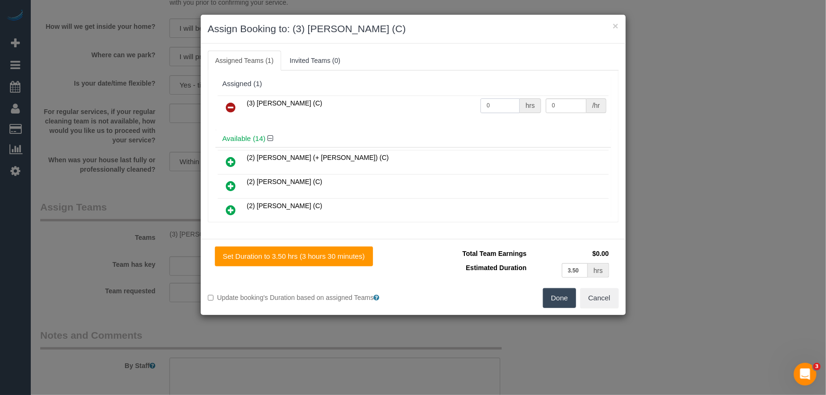
click at [499, 100] on input "0" at bounding box center [499, 105] width 39 height 15
type input "1"
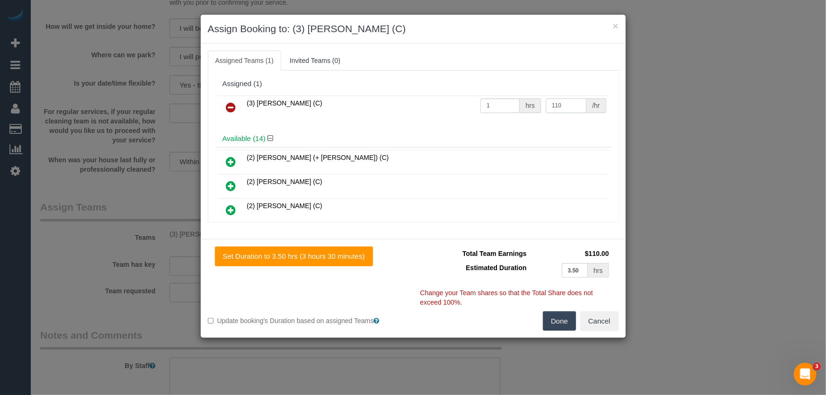
type input "110"
click at [565, 322] on button "Done" at bounding box center [559, 321] width 33 height 20
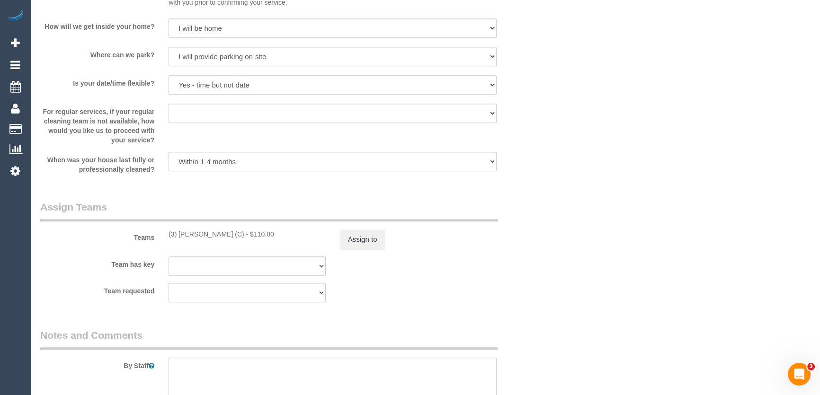
click at [245, 368] on textarea at bounding box center [332, 377] width 328 height 39
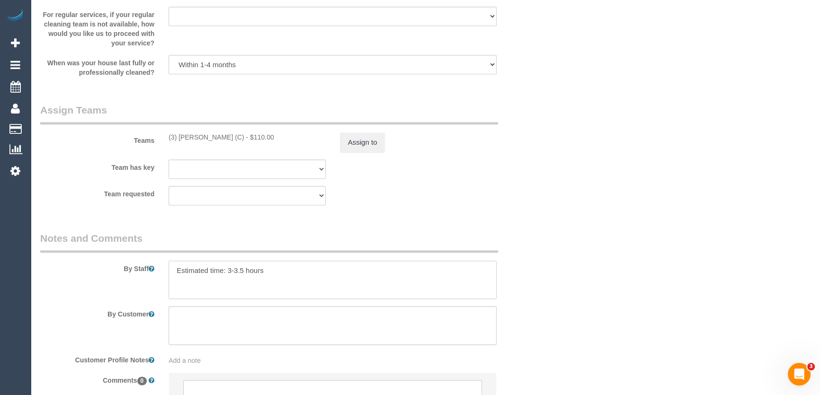
scroll to position [1420, 0]
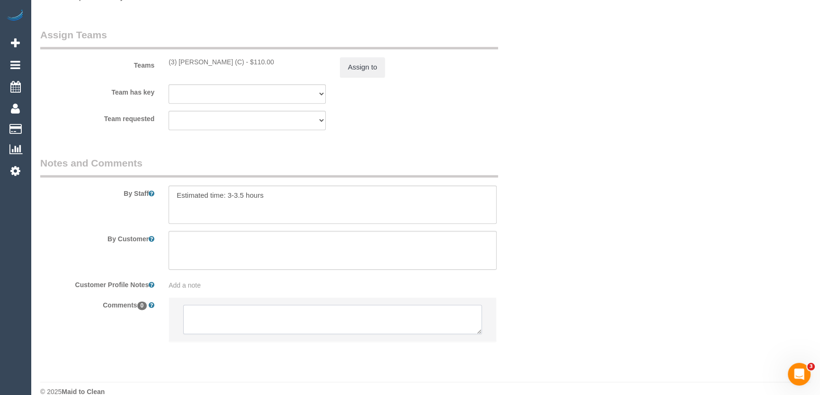
click at [232, 318] on textarea at bounding box center [332, 319] width 299 height 29
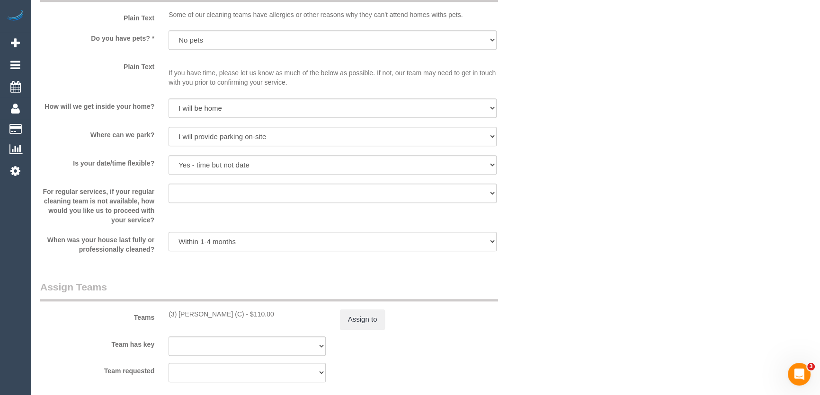
scroll to position [1291, 0]
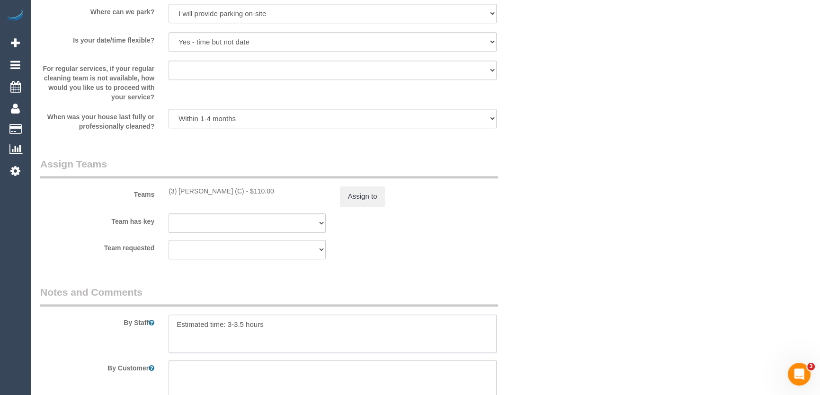
click at [274, 325] on textarea at bounding box center [332, 334] width 328 height 39
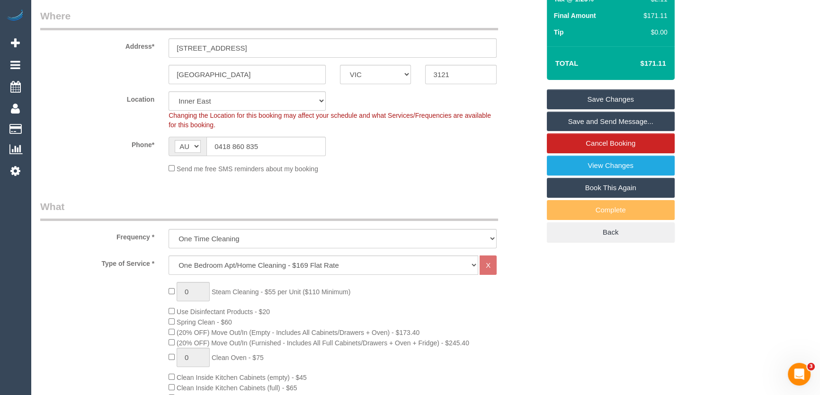
scroll to position [0, 0]
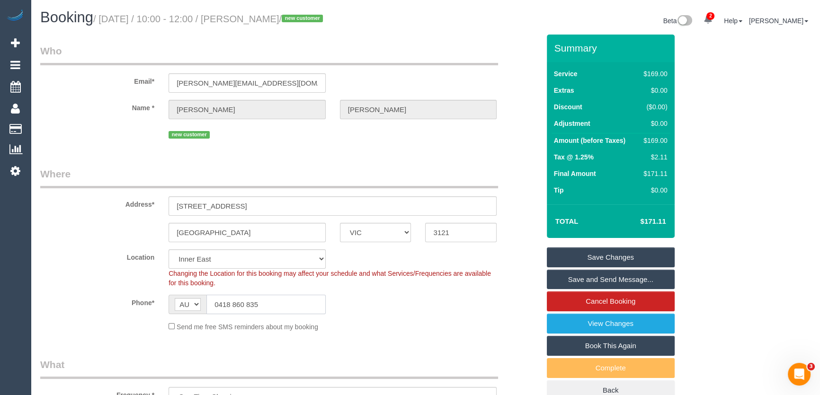
click at [273, 300] on input "0418 860 835" at bounding box center [265, 304] width 119 height 19
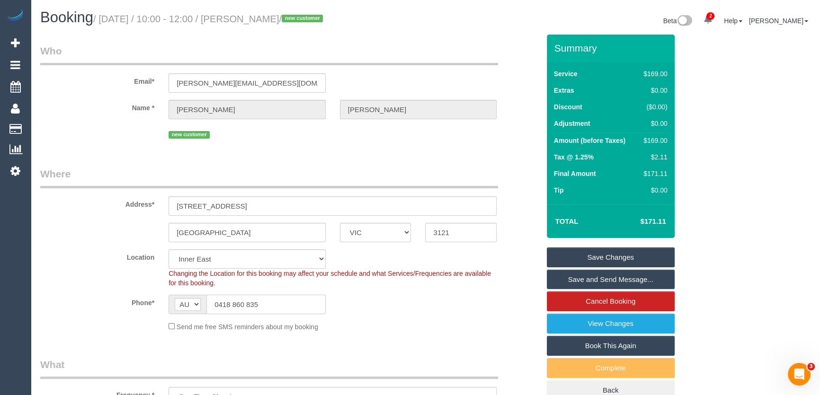
click at [273, 300] on input "0418 860 835" at bounding box center [265, 304] width 119 height 19
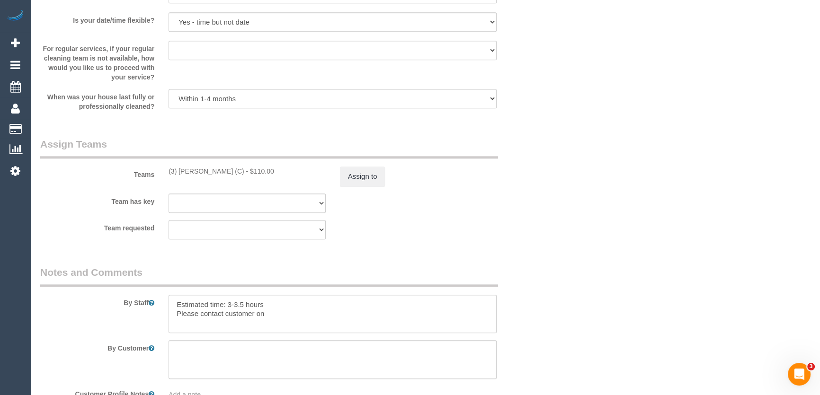
scroll to position [1377, 0]
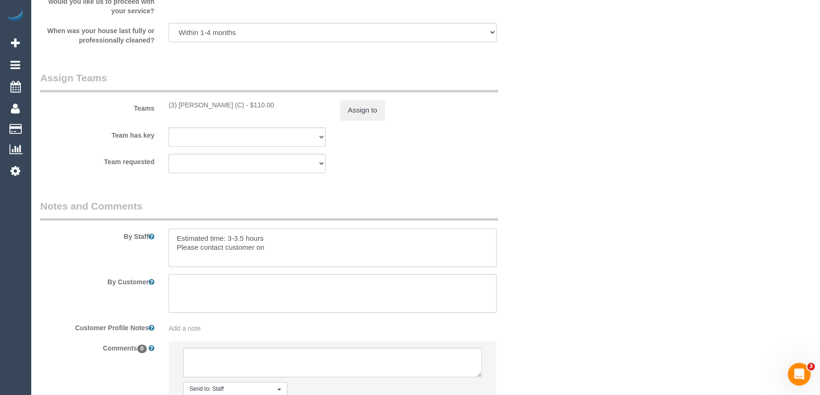
click at [293, 248] on textarea at bounding box center [332, 248] width 328 height 39
paste textarea "0418 860 835"
type textarea "Estimated time: 3-3.5 hours Please contact customer on 0418 860 835 for parking…"
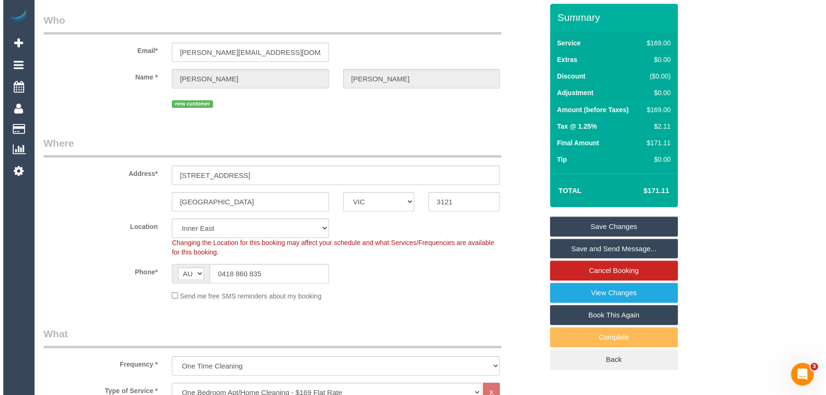
scroll to position [0, 0]
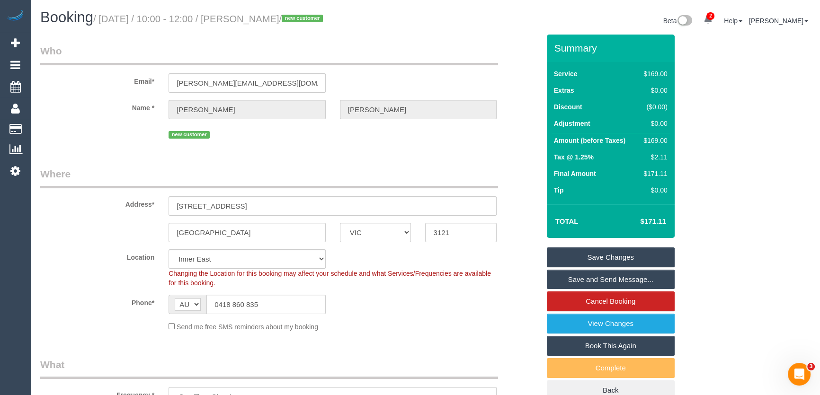
click at [257, 16] on small "/ August 26, 2025 / 10:00 - 12:00 / Ashley Thom / new customer" at bounding box center [209, 19] width 232 height 10
copy small "Ashley Thom"
click at [577, 277] on link "Save and Send Message..." at bounding box center [611, 280] width 128 height 20
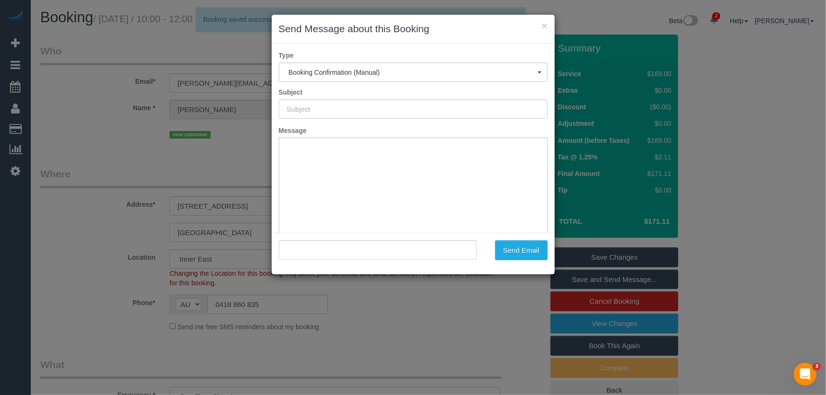
type input "Booking Confirmed"
type input ""Ashley Thom" <ashley-thom@outlook.com>"
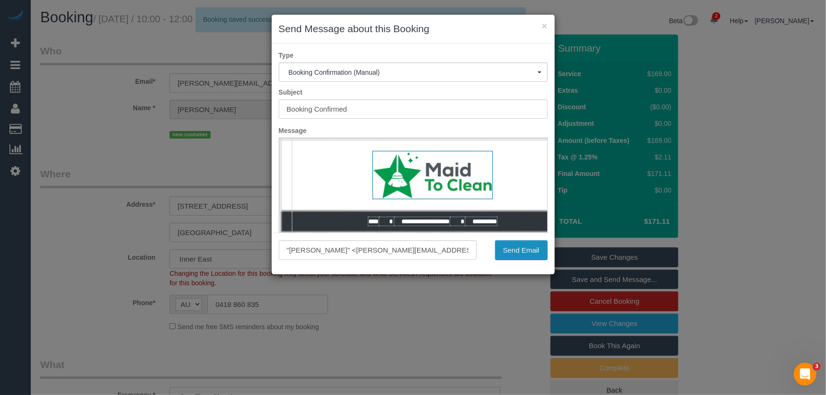
click at [516, 254] on button "Send Email" at bounding box center [521, 250] width 53 height 20
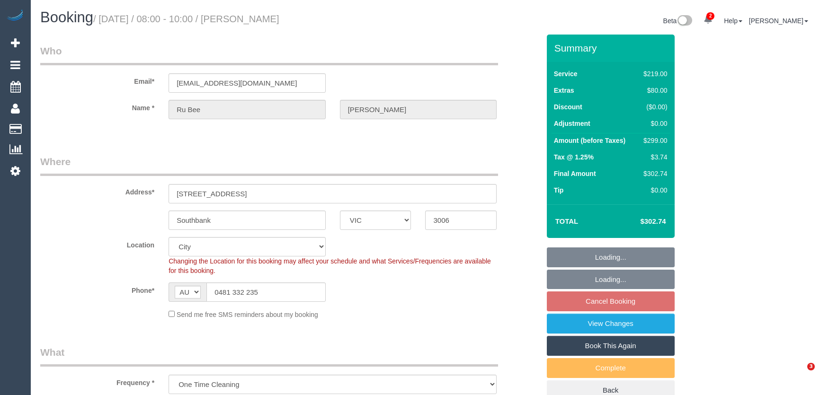
select select "VIC"
select select "string:stripe-pm_1Ry3V32GScqysDRV7buaVdOp"
select select "number:28"
select select "number:14"
select select "number:20"
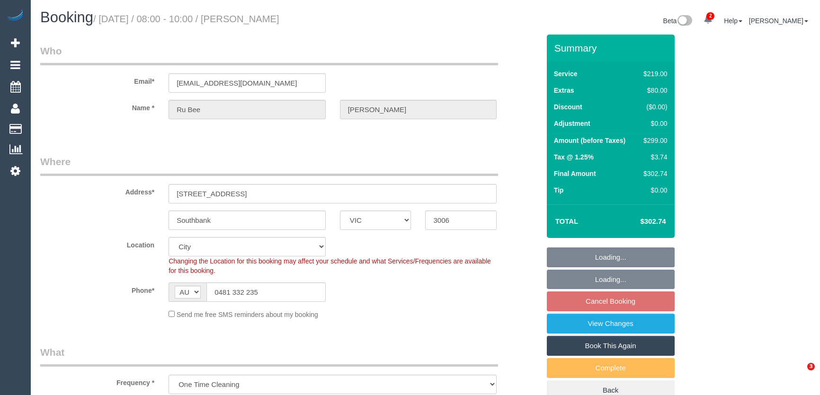
select select "number:25"
select select "number:13"
select select "spot15"
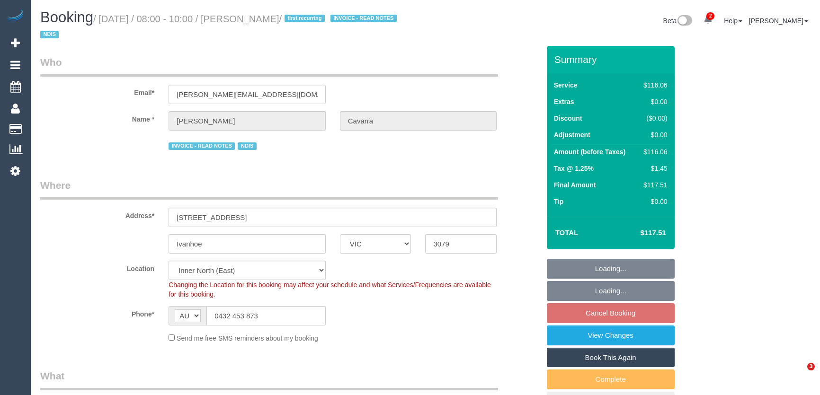
select select "VIC"
select select "number:28"
select select "number:14"
select select "number:19"
select select "number:36"
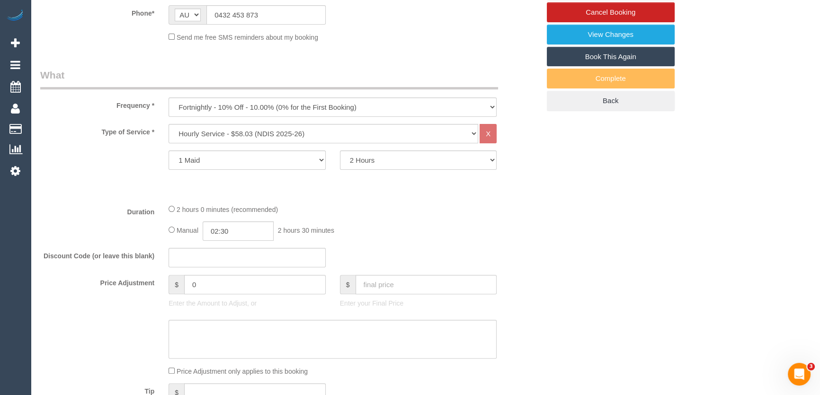
scroll to position [344, 0]
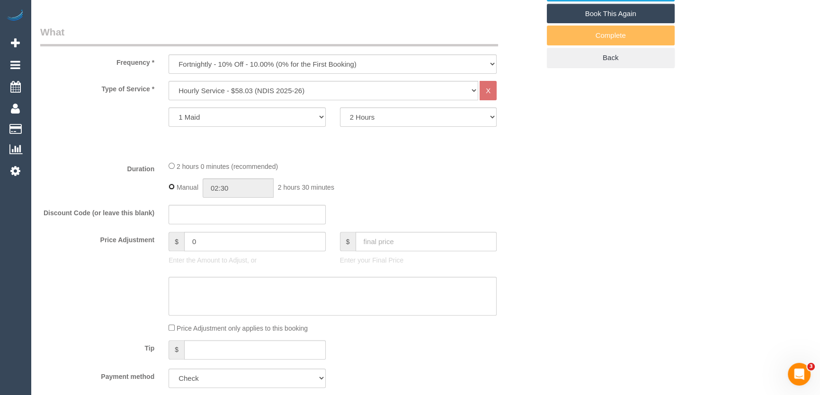
type input "02:00"
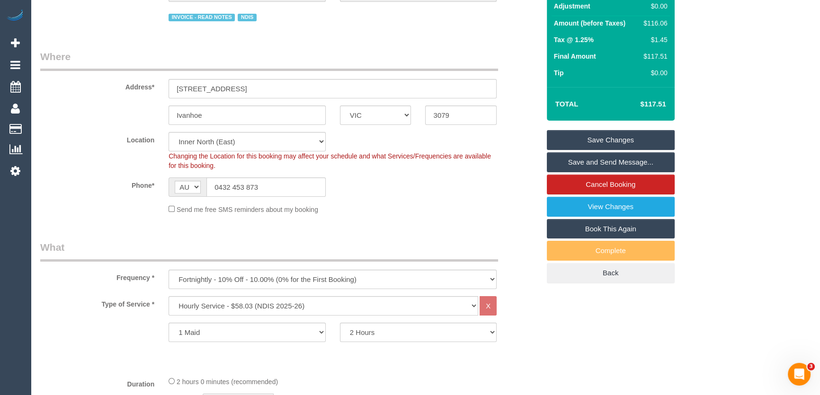
scroll to position [0, 0]
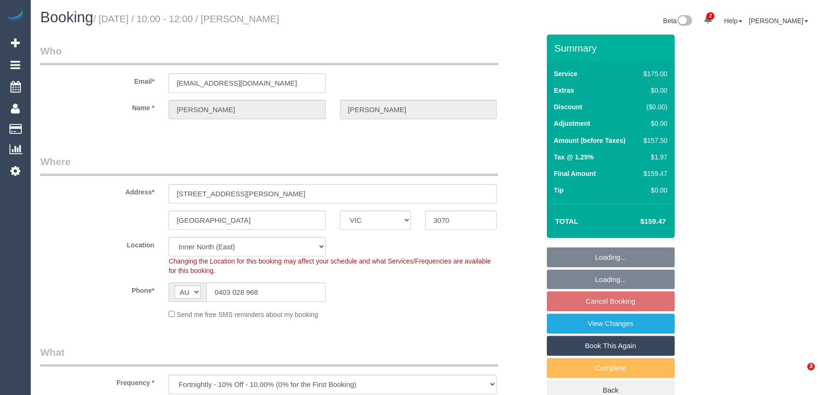
select select "VIC"
select select "150"
select select "number:28"
select select "number:14"
select select "number:19"
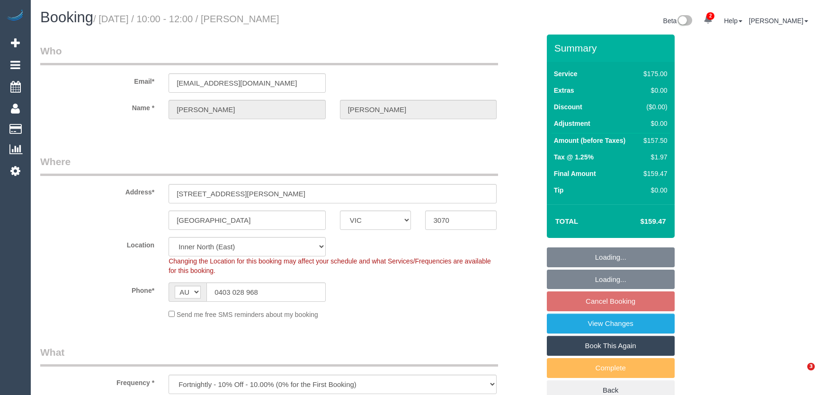
select select "number:22"
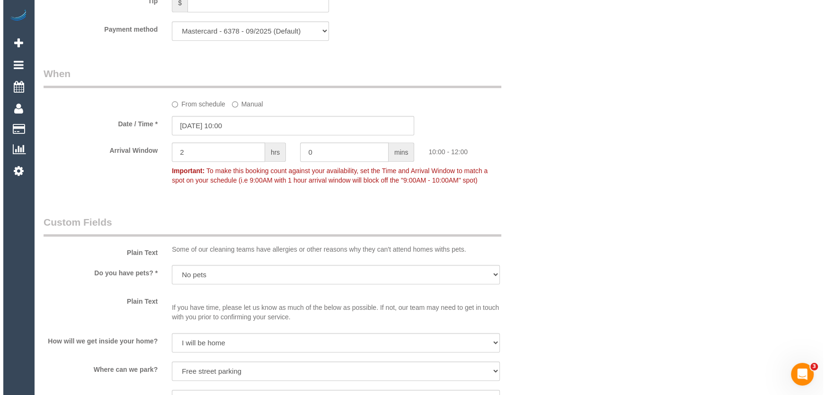
scroll to position [1248, 0]
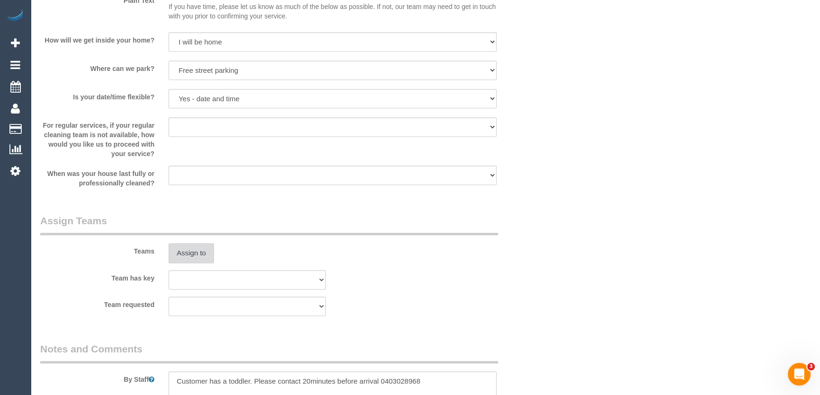
click at [185, 248] on button "Assign to" at bounding box center [190, 253] width 45 height 20
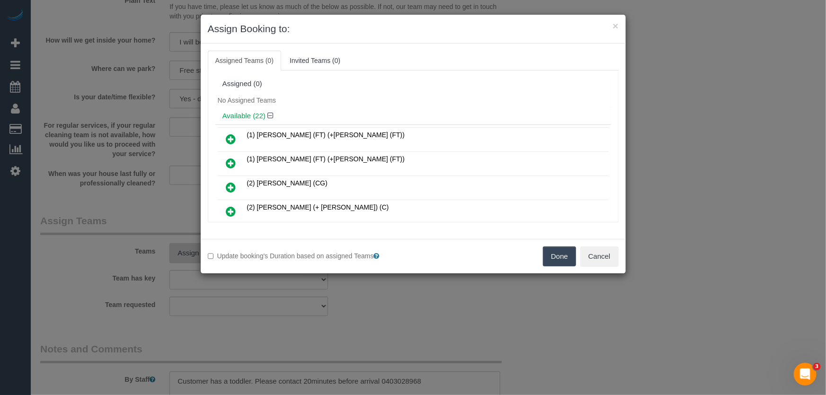
scroll to position [415, 0]
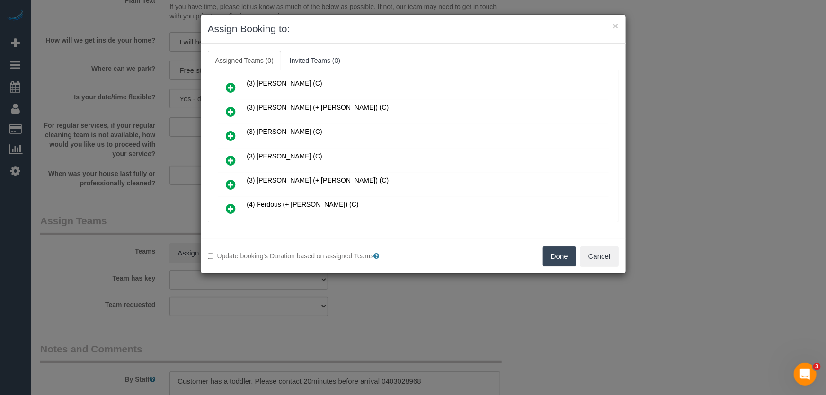
click at [231, 155] on icon at bounding box center [231, 160] width 10 height 11
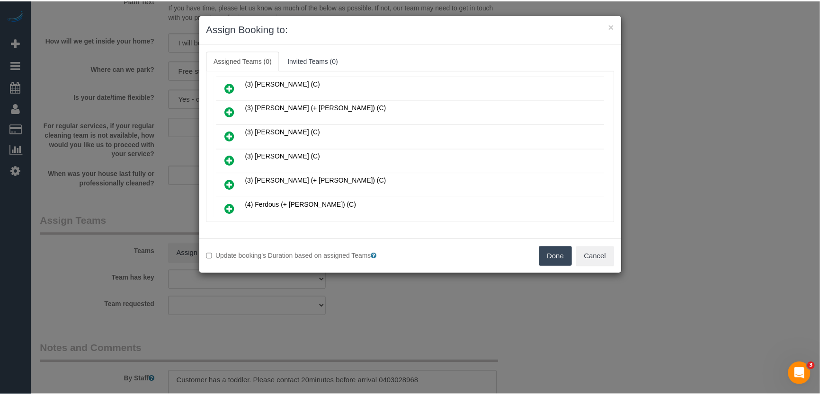
scroll to position [437, 0]
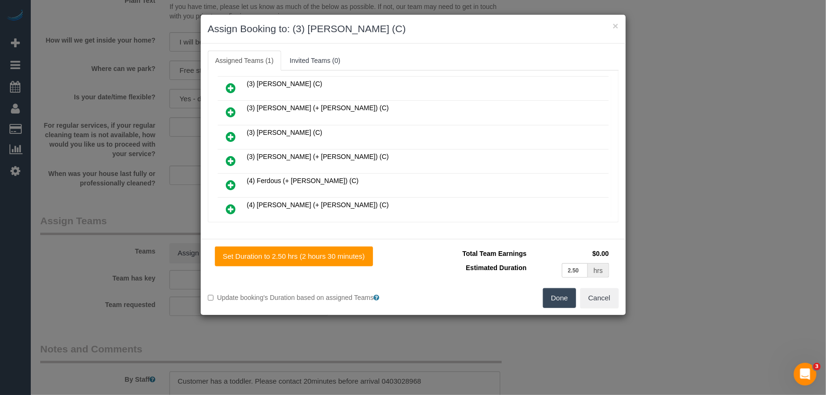
drag, startPoint x: 553, startPoint y: 302, endPoint x: 544, endPoint y: 295, distance: 11.5
click at [554, 302] on button "Done" at bounding box center [559, 298] width 33 height 20
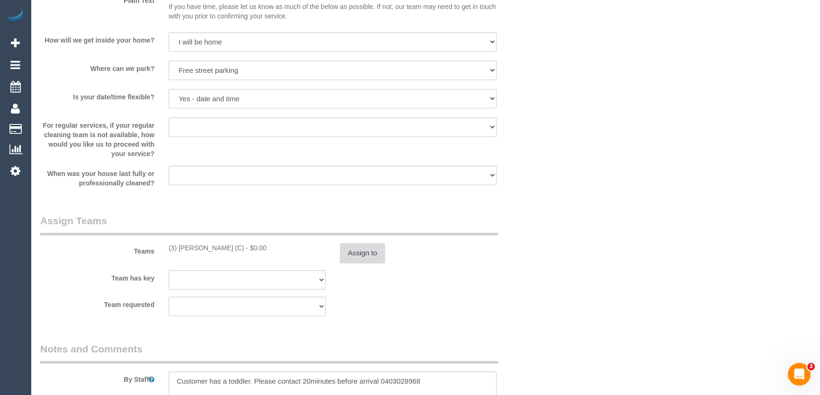
click at [362, 253] on button "Assign to" at bounding box center [362, 253] width 45 height 20
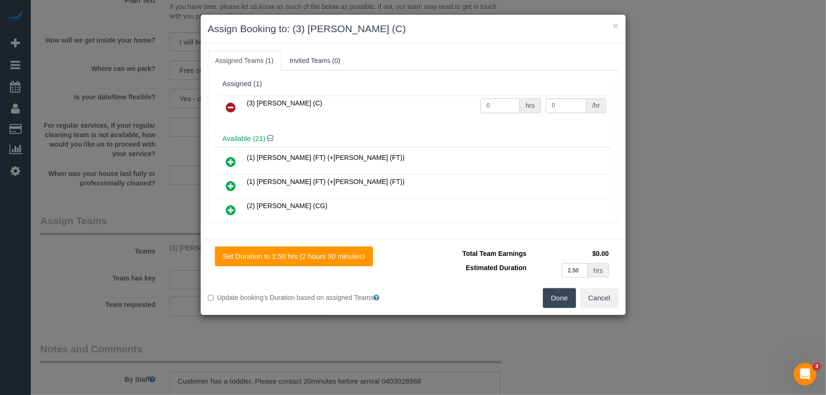
click at [487, 110] on input "0" at bounding box center [499, 105] width 39 height 15
type input "2.5"
type input "35"
click at [563, 291] on button "Done" at bounding box center [559, 298] width 33 height 20
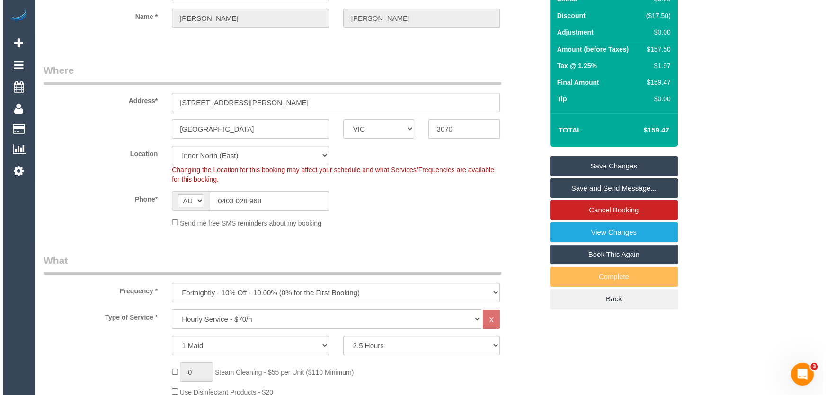
scroll to position [0, 0]
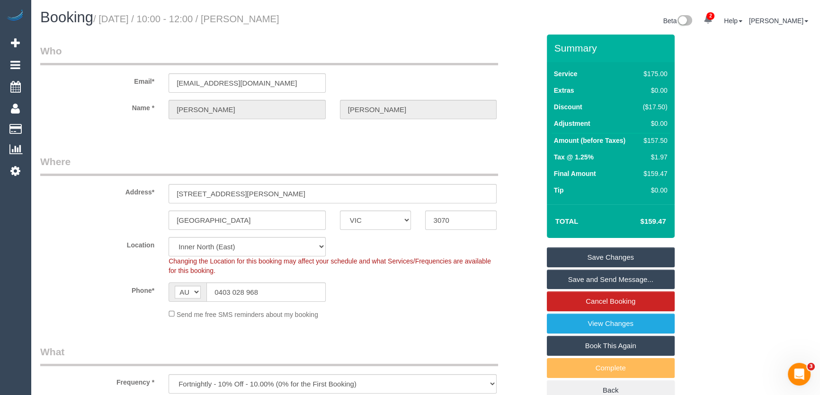
click at [254, 19] on small "/ August 26, 2025 / 10:00 - 12:00 / Amy Sherman" at bounding box center [186, 19] width 186 height 10
copy small "Amy Sherman"
click at [585, 279] on link "Save and Send Message..." at bounding box center [611, 280] width 128 height 20
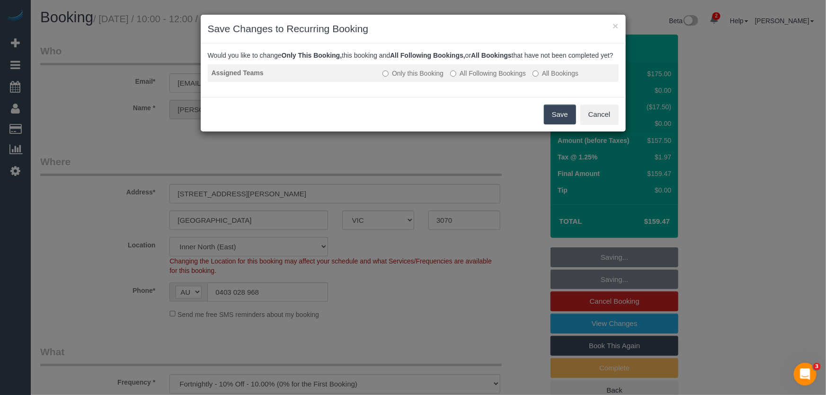
click at [482, 78] on label "All Following Bookings" at bounding box center [488, 73] width 76 height 9
click at [555, 122] on button "Save" at bounding box center [560, 115] width 32 height 20
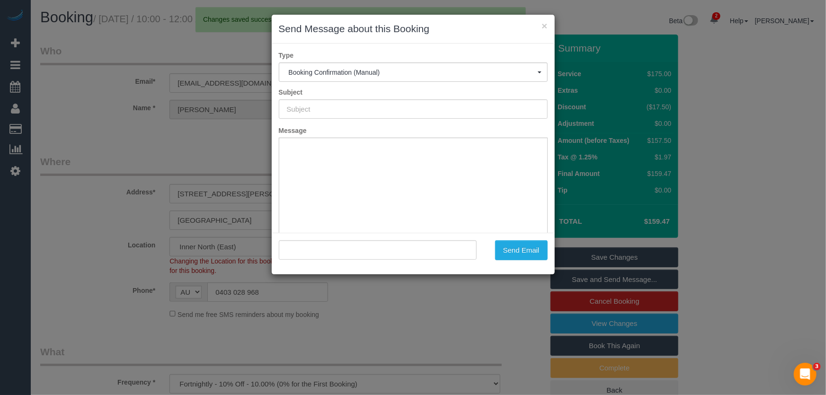
type input "Booking Confirmed"
type input ""Amy Sherman" <amysherman2@gmail.com>"
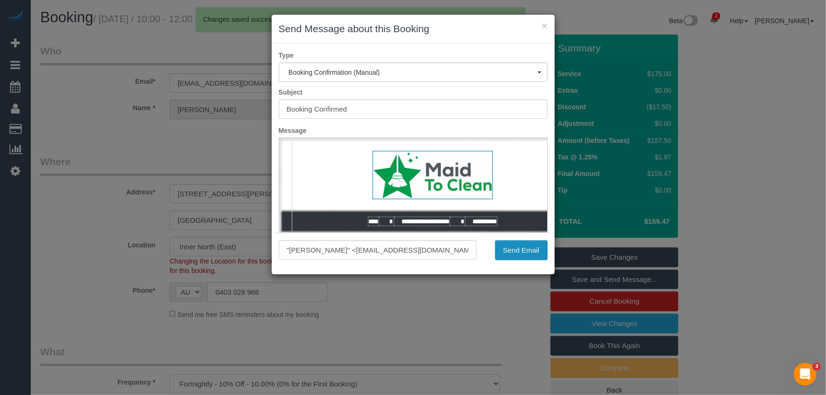
click at [527, 254] on button "Send Email" at bounding box center [521, 250] width 53 height 20
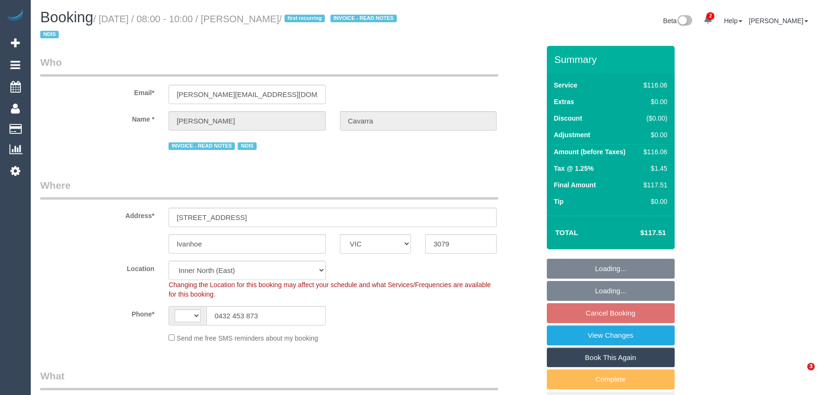
select select "VIC"
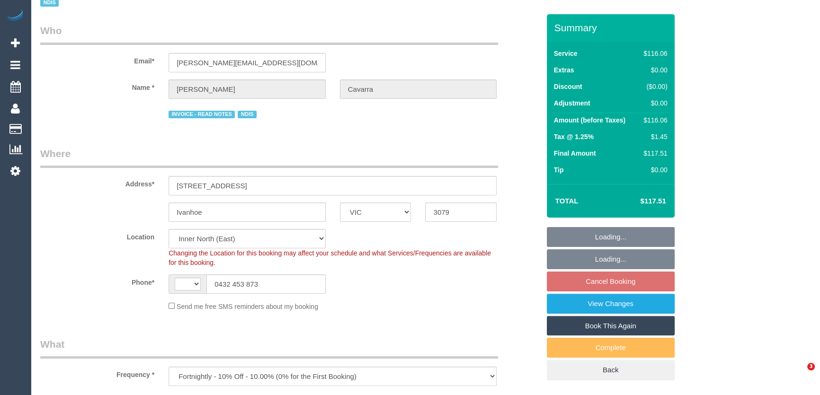
select select "string:AU"
select select "number:28"
select select "number:14"
select select "number:19"
select select "number:36"
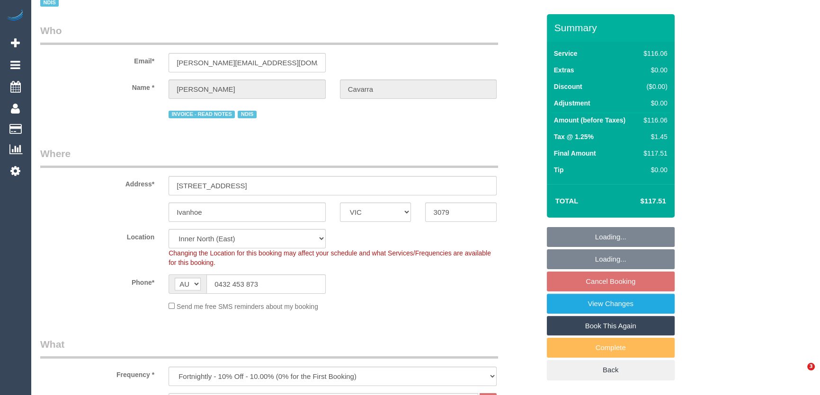
select select "object:1558"
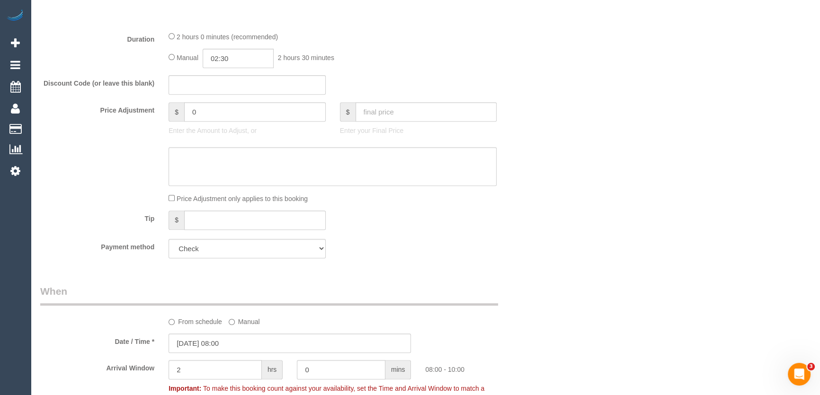
scroll to position [430, 0]
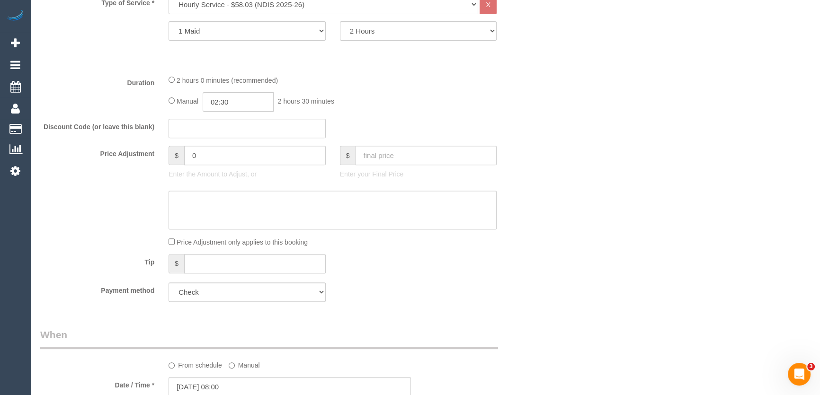
click at [173, 104] on div "Manual 02:30 2 hours 30 minutes" at bounding box center [332, 101] width 328 height 19
type input "02:00"
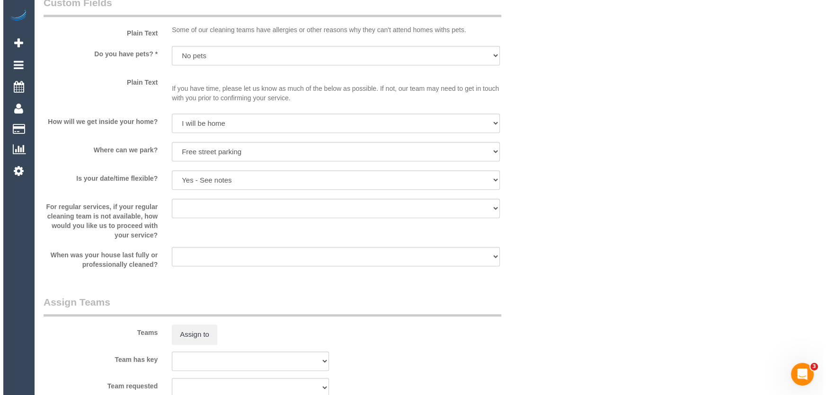
scroll to position [1032, 0]
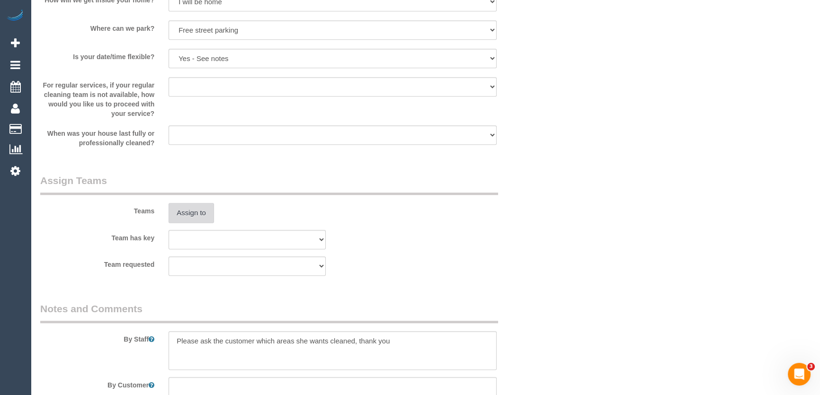
click at [191, 212] on button "Assign to" at bounding box center [190, 213] width 45 height 20
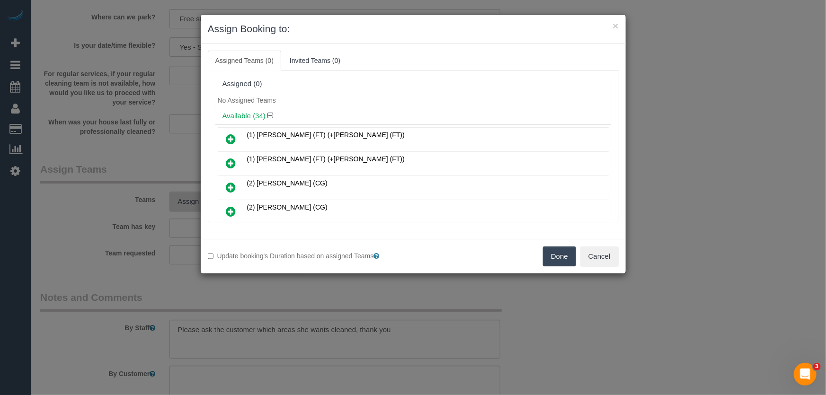
scroll to position [557, 0]
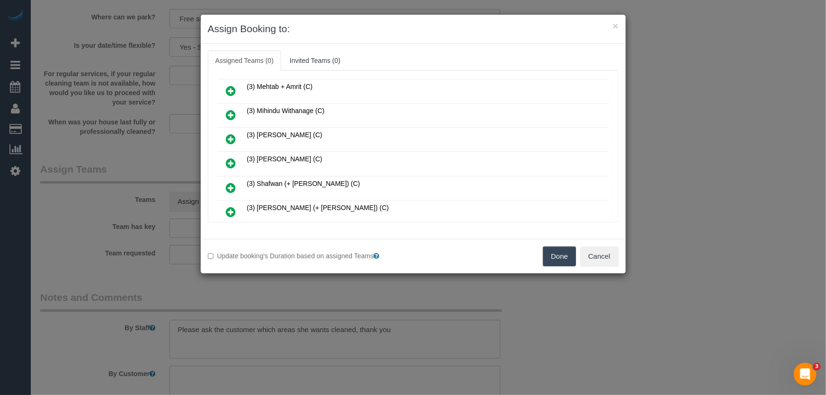
click at [229, 158] on icon at bounding box center [231, 163] width 10 height 11
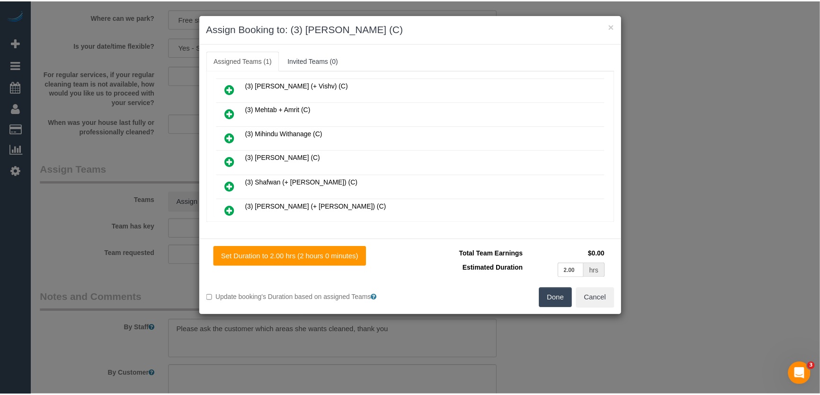
scroll to position [579, 0]
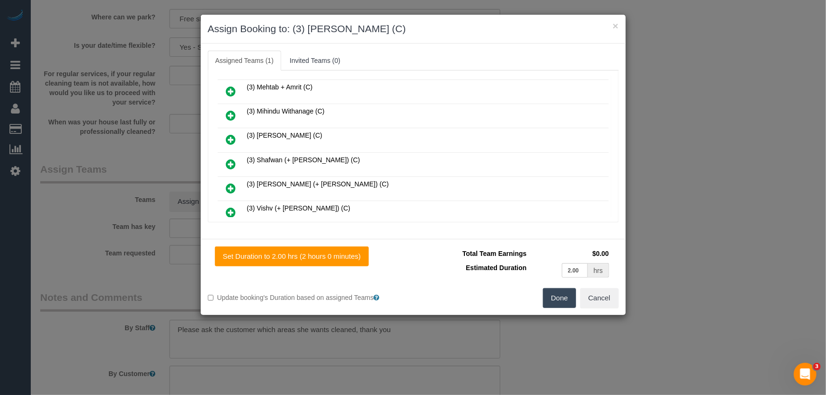
click at [549, 297] on button "Done" at bounding box center [559, 298] width 33 height 20
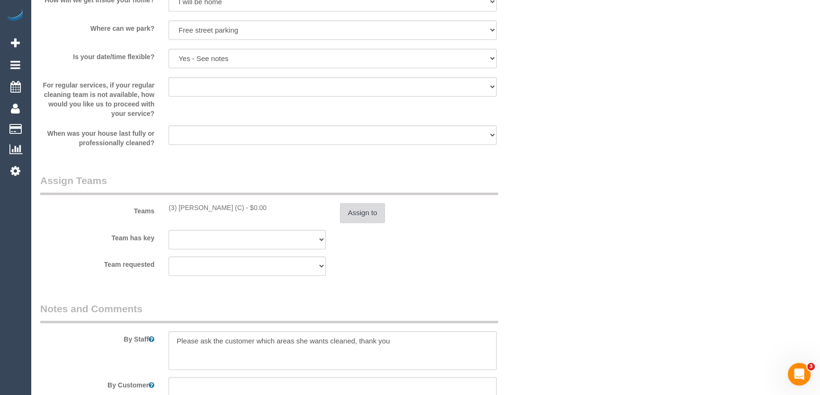
click at [368, 216] on button "Assign to" at bounding box center [362, 213] width 45 height 20
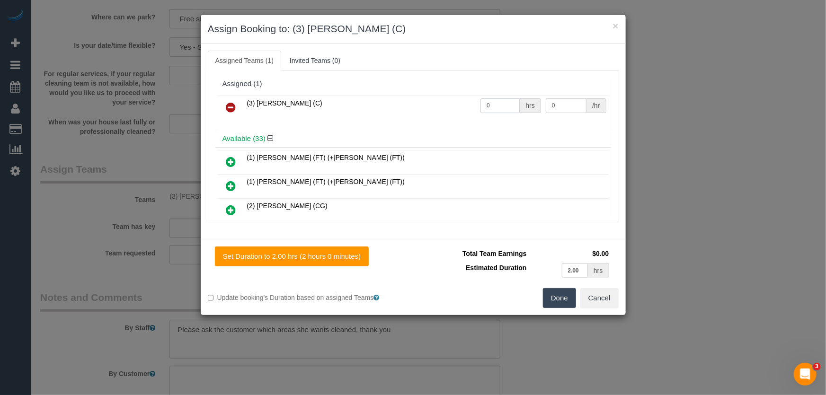
click at [507, 106] on input "0" at bounding box center [499, 105] width 39 height 15
type input "2"
type input "35"
click at [555, 296] on button "Done" at bounding box center [559, 298] width 33 height 20
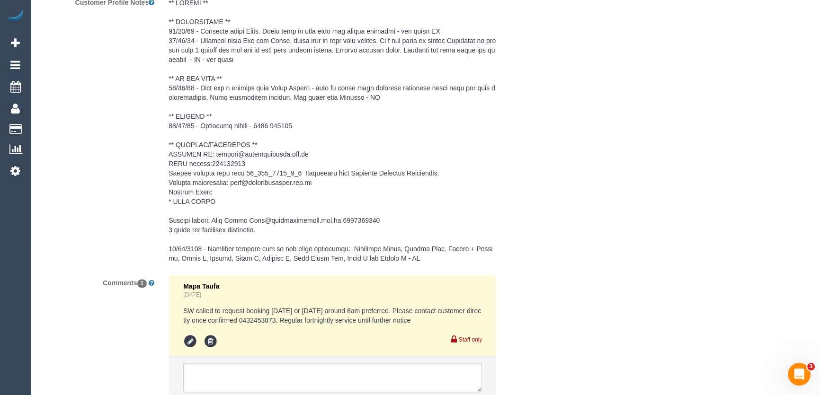
scroll to position [1533, 0]
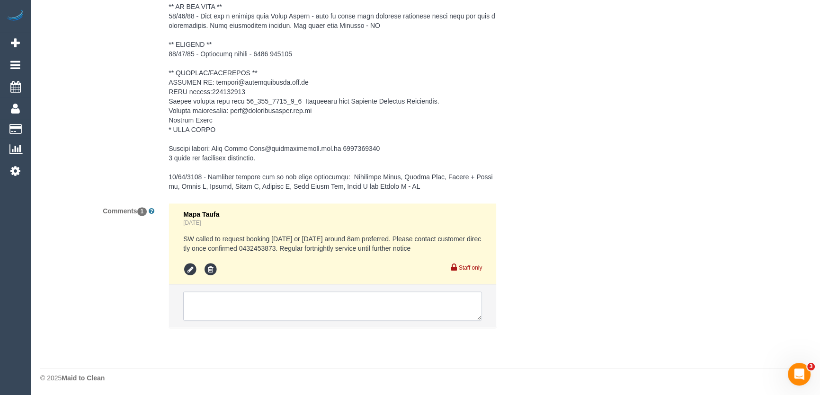
click at [262, 308] on textarea at bounding box center [332, 306] width 299 height 29
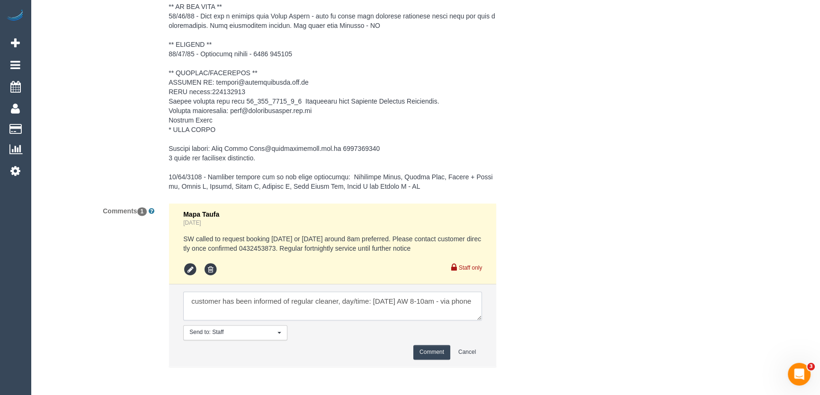
type textarea "customer has been informed of regular cleaner, day/time: Tuesday 26/8 AW 8-10am…"
click at [430, 350] on button "Comment" at bounding box center [431, 352] width 37 height 15
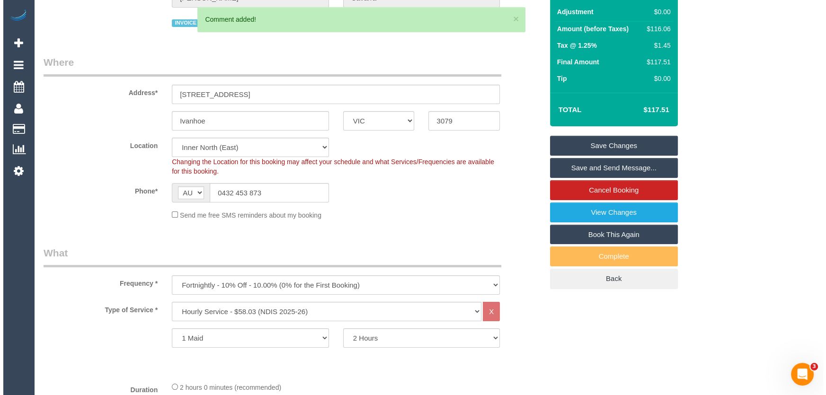
scroll to position [0, 0]
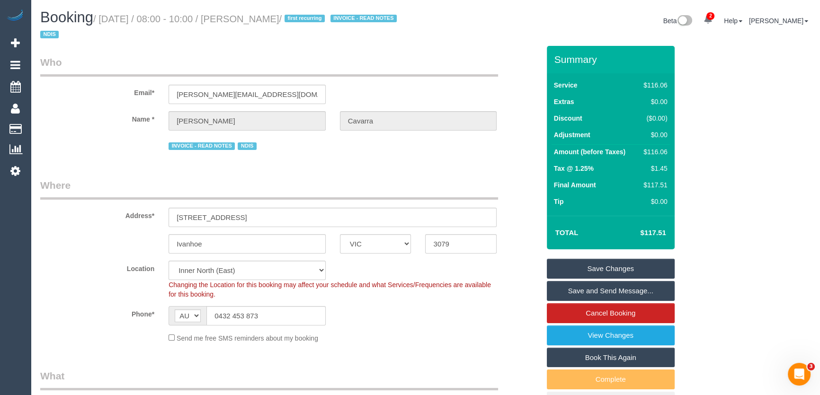
click at [249, 18] on small "/ August 26, 2025 / 08:00 - 10:00 / Christine Cavarra / first recurring INVOICE…" at bounding box center [219, 27] width 359 height 27
copy small "Christine Cavarra"
click at [593, 269] on link "Save Changes" at bounding box center [611, 269] width 128 height 20
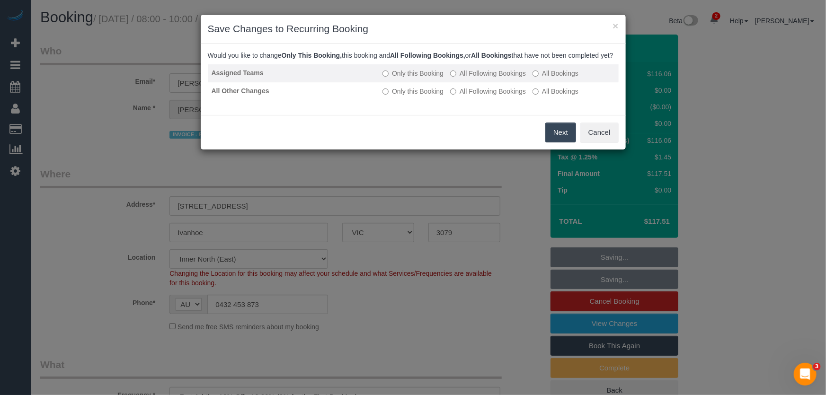
click at [482, 78] on label "All Following Bookings" at bounding box center [488, 73] width 76 height 9
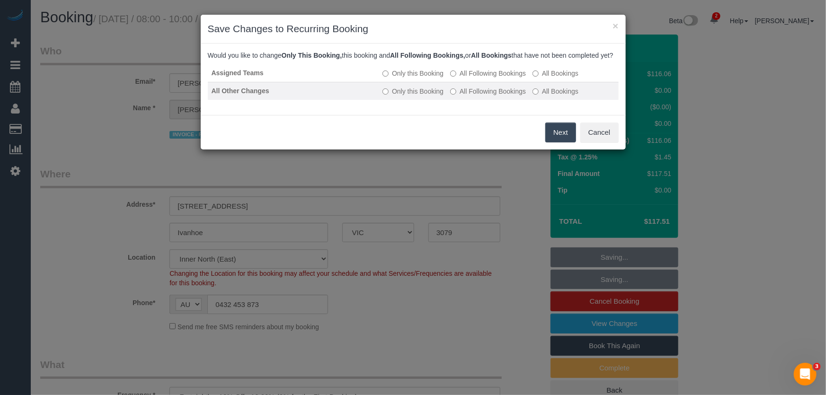
click at [483, 96] on label "All Following Bookings" at bounding box center [488, 91] width 76 height 9
click at [560, 142] on button "Save" at bounding box center [560, 133] width 32 height 20
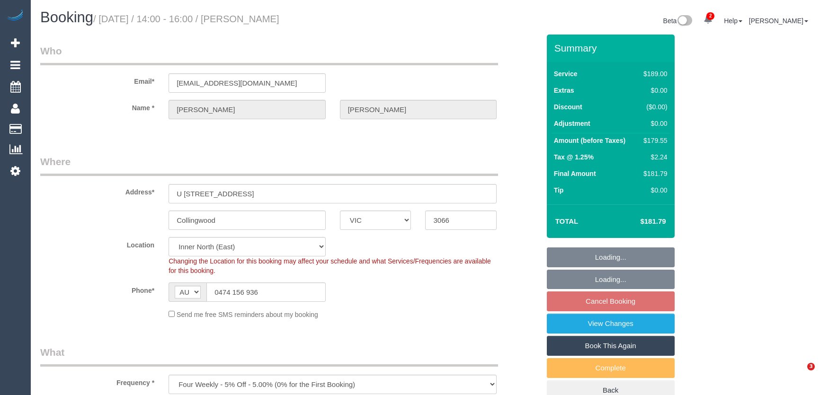
select select "VIC"
select select "number:28"
select select "number:14"
select select "number:19"
select select "number:25"
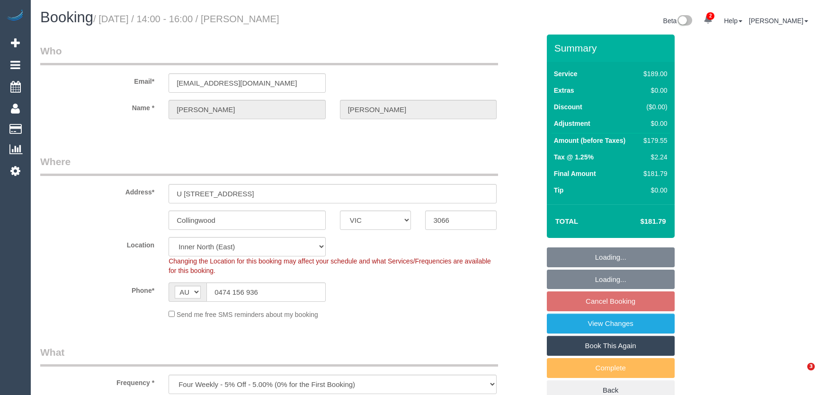
select select "number:34"
select select "number:26"
select select "object:1589"
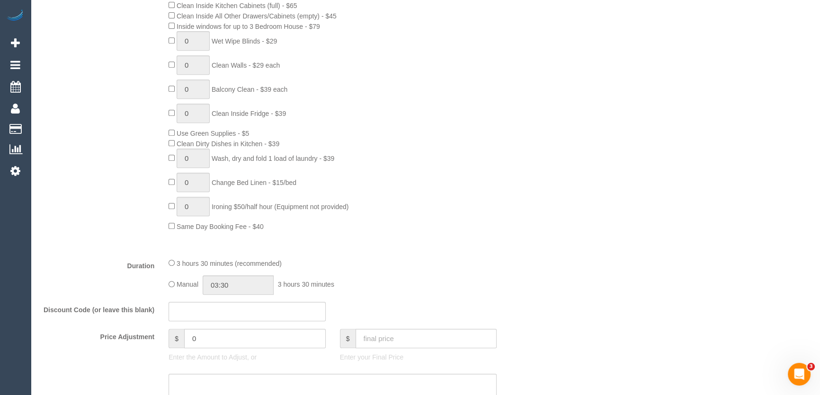
scroll to position [602, 0]
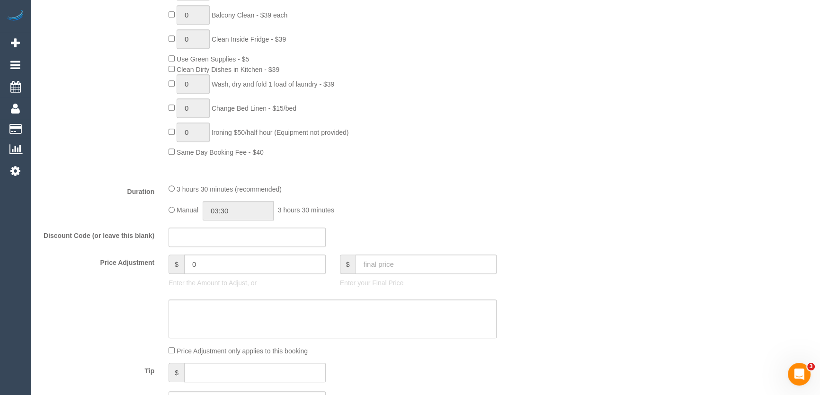
click at [170, 205] on div "Manual 03:30 3 hours 30 minutes" at bounding box center [332, 210] width 328 height 19
click at [260, 210] on input "03:30" at bounding box center [238, 210] width 71 height 19
click at [223, 260] on li "01:30" at bounding box center [228, 261] width 42 height 12
click at [248, 221] on input "01:30" at bounding box center [238, 210] width 71 height 19
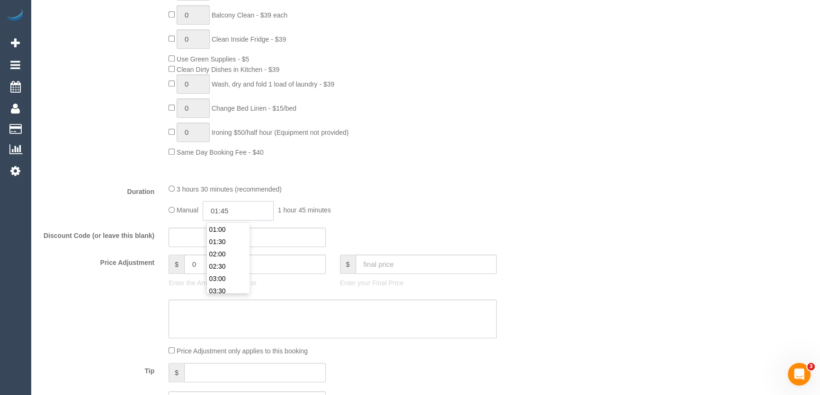
type input "01:45"
click at [353, 193] on div "3 hours 30 minutes (recommended)" at bounding box center [332, 189] width 328 height 10
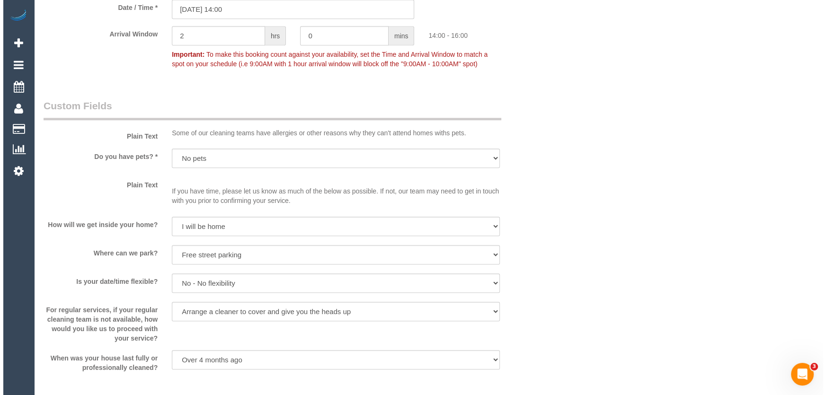
scroll to position [1205, 0]
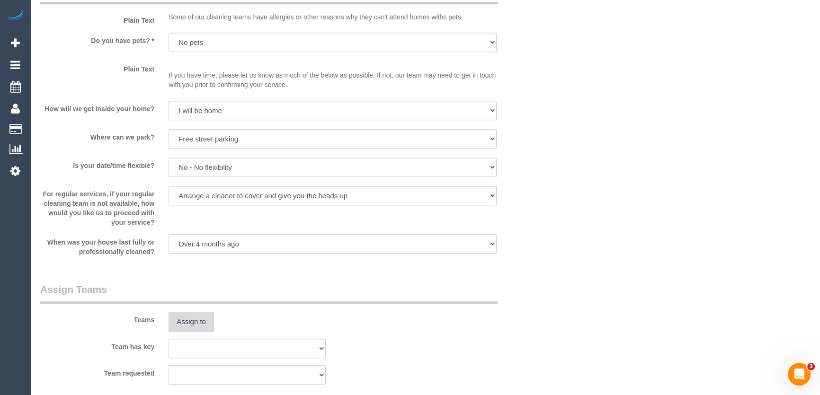
click at [203, 322] on button "Assign to" at bounding box center [190, 322] width 45 height 20
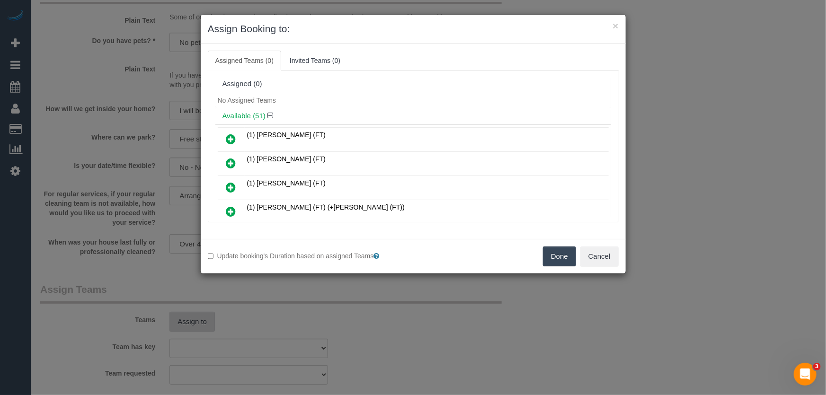
scroll to position [699, 0]
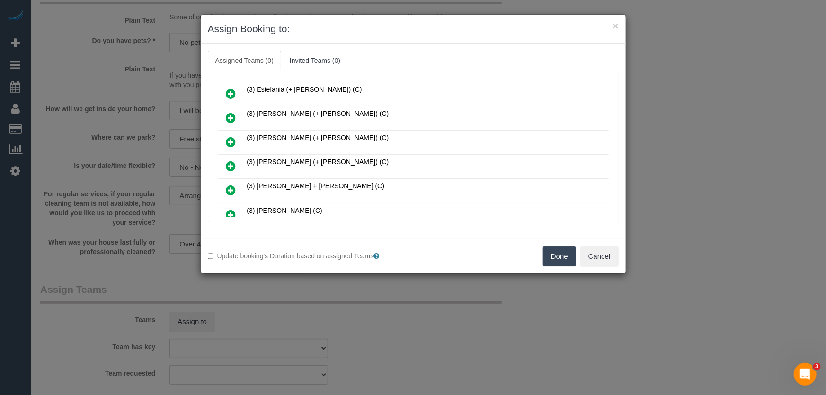
click at [230, 160] on icon at bounding box center [231, 165] width 10 height 11
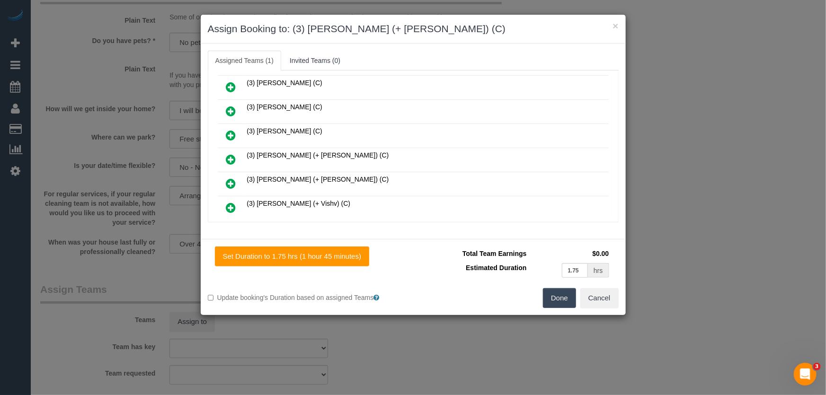
scroll to position [850, 0]
click at [232, 153] on icon at bounding box center [231, 158] width 10 height 11
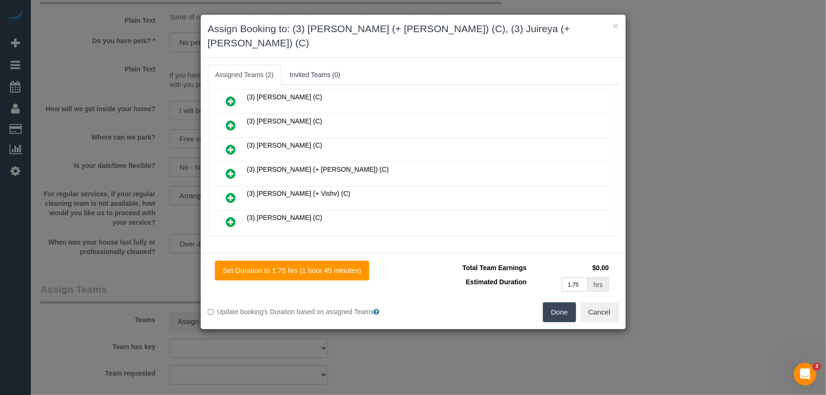
click at [549, 303] on button "Done" at bounding box center [559, 312] width 33 height 20
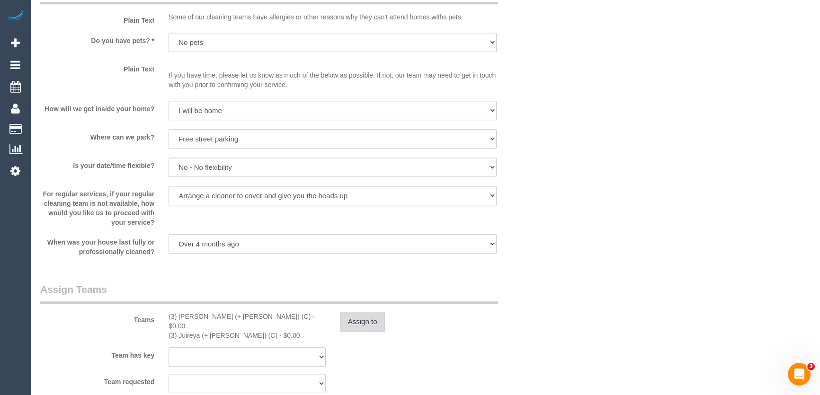
click at [363, 320] on button "Assign to" at bounding box center [362, 322] width 45 height 20
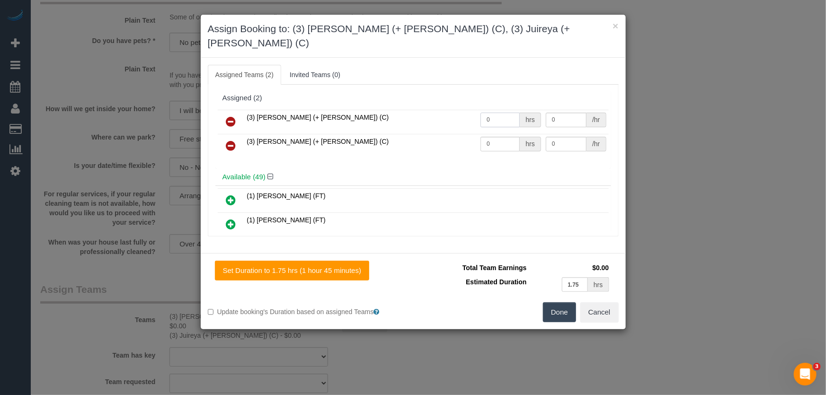
click at [497, 113] on input "0" at bounding box center [499, 120] width 39 height 15
type input "1"
click at [495, 137] on input "0" at bounding box center [499, 144] width 39 height 15
type input "57.5"
type input "1"
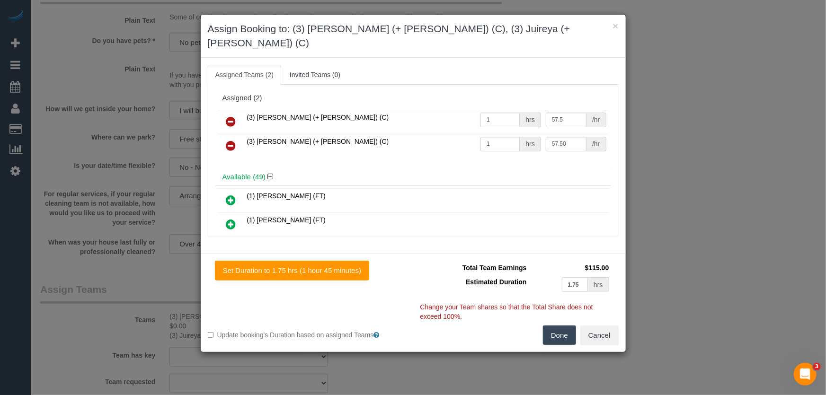
click at [561, 326] on button "Done" at bounding box center [559, 336] width 33 height 20
type input "57.5"
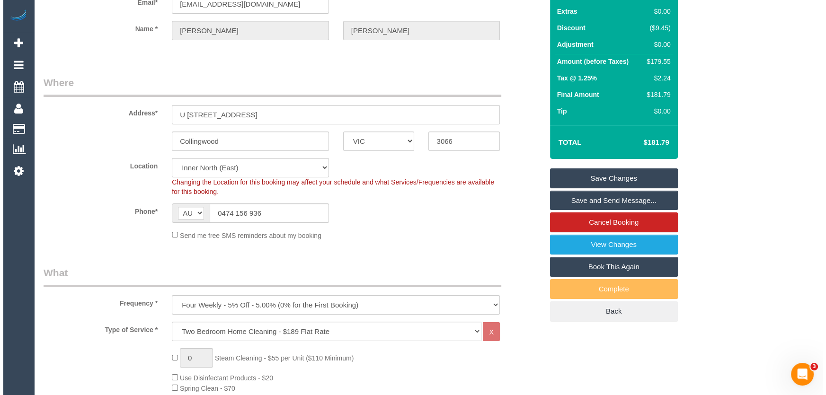
scroll to position [0, 0]
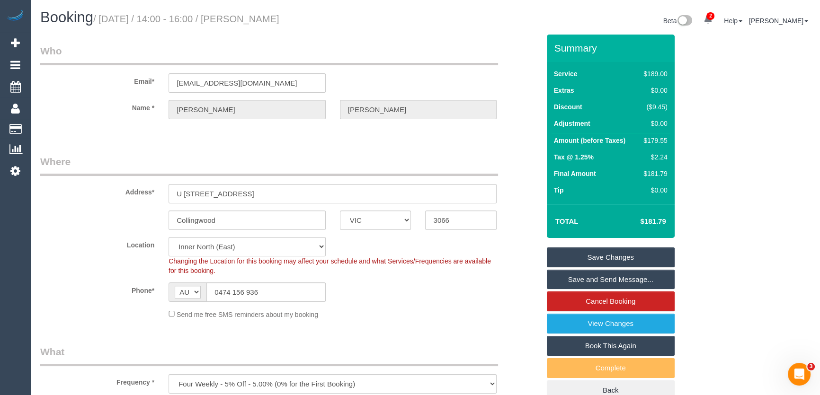
click at [255, 15] on small "/ August 26, 2025 / 14:00 - 16:00 / Brett Adams" at bounding box center [186, 19] width 186 height 10
copy small "Brett Adams"
click at [570, 278] on link "Save and Send Message..." at bounding box center [611, 280] width 128 height 20
click at [570, 278] on fieldset "Save Changes Save and Send Message... Cancel Booking View Changes Book This Aga…" at bounding box center [611, 324] width 128 height 153
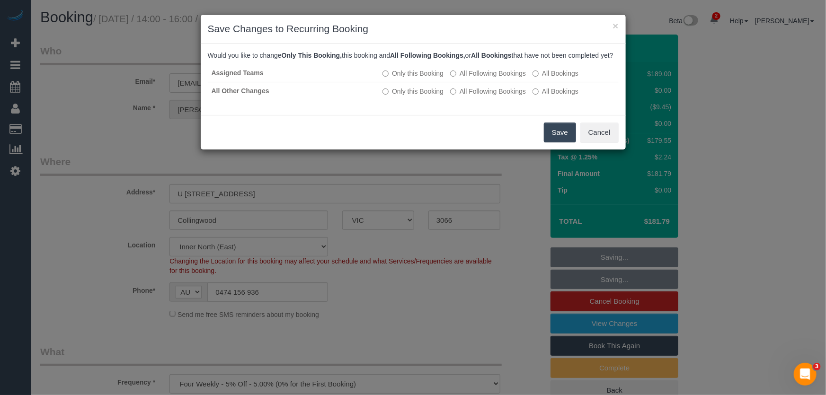
click at [568, 142] on button "Save" at bounding box center [560, 133] width 32 height 20
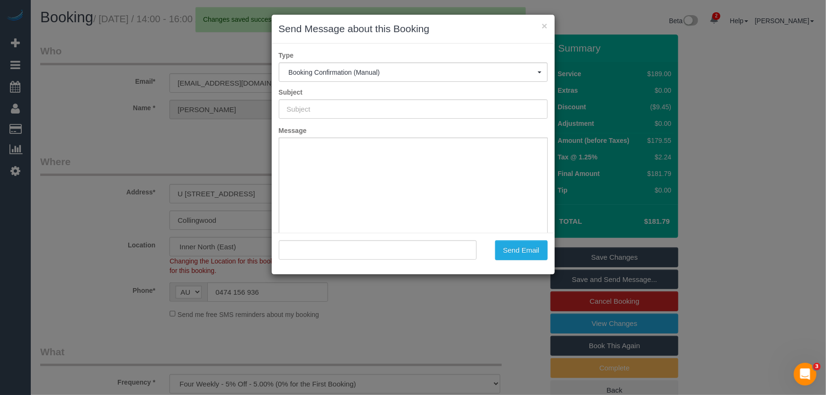
type input "Booking Confirmed"
type input ""Brett Adams" <bretttadams@hotmail.com>"
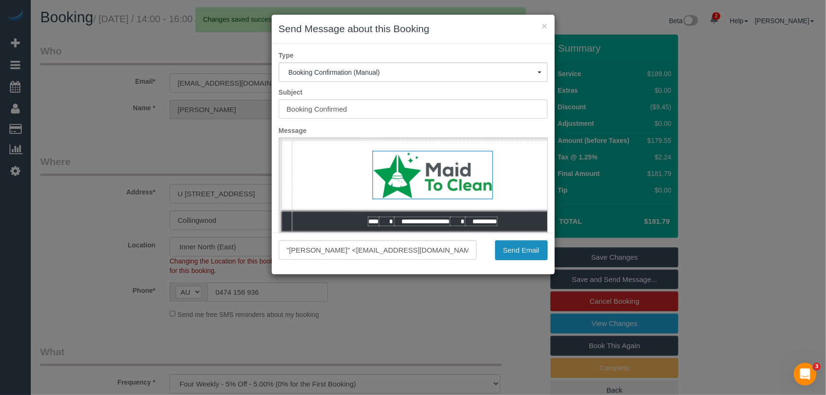
click at [516, 252] on button "Send Email" at bounding box center [521, 250] width 53 height 20
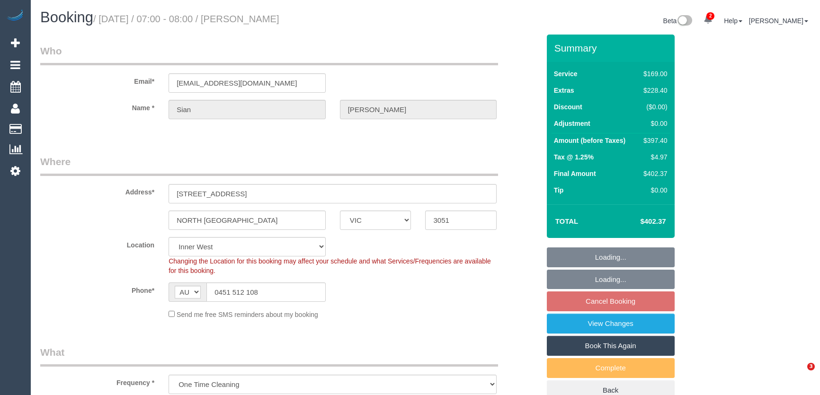
select select "VIC"
select select "number:28"
select select "number:14"
select select "number:19"
select select "number:25"
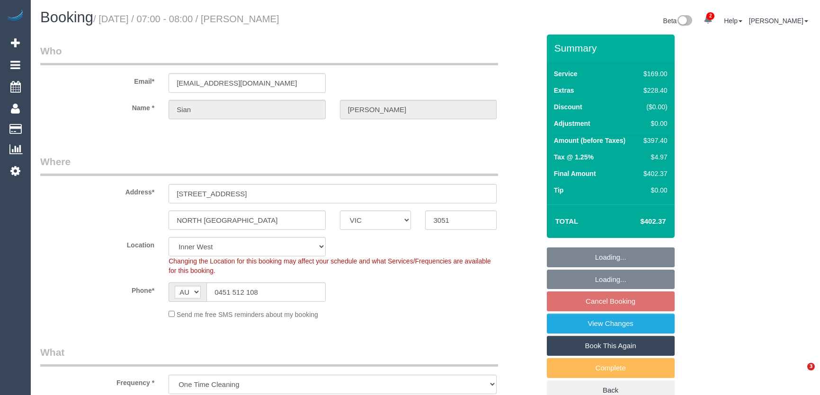
select select "number:26"
select select "object:1516"
select select "spot1"
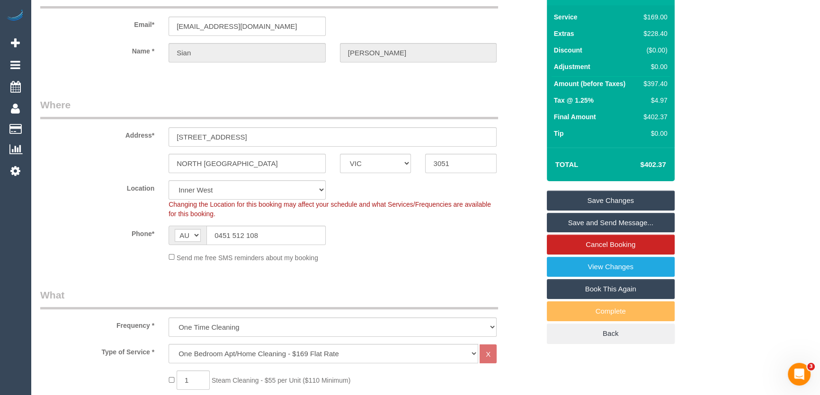
scroll to position [129, 0]
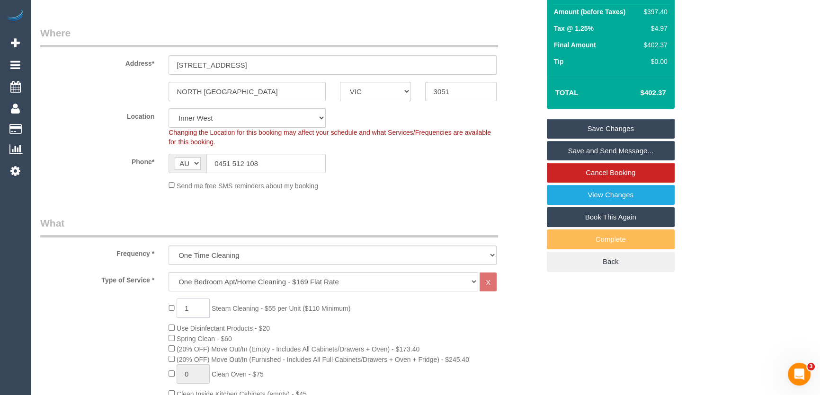
click at [199, 308] on input "1" at bounding box center [193, 308] width 33 height 19
type input "2"
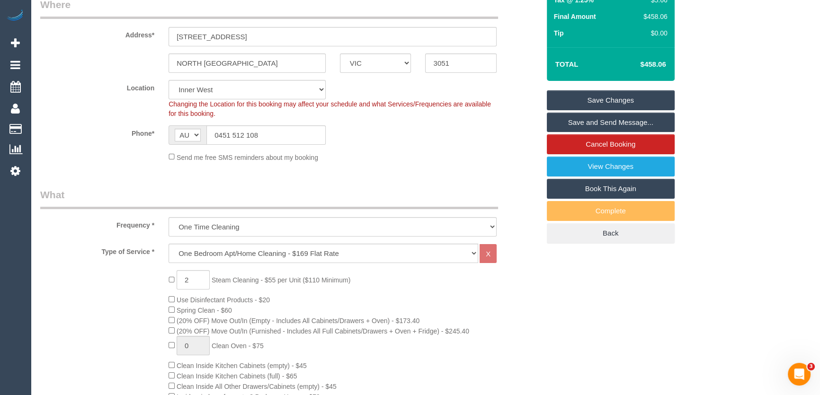
scroll to position [0, 0]
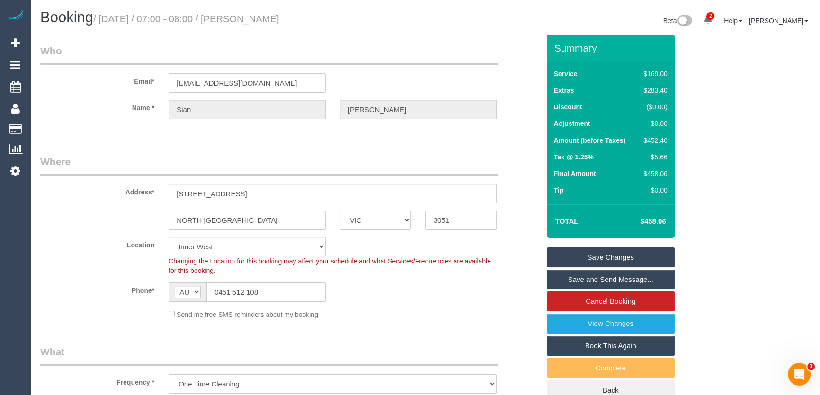
select select "spot13"
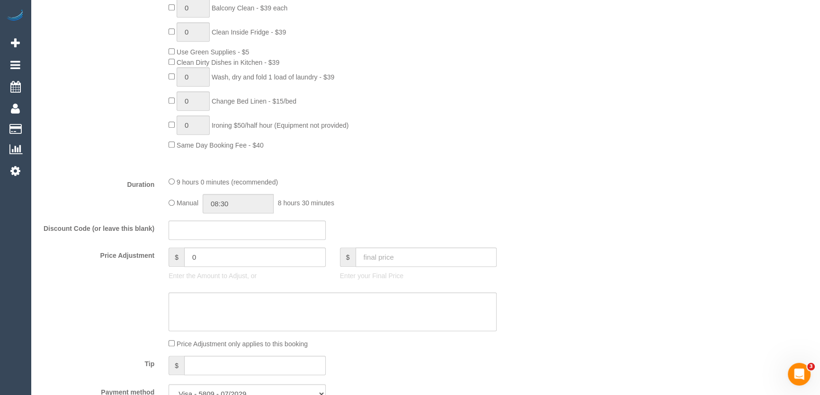
scroll to position [688, 0]
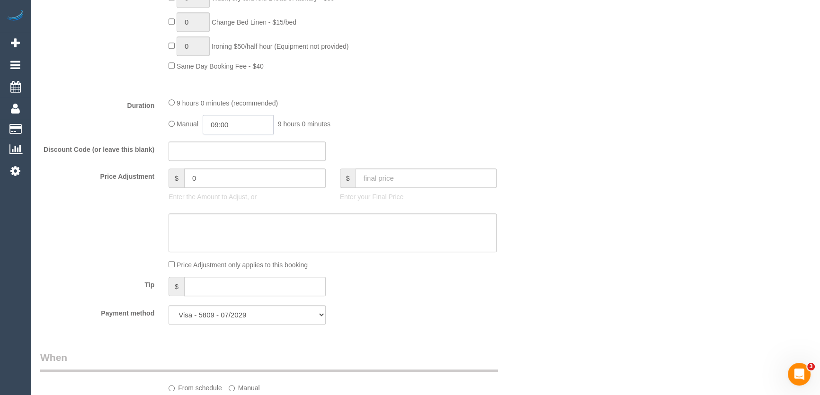
click at [239, 128] on input "09:00" at bounding box center [238, 124] width 71 height 19
click at [236, 147] on li "08:00" at bounding box center [228, 148] width 42 height 12
type input "08:00"
click at [389, 132] on div "Manual 08:00 8 hours 0 minutes" at bounding box center [332, 124] width 328 height 19
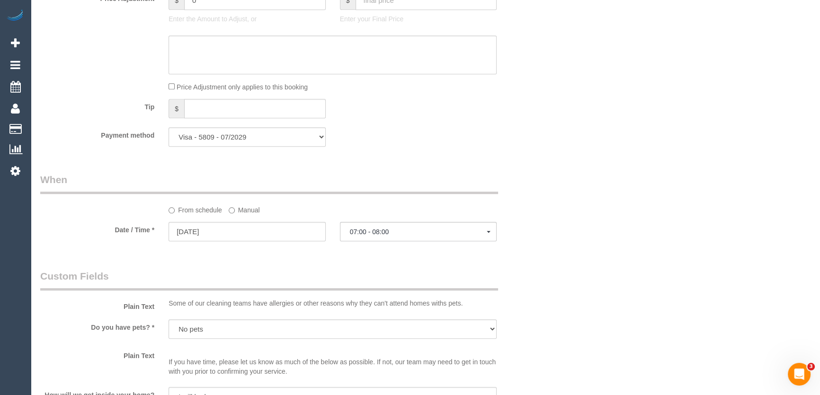
select select "spot25"
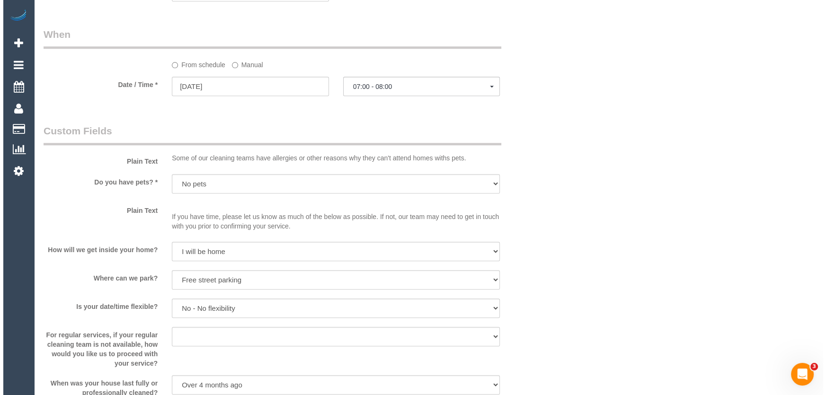
scroll to position [1161, 0]
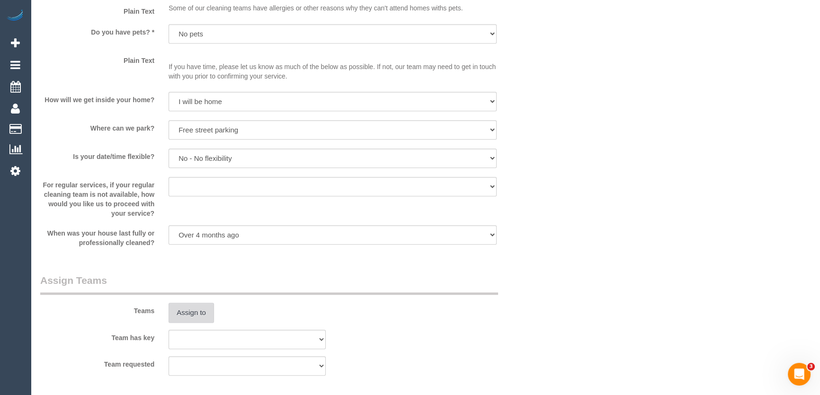
click at [192, 317] on button "Assign to" at bounding box center [190, 313] width 45 height 20
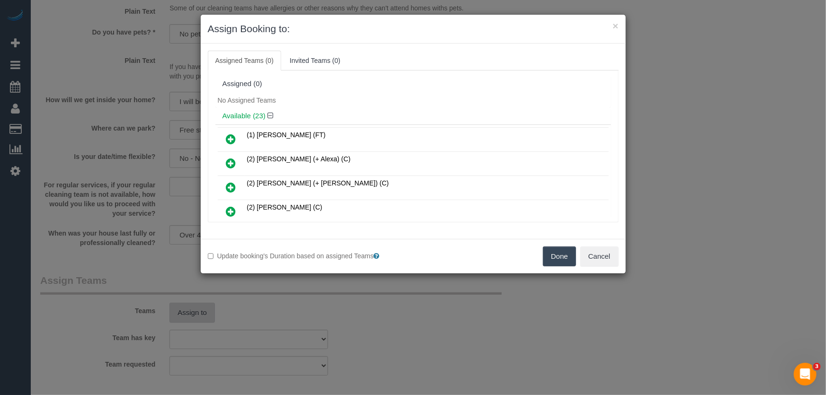
scroll to position [2686, 0]
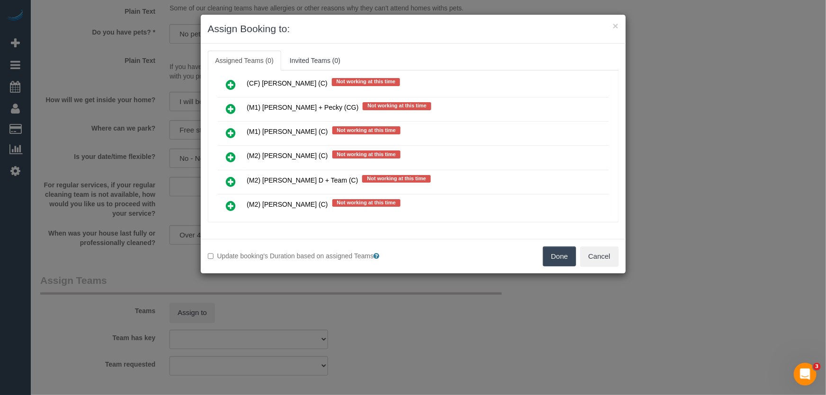
click at [230, 200] on icon at bounding box center [231, 205] width 10 height 11
click at [230, 224] on icon at bounding box center [231, 229] width 10 height 11
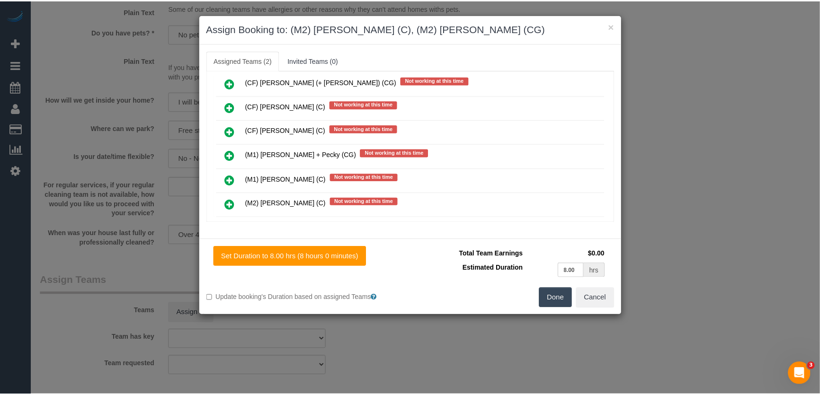
scroll to position [2732, 0]
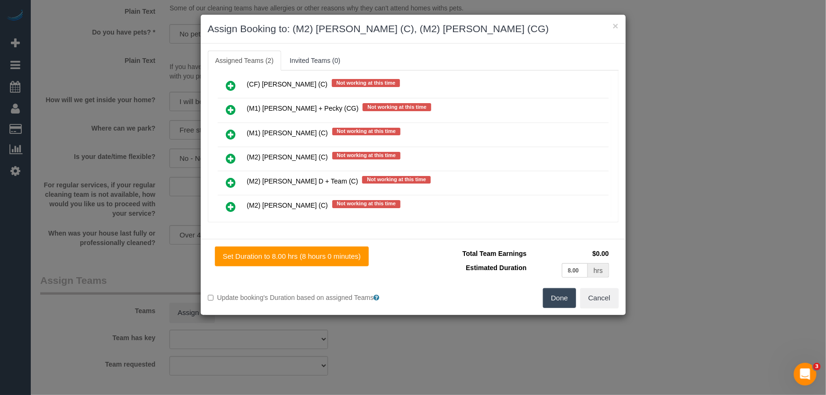
click at [554, 296] on button "Done" at bounding box center [559, 298] width 33 height 20
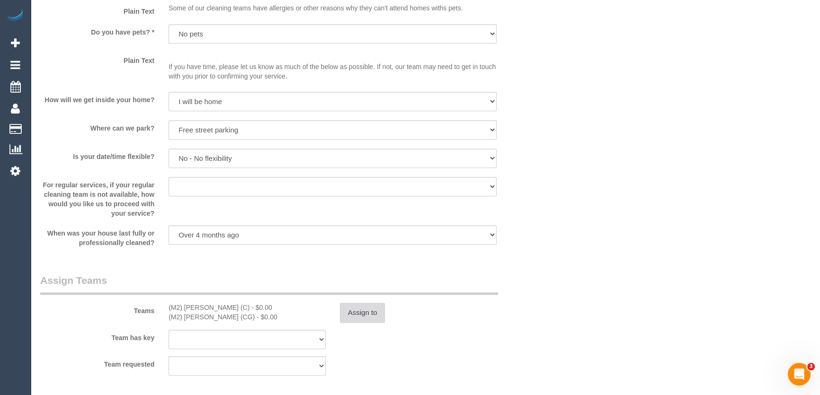
click at [372, 315] on button "Assign to" at bounding box center [362, 313] width 45 height 20
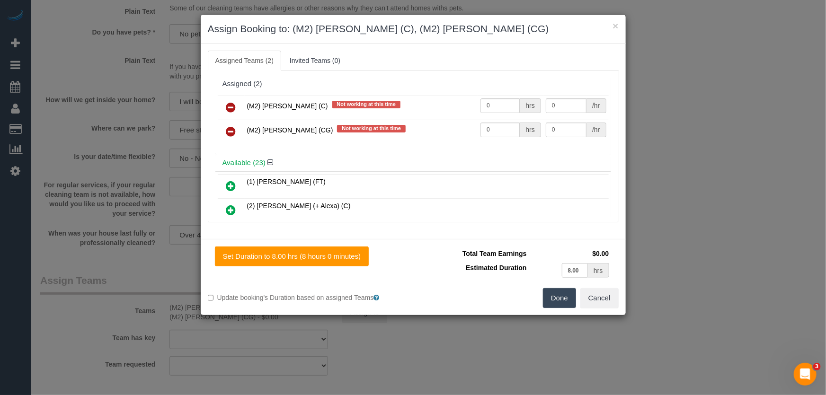
click at [228, 130] on icon at bounding box center [231, 131] width 10 height 11
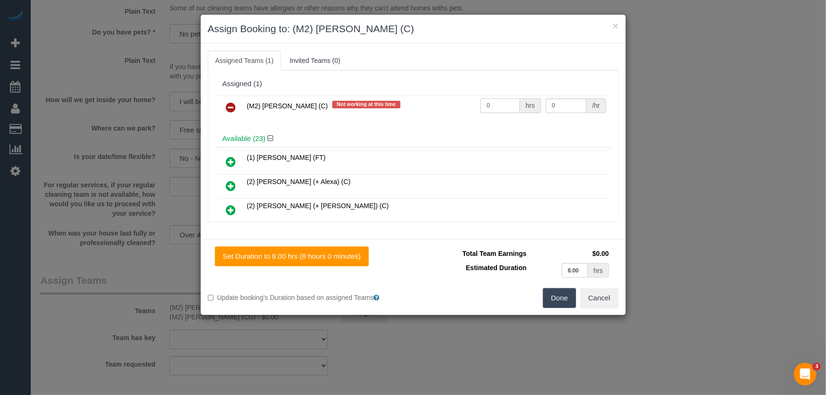
click at [496, 109] on input "0" at bounding box center [499, 105] width 39 height 15
type input "1"
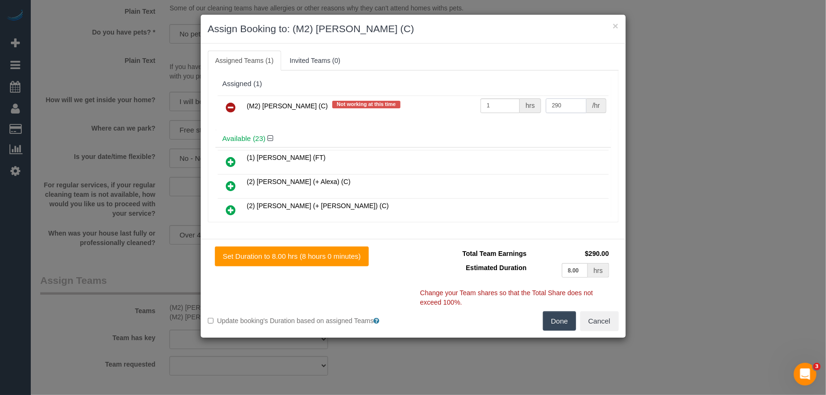
type input "290"
click at [557, 321] on button "Done" at bounding box center [559, 321] width 33 height 20
click at [557, 321] on div "Done Cancel" at bounding box center [519, 321] width 213 height 20
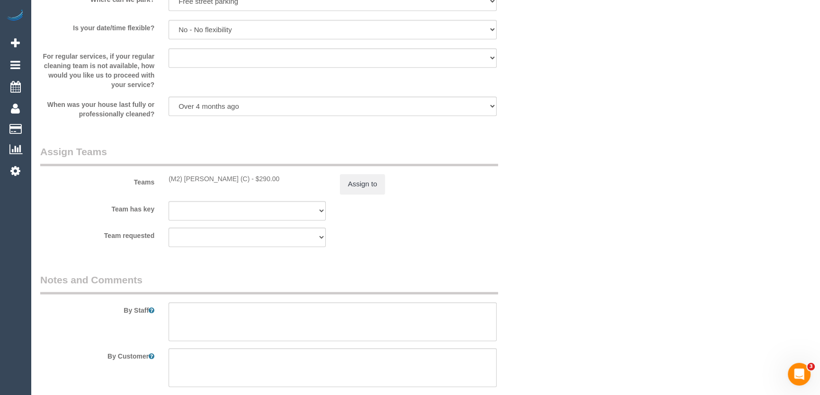
scroll to position [1291, 0]
click at [205, 320] on textarea at bounding box center [332, 321] width 328 height 39
click at [207, 320] on textarea at bounding box center [332, 321] width 328 height 39
click at [239, 315] on textarea at bounding box center [332, 321] width 328 height 39
type textarea "Estimated time: 5.5-6.5 hours + Steam Cleaning"
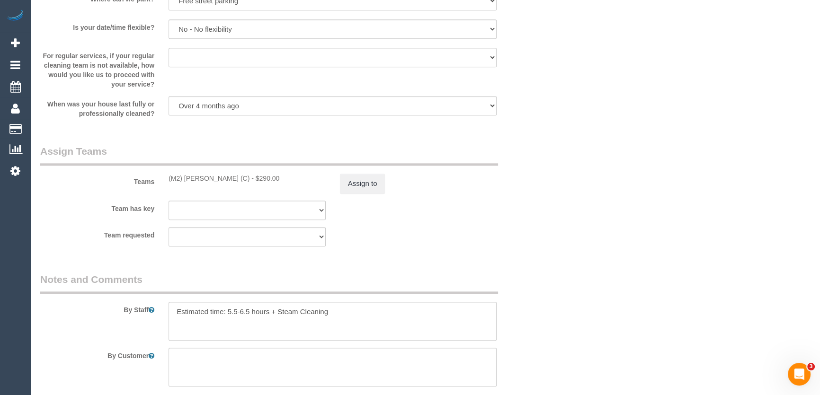
click at [416, 244] on div "Team requested (0) Office (1) [PERSON_NAME] (FT) (1) [PERSON_NAME] (FT) (1) Kum…" at bounding box center [290, 236] width 514 height 19
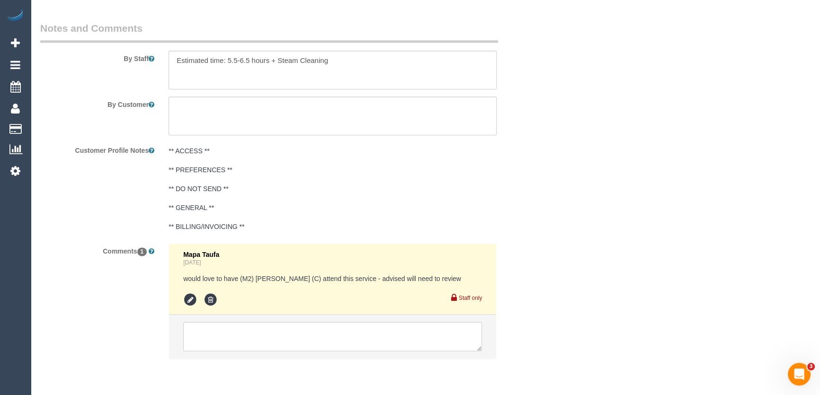
scroll to position [1575, 0]
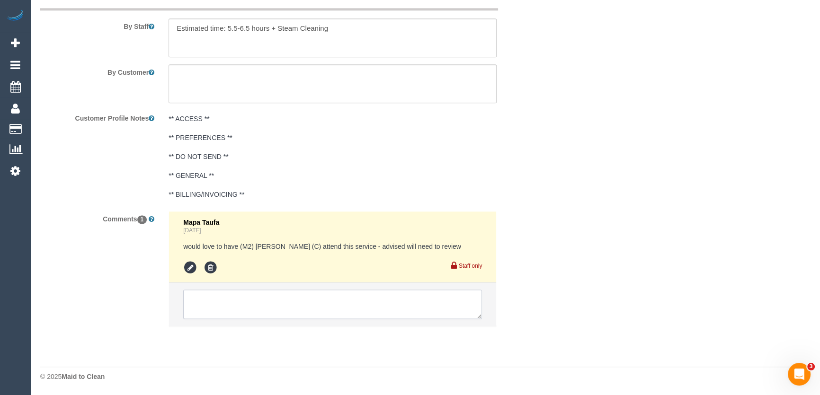
click at [220, 311] on textarea at bounding box center [332, 304] width 299 height 29
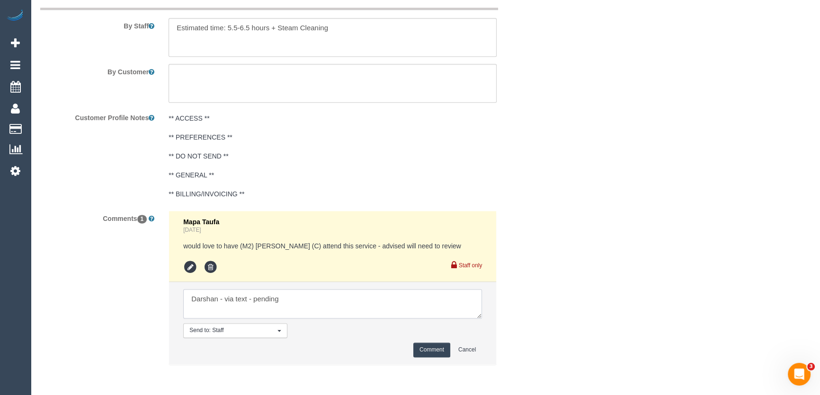
type textarea "Darshan - via text - pending"
click at [426, 348] on button "Comment" at bounding box center [431, 350] width 37 height 15
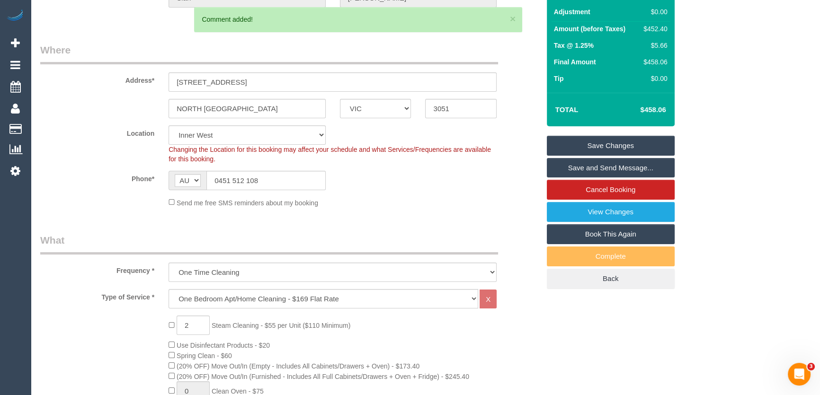
scroll to position [0, 0]
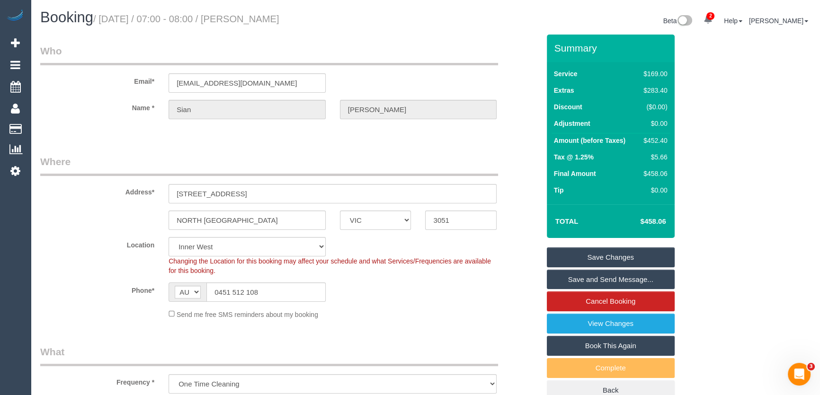
click at [253, 21] on small "/ [DATE] / 07:00 - 08:00 / [PERSON_NAME]" at bounding box center [186, 19] width 186 height 10
copy small "[PERSON_NAME]"
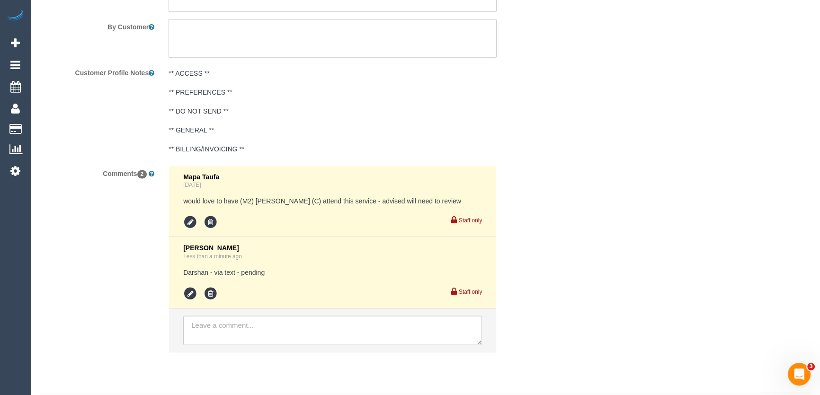
scroll to position [1646, 0]
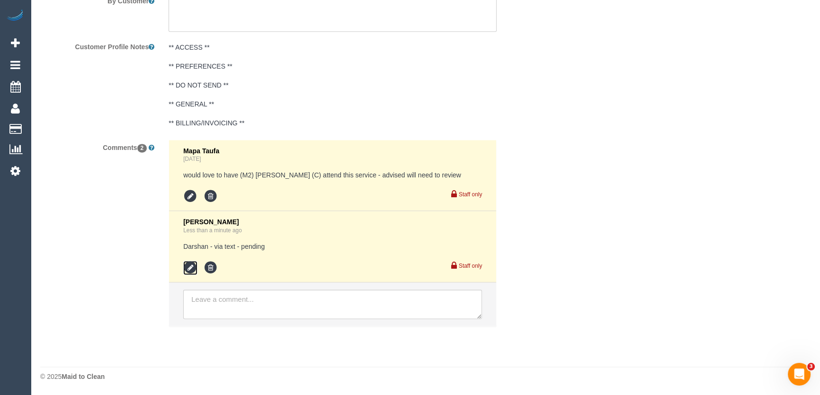
click at [189, 270] on icon at bounding box center [190, 268] width 14 height 14
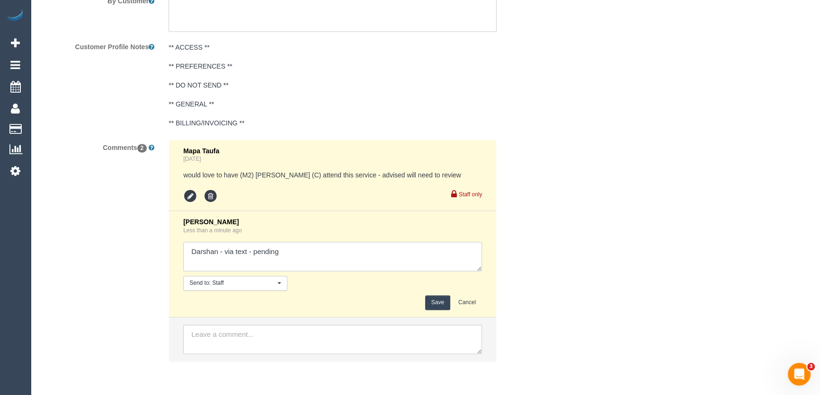
click at [286, 249] on textarea at bounding box center [332, 256] width 299 height 29
type textarea "Darshan - via text - confirmed"
click at [435, 303] on button "Save" at bounding box center [437, 302] width 25 height 15
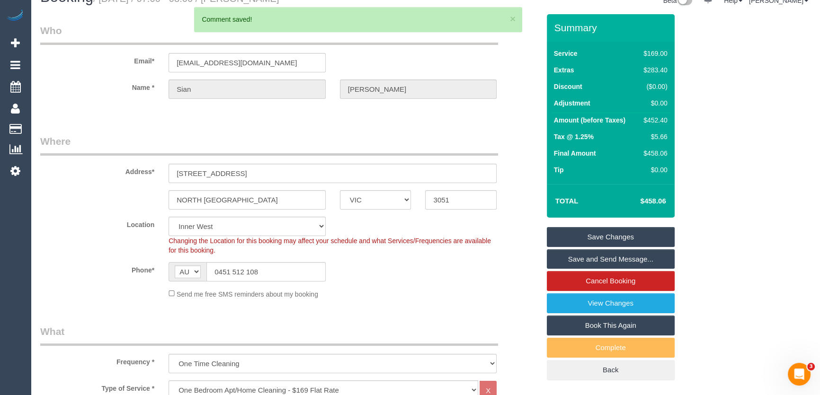
scroll to position [0, 0]
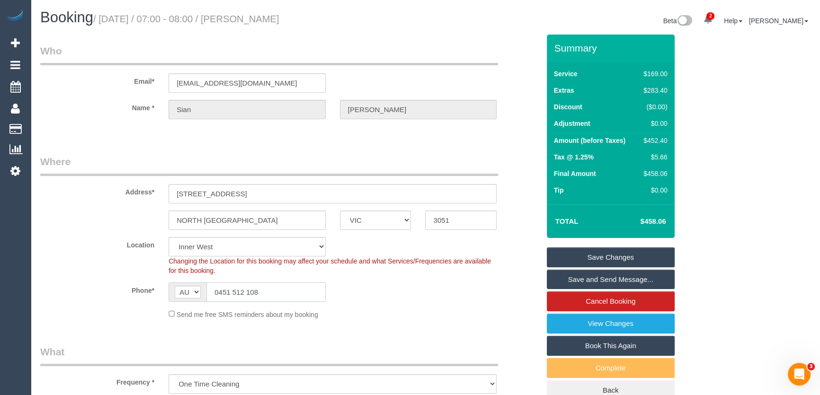
click at [274, 292] on input "0451 512 108" at bounding box center [265, 292] width 119 height 19
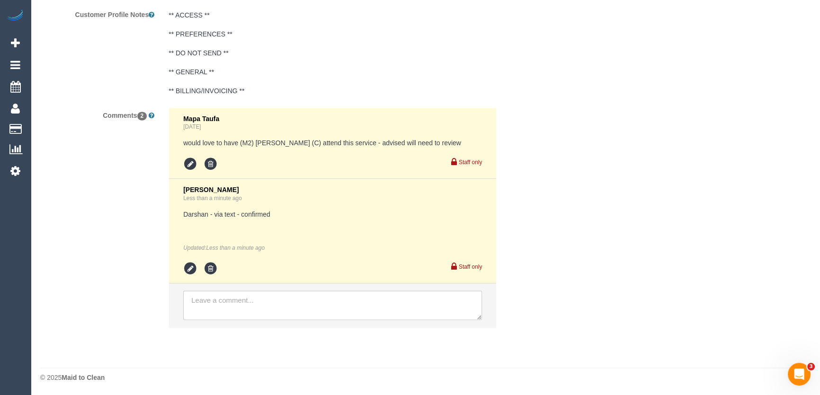
scroll to position [1679, 0]
click at [229, 300] on textarea at bounding box center [332, 304] width 299 height 29
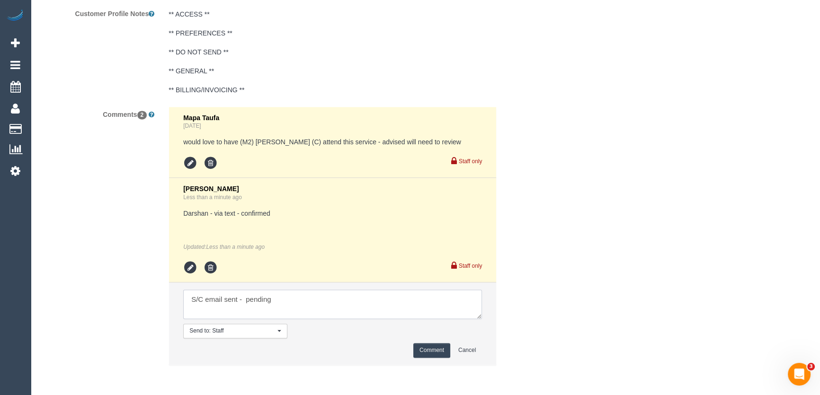
type textarea "S/C email sent - pending"
click at [431, 351] on button "Comment" at bounding box center [431, 350] width 37 height 15
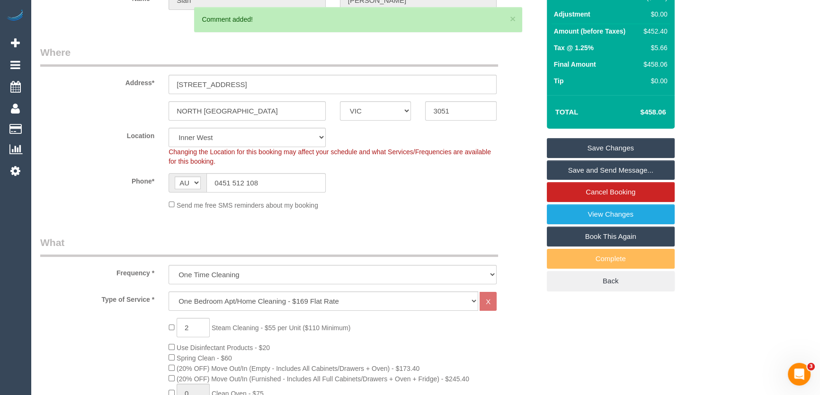
scroll to position [0, 0]
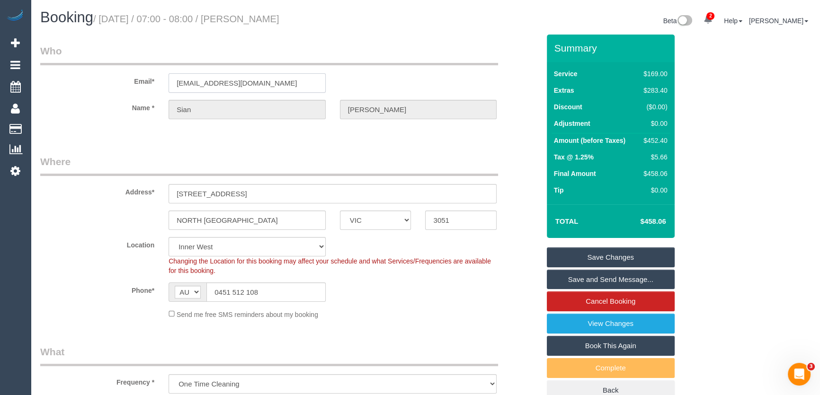
click at [280, 79] on input "[EMAIL_ADDRESS][DOMAIN_NAME]" at bounding box center [246, 82] width 157 height 19
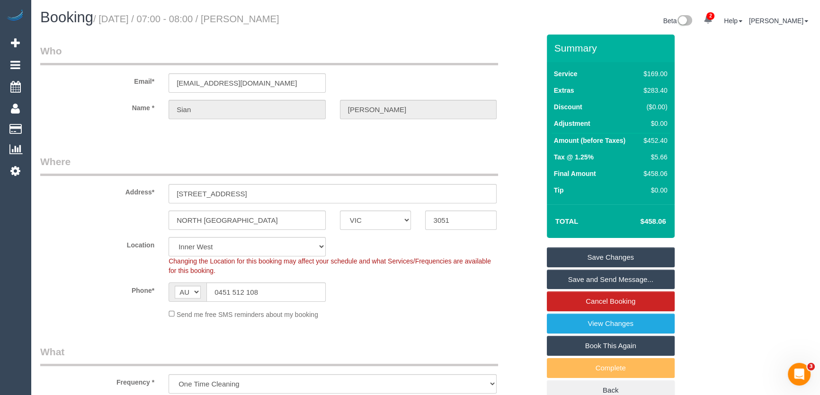
click at [606, 256] on link "Save Changes" at bounding box center [611, 258] width 128 height 20
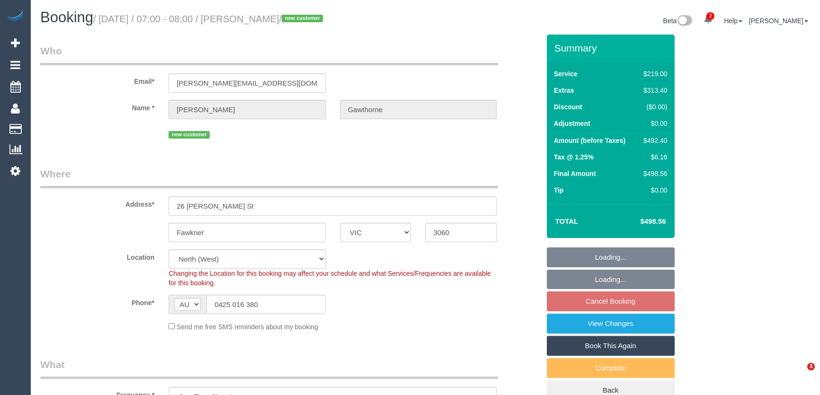
select select "VIC"
select select "number:29"
select select "number:16"
select select "number:18"
select select "number:24"
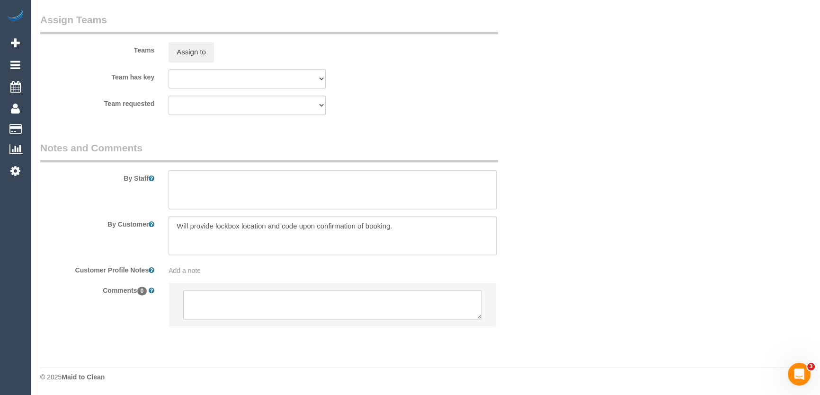
scroll to position [1487, 0]
drag, startPoint x: 336, startPoint y: 308, endPoint x: 331, endPoint y: 307, distance: 4.8
click at [336, 308] on textarea at bounding box center [332, 304] width 299 height 29
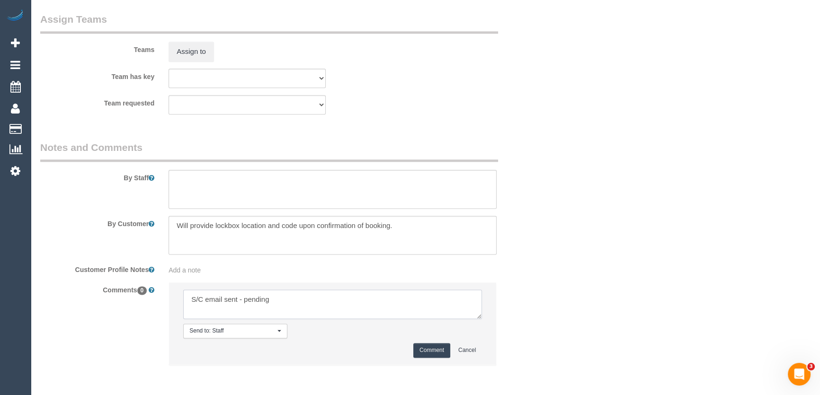
type textarea "S/C email sent - pending"
click at [421, 346] on button "Comment" at bounding box center [431, 350] width 37 height 15
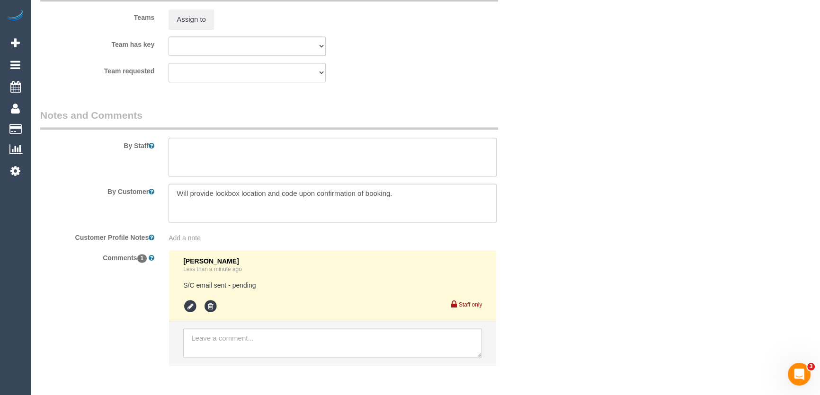
scroll to position [1559, 0]
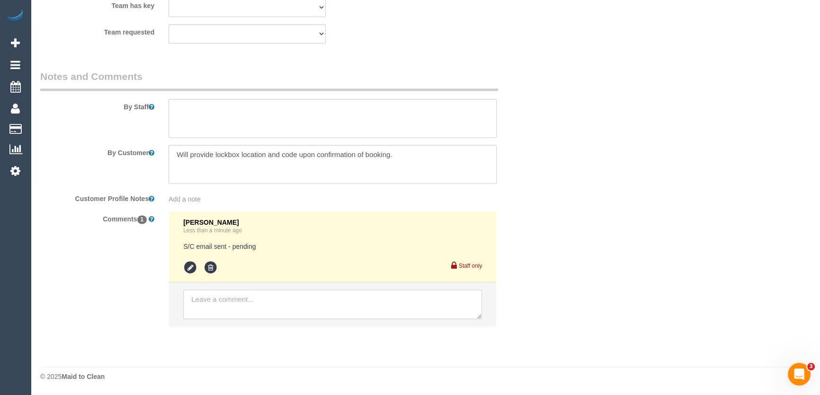
drag, startPoint x: 258, startPoint y: 299, endPoint x: 270, endPoint y: 300, distance: 12.3
click at [258, 299] on textarea at bounding box center [332, 304] width 299 height 29
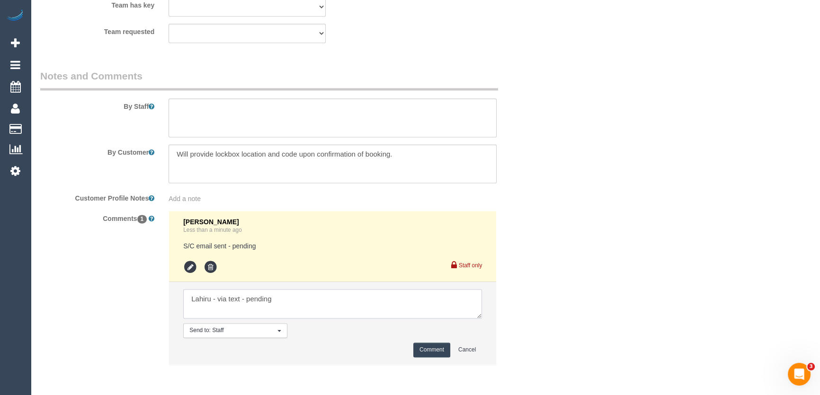
type textarea "Lahiru - via text - pending"
click at [435, 348] on button "Comment" at bounding box center [431, 350] width 37 height 15
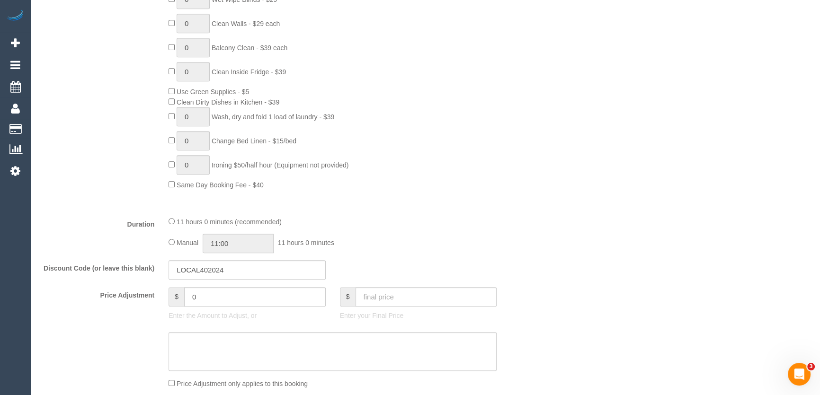
scroll to position [688, 0]
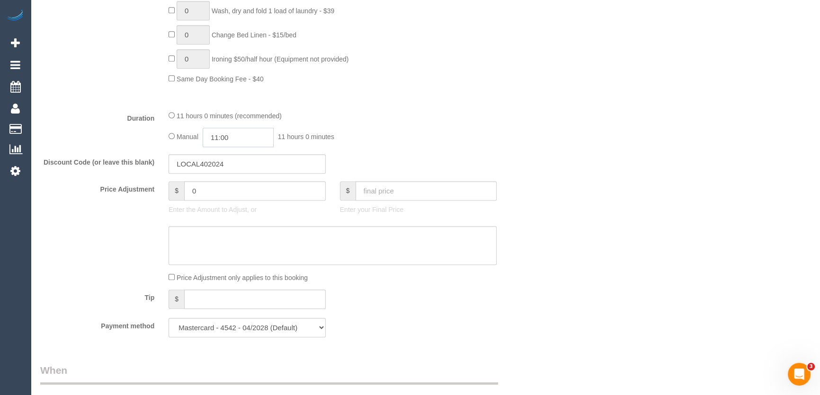
click at [256, 137] on input "11:00" at bounding box center [238, 137] width 71 height 19
click at [227, 187] on li "09:00" at bounding box center [228, 188] width 42 height 12
type input "09:00"
click at [382, 160] on div "Discount Code (or leave this blank) LOCAL402024" at bounding box center [290, 164] width 514 height 20
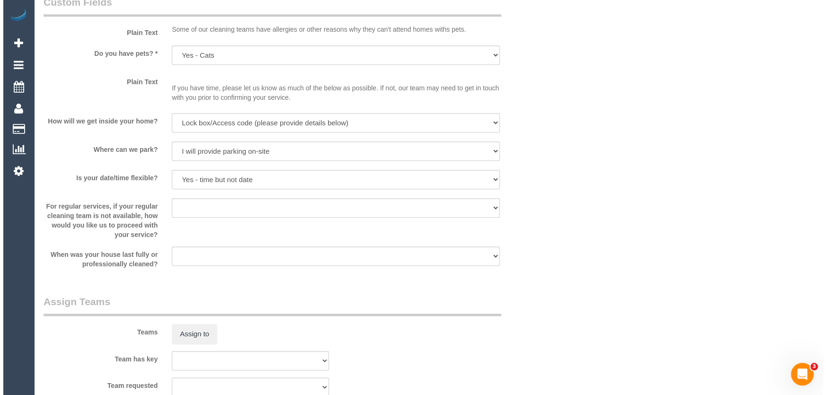
scroll to position [1334, 0]
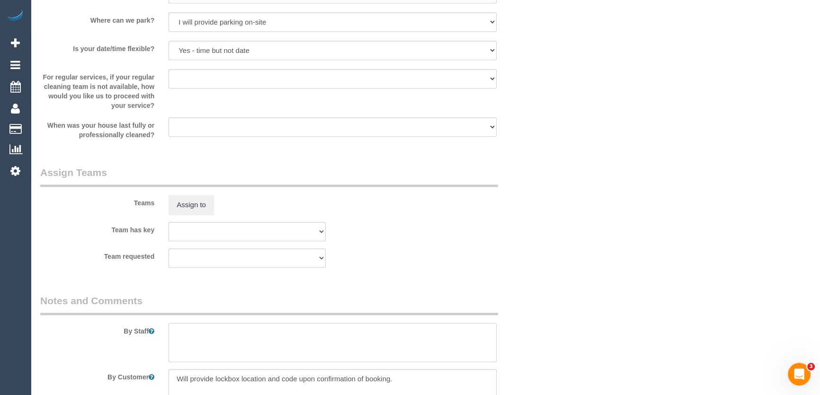
click at [203, 338] on textarea at bounding box center [332, 342] width 328 height 39
click at [257, 334] on textarea at bounding box center [332, 342] width 328 height 39
type textarea "Estimated time: 6-8 hours + Steam Cleaning"
click at [189, 205] on button "Assign to" at bounding box center [190, 205] width 45 height 20
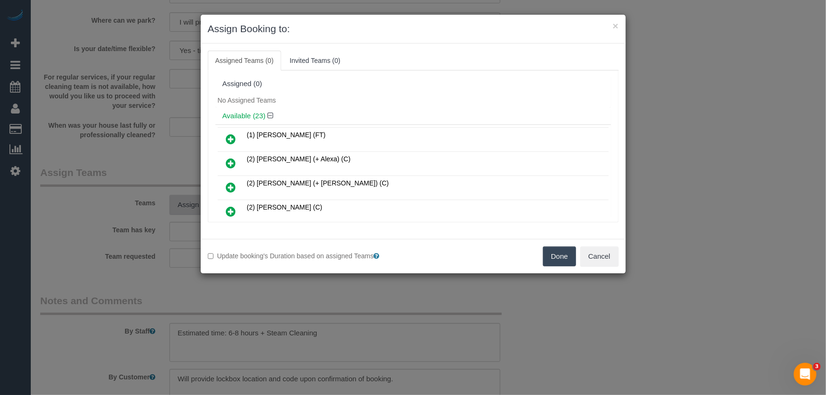
scroll to position [2970, 0]
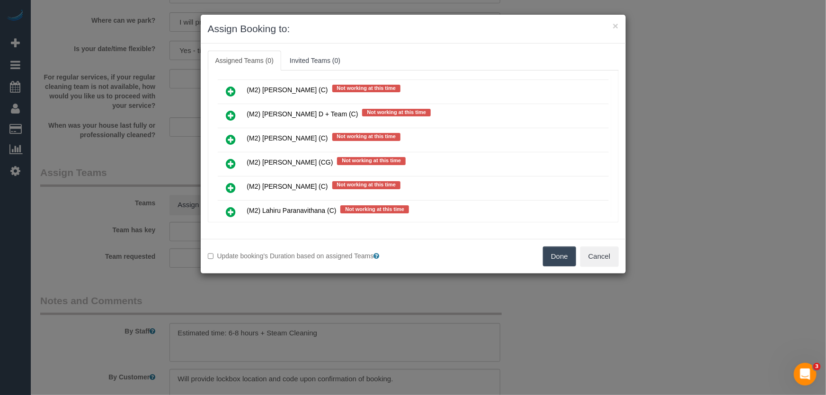
click at [231, 206] on icon at bounding box center [231, 211] width 10 height 11
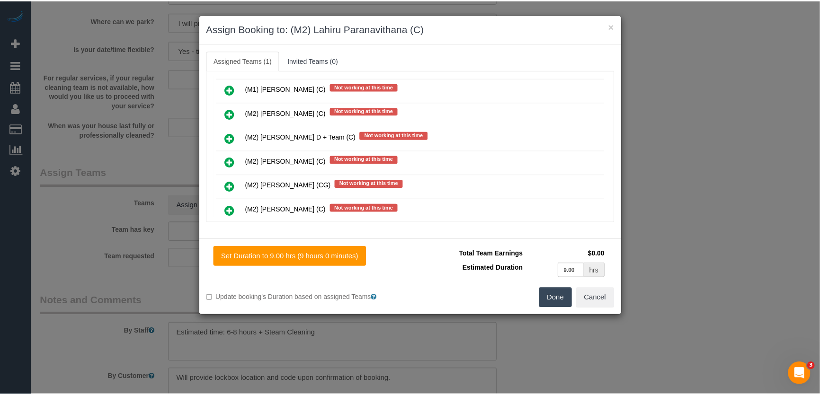
scroll to position [2993, 0]
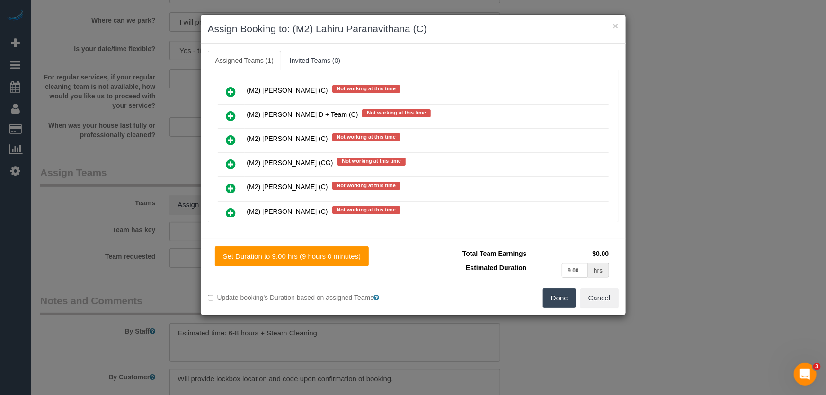
click at [554, 298] on button "Done" at bounding box center [559, 298] width 33 height 20
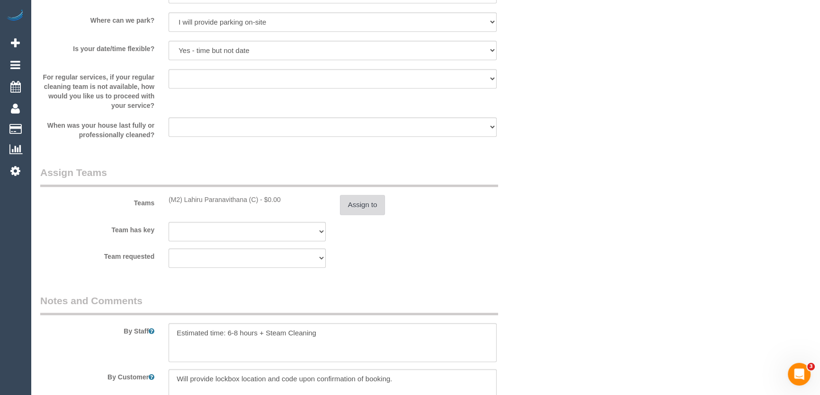
click at [353, 204] on button "Assign to" at bounding box center [362, 205] width 45 height 20
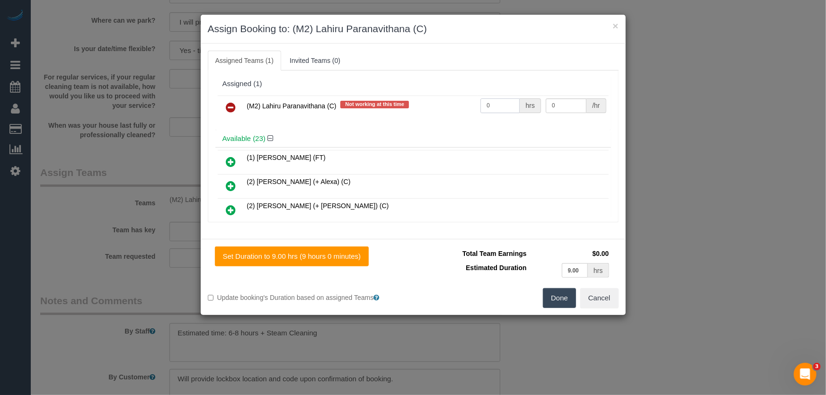
click at [488, 100] on input "0" at bounding box center [499, 105] width 39 height 15
type input "1"
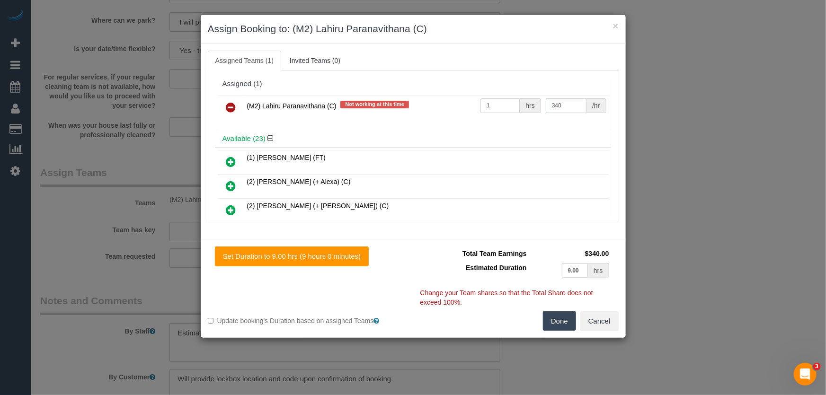
type input "340"
click at [564, 317] on button "Done" at bounding box center [559, 321] width 33 height 20
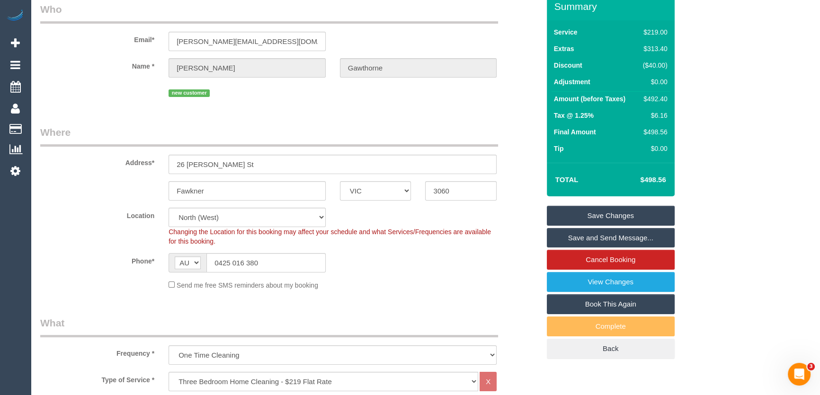
scroll to position [0, 0]
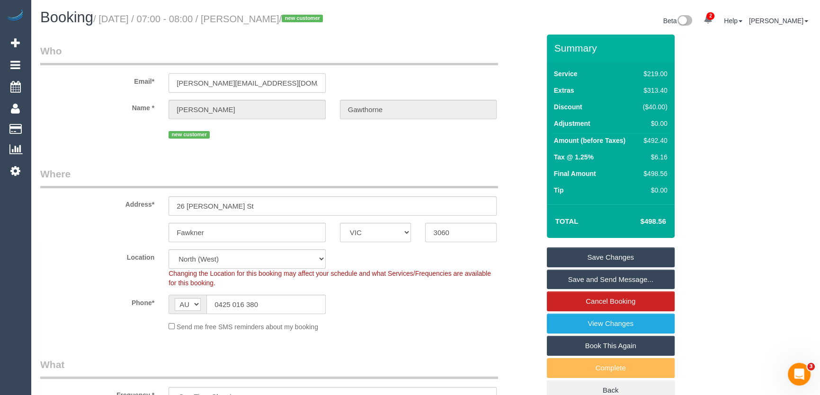
click at [273, 82] on input "a.gawthorne@gmail.com" at bounding box center [246, 82] width 157 height 19
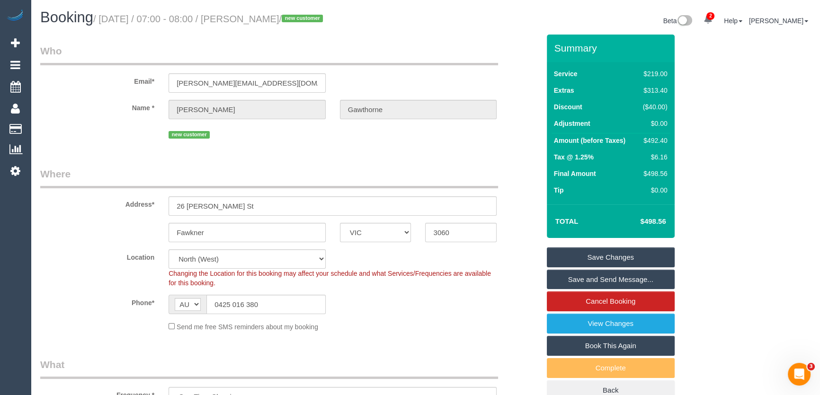
click at [252, 19] on small "/ August 26, 2025 / 07:00 - 08:00 / Alycia Gawthorne / new customer" at bounding box center [209, 19] width 232 height 10
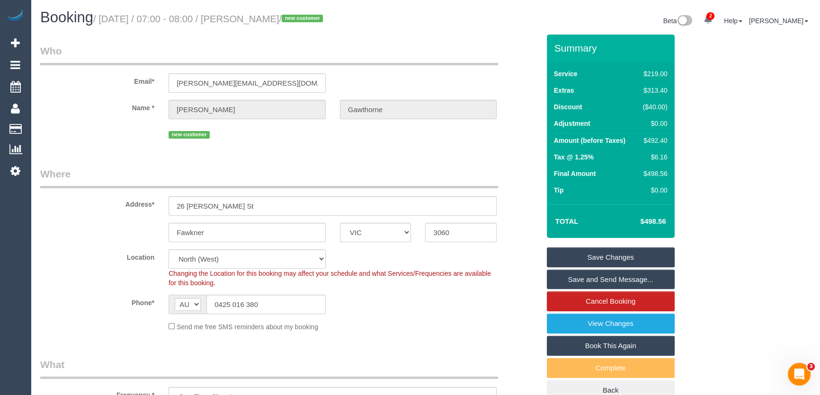
click at [260, 23] on small "/ August 26, 2025 / 07:00 - 08:00 / Alycia Gawthorne / new customer" at bounding box center [209, 19] width 232 height 10
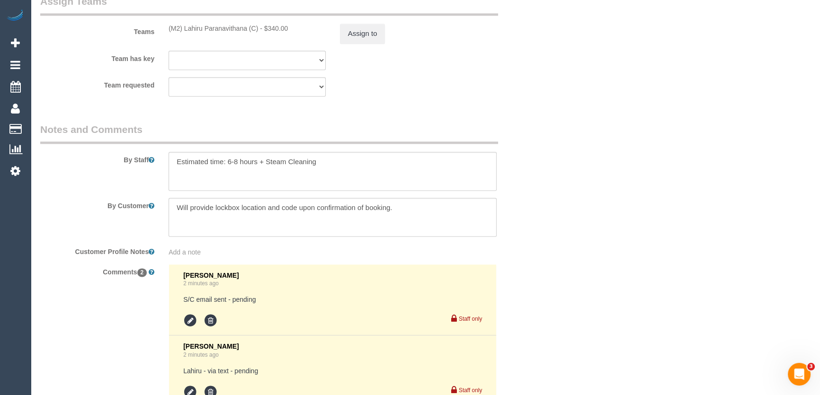
scroll to position [1630, 0]
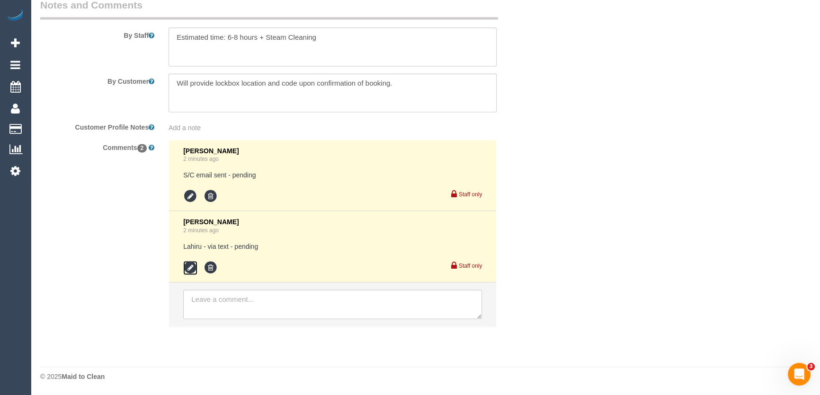
click at [195, 265] on icon at bounding box center [190, 268] width 14 height 14
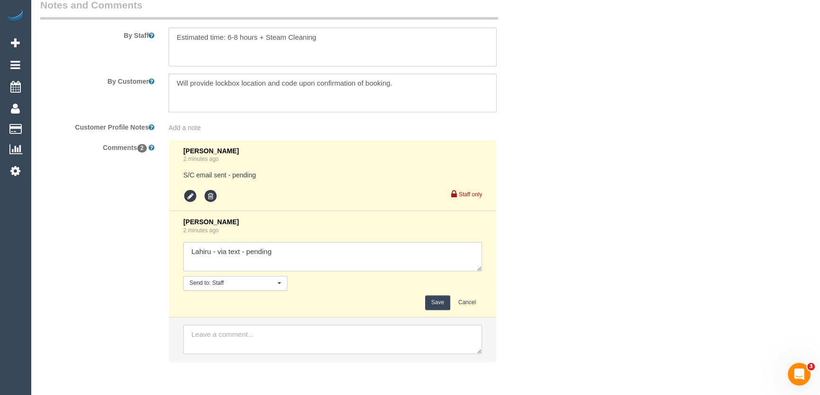
click at [291, 258] on textarea at bounding box center [332, 256] width 299 height 29
type textarea "Lahiru - via text - confirmed"
drag, startPoint x: 444, startPoint y: 306, endPoint x: 441, endPoint y: 300, distance: 7.0
click at [444, 306] on button "Save" at bounding box center [437, 302] width 25 height 15
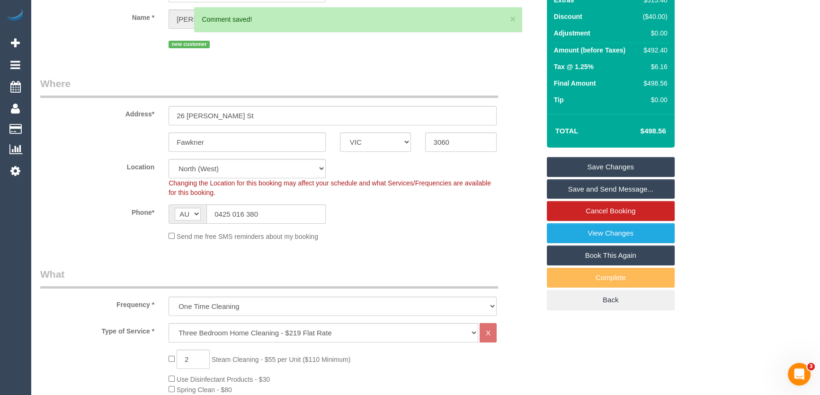
scroll to position [0, 0]
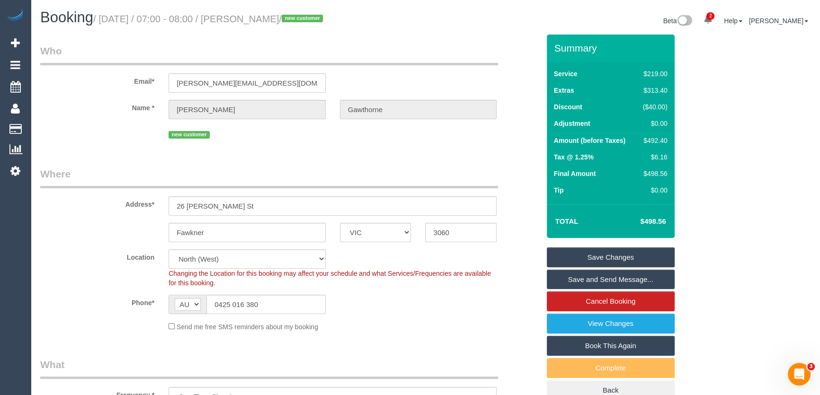
click at [256, 23] on small "/ August 26, 2025 / 07:00 - 08:00 / Alycia Gawthorne / new customer" at bounding box center [209, 19] width 232 height 10
copy small "Alycia Gawthorne"
click at [572, 257] on link "Save Changes" at bounding box center [611, 258] width 128 height 20
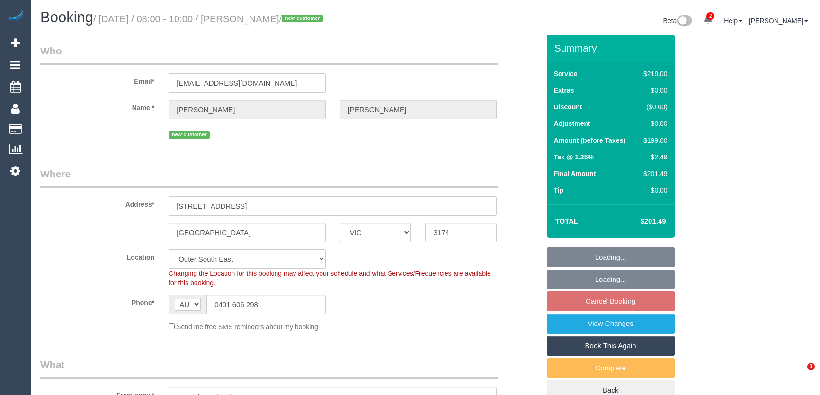
select select "VIC"
select select "spot2"
select select "number:28"
select select "number:14"
select select "number:19"
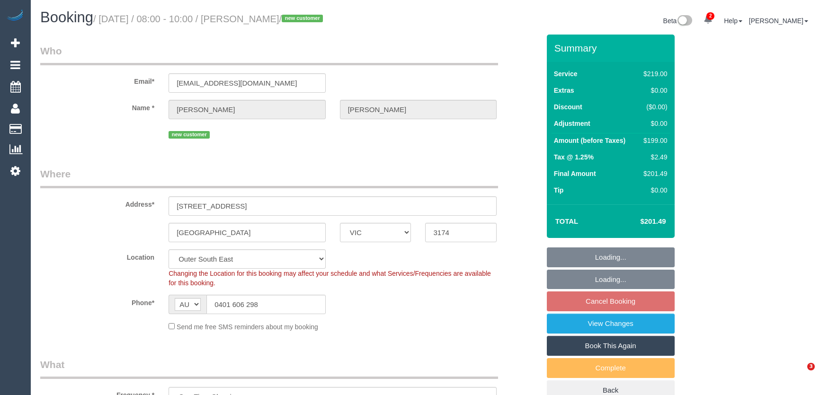
select select "number:22"
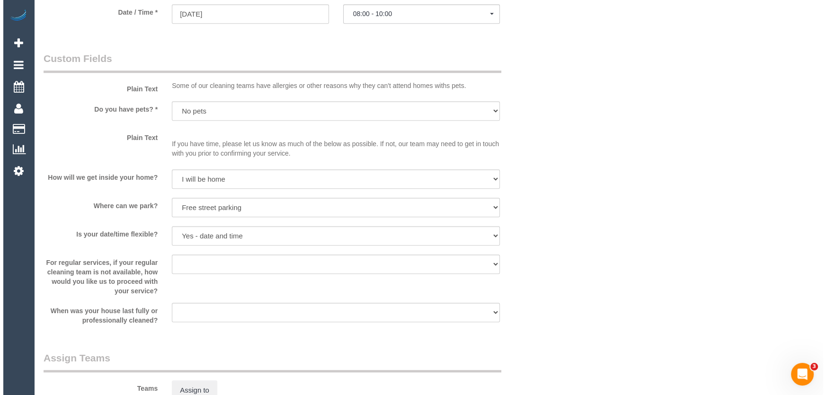
scroll to position [1161, 0]
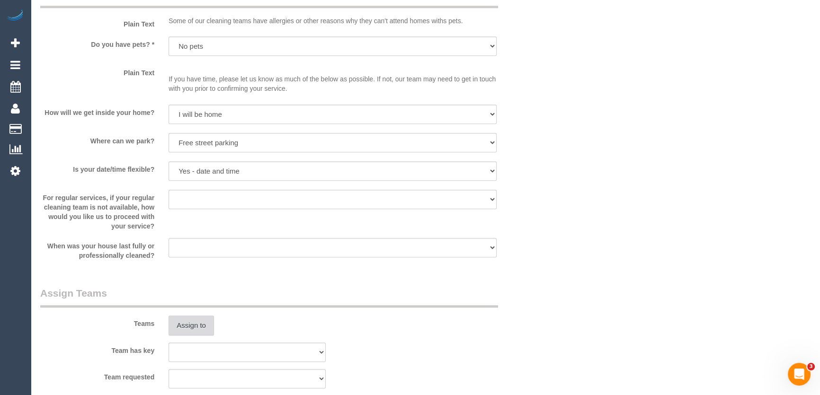
click at [196, 326] on button "Assign to" at bounding box center [190, 326] width 45 height 20
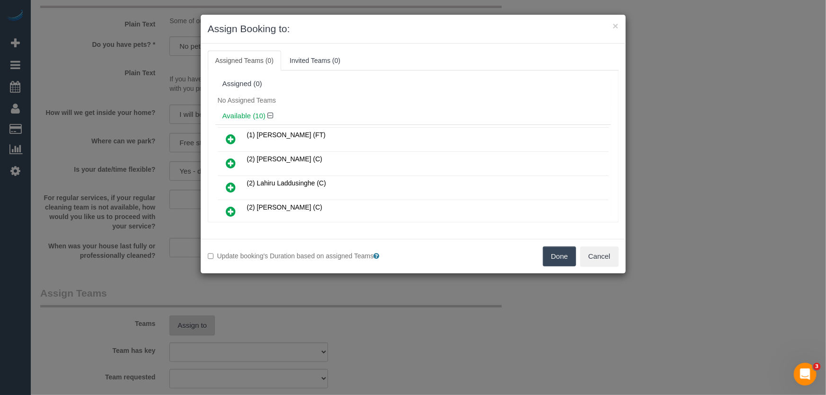
scroll to position [130, 0]
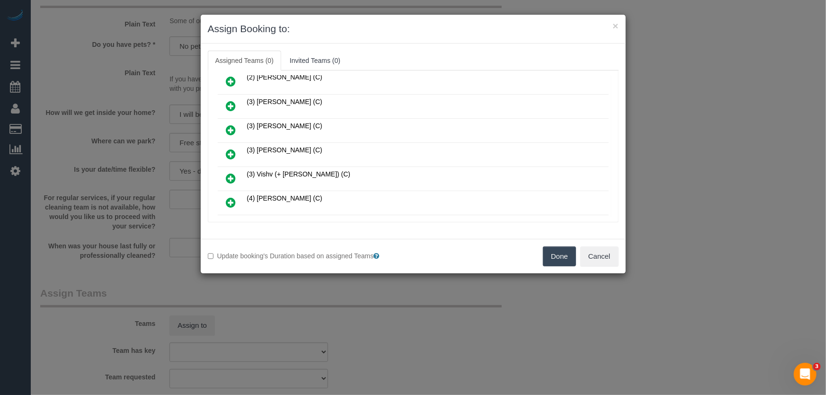
click at [230, 151] on icon at bounding box center [231, 154] width 10 height 11
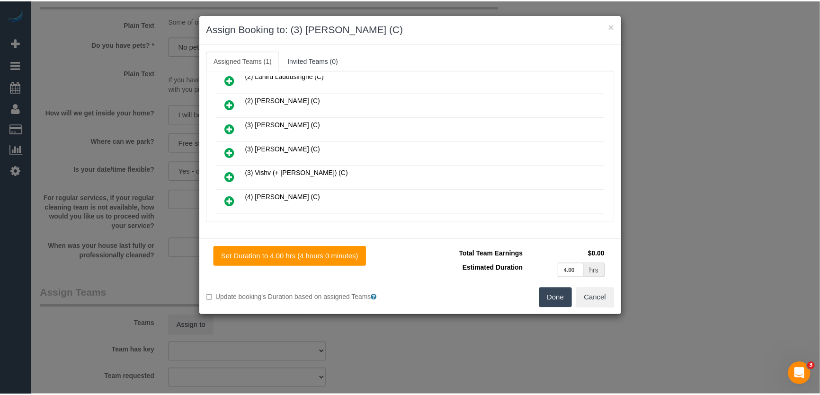
scroll to position [152, 0]
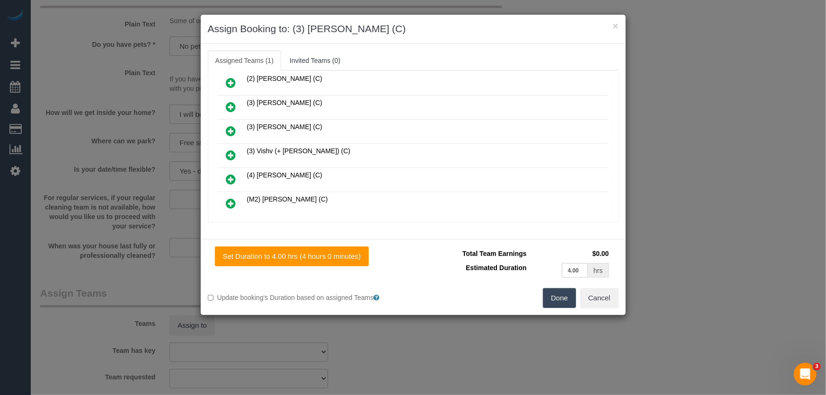
click at [551, 301] on button "Done" at bounding box center [559, 298] width 33 height 20
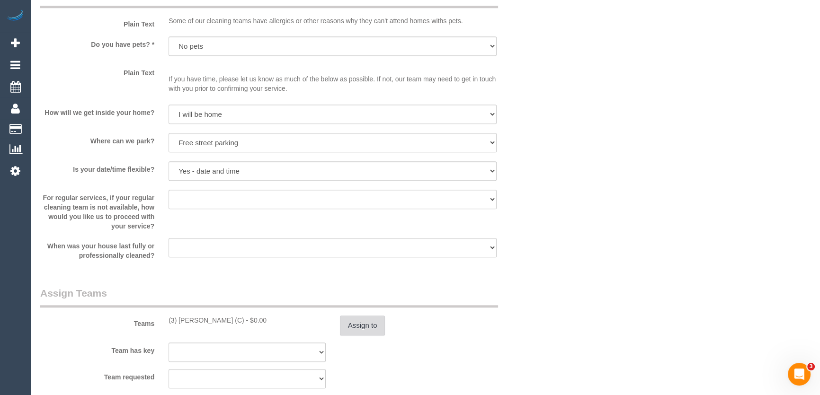
click at [364, 327] on button "Assign to" at bounding box center [362, 326] width 45 height 20
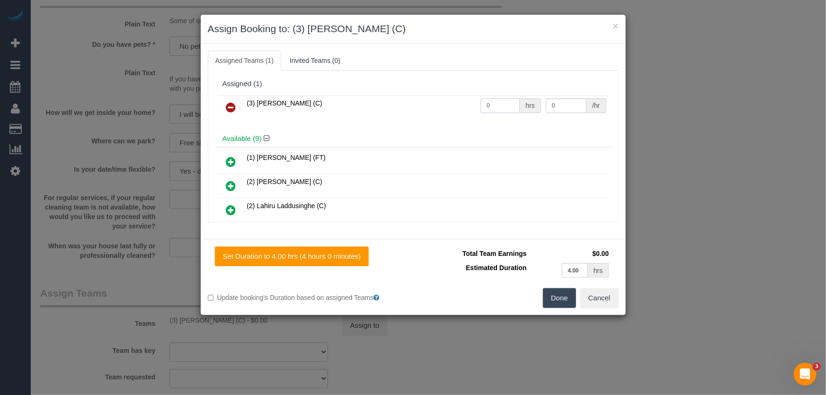
click at [492, 109] on input "0" at bounding box center [499, 105] width 39 height 15
type input "1"
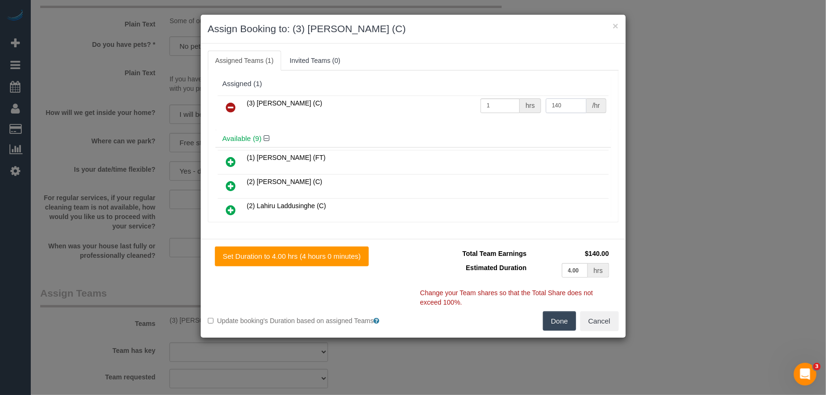
type input "140"
click at [564, 323] on button "Done" at bounding box center [559, 321] width 33 height 20
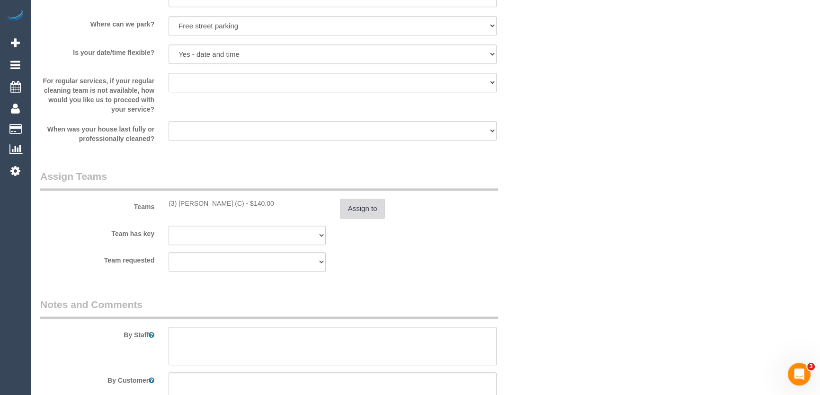
scroll to position [1291, 0]
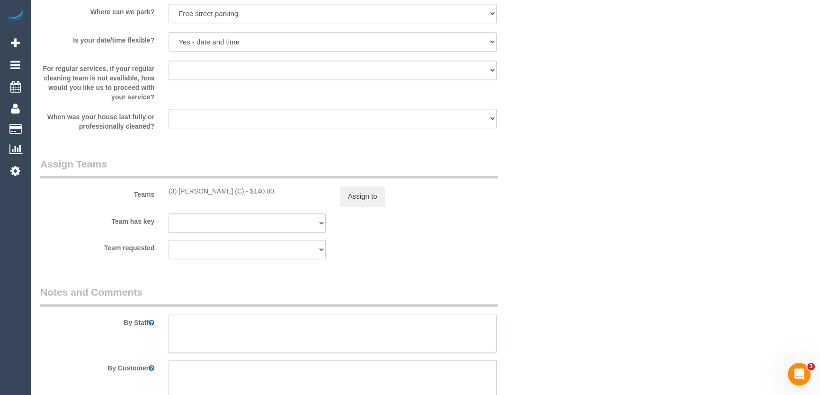
click at [201, 326] on textarea at bounding box center [332, 334] width 328 height 39
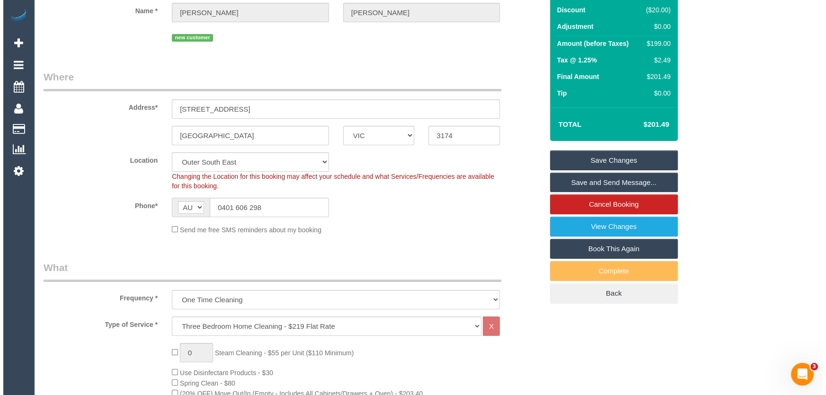
scroll to position [0, 0]
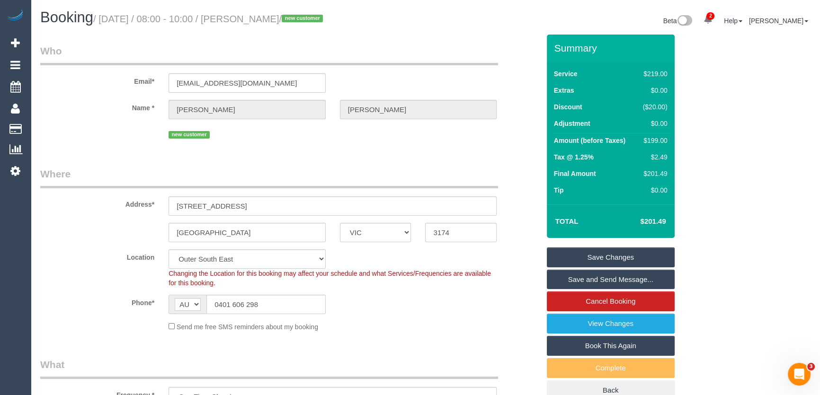
type textarea "Estimated time: 3-4 hours"
click at [249, 20] on small "/ August 26, 2025 / 08:00 - 10:00 / Huong Nguyen / new customer" at bounding box center [209, 19] width 232 height 10
copy small "Huong Nguyen"
click at [577, 276] on link "Save and Send Message..." at bounding box center [611, 280] width 128 height 20
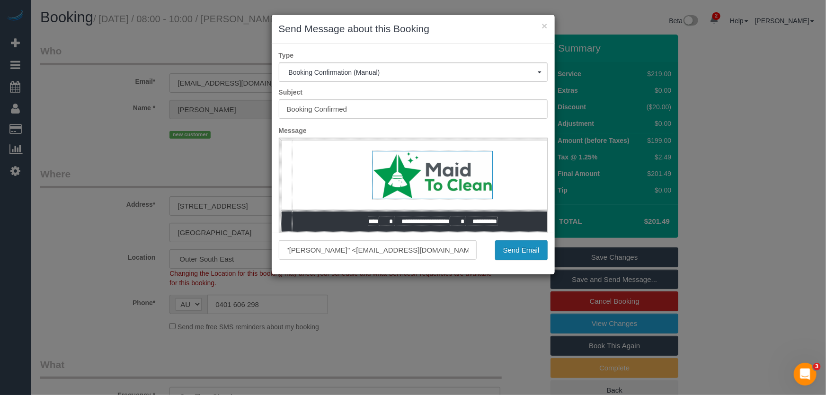
click at [517, 252] on button "Send Email" at bounding box center [521, 250] width 53 height 20
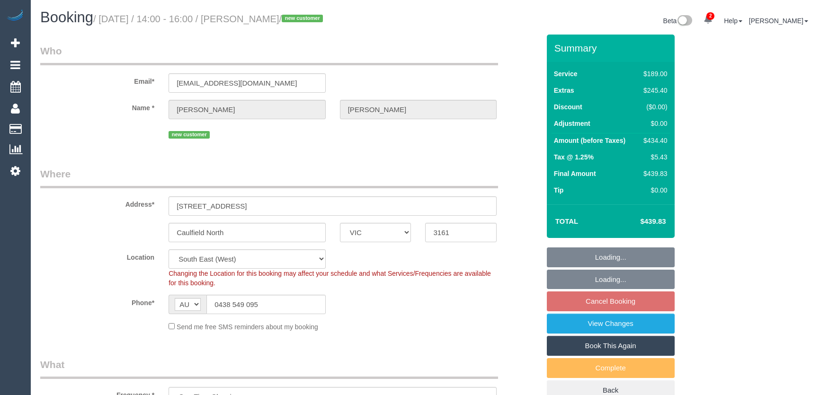
select select "VIC"
select select "spot5"
select select "number:28"
select select "number:14"
select select "number:19"
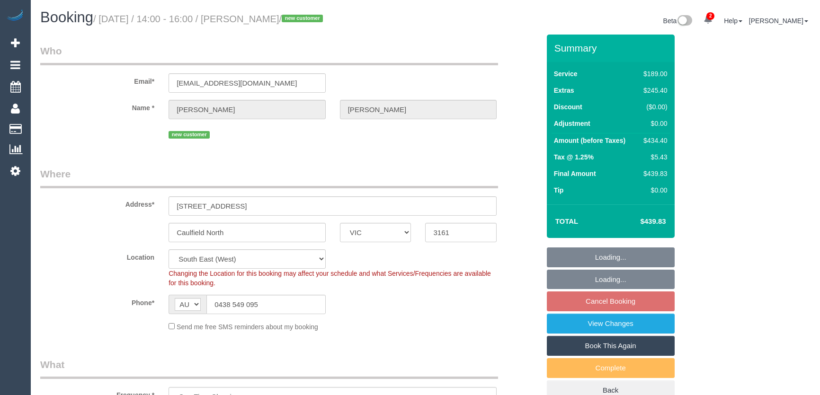
select select "number:25"
select select "number:26"
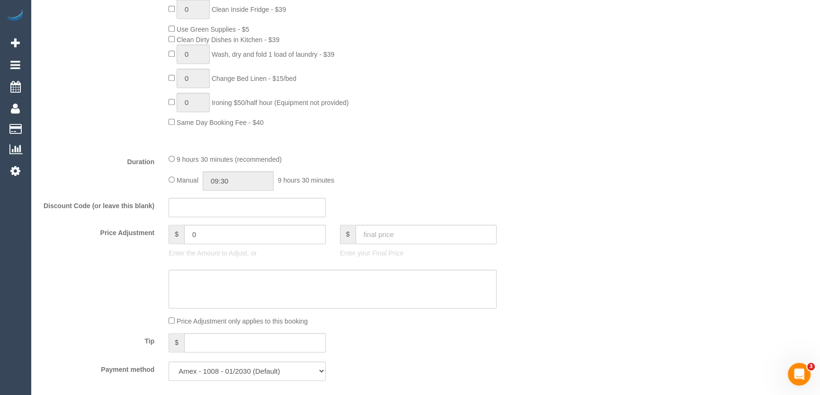
scroll to position [645, 0]
click at [255, 186] on input "09:30" at bounding box center [238, 180] width 71 height 19
click at [226, 213] on li "04:00" at bounding box center [228, 213] width 42 height 12
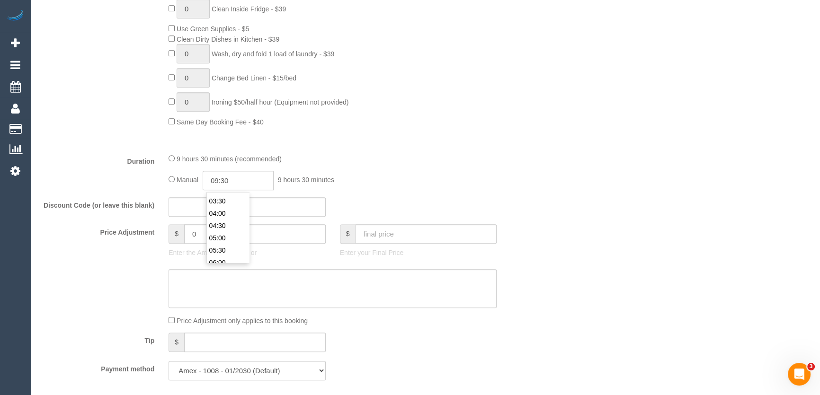
type input "04:00"
click at [434, 171] on div "9 hours 30 minutes (recommended) Manual 04:00 4 hours 0 minutes" at bounding box center [332, 171] width 342 height 37
select select "spot18"
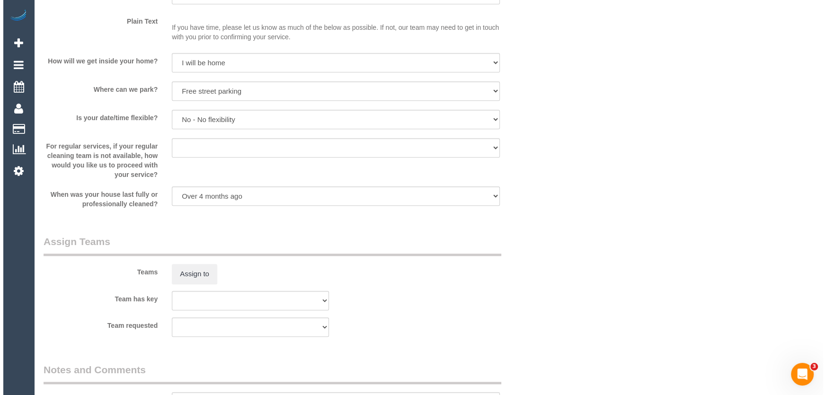
scroll to position [1248, 0]
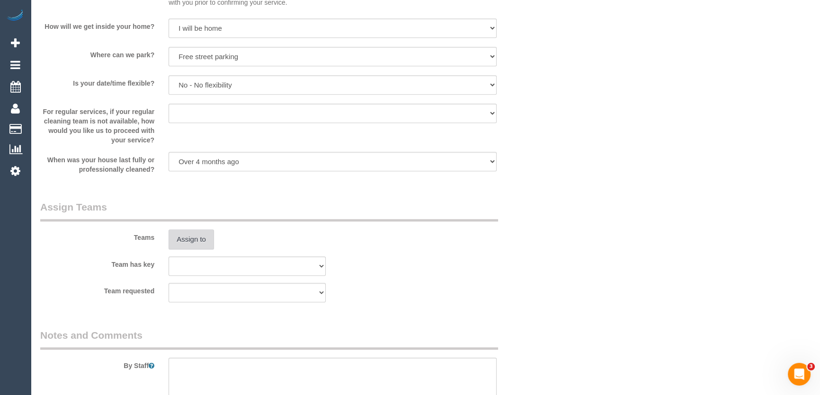
click at [188, 243] on button "Assign to" at bounding box center [190, 240] width 45 height 20
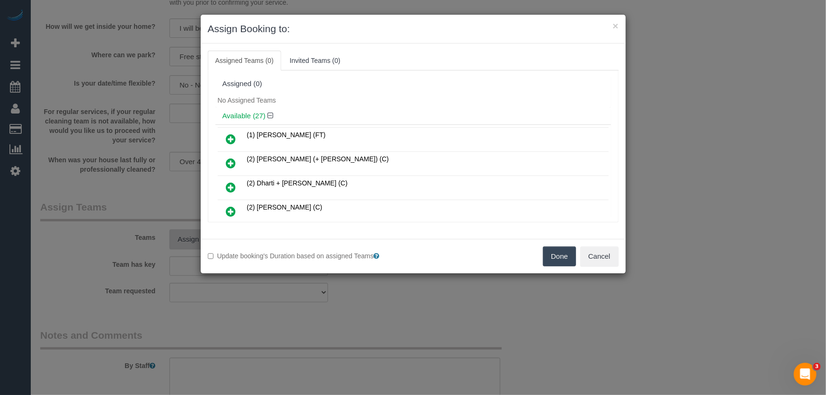
scroll to position [344, 0]
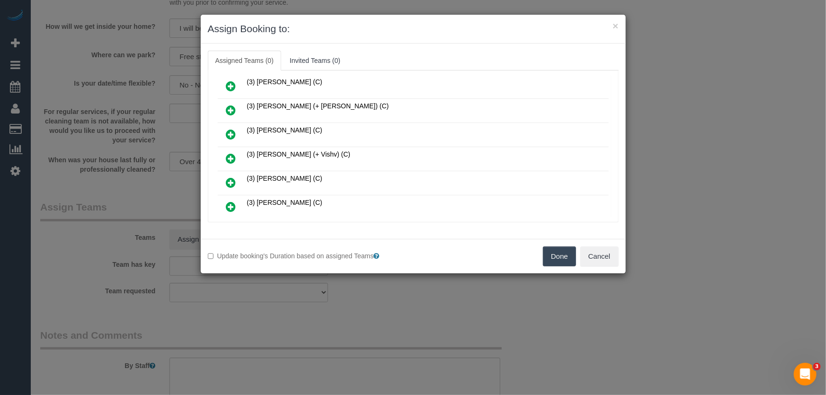
click at [232, 153] on icon at bounding box center [231, 158] width 10 height 11
click at [232, 177] on icon at bounding box center [231, 182] width 10 height 11
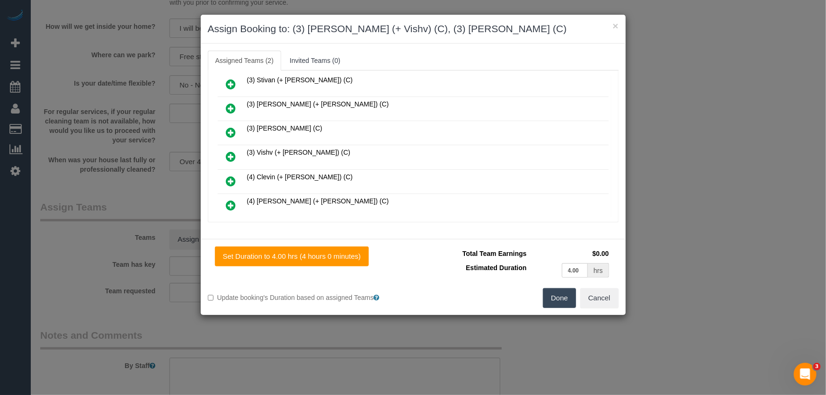
click at [227, 151] on icon at bounding box center [231, 156] width 10 height 11
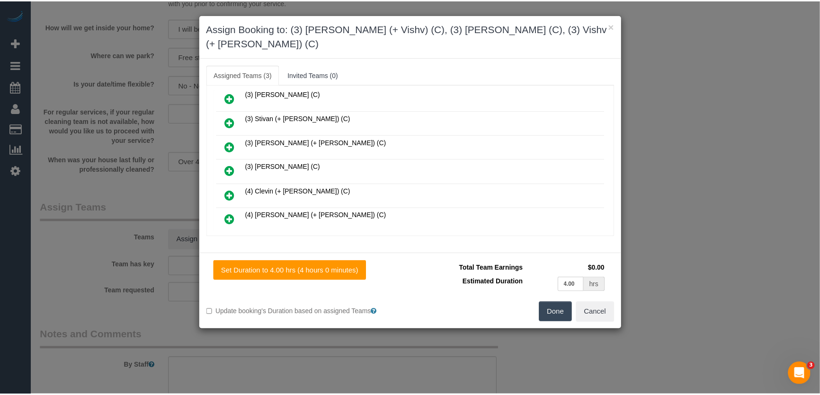
scroll to position [585, 0]
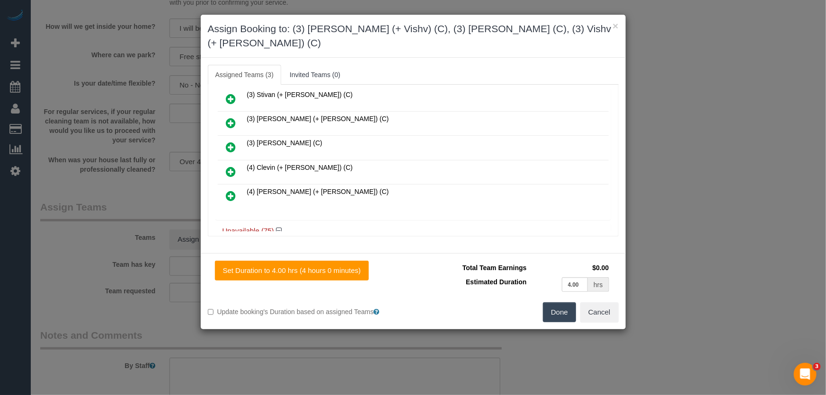
click at [554, 302] on button "Done" at bounding box center [559, 312] width 33 height 20
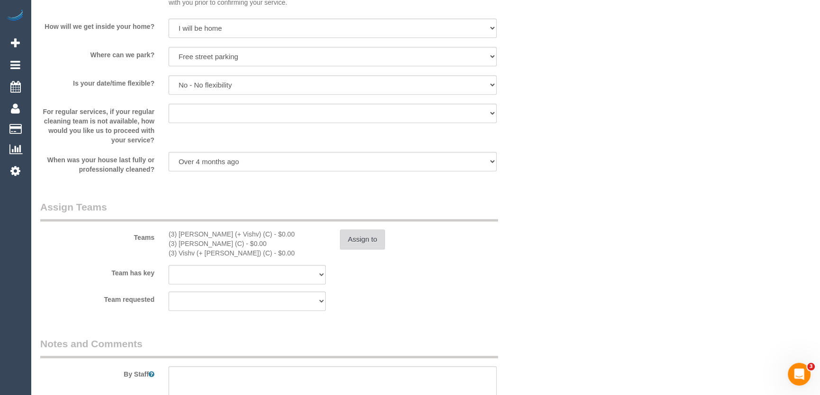
click at [366, 236] on button "Assign to" at bounding box center [362, 240] width 45 height 20
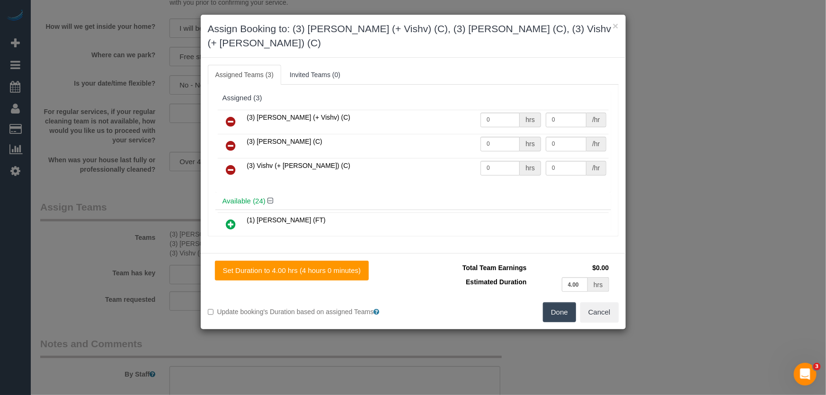
click at [235, 140] on icon at bounding box center [231, 145] width 10 height 11
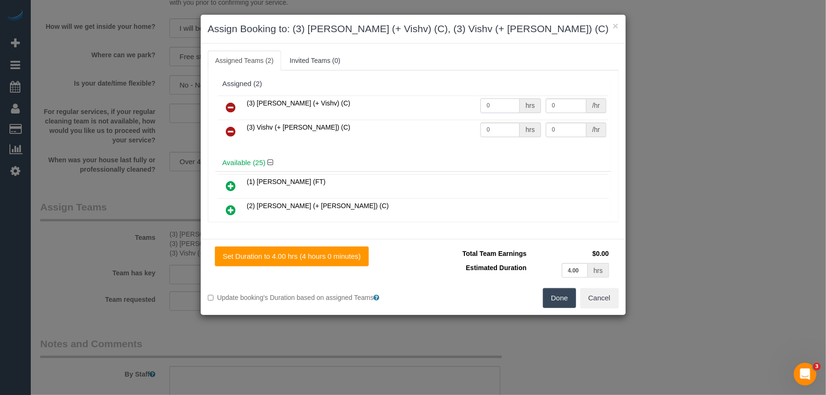
click at [504, 107] on input "0" at bounding box center [499, 105] width 39 height 15
type input "1"
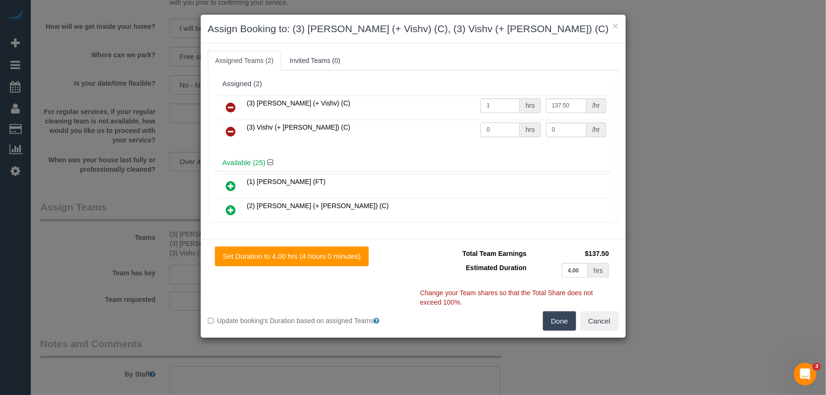
click at [506, 128] on input "0" at bounding box center [499, 130] width 39 height 15
type input "137.5"
type input "1"
type input "137.5"
click at [564, 320] on button "Done" at bounding box center [559, 321] width 33 height 20
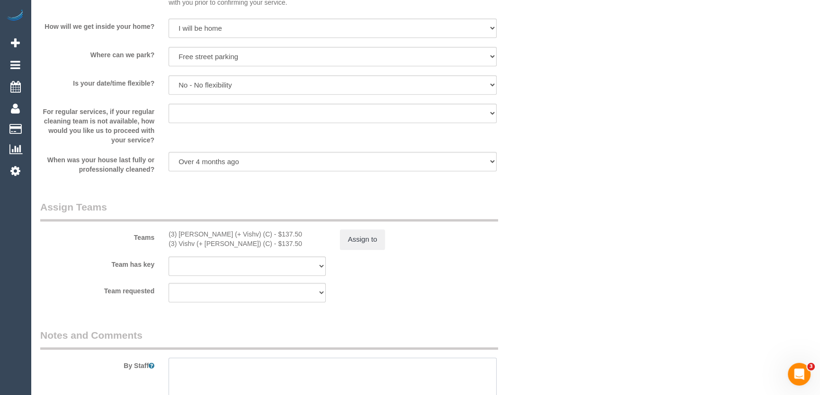
click at [234, 369] on textarea at bounding box center [332, 377] width 328 height 39
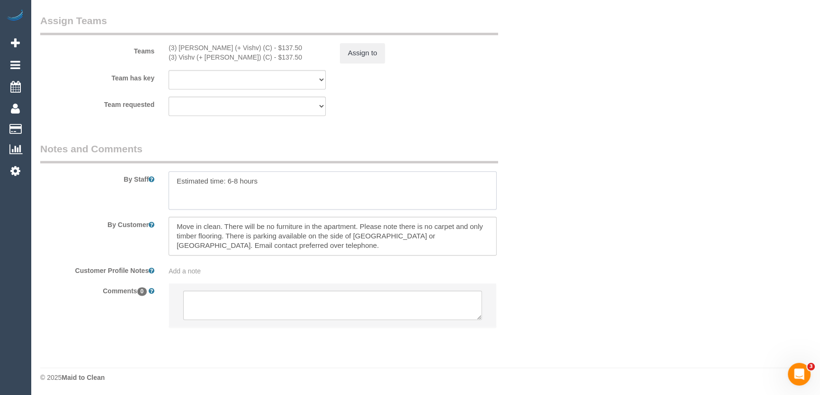
scroll to position [1435, 0]
type textarea "Estimated time: 6-8 hours"
click at [283, 317] on textarea at bounding box center [332, 304] width 299 height 29
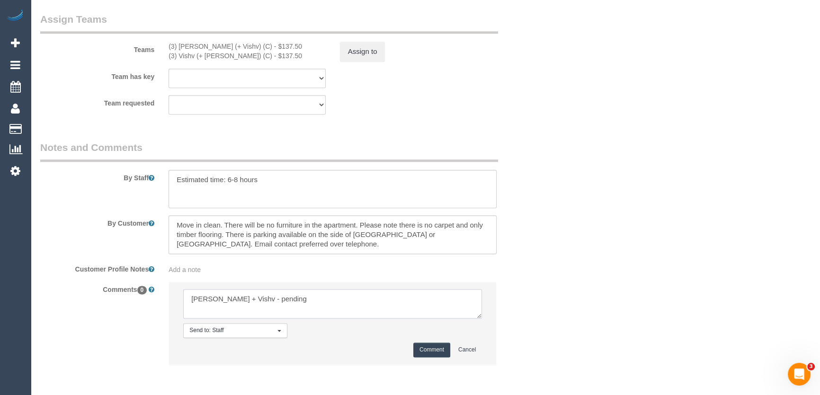
type textarea "Kelvin + Vishv - pending"
click at [434, 347] on button "Comment" at bounding box center [431, 350] width 37 height 15
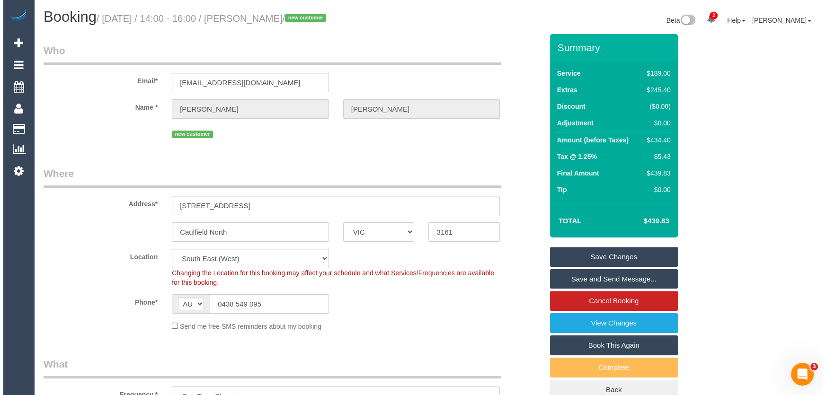
scroll to position [0, 0]
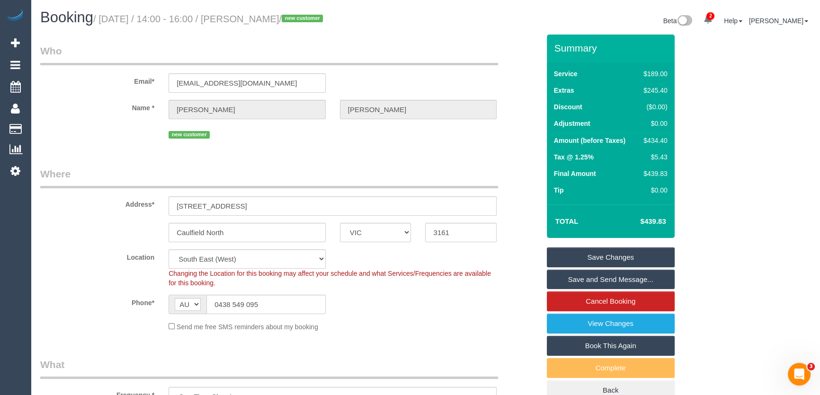
click at [255, 21] on small "/ August 26, 2025 / 14:00 - 16:00 / Nathan Noblet / new customer" at bounding box center [209, 19] width 232 height 10
click at [264, 18] on small "/ August 26, 2025 / 14:00 - 16:00 / Nathan Noblet / new customer" at bounding box center [209, 19] width 232 height 10
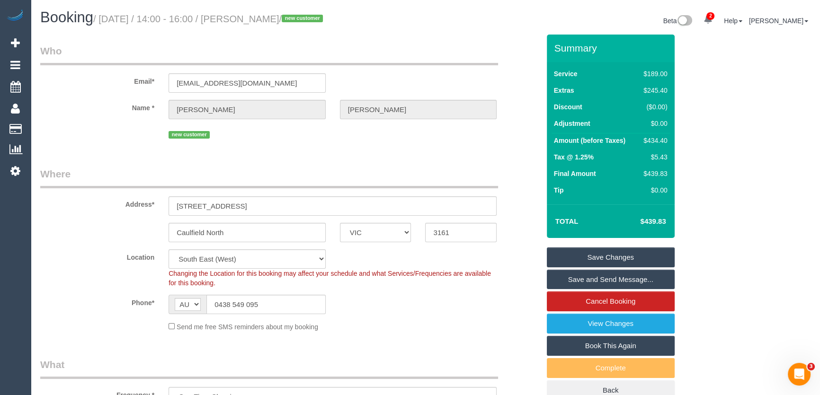
click at [264, 18] on small "/ August 26, 2025 / 14:00 - 16:00 / Nathan Noblet / new customer" at bounding box center [209, 19] width 232 height 10
copy small "Nathan Noblet"
click at [626, 256] on link "Save Changes" at bounding box center [611, 258] width 128 height 20
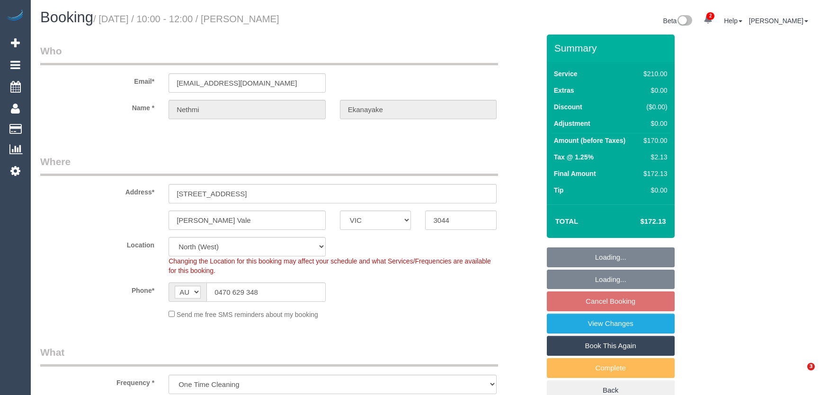
select select "VIC"
select select "180"
select select "string:stripe-pm_1PrWGF2GScqysDRVMNpOaGtJ"
select select "number:28"
select select "number:14"
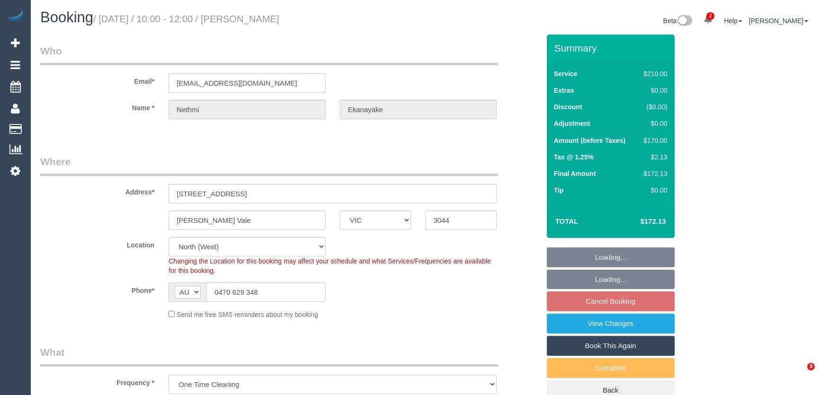
select select "number:19"
select select "number:24"
select select "number:26"
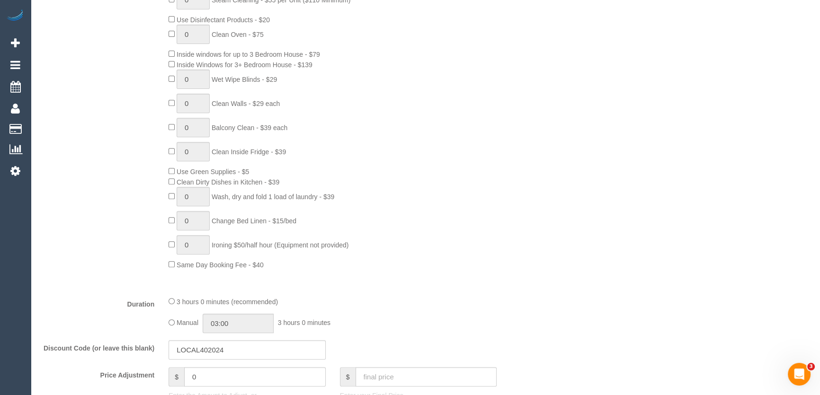
scroll to position [559, 0]
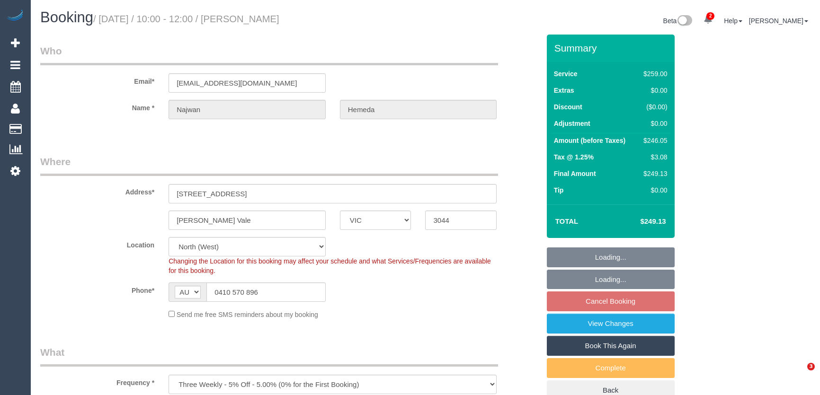
select select "VIC"
select select "number:28"
select select "number:14"
select select "number:19"
select select "number:36"
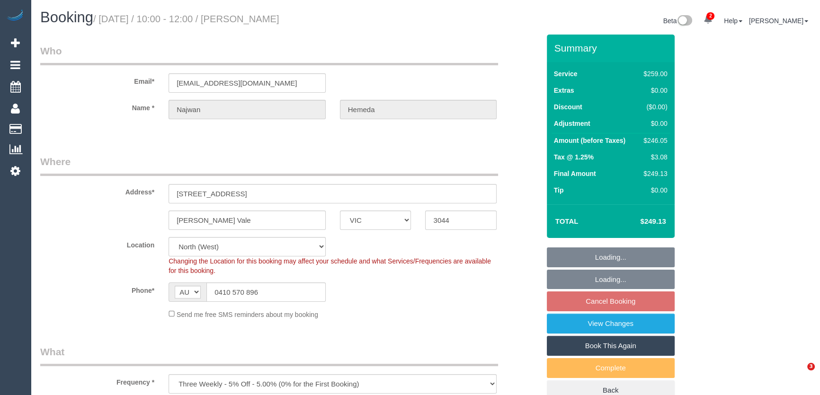
select select "object:1389"
select select "string:stripe-pm_1P1z7S2GScqysDRVFAL26s7d"
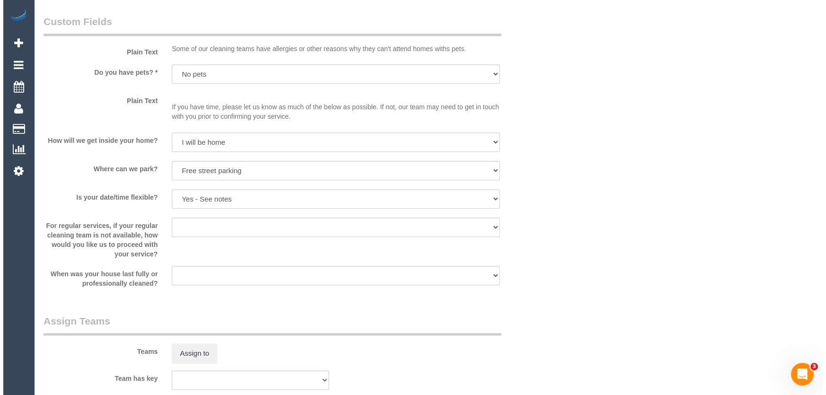
scroll to position [1248, 0]
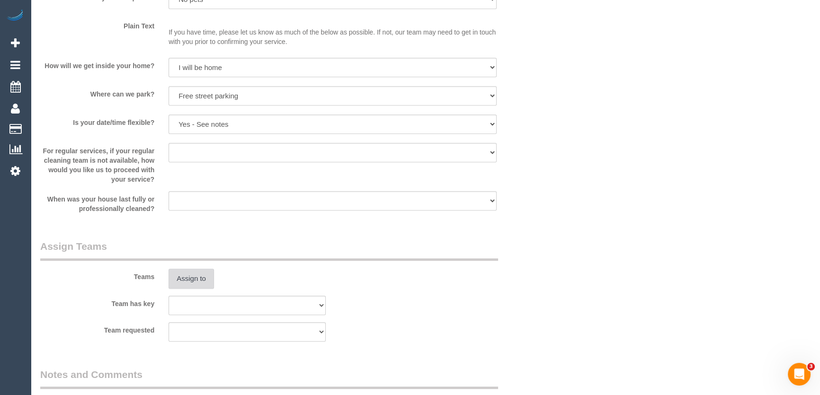
click at [187, 280] on button "Assign to" at bounding box center [190, 279] width 45 height 20
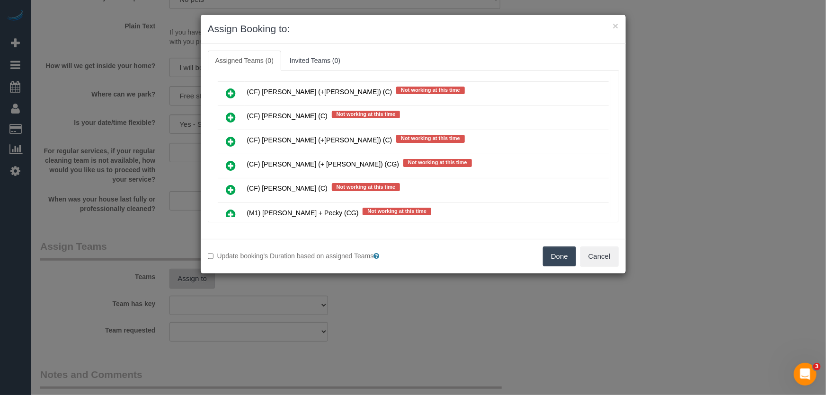
scroll to position [1123, 0]
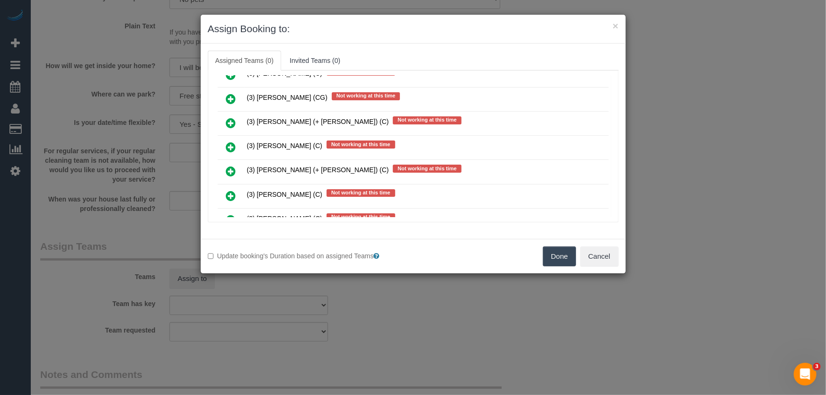
click at [230, 166] on icon at bounding box center [231, 171] width 10 height 11
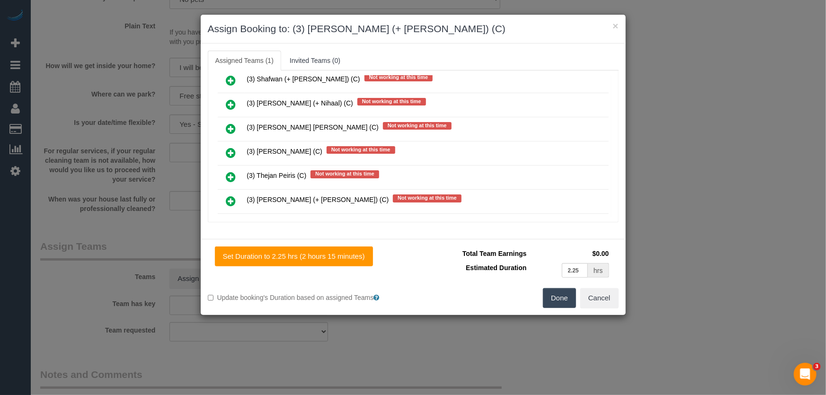
click at [228, 195] on icon at bounding box center [231, 200] width 10 height 11
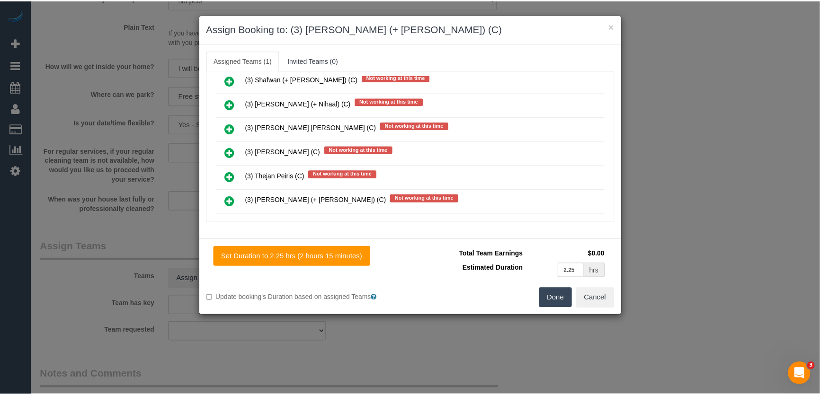
scroll to position [1600, 0]
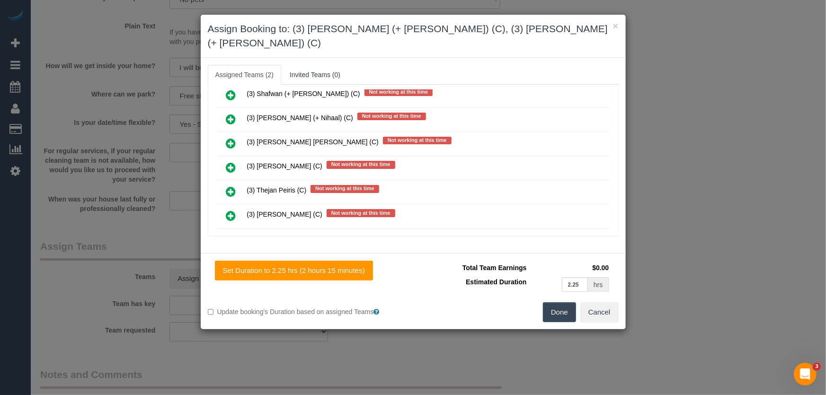
click at [558, 302] on button "Done" at bounding box center [559, 312] width 33 height 20
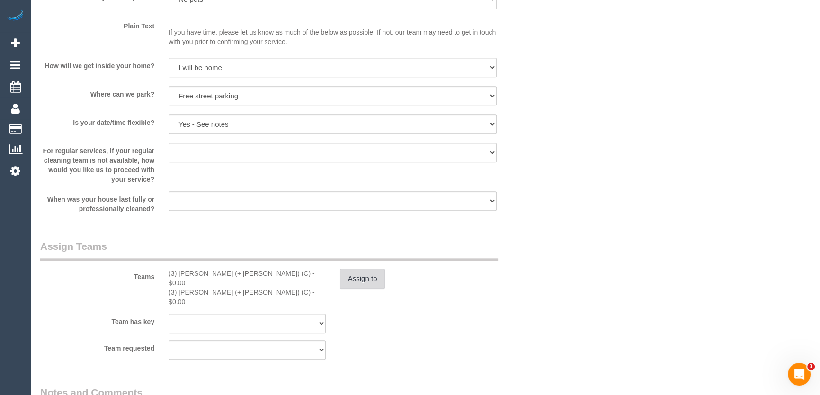
click at [369, 276] on button "Assign to" at bounding box center [362, 279] width 45 height 20
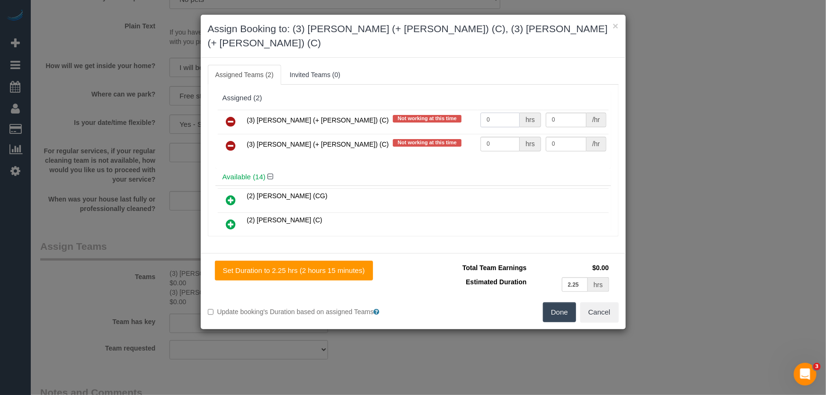
click at [504, 113] on input "0" at bounding box center [499, 120] width 39 height 15
type input "1"
click at [502, 137] on input "0" at bounding box center [499, 144] width 39 height 15
type input "77.5"
type input "1"
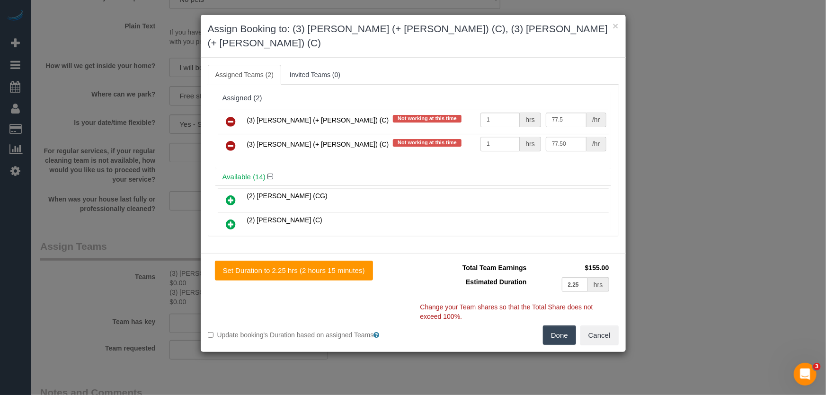
click at [565, 327] on button "Done" at bounding box center [559, 336] width 33 height 20
click at [565, 327] on div "Done Cancel" at bounding box center [519, 336] width 213 height 20
type input "77.5"
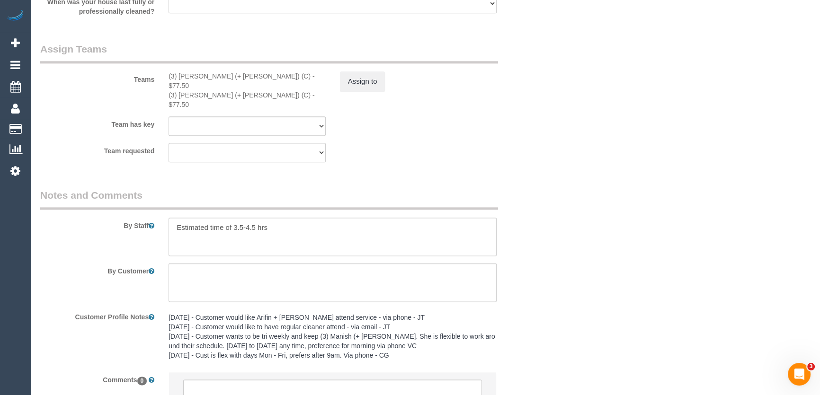
scroll to position [1517, 0]
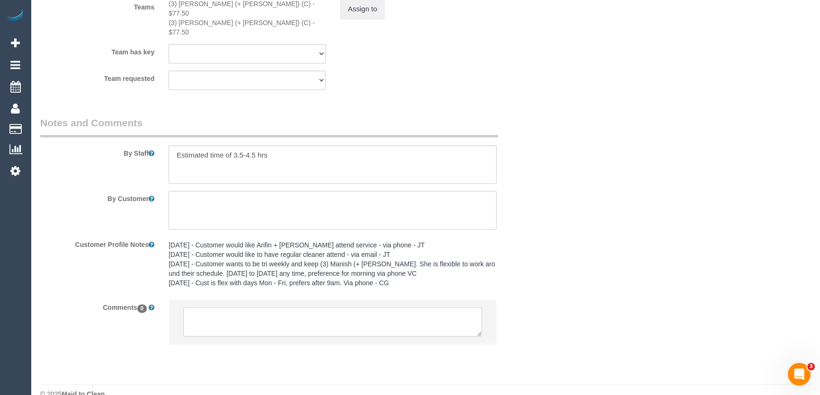
click at [278, 314] on textarea at bounding box center [332, 321] width 299 height 29
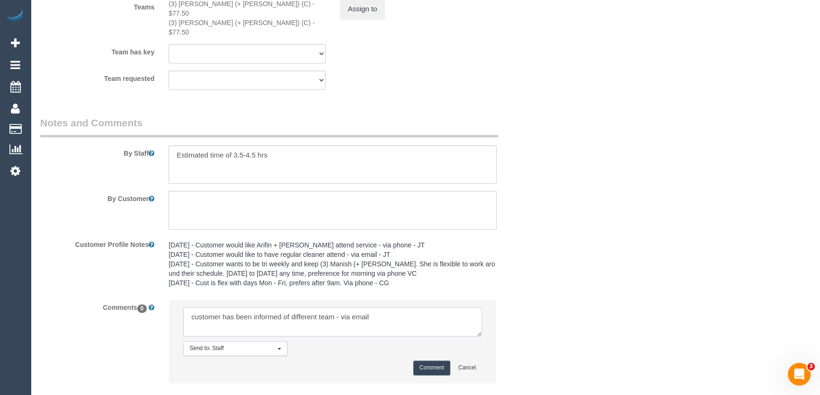
type textarea "customer has been informed of different team - via email"
click at [429, 361] on button "Comment" at bounding box center [431, 368] width 37 height 15
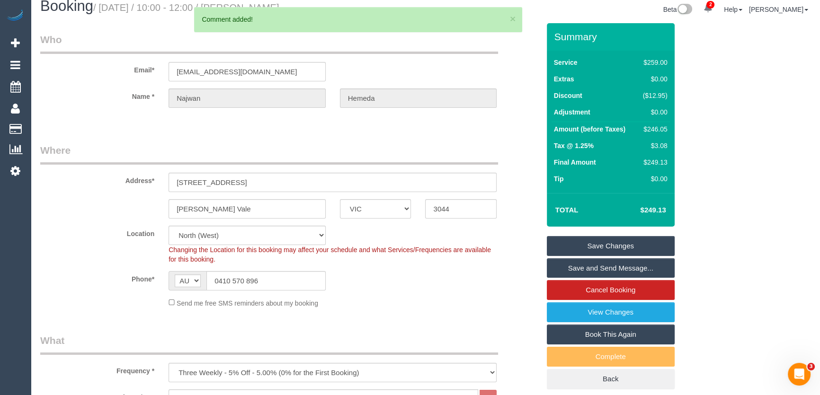
scroll to position [0, 0]
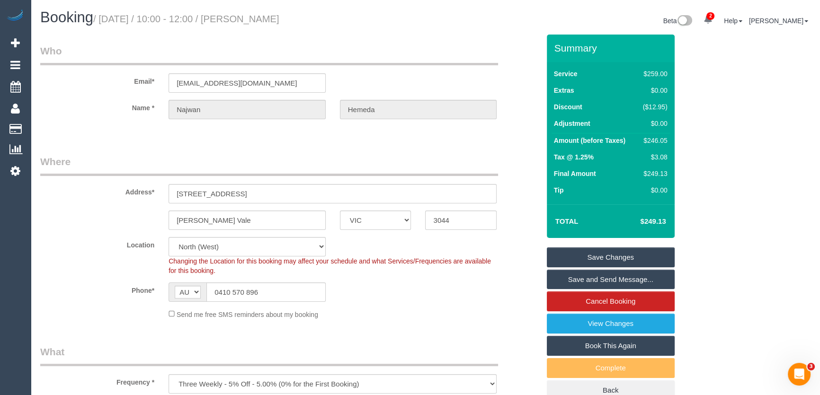
click at [252, 20] on small "/ August 26, 2025 / 10:00 - 12:00 / Najwan Hemeda" at bounding box center [186, 19] width 186 height 10
click at [253, 20] on small "/ August 26, 2025 / 10:00 - 12:00 / Najwan Hemeda" at bounding box center [186, 19] width 186 height 10
copy small "Najwan Hemeda"
click at [571, 259] on link "Save Changes" at bounding box center [611, 258] width 128 height 20
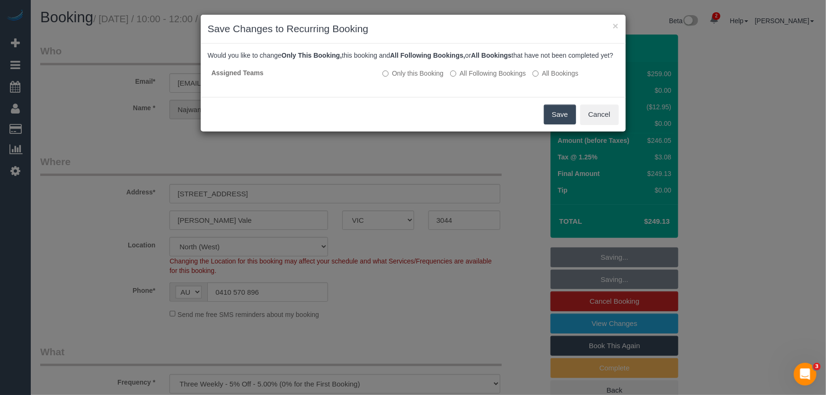
click at [549, 124] on button "Save" at bounding box center [560, 115] width 32 height 20
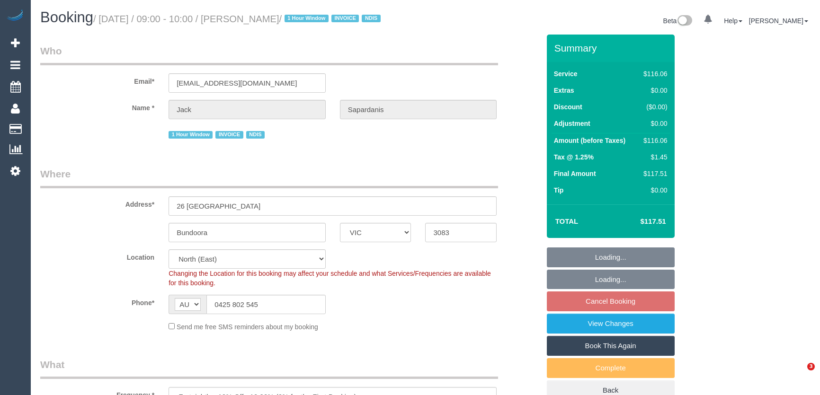
select select "VIC"
select select "number:29"
select select "number:14"
select select "number:19"
select select "number:36"
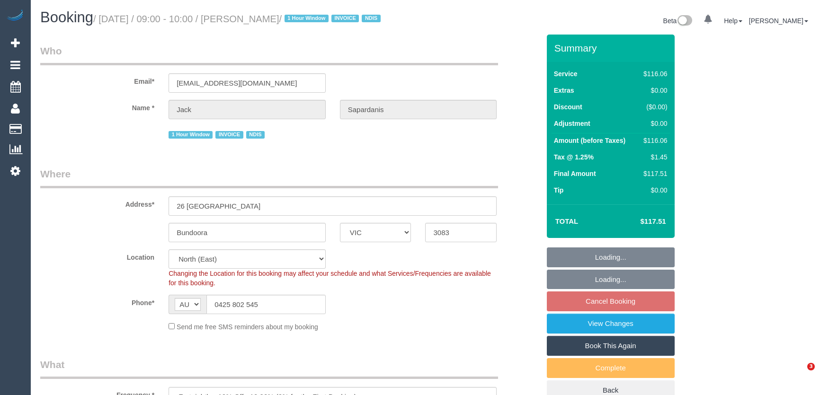
select select "number:34"
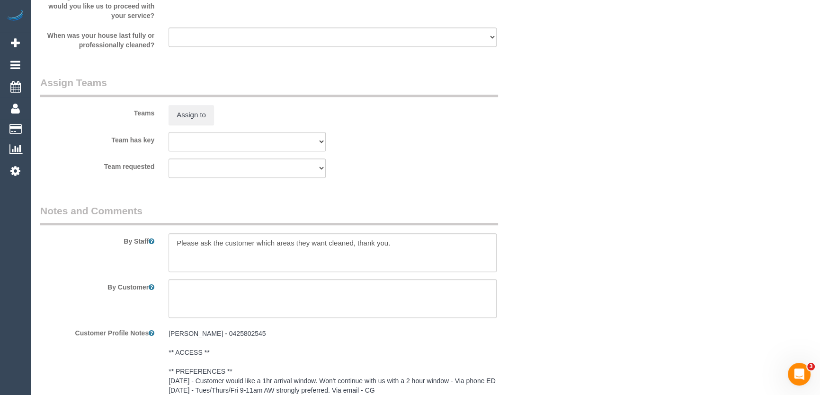
scroll to position [1118, 0]
click at [197, 125] on button "Assign to" at bounding box center [190, 116] width 45 height 20
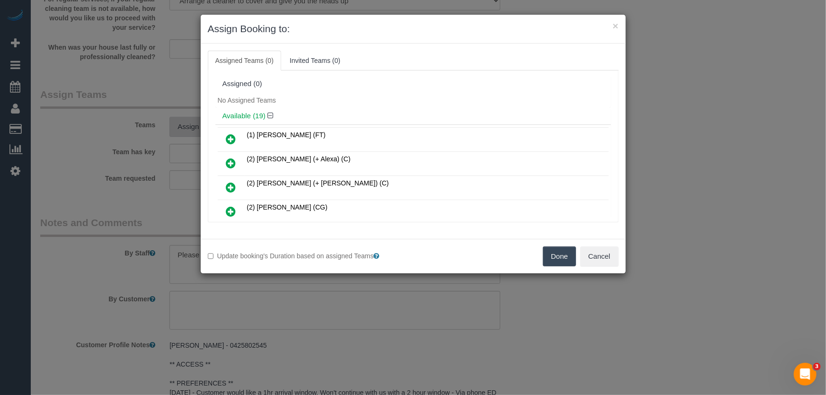
scroll to position [391, 0]
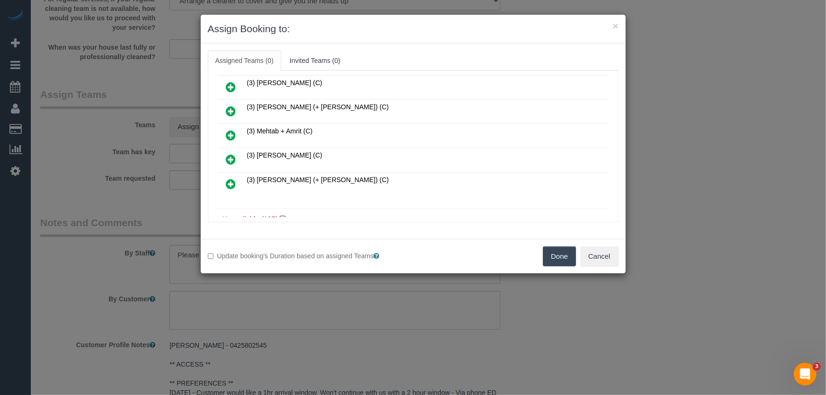
click at [233, 154] on icon at bounding box center [231, 159] width 10 height 11
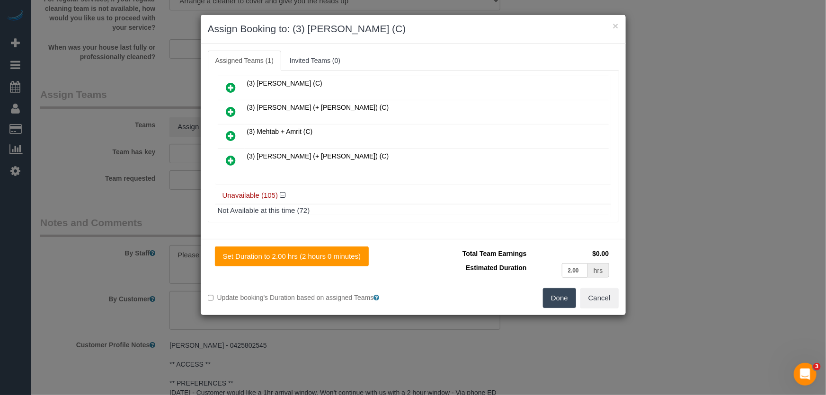
click at [558, 301] on button "Done" at bounding box center [559, 298] width 33 height 20
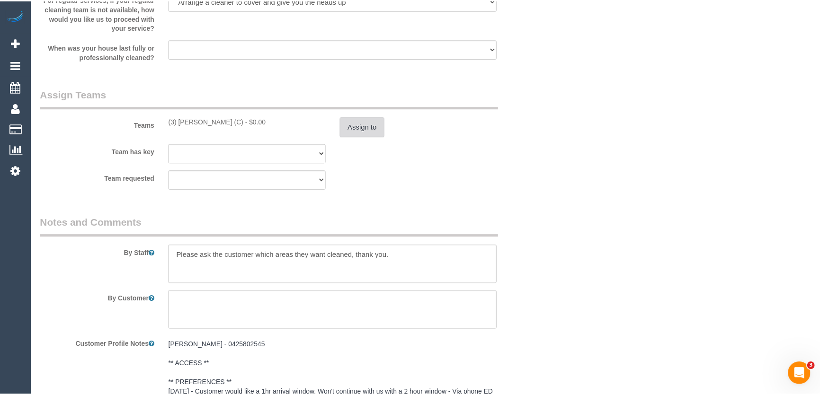
scroll to position [1118, 0]
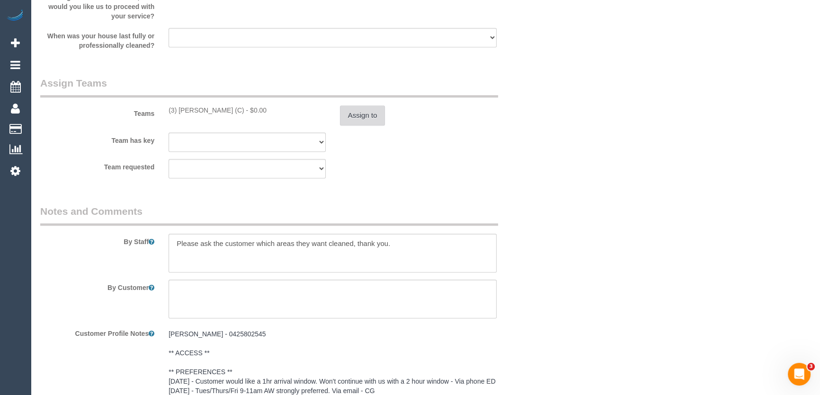
click at [356, 125] on button "Assign to" at bounding box center [362, 116] width 45 height 20
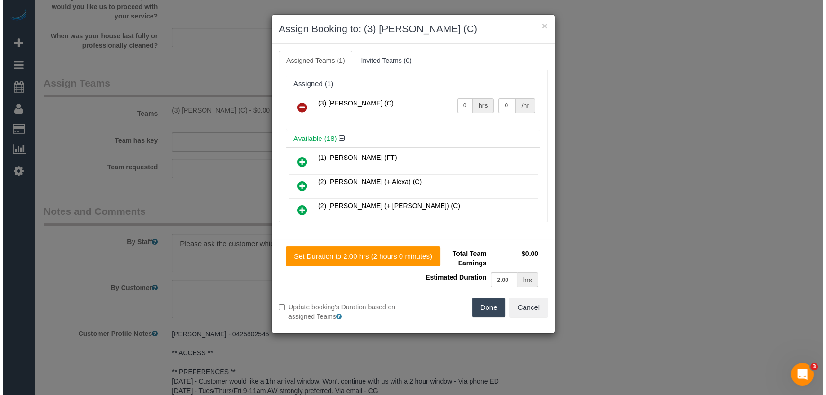
scroll to position [1107, 0]
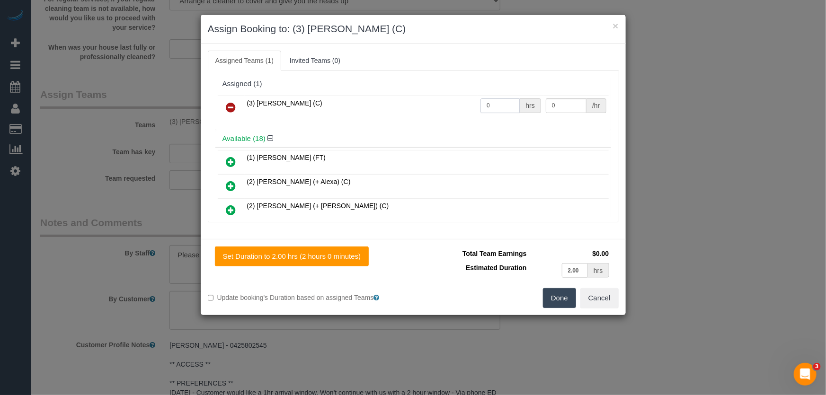
click at [507, 104] on input "0" at bounding box center [499, 105] width 39 height 15
type input "2"
type input "35"
click at [564, 301] on button "Done" at bounding box center [559, 298] width 33 height 20
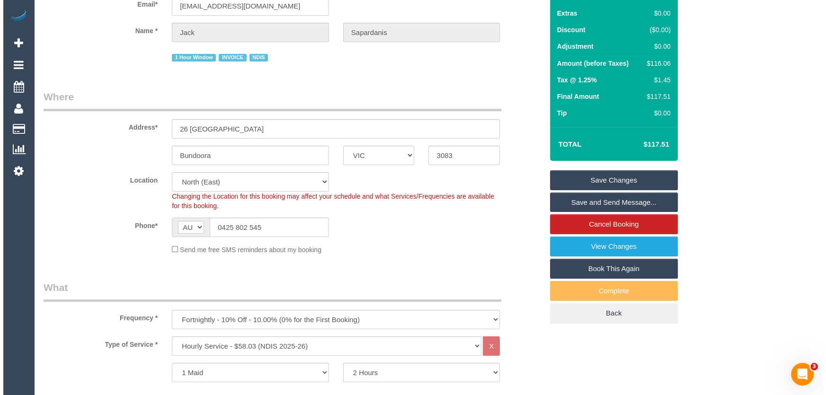
scroll to position [0, 0]
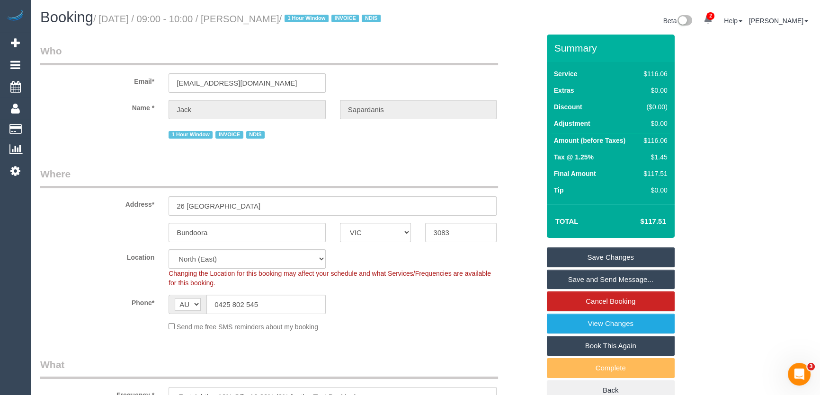
click at [251, 16] on small "/ August 26, 2025 / 09:00 - 10:00 / Jack Sapardanis / 1 Hour Window INVOICE NDIS" at bounding box center [238, 19] width 290 height 10
click at [251, 17] on small "/ August 26, 2025 / 09:00 - 10:00 / Jack Sapardanis / 1 Hour Window INVOICE NDIS" at bounding box center [238, 19] width 290 height 10
click at [253, 21] on small "/ August 26, 2025 / 09:00 - 10:00 / Jack Sapardanis / 1 Hour Window INVOICE NDIS" at bounding box center [238, 19] width 290 height 10
copy small "Jack Sapardanis"
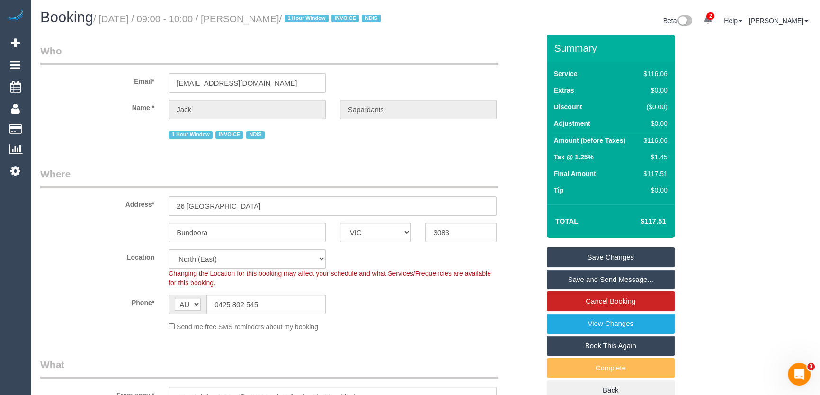
click at [592, 290] on link "Save and Send Message..." at bounding box center [611, 280] width 128 height 20
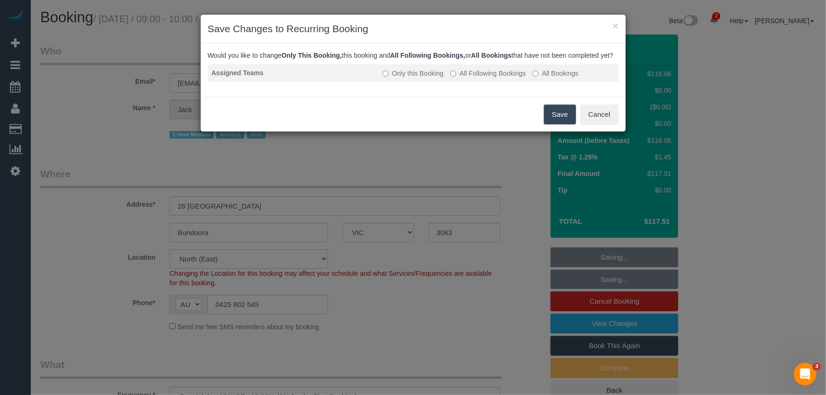
click at [487, 78] on label "All Following Bookings" at bounding box center [488, 73] width 76 height 9
click at [554, 124] on button "Save" at bounding box center [560, 115] width 32 height 20
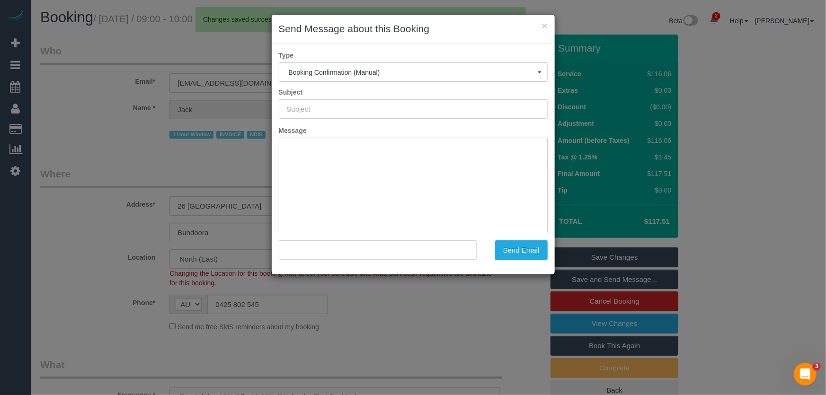
type input "Booking Confirmed"
type input ""Jack Sapardanis" <pmsapardanis@bigpond.com>"
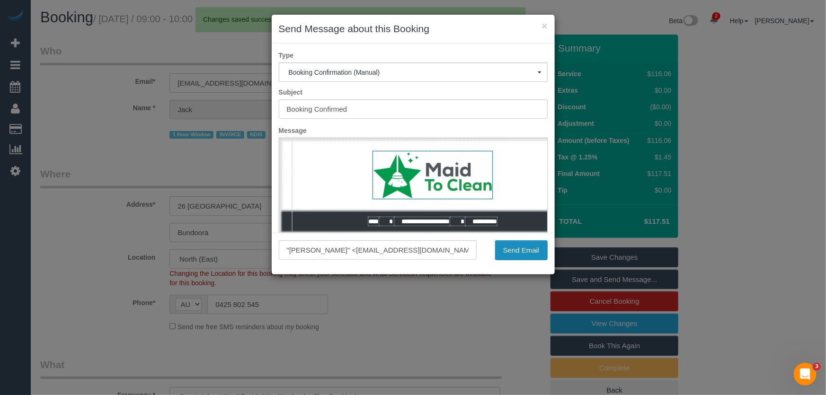
click at [514, 254] on button "Send Email" at bounding box center [521, 250] width 53 height 20
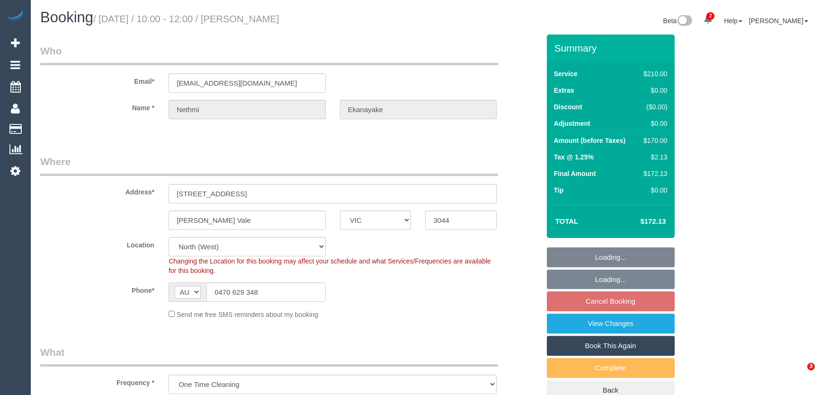
select select "VIC"
select select "180"
select select "string:stripe-pm_1PrWGF2GScqysDRVMNpOaGtJ"
select select "number:28"
select select "number:14"
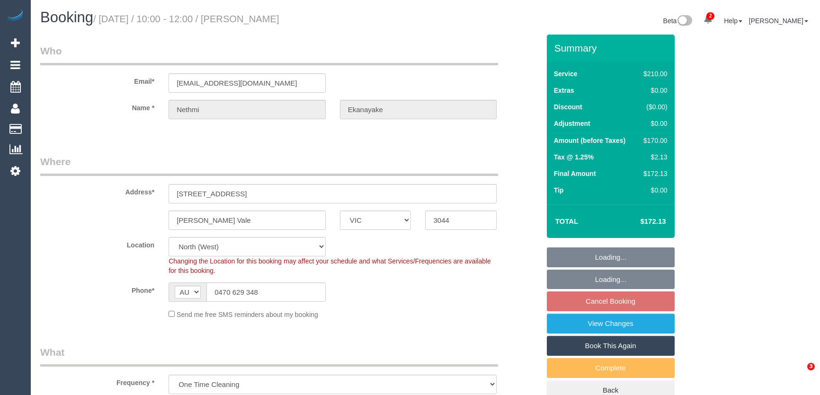
select select "number:19"
select select "number:24"
select select "number:26"
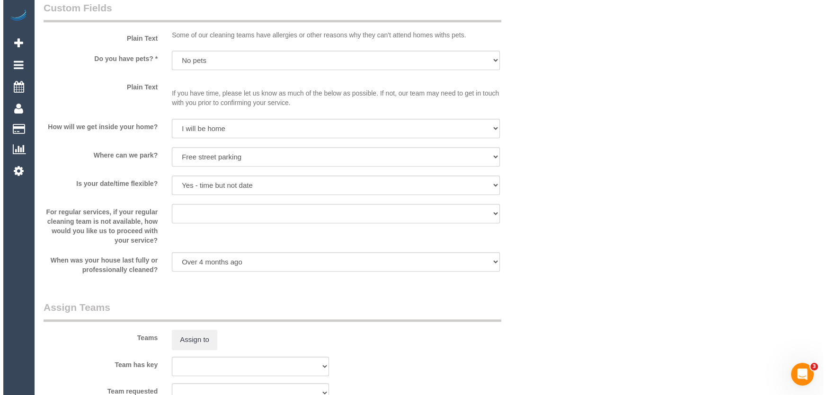
scroll to position [1161, 0]
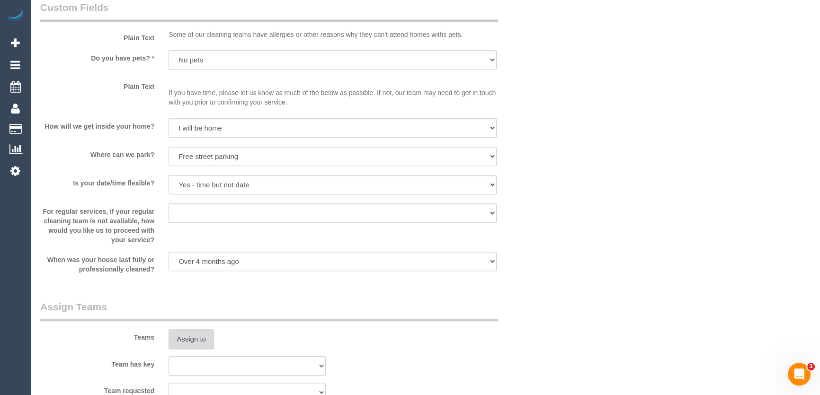
click at [195, 338] on button "Assign to" at bounding box center [190, 339] width 45 height 20
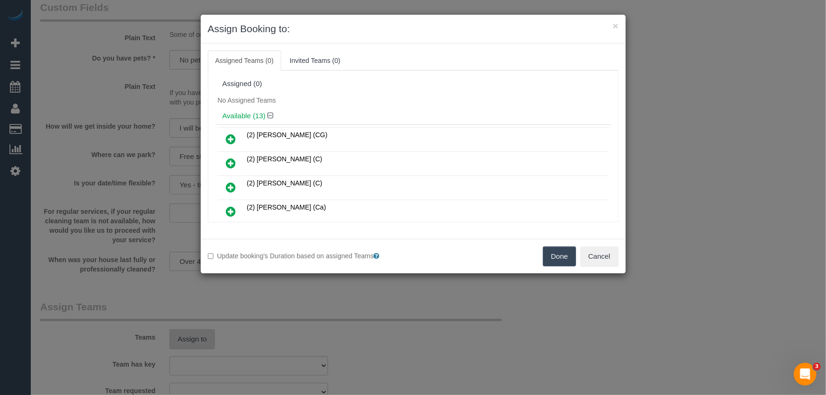
scroll to position [3483, 0]
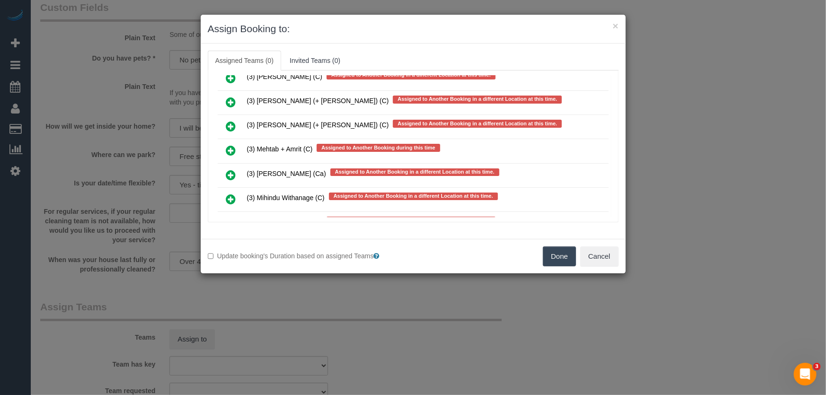
click at [225, 214] on link at bounding box center [231, 223] width 22 height 19
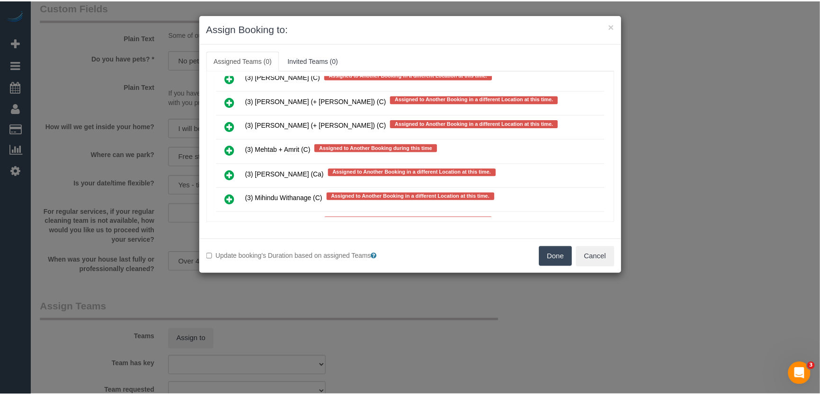
scroll to position [3495, 0]
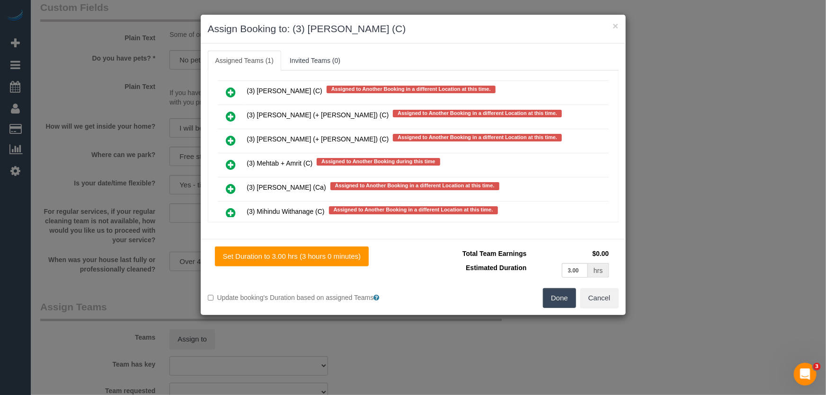
click at [553, 301] on button "Done" at bounding box center [559, 298] width 33 height 20
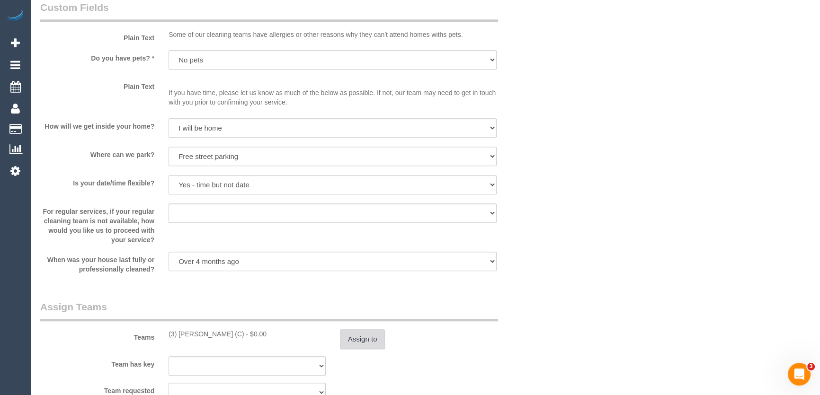
click at [355, 343] on button "Assign to" at bounding box center [362, 339] width 45 height 20
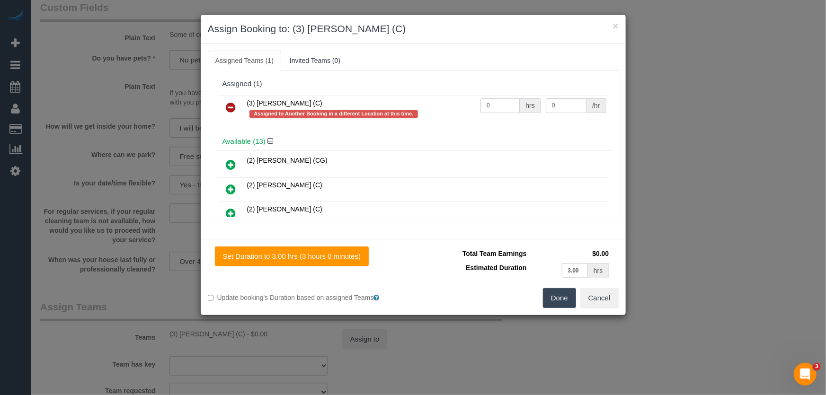
click at [500, 108] on input "0" at bounding box center [499, 105] width 39 height 15
type input "3"
type input "35"
click at [564, 295] on button "Done" at bounding box center [559, 298] width 33 height 20
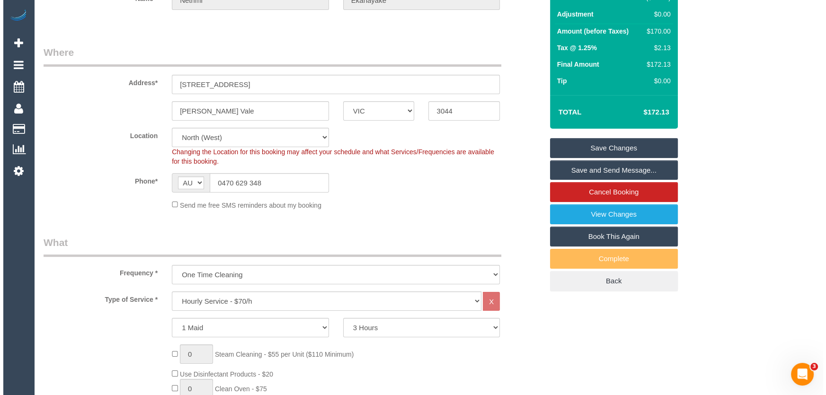
scroll to position [0, 0]
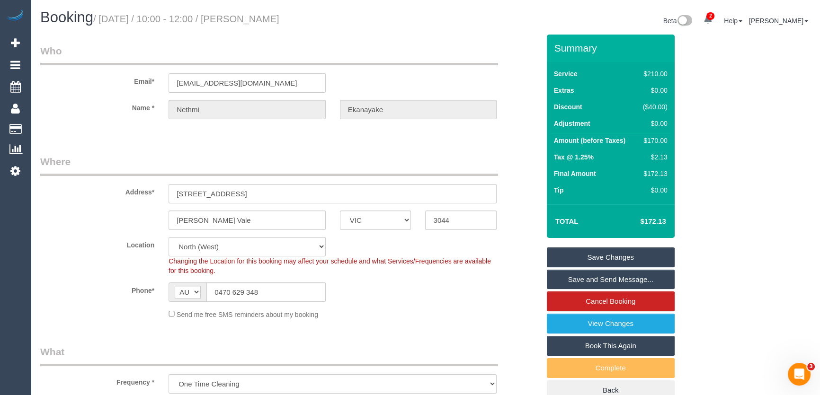
click at [263, 17] on small "/ [DATE] / 10:00 - 12:00 / [PERSON_NAME]" at bounding box center [186, 19] width 186 height 10
copy small "[PERSON_NAME]"
click at [577, 283] on link "Save and Send Message..." at bounding box center [611, 280] width 128 height 20
click at [577, 283] on fieldset "Save Changes Save and Send Message... Cancel Booking View Changes Book This Aga…" at bounding box center [611, 324] width 128 height 153
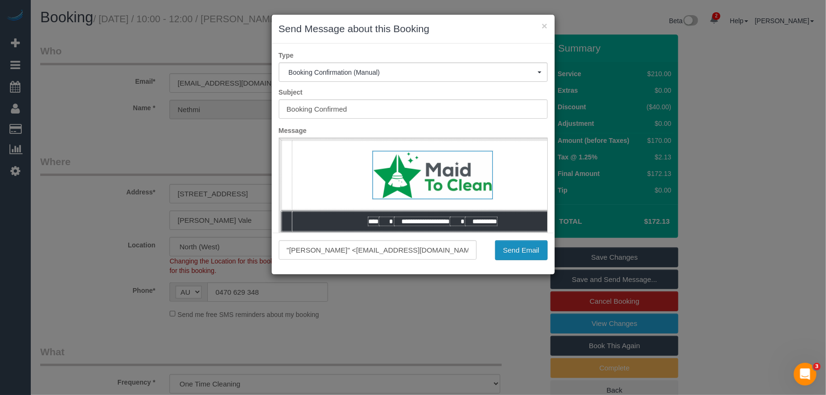
click at [524, 256] on button "Send Email" at bounding box center [521, 250] width 53 height 20
click at [525, 256] on div "Send Email" at bounding box center [519, 250] width 71 height 20
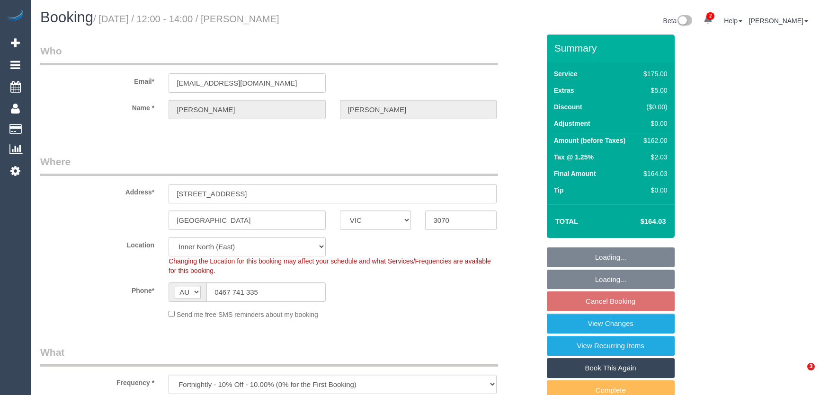
select select "VIC"
select select "150"
select select "number:28"
select select "number:14"
select select "number:19"
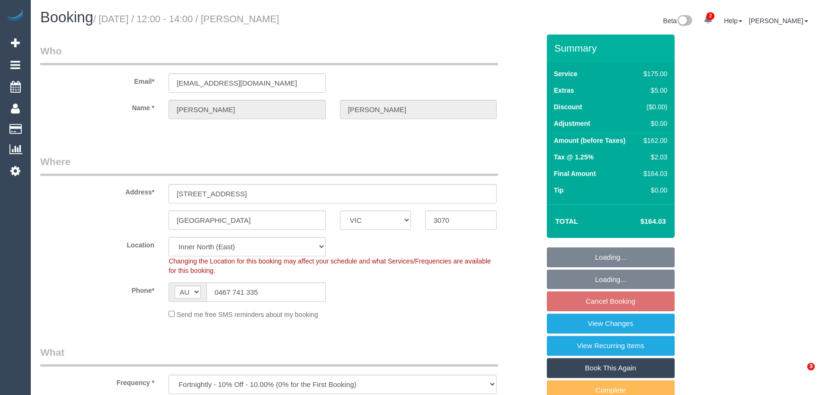
select select "number:22"
select select "number:13"
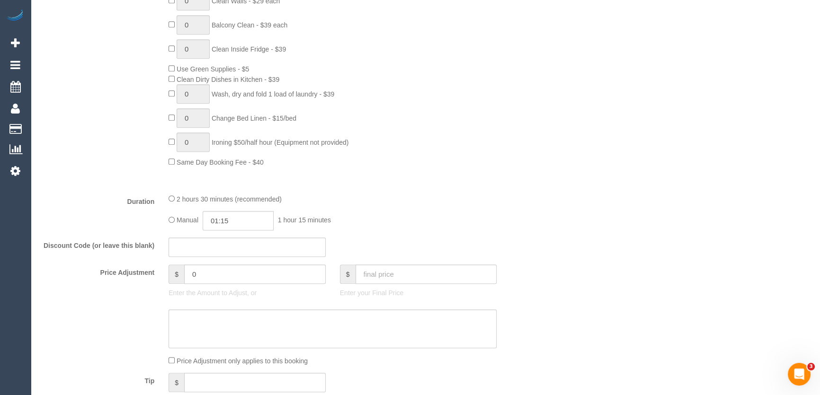
scroll to position [645, 0]
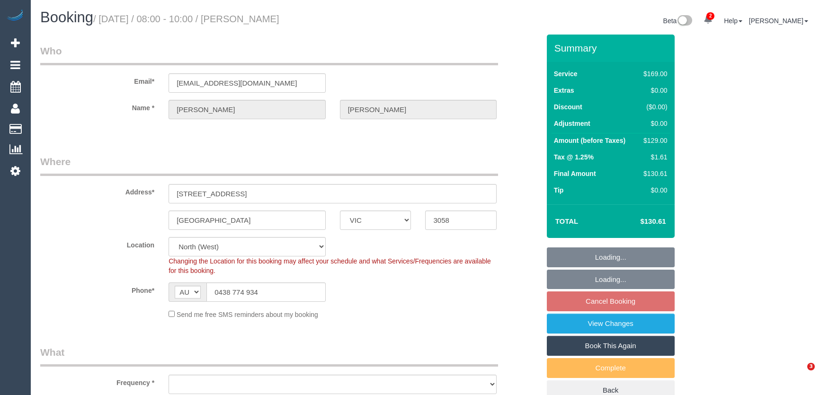
select select "VIC"
select select "number:28"
select select "number:14"
select select "number:19"
select select "number:24"
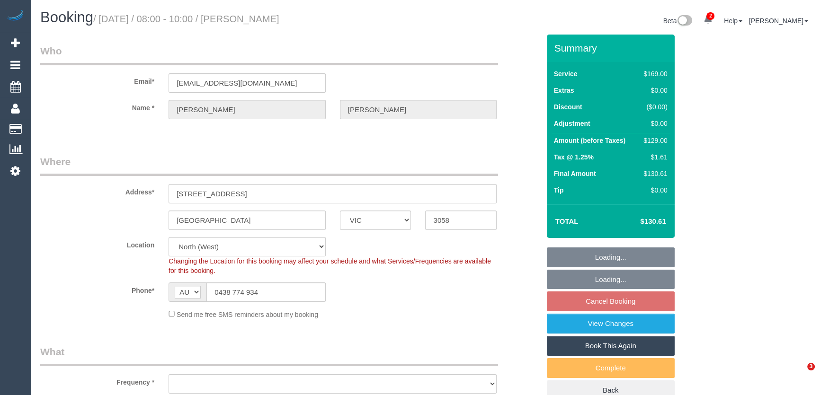
select select "object:1549"
select select "string:stripe-pm_1PM2Nl2GScqysDRVItDLIOy0"
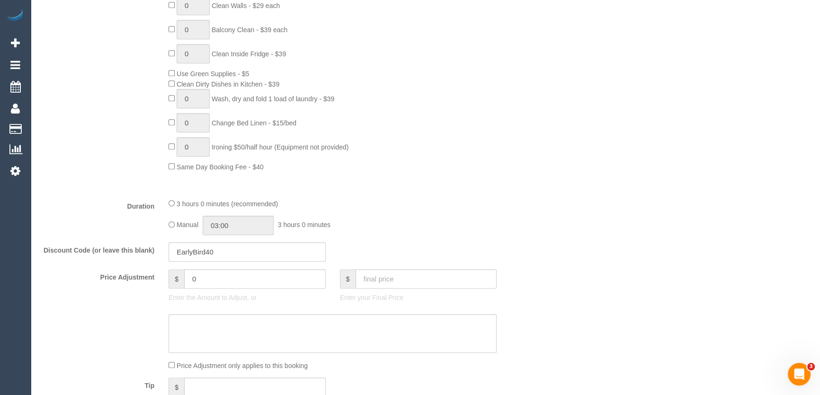
scroll to position [688, 0]
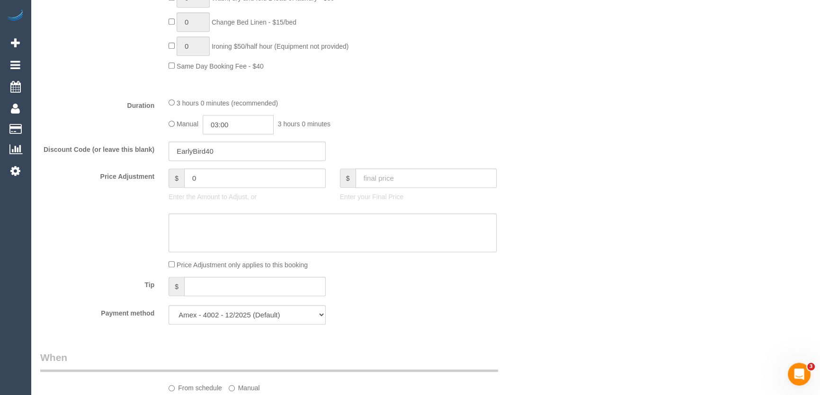
click at [260, 128] on input "03:00" at bounding box center [238, 124] width 71 height 19
click at [232, 153] on li "01:30" at bounding box center [228, 153] width 42 height 12
click at [241, 132] on input "01:30" at bounding box center [238, 124] width 71 height 19
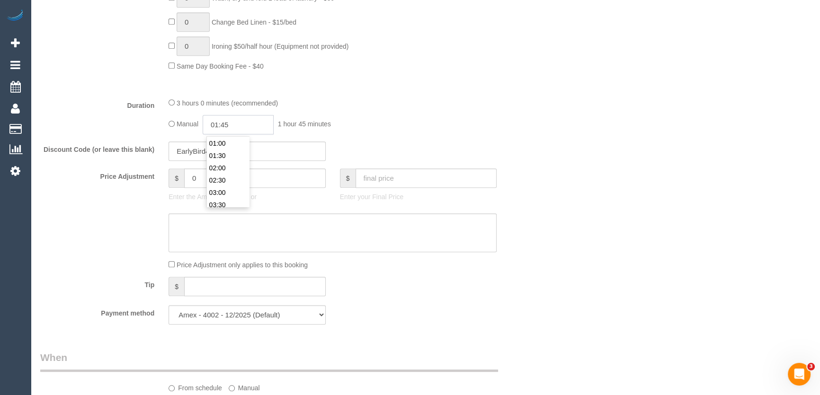
type input "01:45"
click at [457, 90] on div at bounding box center [332, 90] width 342 height 0
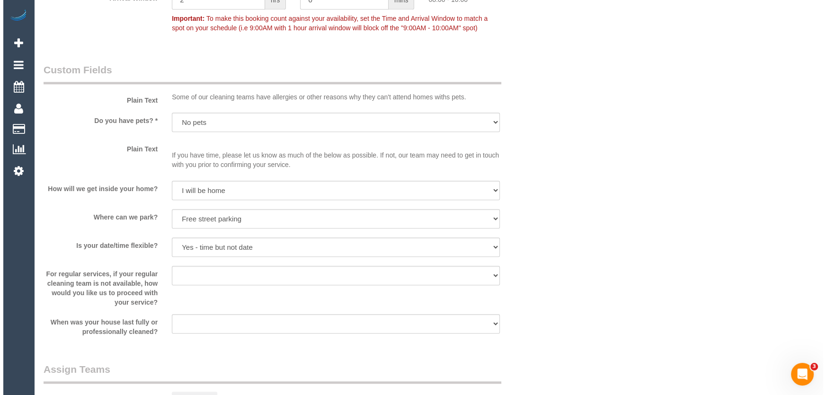
scroll to position [1205, 0]
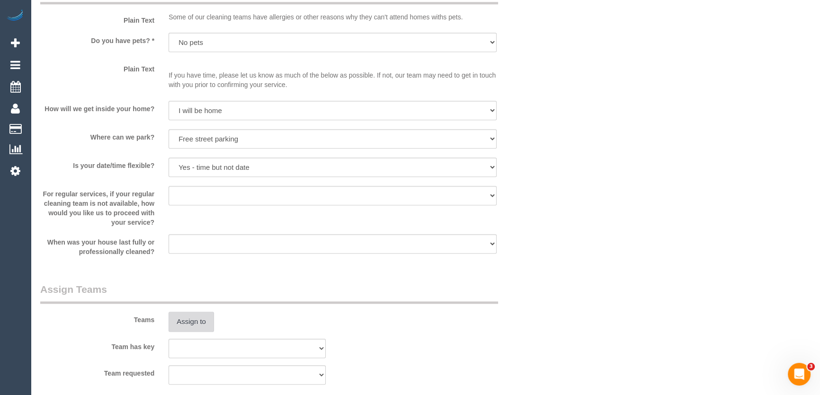
click at [192, 319] on button "Assign to" at bounding box center [190, 322] width 45 height 20
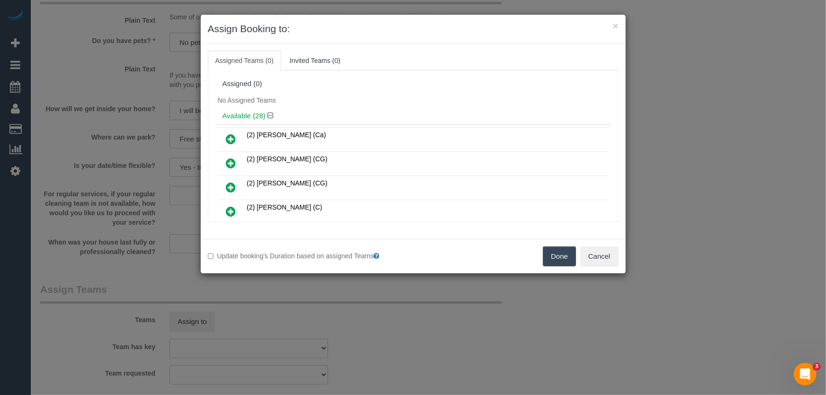
scroll to position [367, 0]
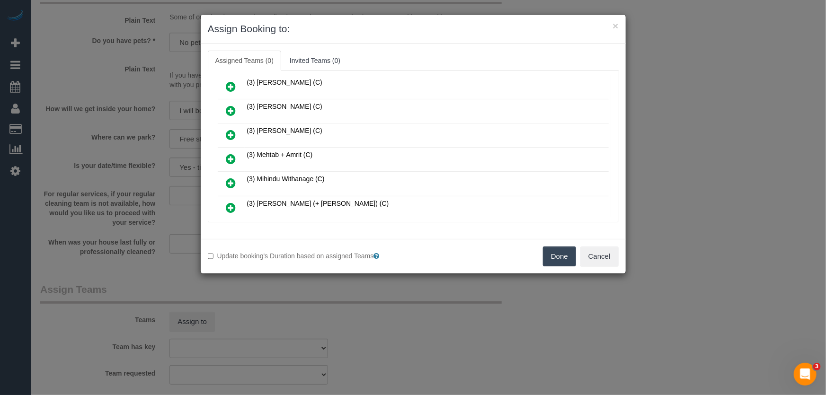
click at [230, 153] on icon at bounding box center [231, 158] width 10 height 11
click at [230, 177] on icon at bounding box center [231, 182] width 10 height 11
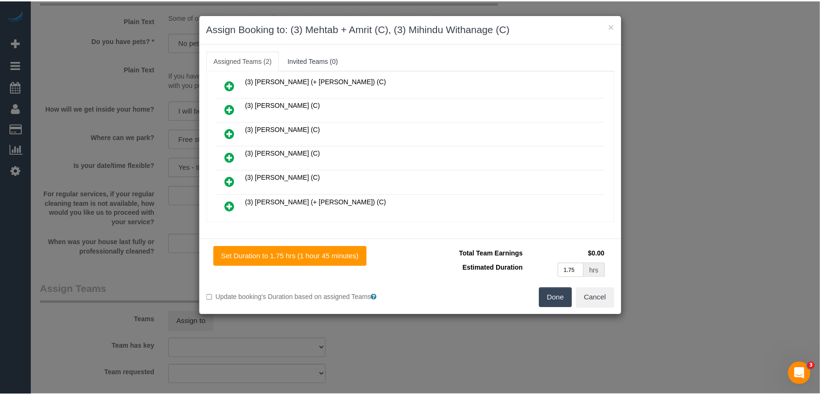
scroll to position [413, 0]
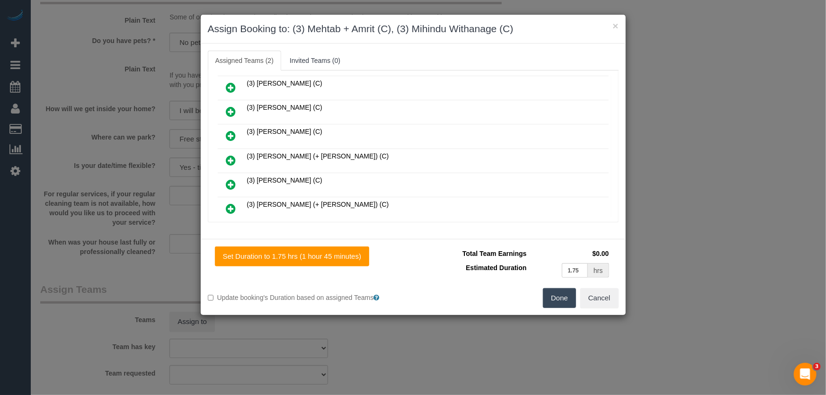
click at [567, 305] on button "Done" at bounding box center [559, 298] width 33 height 20
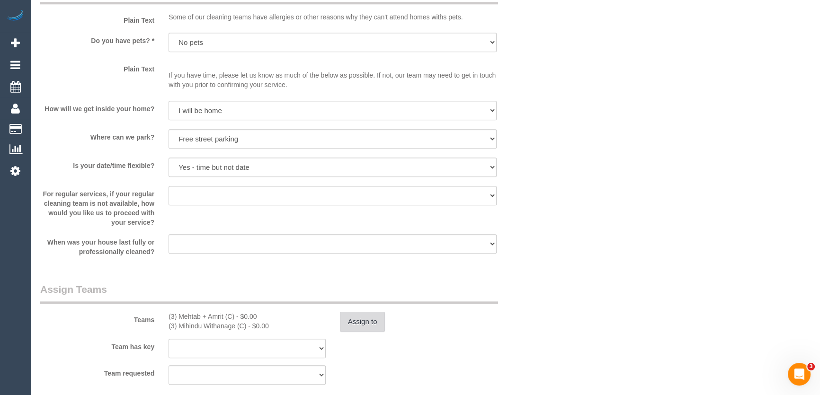
click at [364, 328] on button "Assign to" at bounding box center [362, 322] width 45 height 20
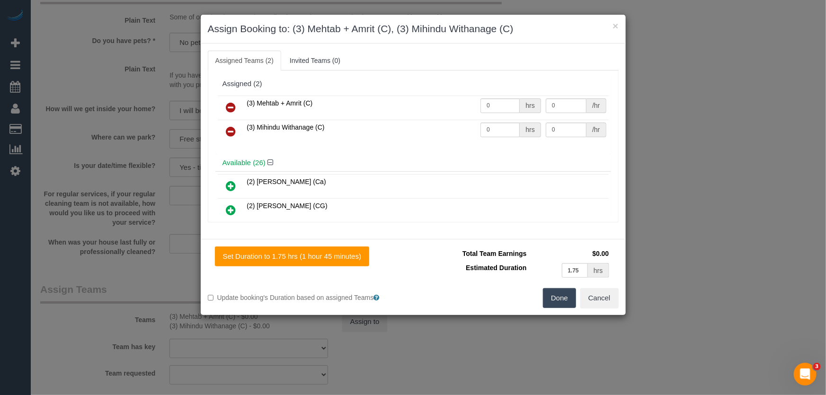
click at [229, 130] on icon at bounding box center [231, 131] width 10 height 11
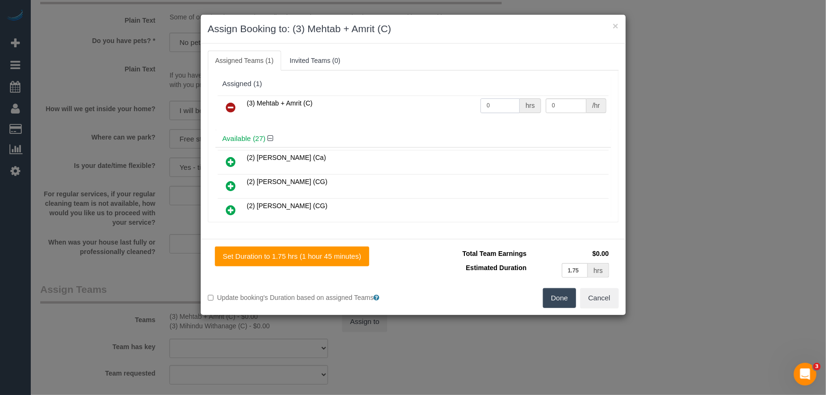
click at [503, 105] on input "0" at bounding box center [499, 105] width 39 height 15
type input "1"
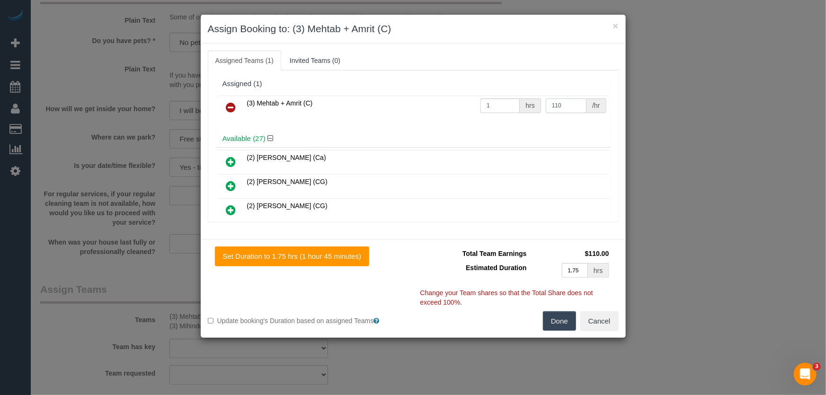
type input "110"
click at [559, 316] on button "Done" at bounding box center [559, 321] width 33 height 20
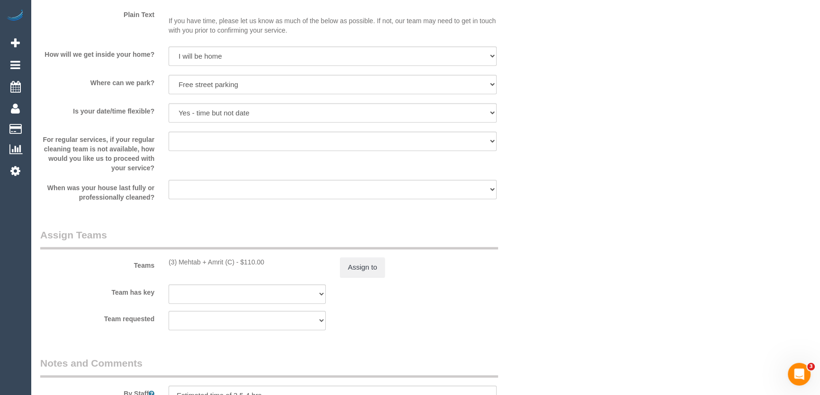
scroll to position [1334, 0]
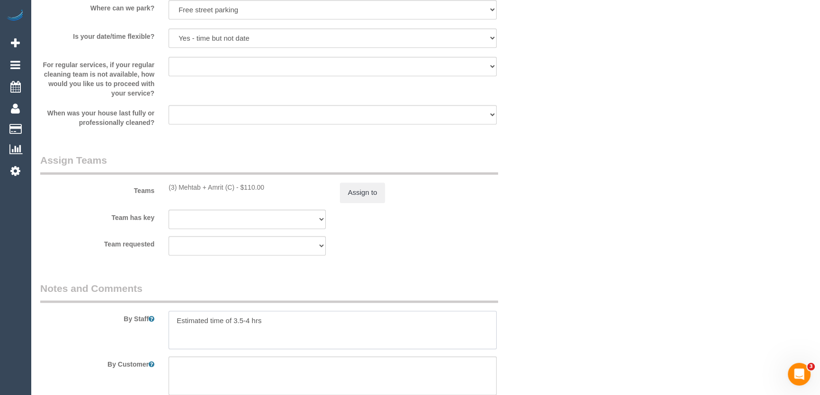
drag, startPoint x: 248, startPoint y: 319, endPoint x: 257, endPoint y: 320, distance: 9.0
click at [248, 319] on textarea at bounding box center [332, 330] width 328 height 39
type textarea "Estimated time of 3-3.5 hrs"
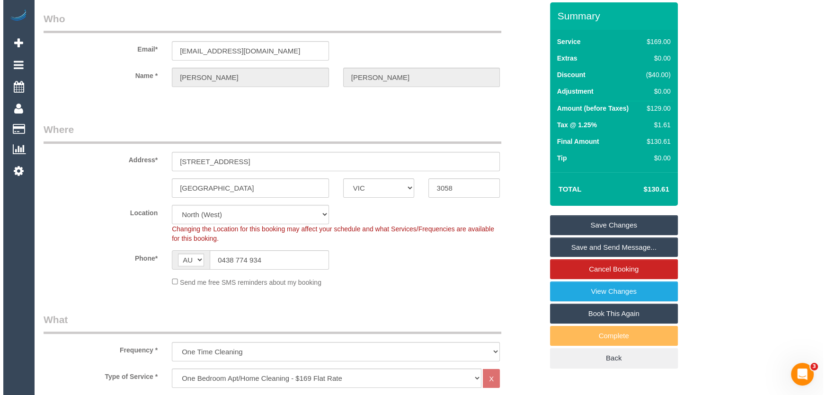
scroll to position [0, 0]
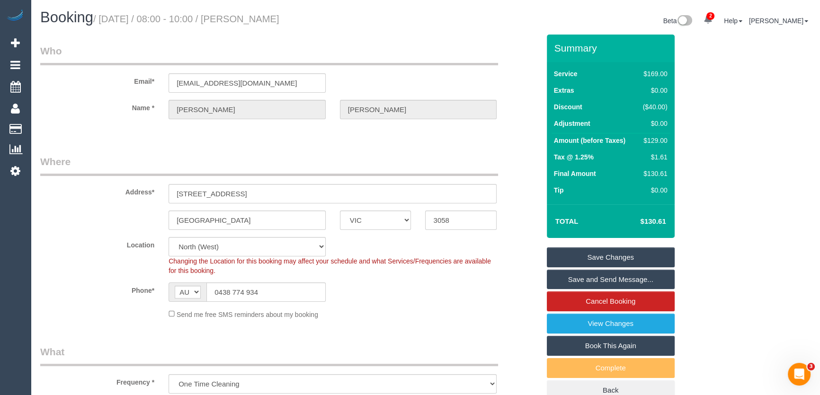
click at [265, 16] on small "/ August 26, 2025 / 08:00 - 10:00 / Jacinta O'Neill" at bounding box center [186, 19] width 186 height 10
copy small "Jacinta O'Neill"
click at [598, 280] on link "Save and Send Message..." at bounding box center [611, 280] width 128 height 20
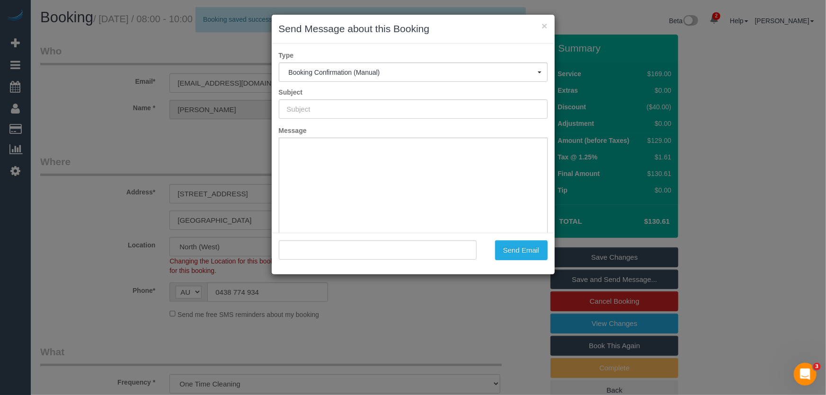
type input "Booking Confirmed"
type input ""Jacinta O'Neill" <jacinta01@hotmail.com>"
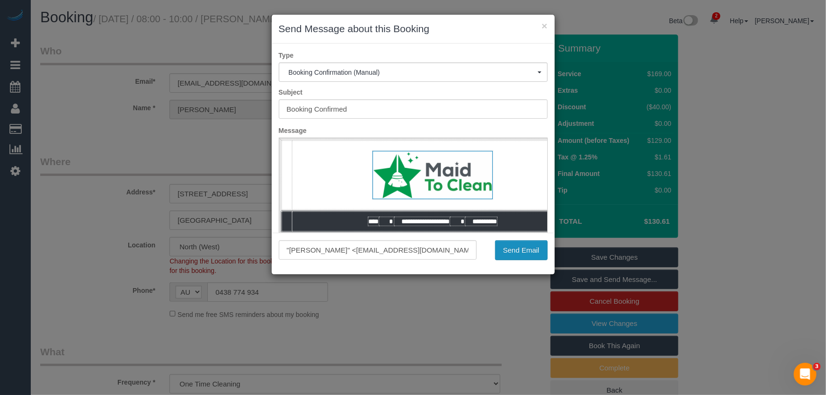
click at [518, 252] on button "Send Email" at bounding box center [521, 250] width 53 height 20
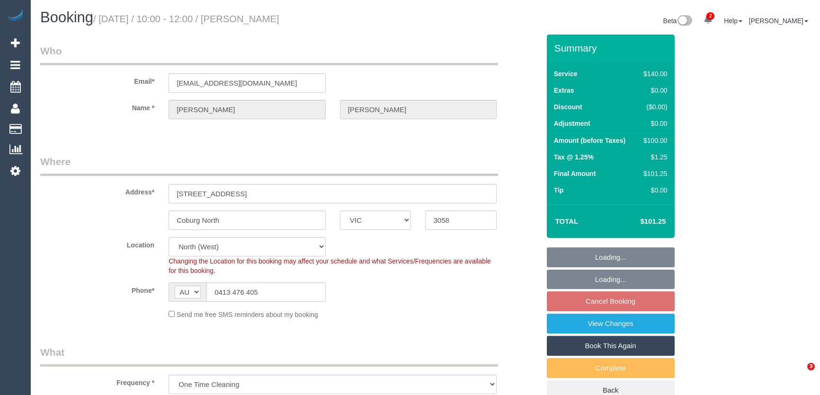
select select "VIC"
select select "string:stripe-pm_1RxRus2GScqysDRVxIBSD15G"
select select "number:28"
select select "number:14"
select select "number:19"
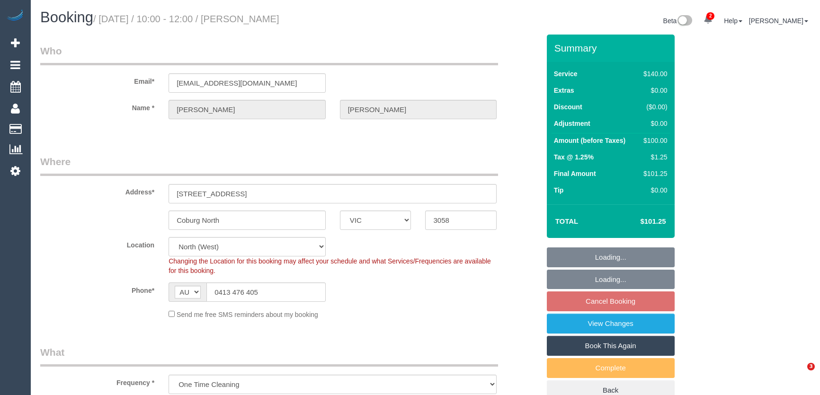
select select "number:22"
select select "number:33"
select select "number:13"
select select "object:693"
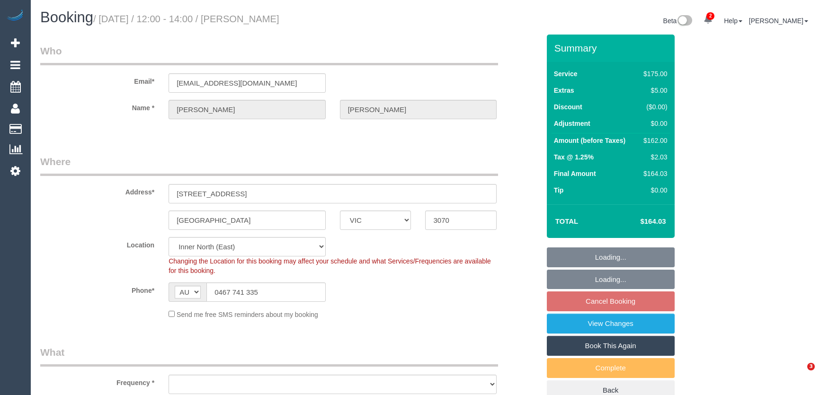
select select "VIC"
select select "object:580"
select select "number:28"
select select "number:14"
select select "number:19"
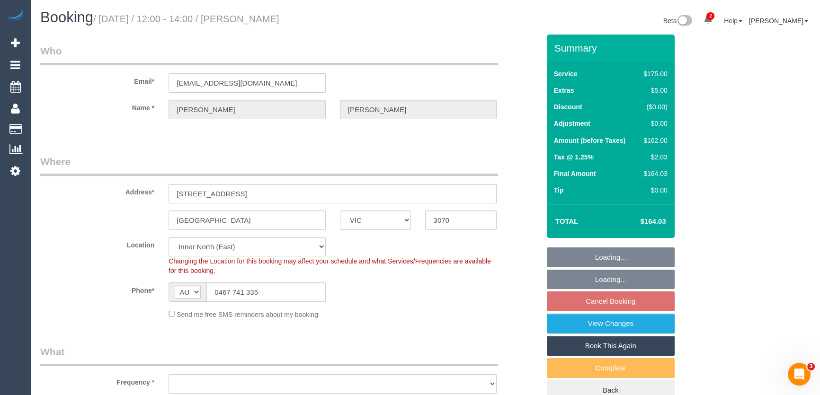
select select "number:22"
select select "number:13"
select select "object:1683"
select select "150"
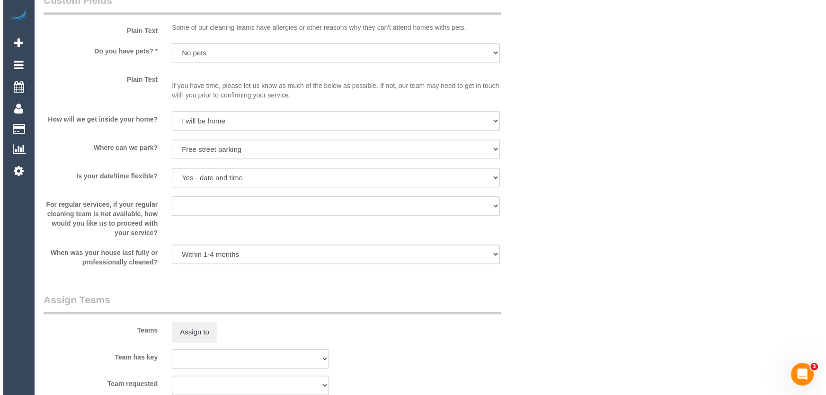
scroll to position [1248, 0]
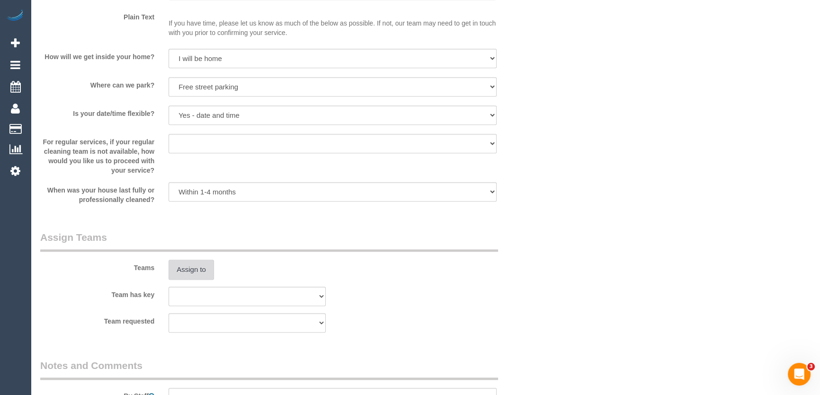
click at [189, 268] on button "Assign to" at bounding box center [190, 270] width 45 height 20
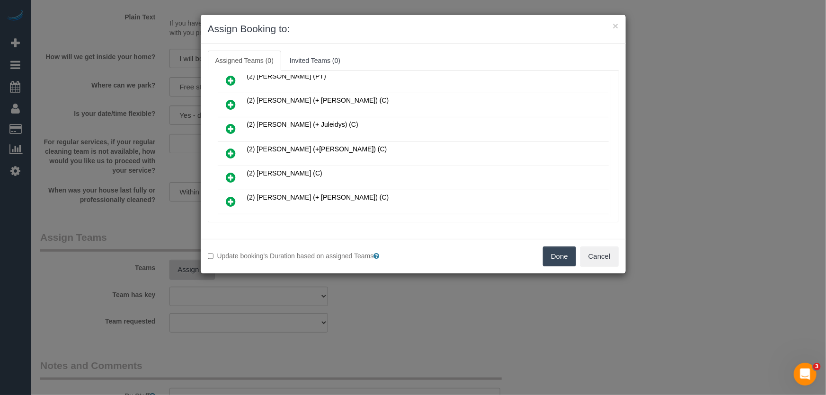
scroll to position [3602, 0]
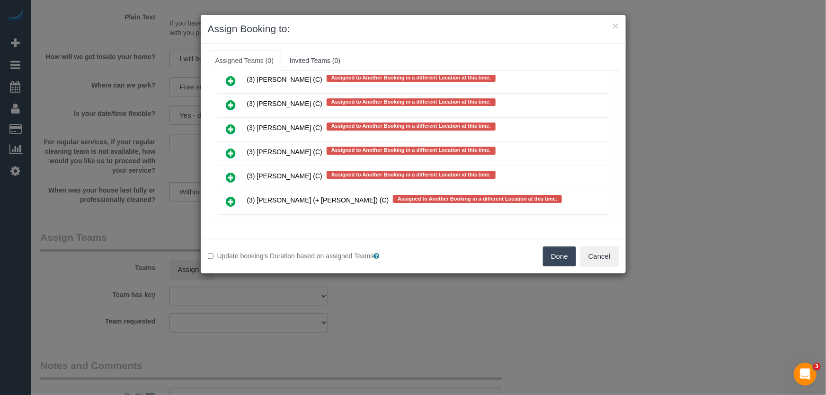
click at [230, 221] on icon at bounding box center [231, 226] width 10 height 11
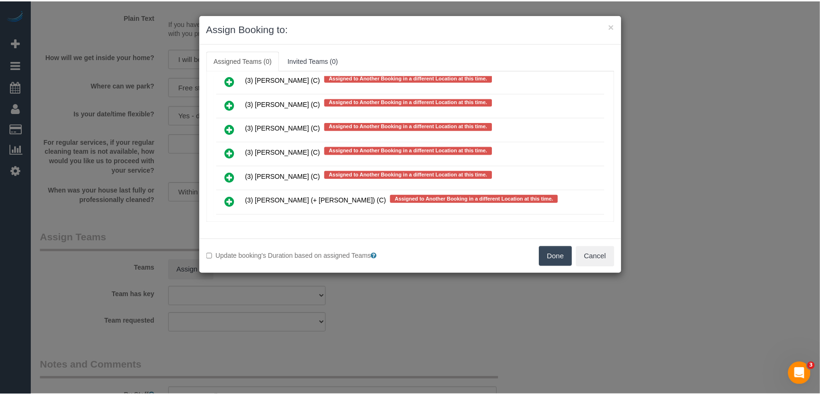
scroll to position [3628, 0]
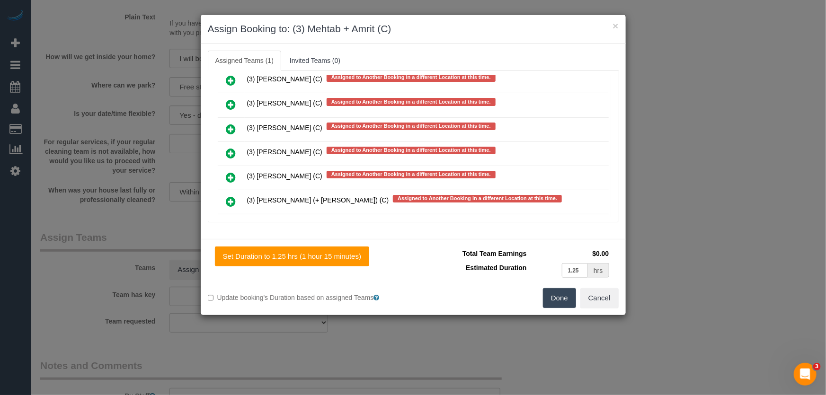
click at [560, 299] on button "Done" at bounding box center [559, 298] width 33 height 20
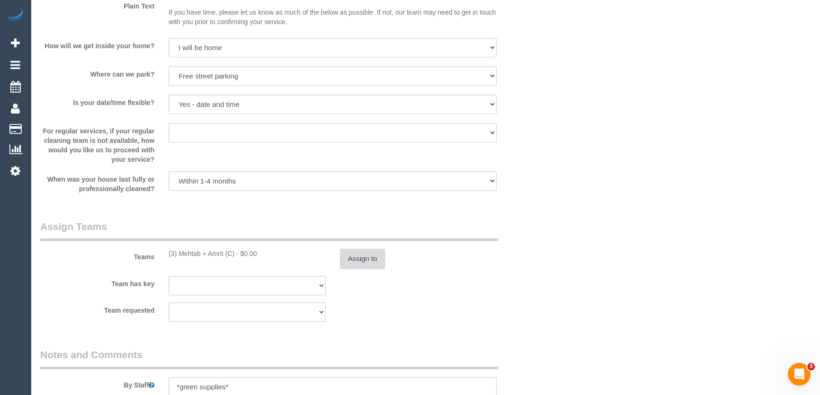
scroll to position [1334, 0]
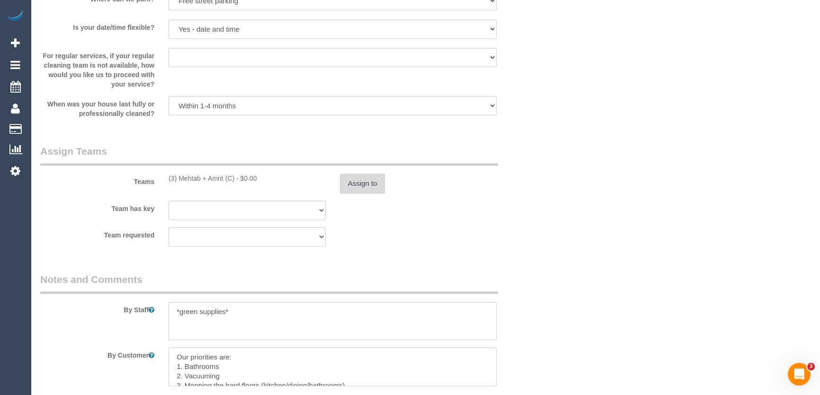
click at [366, 184] on button "Assign to" at bounding box center [362, 184] width 45 height 20
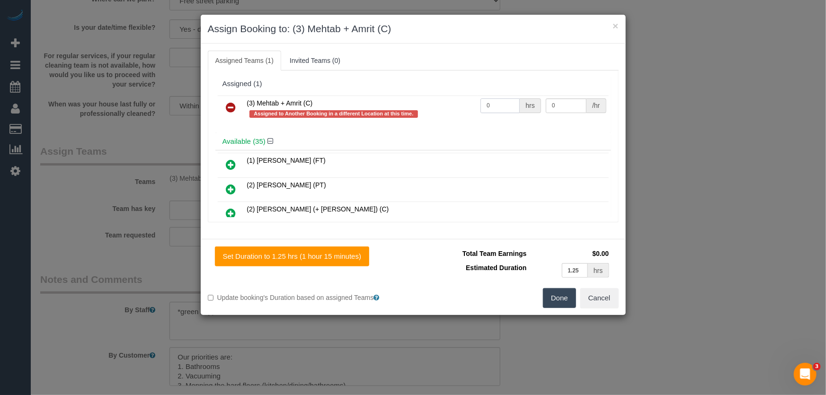
click at [495, 105] on input "0" at bounding box center [499, 105] width 39 height 15
type input "2.5"
type input "36"
click at [553, 298] on button "Done" at bounding box center [559, 298] width 33 height 20
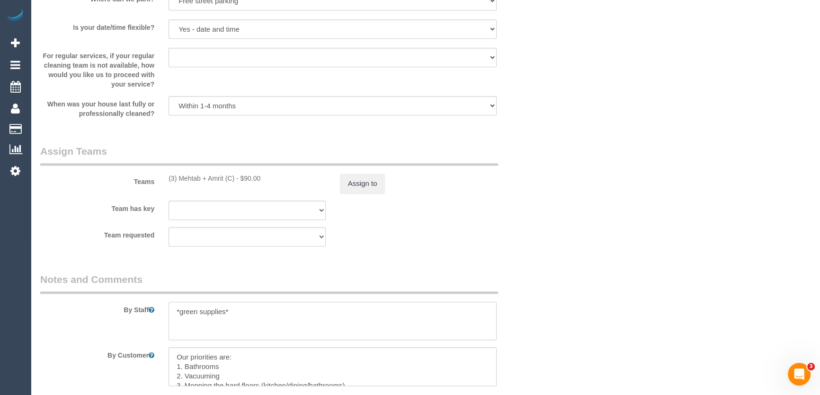
click at [170, 309] on textarea at bounding box center [332, 321] width 328 height 39
type textarea "*cover* *green supplies*"
click at [522, 281] on div "By Staff" at bounding box center [290, 307] width 514 height 68
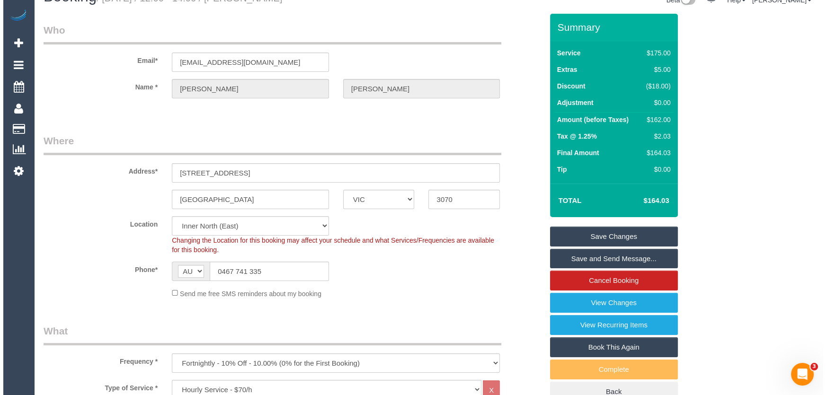
scroll to position [0, 0]
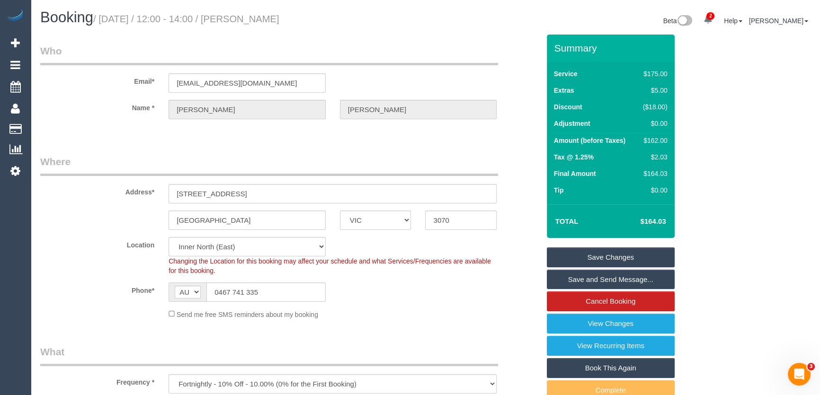
click at [266, 18] on small "/ August 26, 2025 / 12:00 - 14:00 / Katherine Leong" at bounding box center [186, 19] width 186 height 10
copy small "Katherine Leong"
drag, startPoint x: 310, startPoint y: 58, endPoint x: 298, endPoint y: 47, distance: 16.4
click at [310, 58] on legend "Who" at bounding box center [269, 54] width 458 height 21
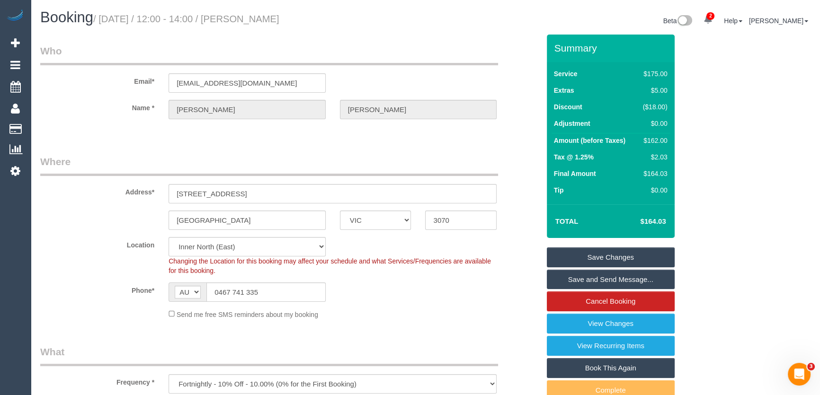
click at [252, 14] on small "/ August 26, 2025 / 12:00 - 14:00 / Katherine Leong" at bounding box center [186, 19] width 186 height 10
copy small "Katherine Leong"
click at [572, 279] on link "Save and Send Message..." at bounding box center [611, 280] width 128 height 20
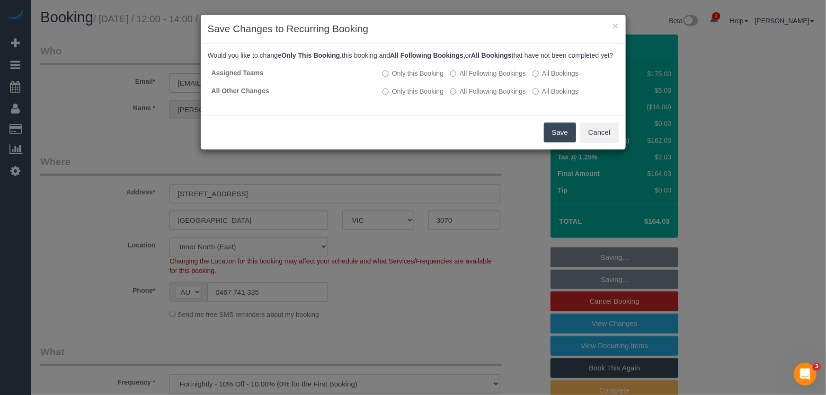
click at [560, 141] on button "Save" at bounding box center [560, 133] width 32 height 20
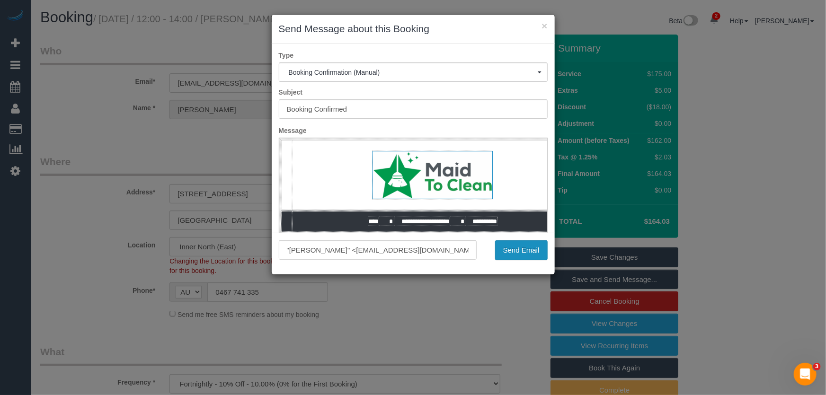
click at [516, 256] on button "Send Email" at bounding box center [521, 250] width 53 height 20
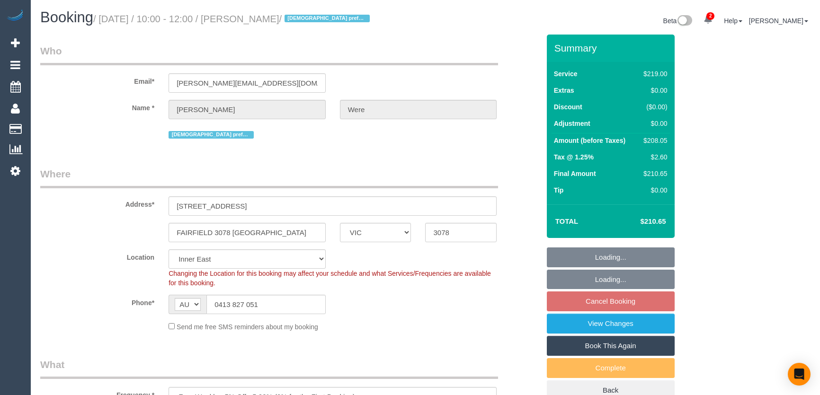
select select "VIC"
select select "number:27"
select select "number:14"
select select "number:19"
select select "number:24"
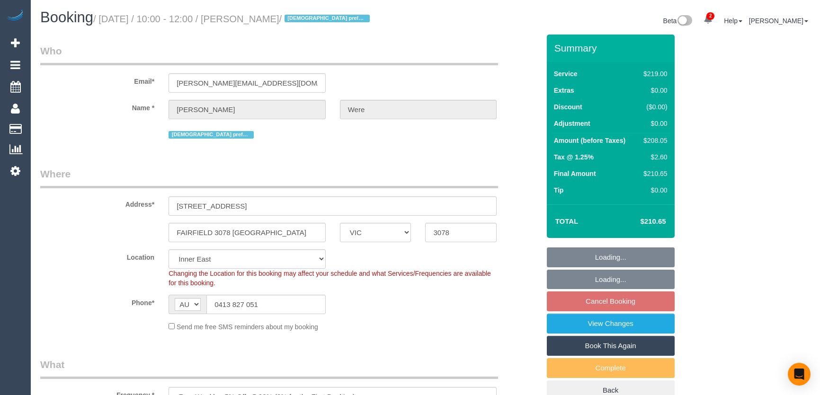
select select "number:34"
select select "number:12"
select select "spot3"
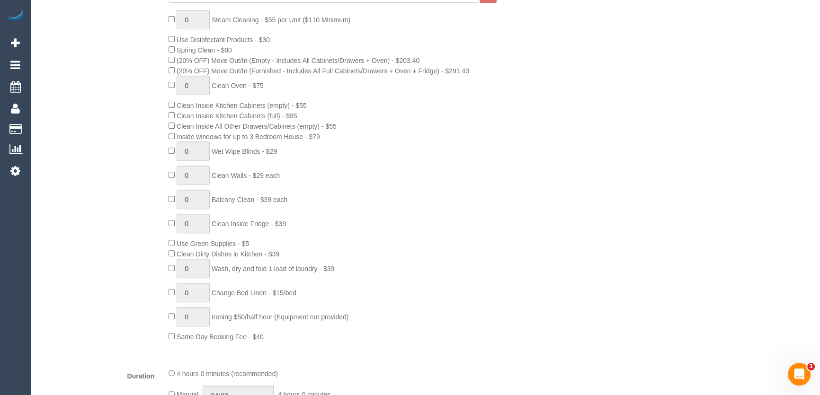
scroll to position [559, 0]
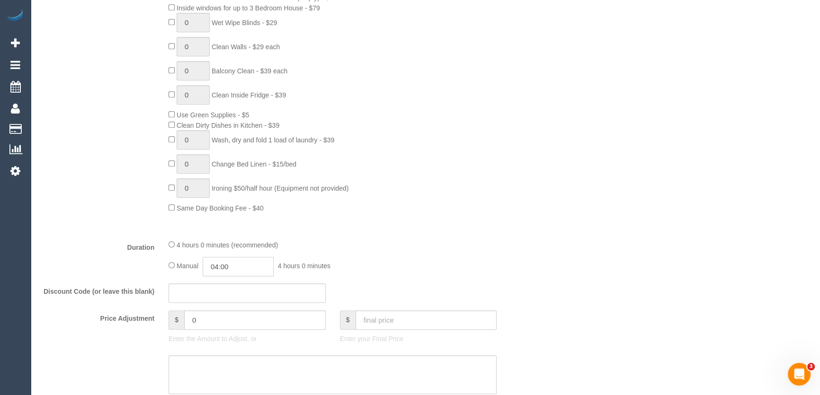
click at [257, 272] on input "04:00" at bounding box center [238, 266] width 71 height 19
click at [231, 306] on li "02:00" at bounding box center [228, 309] width 42 height 12
type input "02:00"
click at [404, 267] on div "Manual 02:00 2 hours 0 minutes" at bounding box center [332, 266] width 328 height 19
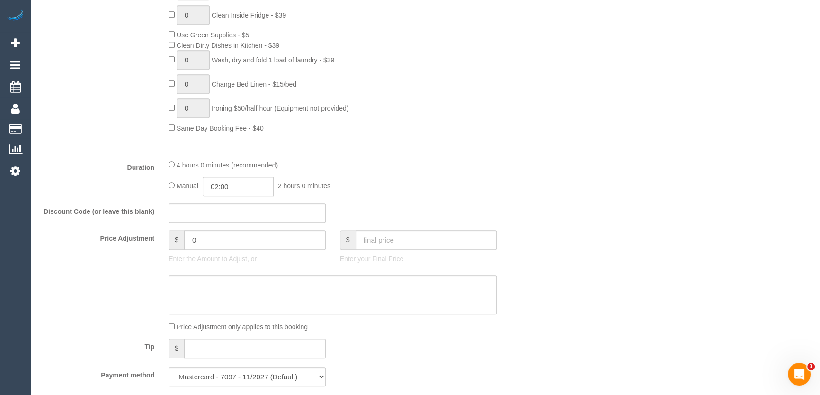
select select "spot16"
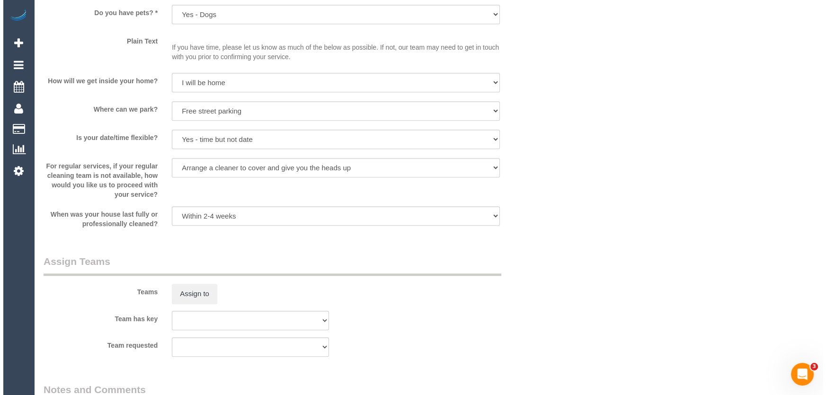
scroll to position [1205, 0]
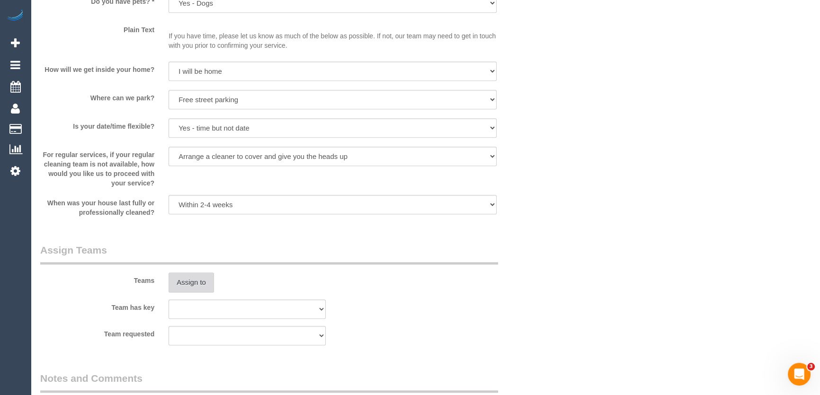
click at [198, 283] on button "Assign to" at bounding box center [190, 283] width 45 height 20
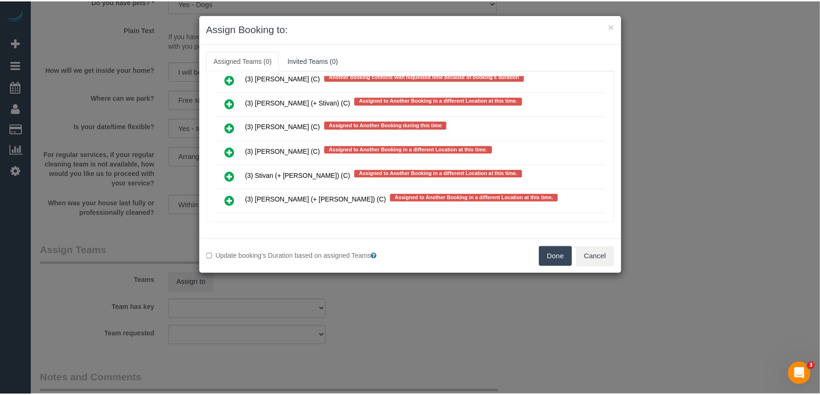
scroll to position [2806, 0]
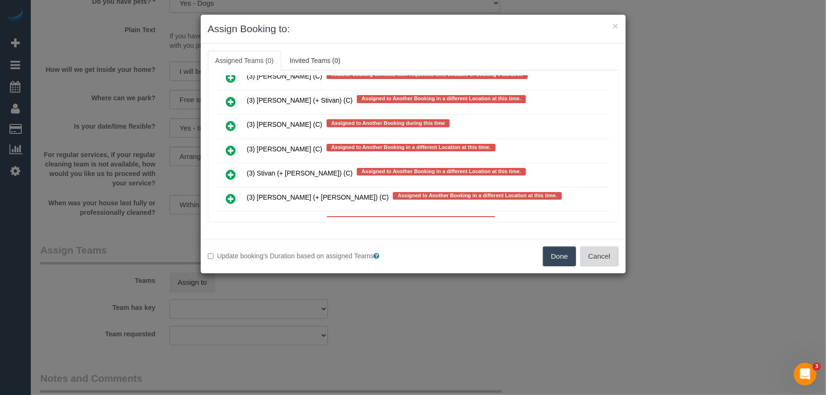
click at [618, 251] on button "Cancel" at bounding box center [599, 257] width 38 height 20
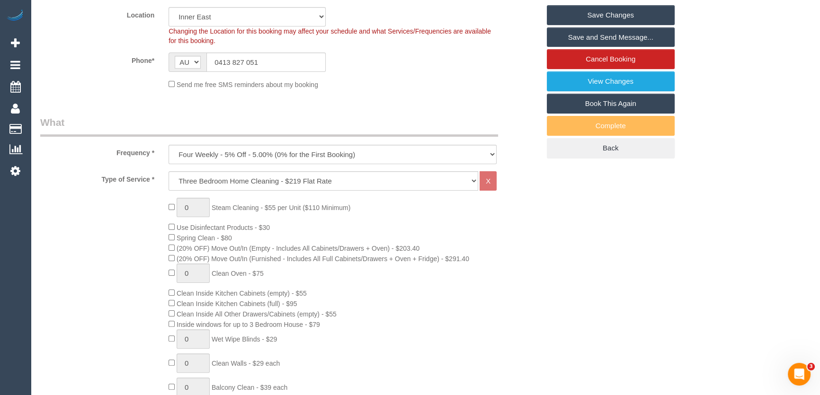
scroll to position [86, 0]
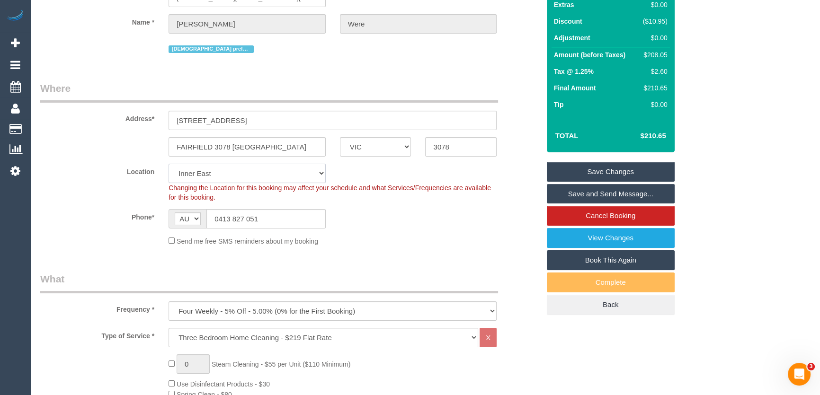
click at [223, 176] on select "Office City East (North) East (South) Inner East Inner North (East) Inner North…" at bounding box center [246, 173] width 157 height 19
select select "50"
click at [168, 164] on select "Office City East (North) East (South) Inner East Inner North (East) Inner North…" at bounding box center [246, 173] width 157 height 19
select select "object:4788"
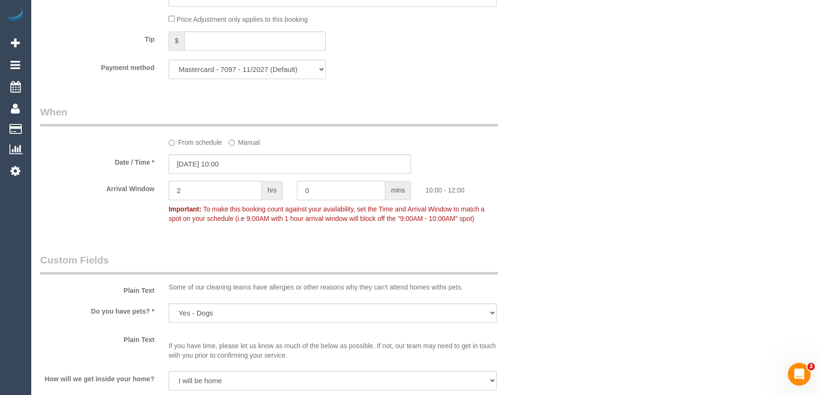
scroll to position [1042, 0]
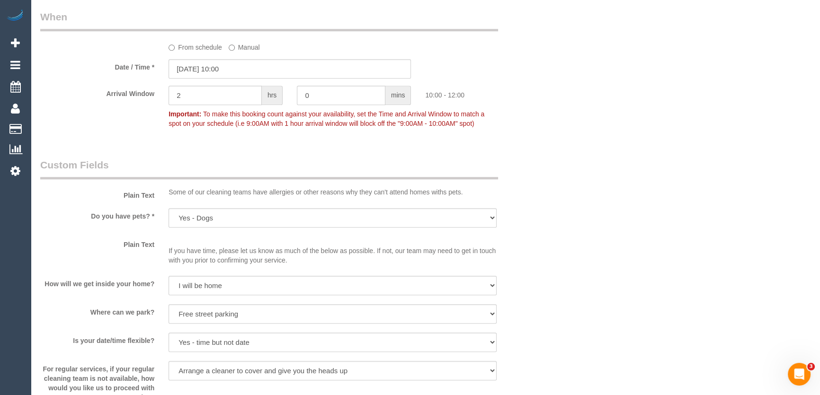
click at [184, 237] on p "If you have time, please let us know as much of the below as possible. If not, …" at bounding box center [332, 251] width 328 height 28
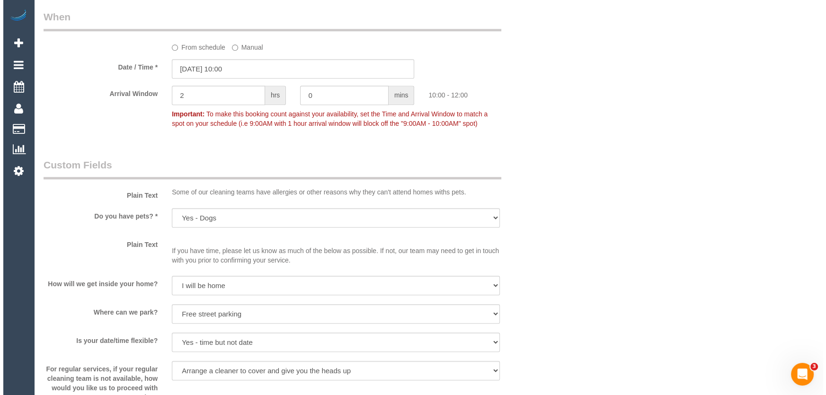
scroll to position [1377, 0]
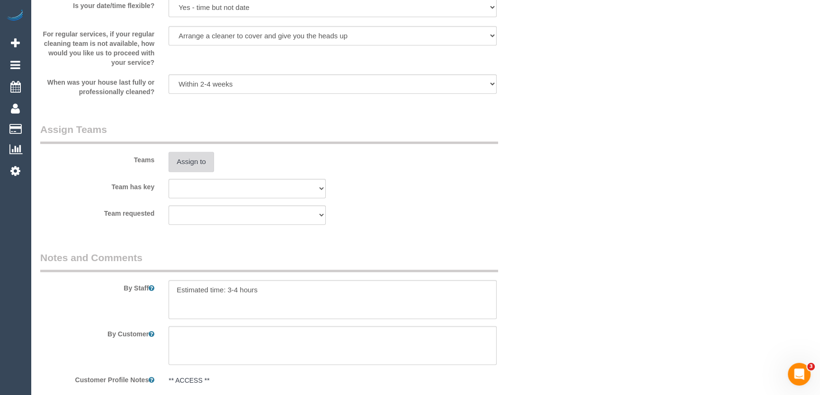
click at [183, 160] on button "Assign to" at bounding box center [190, 162] width 45 height 20
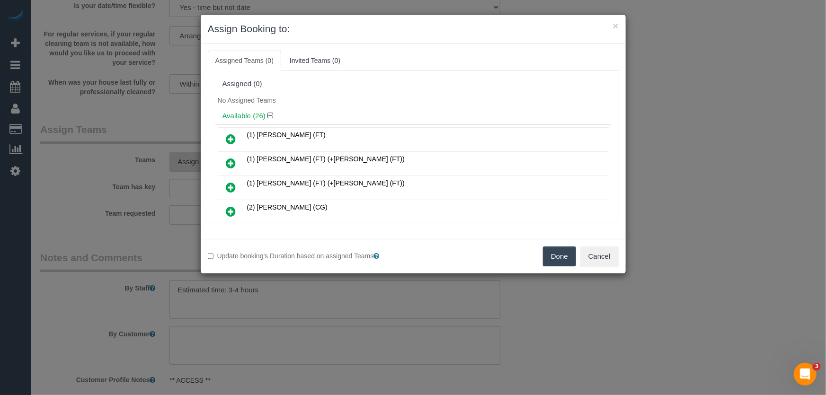
scroll to position [509, 0]
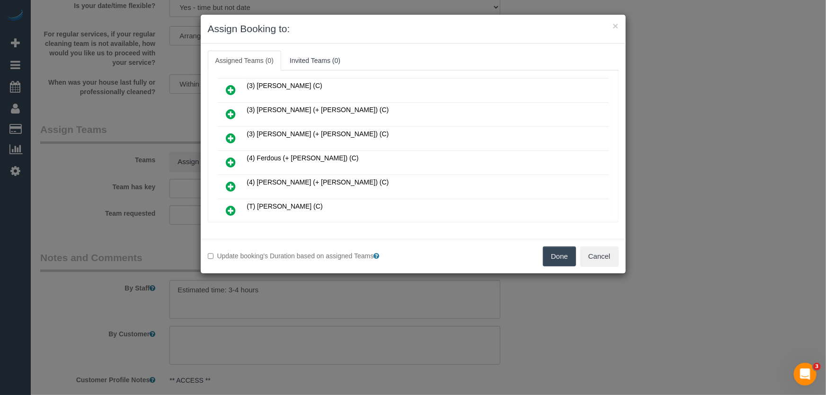
click at [232, 157] on icon at bounding box center [231, 162] width 10 height 11
click at [232, 181] on icon at bounding box center [231, 186] width 10 height 11
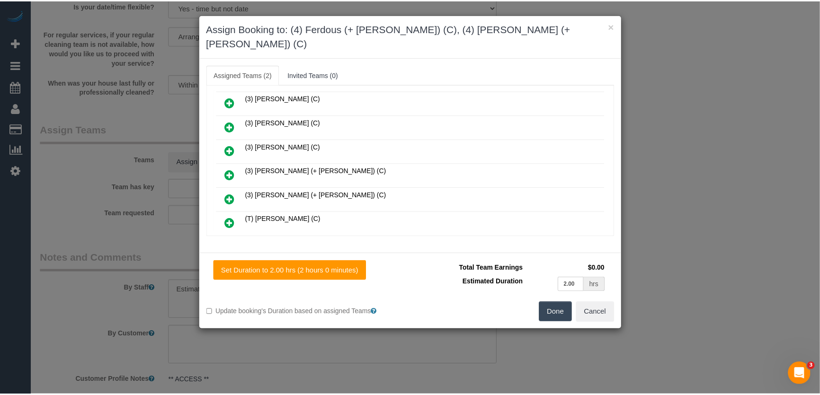
scroll to position [555, 0]
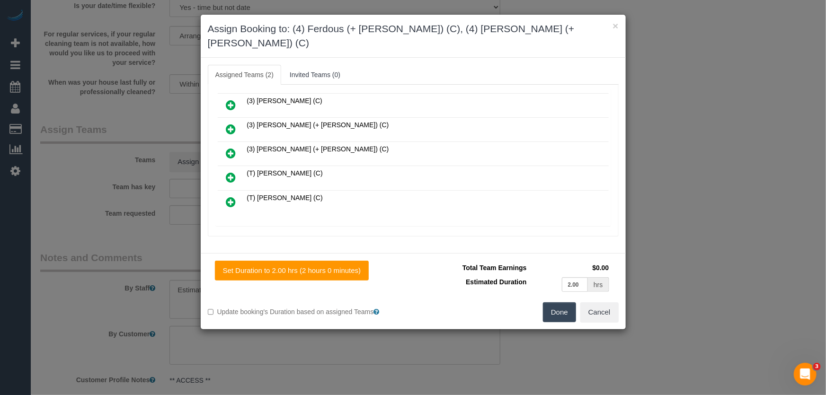
click at [563, 302] on button "Done" at bounding box center [559, 312] width 33 height 20
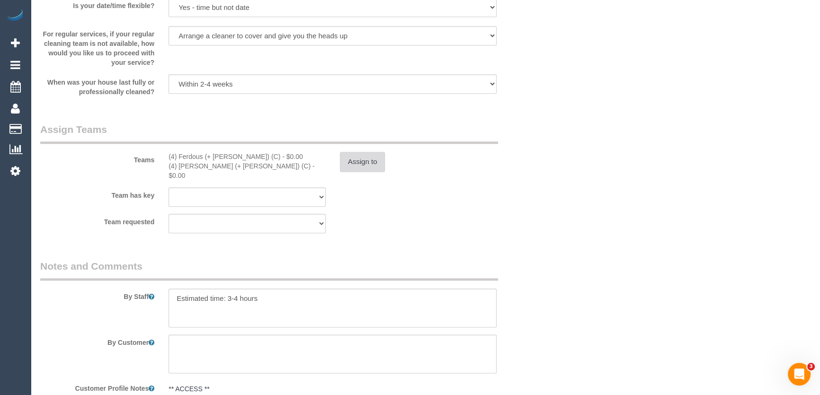
click at [360, 163] on button "Assign to" at bounding box center [362, 162] width 45 height 20
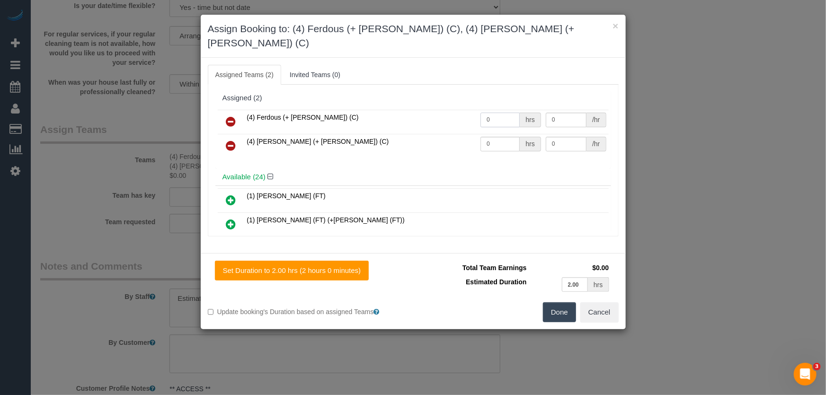
click at [502, 113] on input "0" at bounding box center [499, 120] width 39 height 15
type input "1"
type input "65"
click at [501, 137] on input "0" at bounding box center [499, 144] width 39 height 15
type input "1"
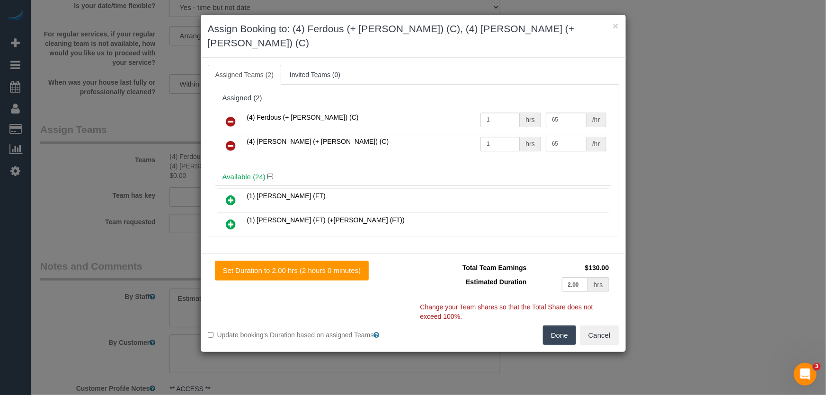
type input "65"
click at [567, 326] on button "Done" at bounding box center [559, 336] width 33 height 20
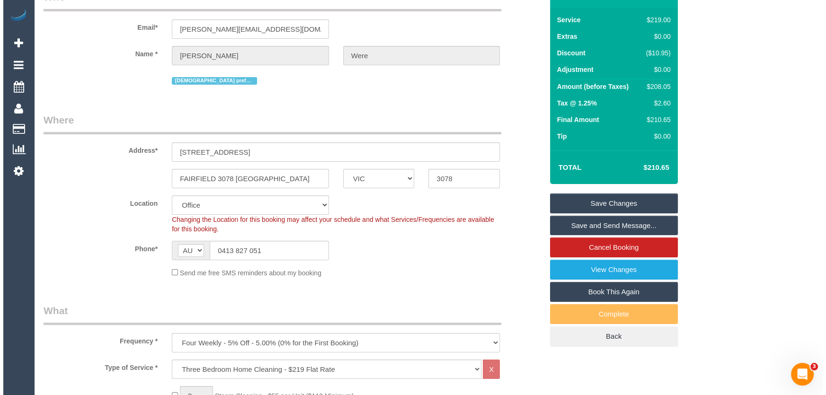
scroll to position [0, 0]
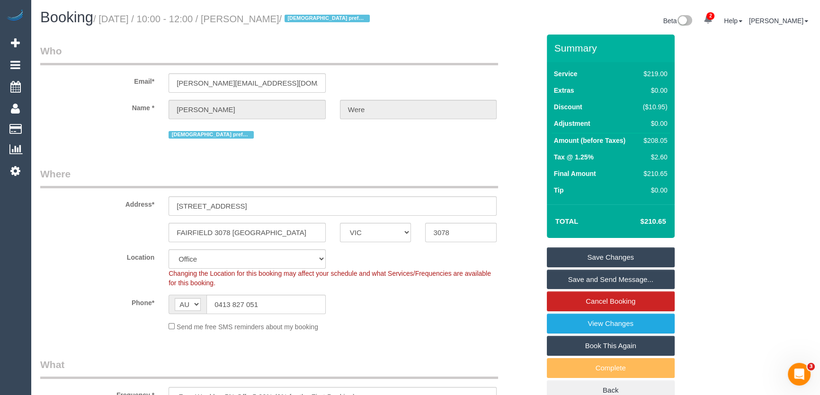
click at [259, 16] on small "/ August 26, 2025 / 10:00 - 12:00 / Aimee Were / Female preferred" at bounding box center [232, 19] width 279 height 10
copy small "Aimee Were"
click at [587, 272] on link "Save and Send Message..." at bounding box center [611, 280] width 128 height 20
click at [587, 272] on fieldset "Save Changes Save and Send Message... Cancel Booking View Changes Book This Aga…" at bounding box center [611, 324] width 128 height 153
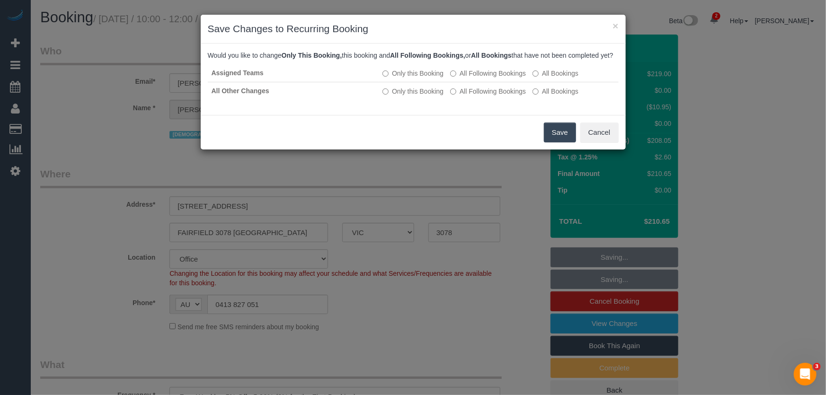
drag, startPoint x: 558, startPoint y: 140, endPoint x: 505, endPoint y: 141, distance: 53.5
click at [558, 140] on button "Save" at bounding box center [560, 133] width 32 height 20
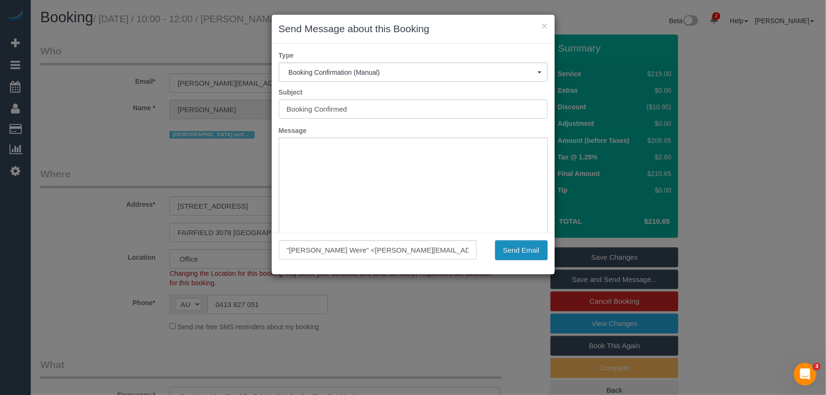
click at [509, 255] on button "Send Email" at bounding box center [521, 250] width 53 height 20
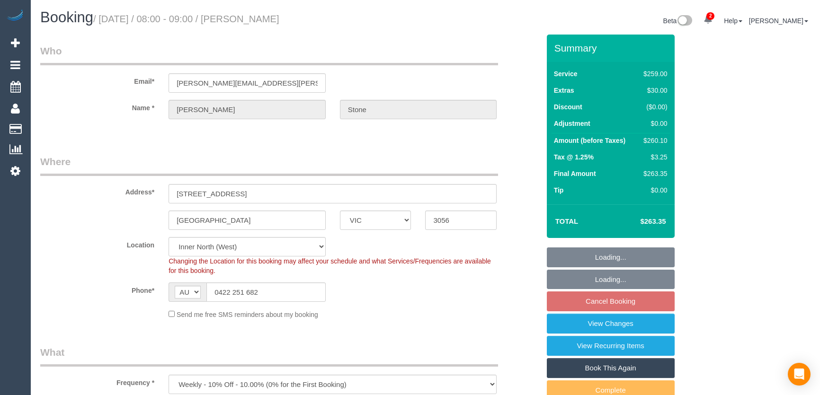
select select "VIC"
select select "number:32"
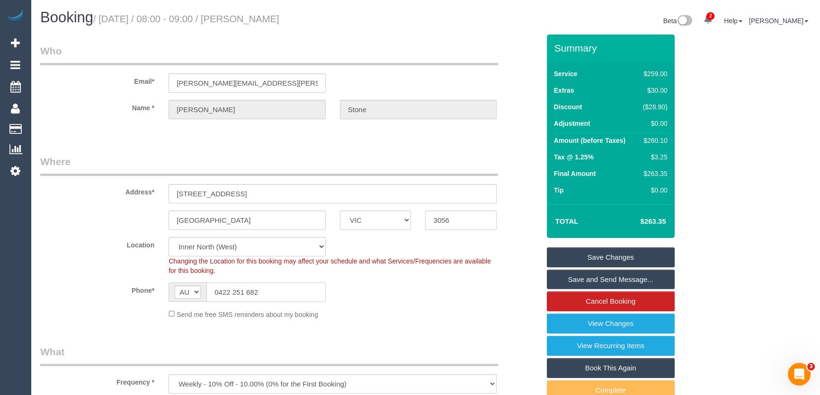
click at [274, 295] on input "0422 251 682" at bounding box center [265, 292] width 119 height 19
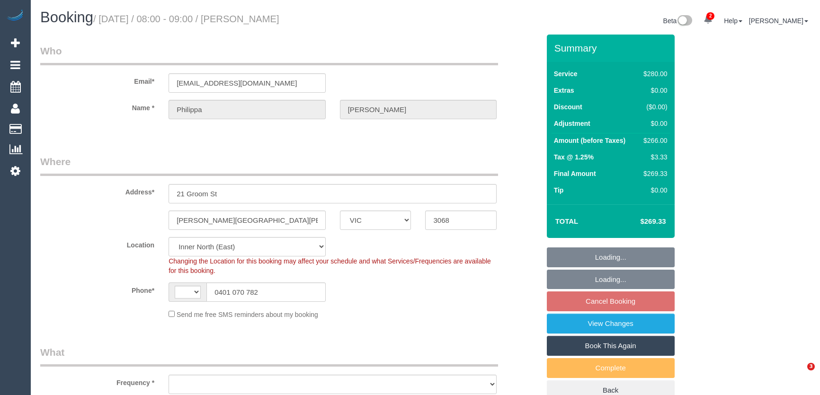
select select "VIC"
select select "2"
select select "number:29"
select select "number:14"
select select "number:19"
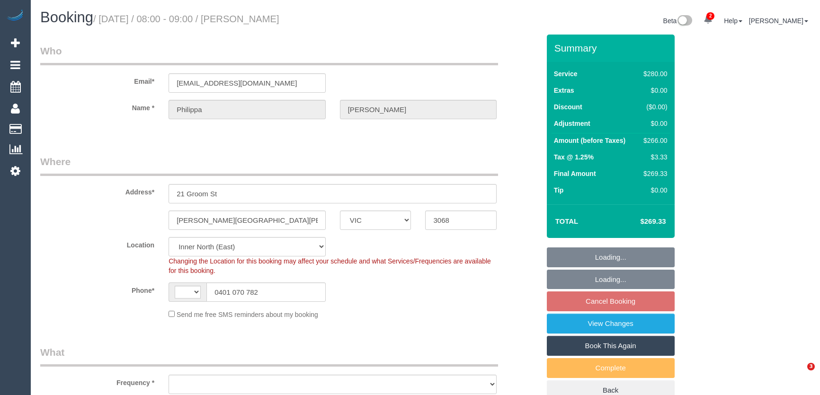
select select "number:22"
select select "number:33"
select select "number:12"
select select "string:AU"
select select "object:1695"
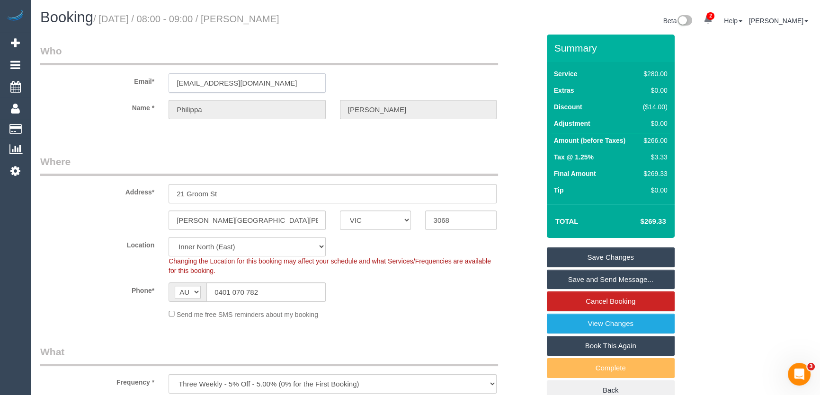
click at [272, 84] on input "[EMAIL_ADDRESS][DOMAIN_NAME]" at bounding box center [246, 82] width 157 height 19
click at [274, 84] on input "[EMAIL_ADDRESS][DOMAIN_NAME]" at bounding box center [246, 82] width 157 height 19
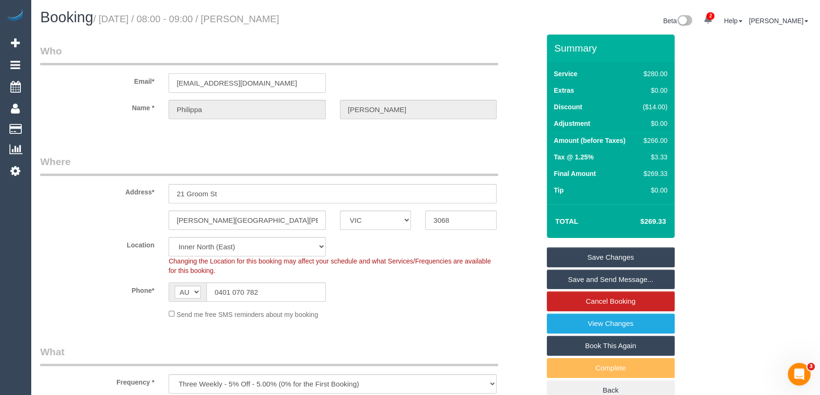
click at [274, 84] on input "[EMAIL_ADDRESS][DOMAIN_NAME]" at bounding box center [246, 82] width 157 height 19
click at [284, 81] on input "[EMAIL_ADDRESS][DOMAIN_NAME]" at bounding box center [246, 82] width 157 height 19
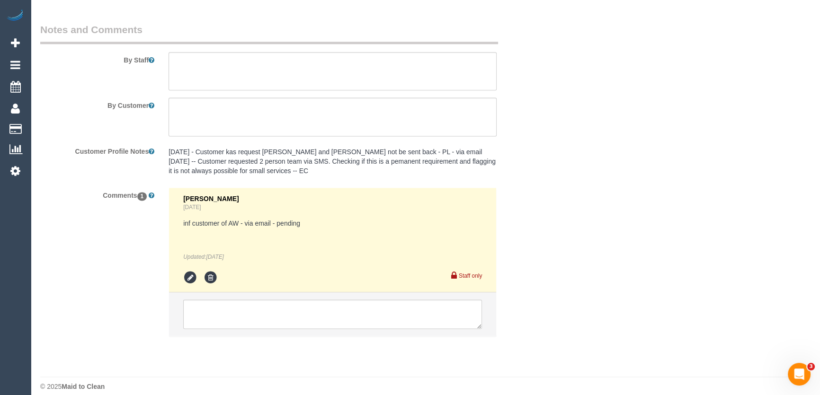
scroll to position [1593, 0]
click at [185, 270] on icon at bounding box center [190, 277] width 14 height 14
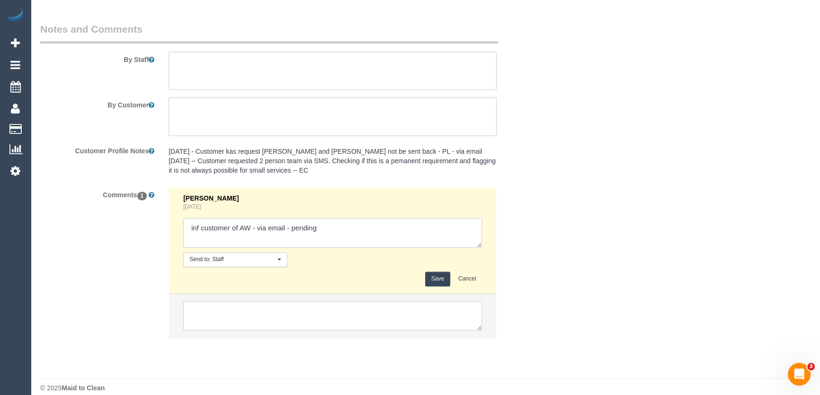
click at [324, 225] on textarea at bounding box center [332, 232] width 299 height 29
type textarea "inf customer of AW - via email - confirmed"
click at [438, 272] on button "Save" at bounding box center [437, 279] width 25 height 15
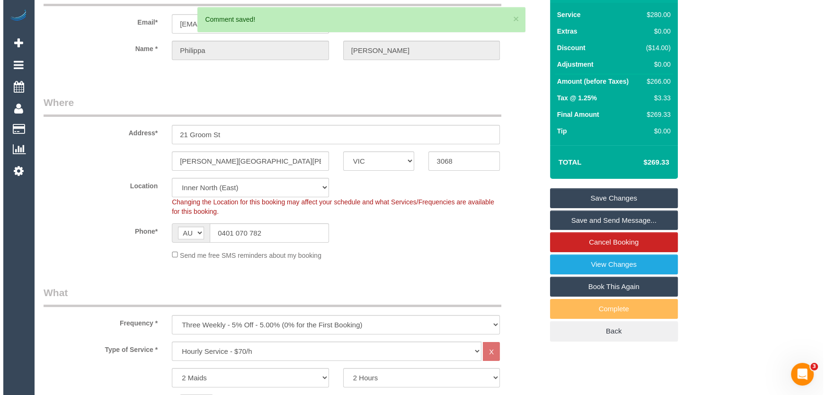
scroll to position [0, 0]
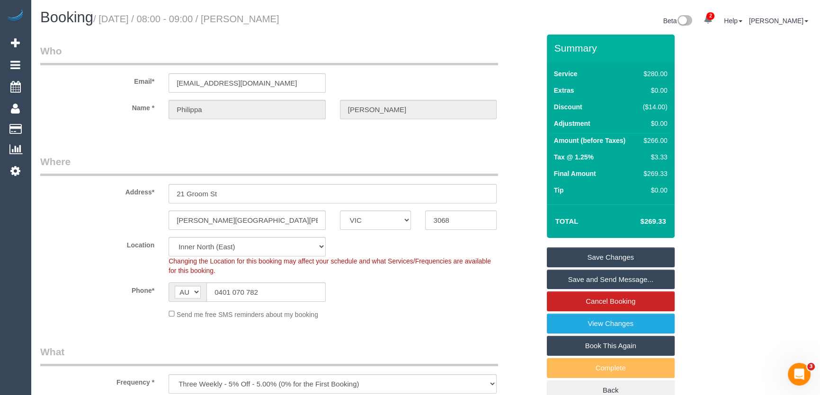
click at [598, 279] on link "Save and Send Message..." at bounding box center [611, 280] width 128 height 20
click at [598, 279] on fieldset "Save Changes Save and Send Message... Cancel Booking View Changes Book This Aga…" at bounding box center [611, 324] width 128 height 153
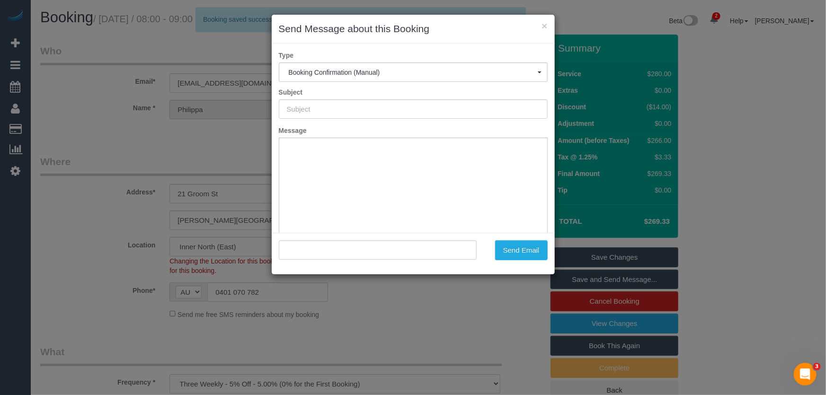
type input "Booking Confirmed"
type input ""[PERSON_NAME]" <[EMAIL_ADDRESS][DOMAIN_NAME]>"
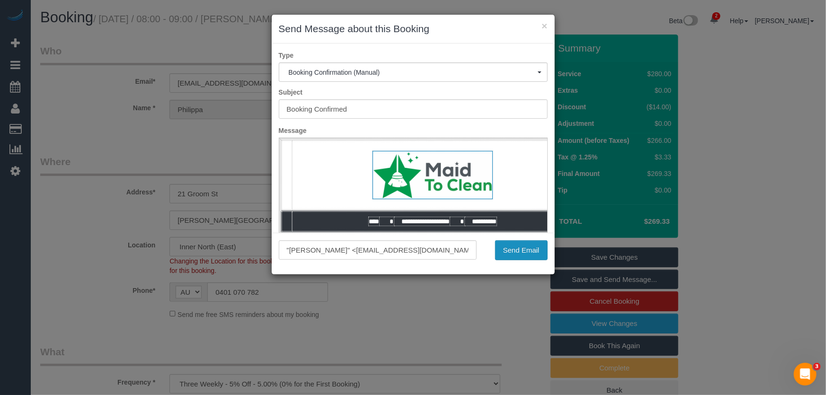
click at [524, 253] on button "Send Email" at bounding box center [521, 250] width 53 height 20
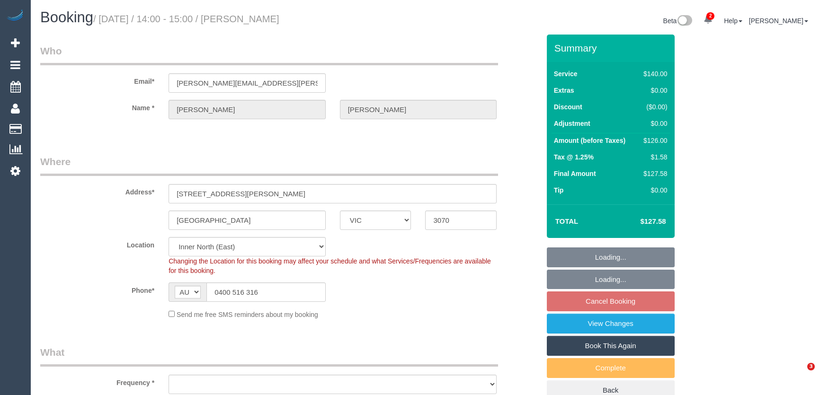
select select "VIC"
select select "object:1675"
select select "string:stripe-pm_1KVOZn2GScqysDRV6FMvXMhg"
select select "number:28"
select select "number:14"
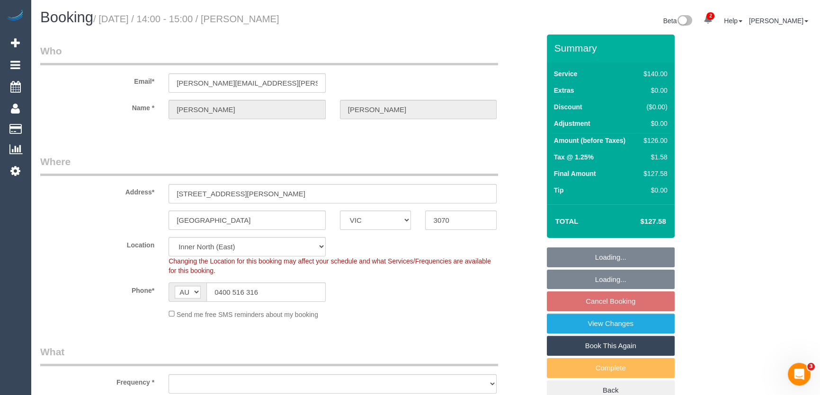
select select "number:19"
select select "number:24"
select select "number:34"
select select "number:11"
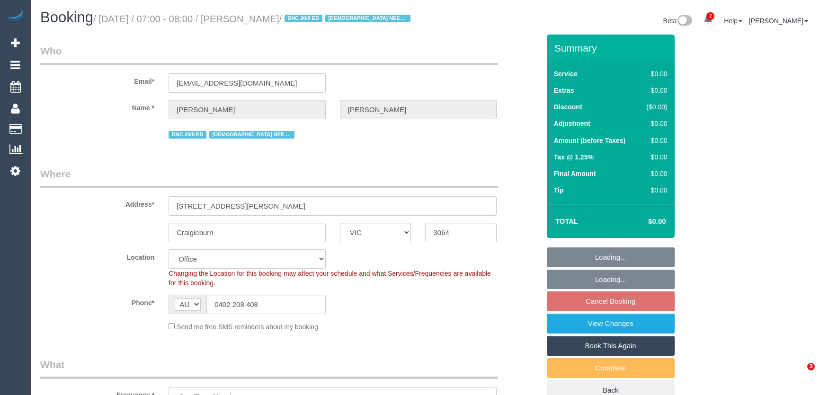
select select "VIC"
select select "number:28"
select select "number:14"
select select "number:18"
select select "number:36"
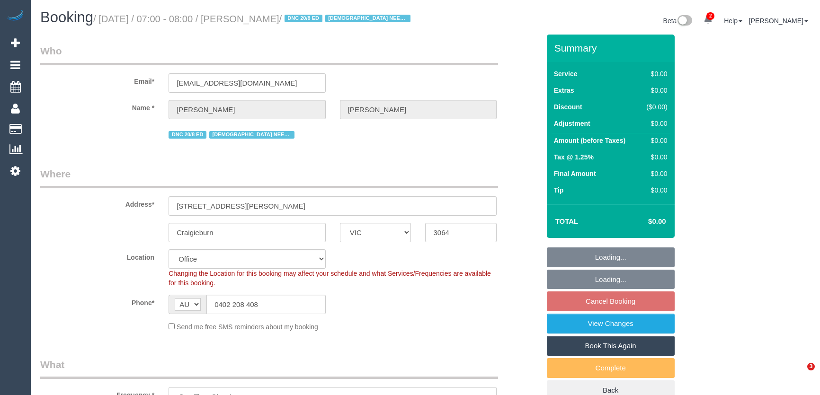
select select "number:35"
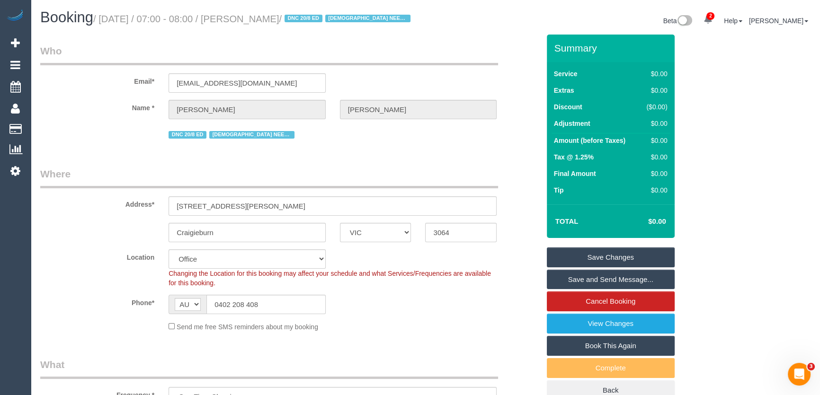
click at [597, 290] on link "Save and Send Message..." at bounding box center [611, 280] width 128 height 20
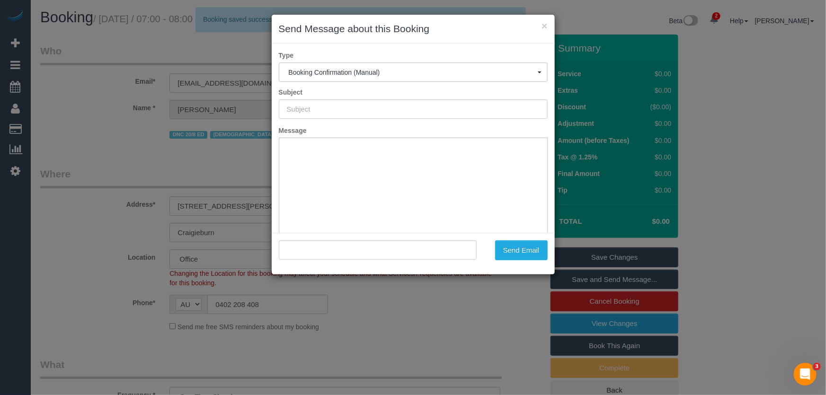
type input "Booking Confirmed"
type input ""[PERSON_NAME]" <[EMAIL_ADDRESS][DOMAIN_NAME]>"
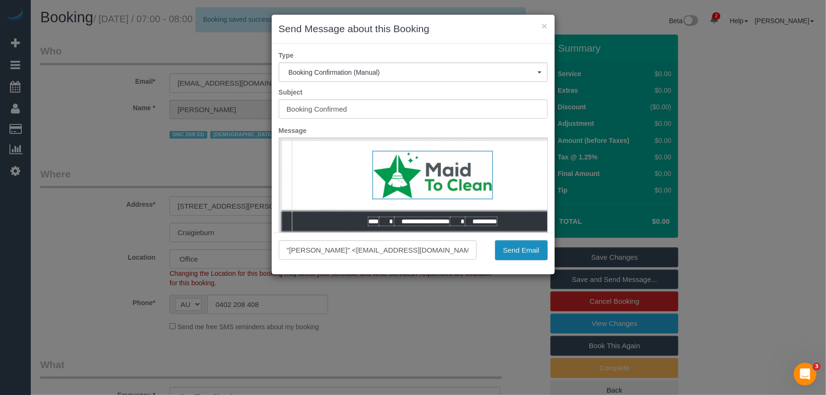
click at [531, 258] on button "Send Email" at bounding box center [521, 250] width 53 height 20
click at [531, 258] on div "Send Email" at bounding box center [519, 250] width 71 height 20
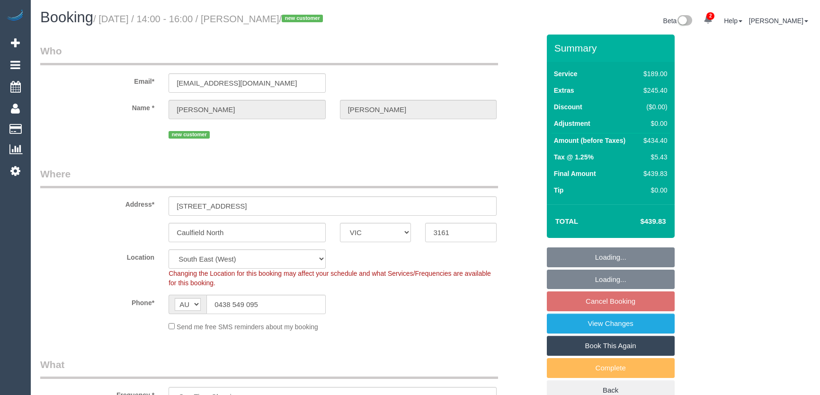
select select "VIC"
select select "number:28"
select select "number:14"
select select "number:19"
select select "number:25"
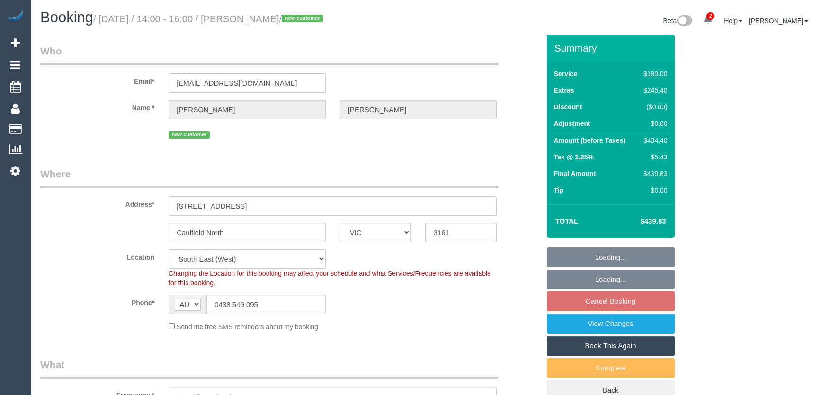
select select "number:26"
select select "spot4"
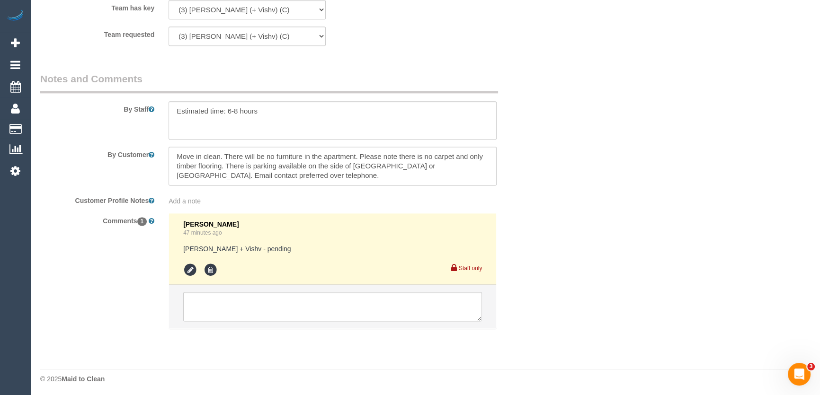
scroll to position [1506, 0]
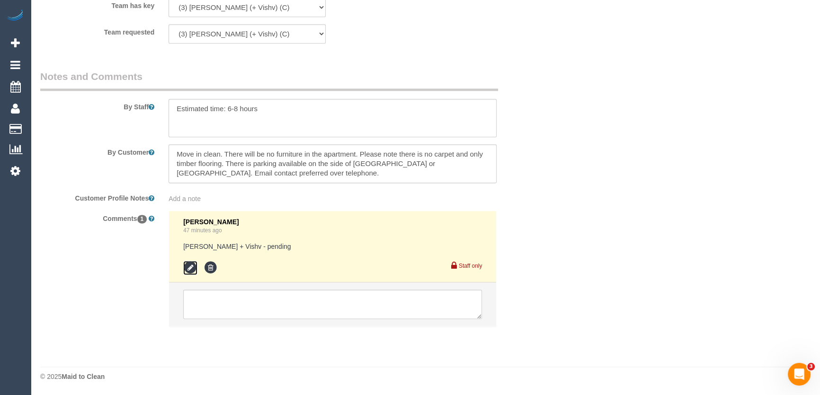
click at [190, 270] on icon at bounding box center [190, 268] width 14 height 14
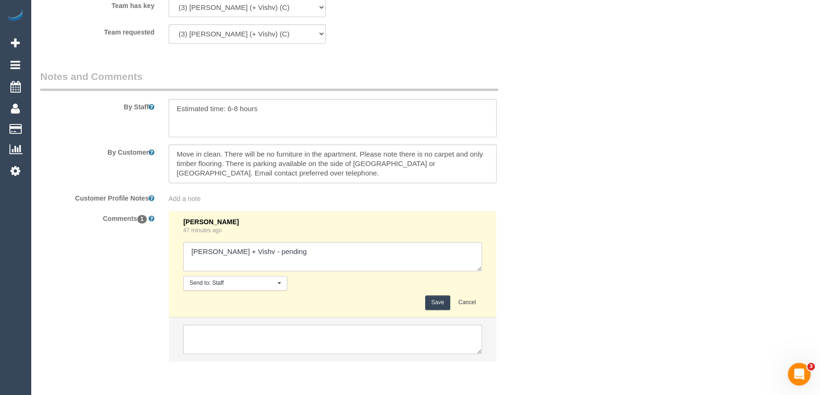
click at [291, 258] on textarea at bounding box center [332, 256] width 299 height 29
type textarea "Kelvin + Vishv - team have agreed to work back for this booking - via text - co…"
click at [439, 302] on button "Save" at bounding box center [437, 302] width 25 height 15
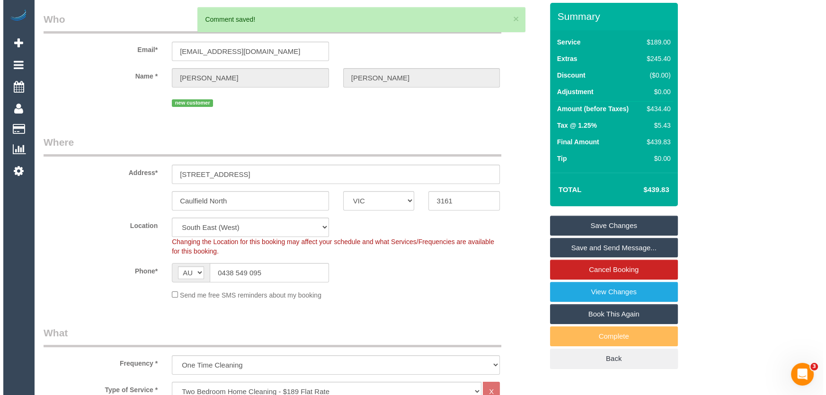
scroll to position [0, 0]
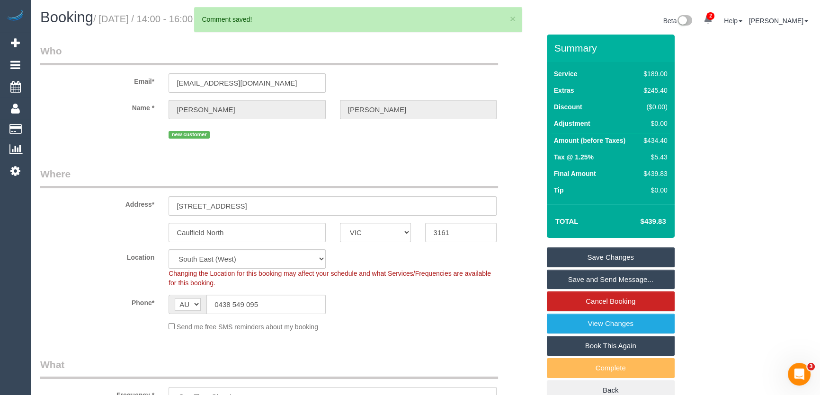
click at [578, 277] on link "Save and Send Message..." at bounding box center [611, 280] width 128 height 20
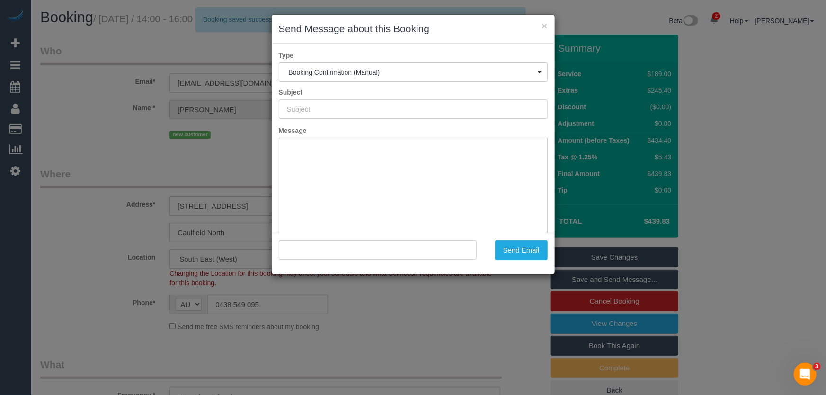
type input "Booking Confirmed"
type input ""Nathan Noblet" <nathanpnoblet@gmail.com>"
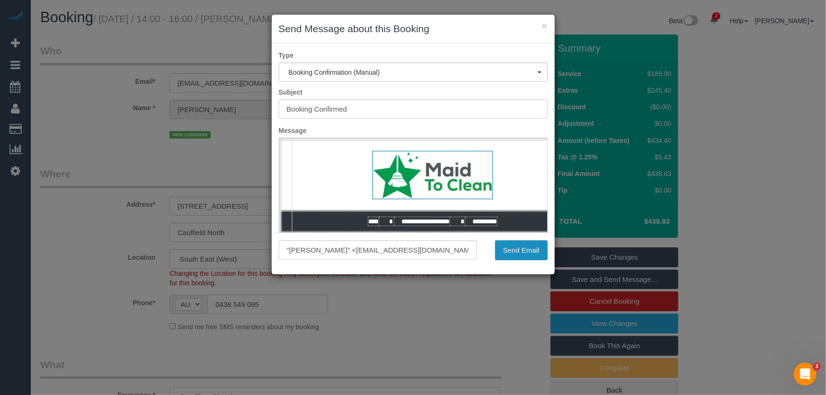
click at [521, 251] on button "Send Email" at bounding box center [521, 250] width 53 height 20
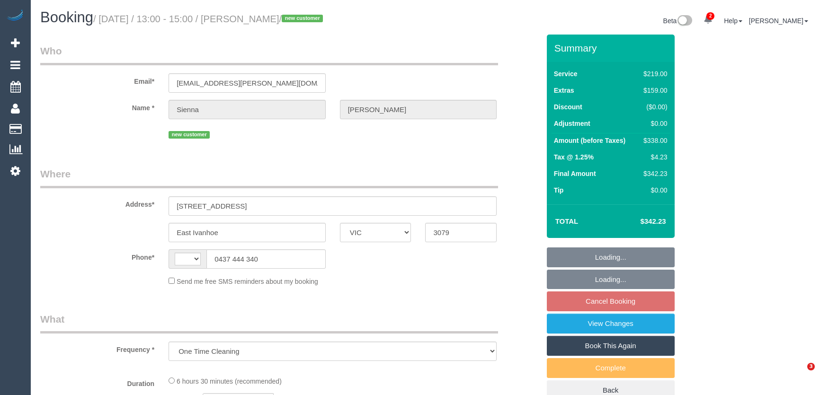
select select "VIC"
select select "number:27"
select select "number:14"
select select "number:19"
select select "number:24"
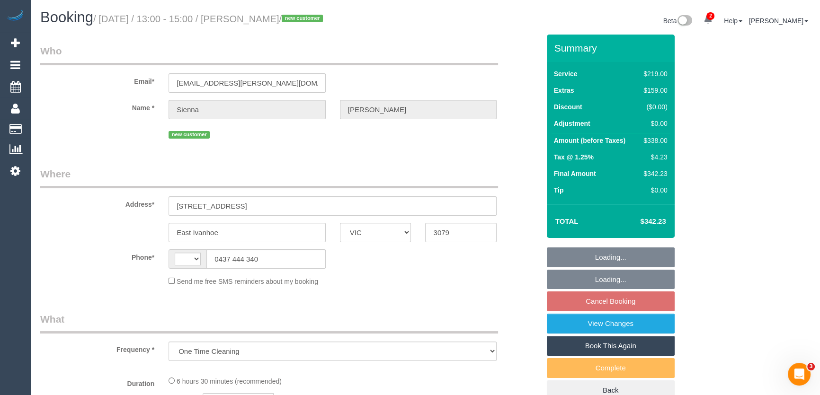
select select "number:33"
select select "number:13"
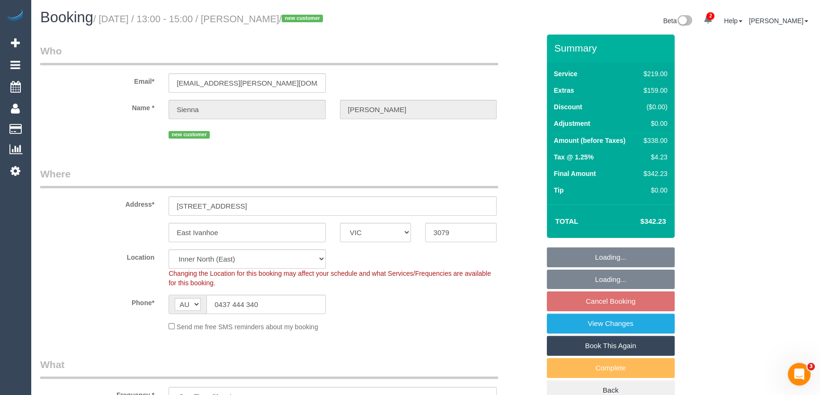
select select "string:AU"
select select "object:1690"
select select "string:stripe-pm_1RwvrH2GScqysDRVhzozX3yK"
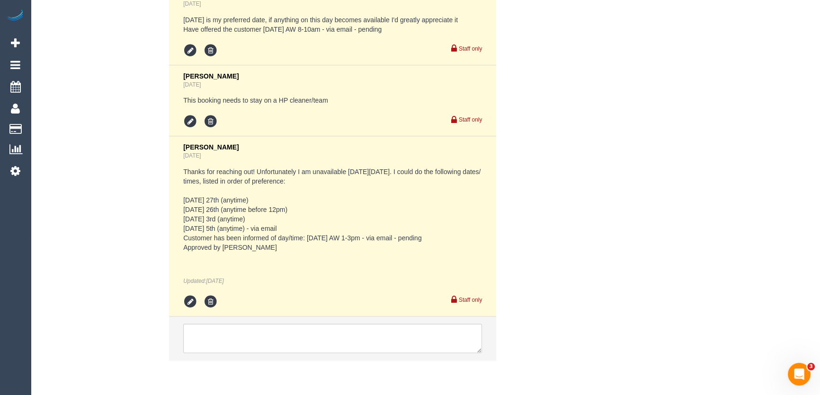
scroll to position [1900, 0]
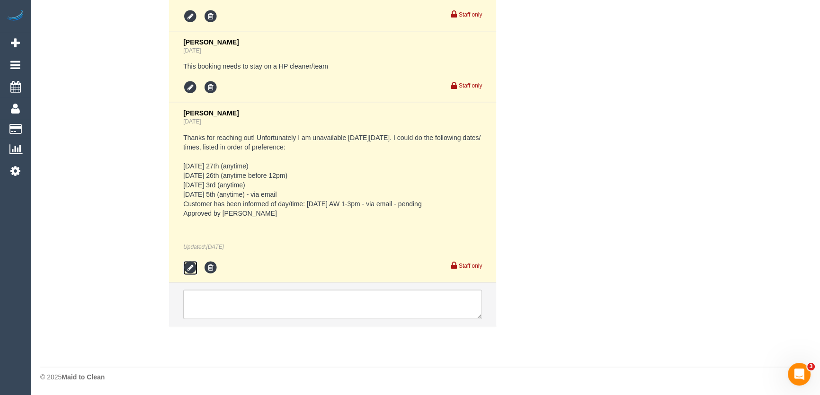
click at [190, 270] on icon at bounding box center [190, 268] width 14 height 14
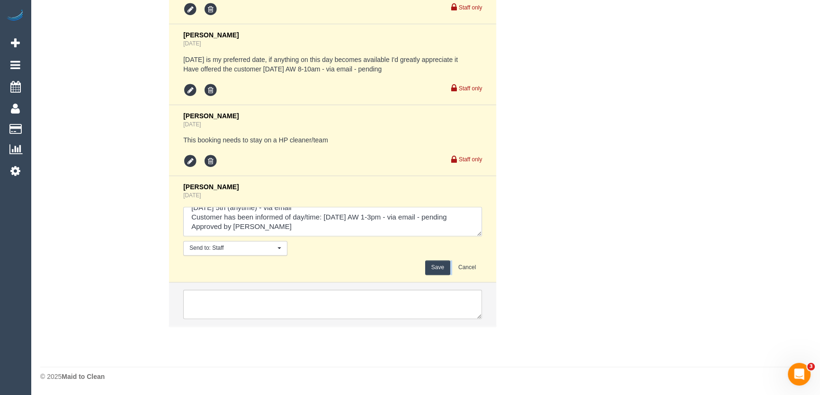
scroll to position [75, 0]
click at [230, 221] on textarea at bounding box center [332, 221] width 299 height 29
type textarea "Thanks for reaching out! Unfortunately I am unavailable [DATE][DATE]. I could d…"
click at [431, 267] on button "Save" at bounding box center [437, 267] width 25 height 15
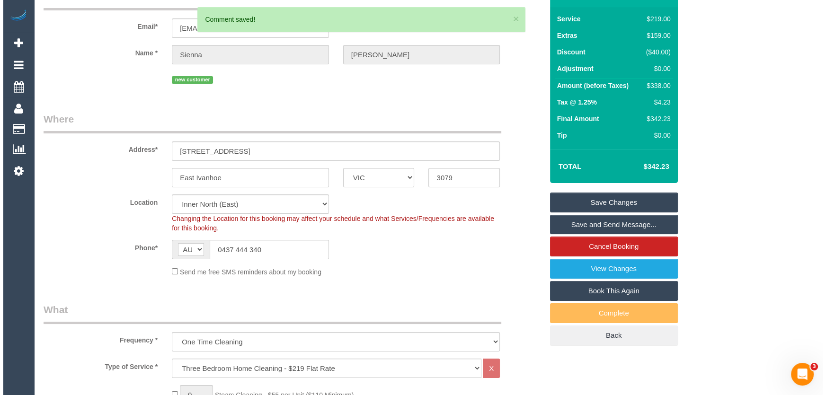
scroll to position [0, 0]
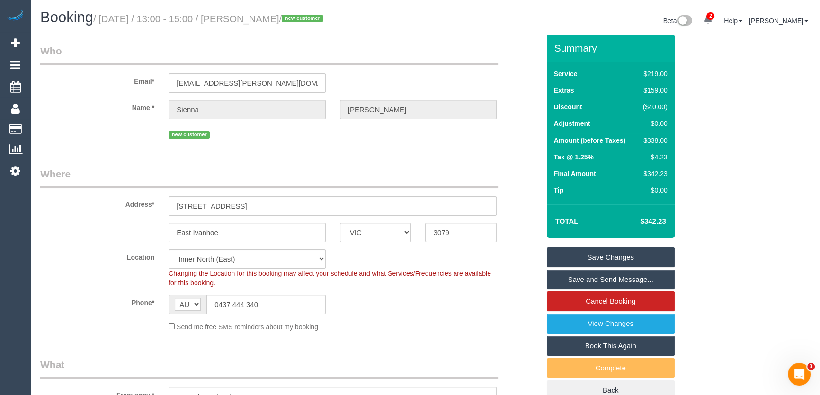
click at [598, 281] on link "Save and Send Message..." at bounding box center [611, 280] width 128 height 20
click at [598, 281] on fieldset "Save Changes Save and Send Message... Cancel Booking View Changes Book This Aga…" at bounding box center [611, 324] width 128 height 153
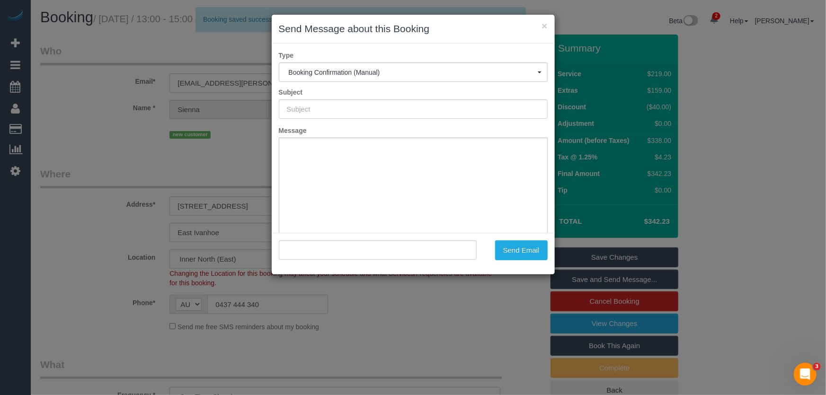
type input "Booking Confirmed"
type input ""Sienna Whiteman" <sienna.whiteman@mirvac.com>"
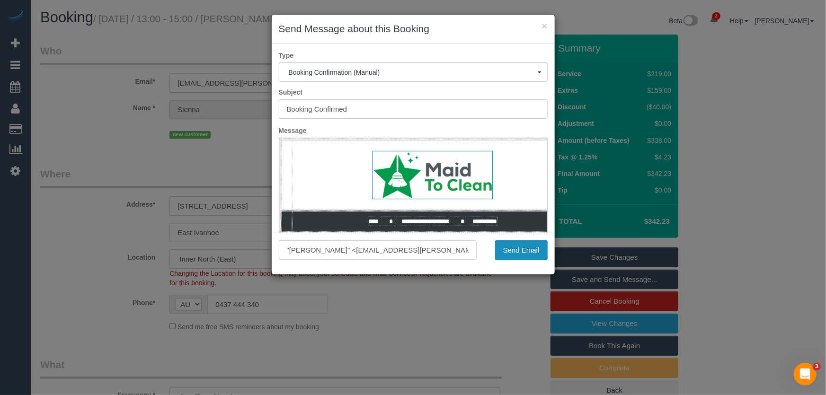
click at [518, 254] on button "Send Email" at bounding box center [521, 250] width 53 height 20
click at [518, 254] on div "Send Email" at bounding box center [519, 250] width 71 height 20
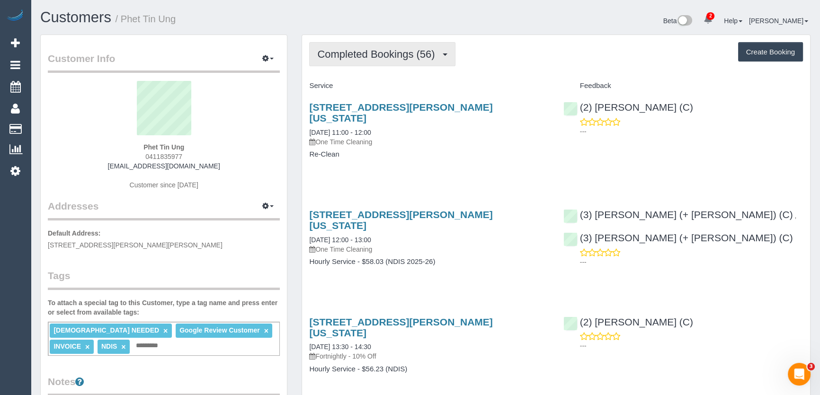
click at [355, 57] on span "Completed Bookings (56)" at bounding box center [378, 54] width 122 height 12
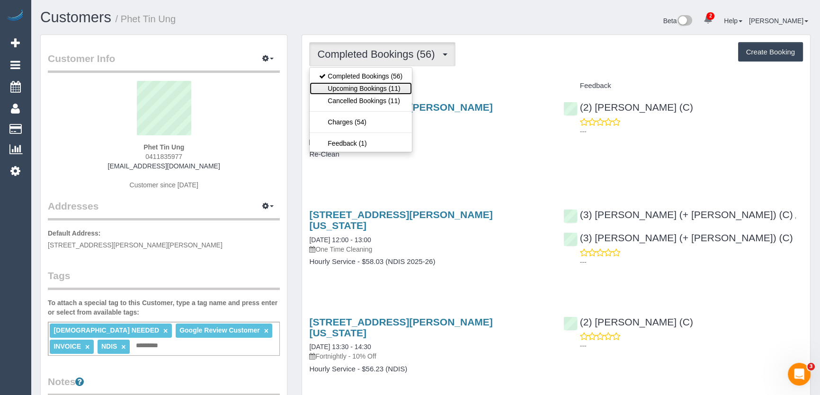
click at [361, 87] on link "Upcoming Bookings (11)" at bounding box center [361, 88] width 102 height 12
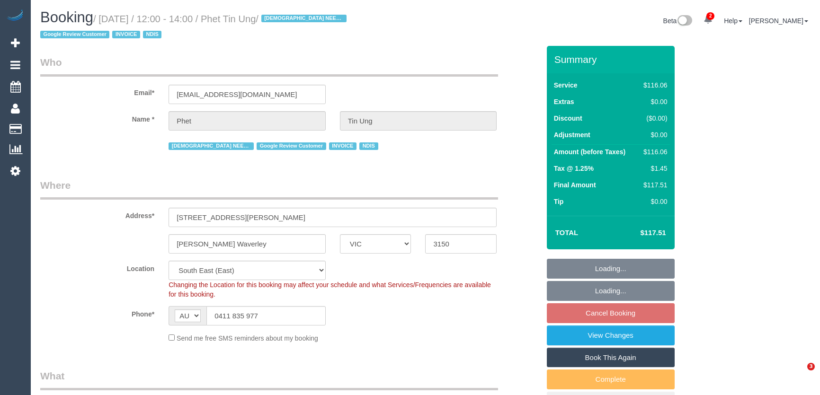
select select "VIC"
select select "number:30"
select select "number:14"
select select "number:21"
select select "number:36"
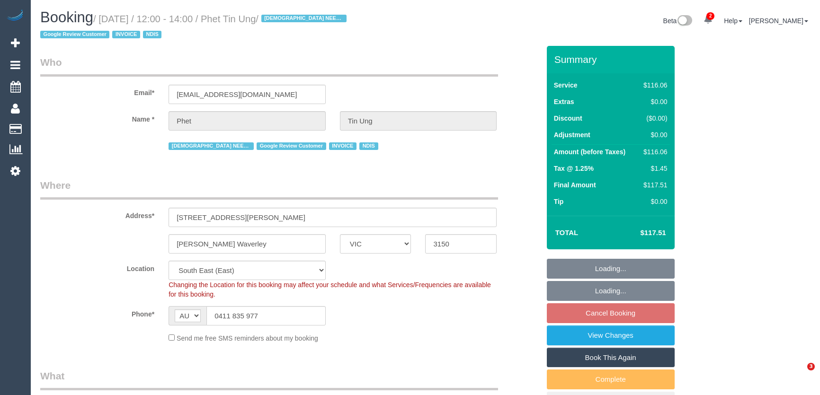
select select "number:35"
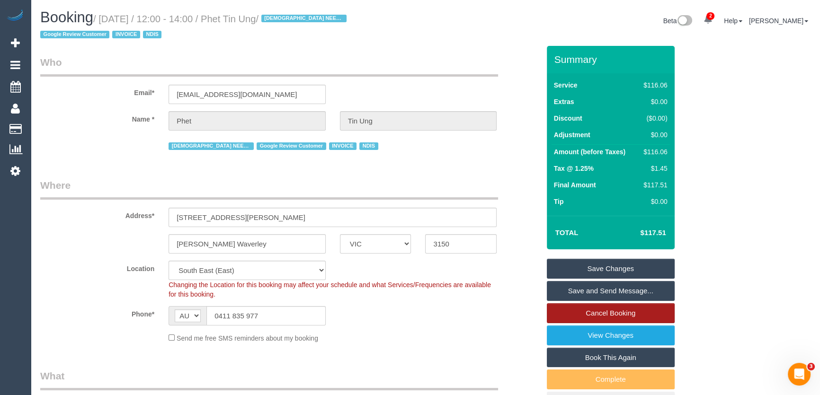
click at [591, 311] on link "Cancel Booking" at bounding box center [611, 313] width 128 height 20
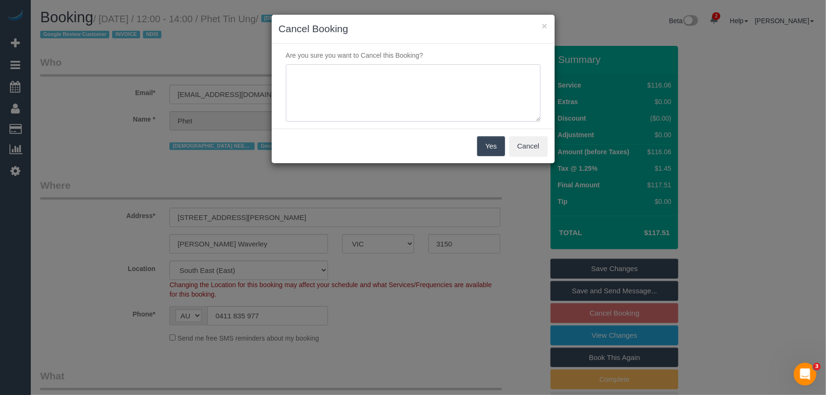
click at [349, 96] on textarea at bounding box center [413, 93] width 255 height 58
type textarea "customer would like to cancel service for now - financial reasons - via email -…"
click at [486, 142] on button "Yes" at bounding box center [490, 146] width 27 height 20
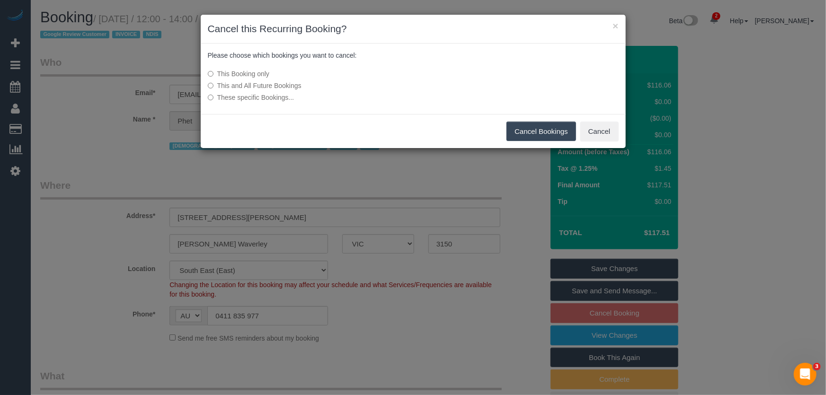
click at [265, 82] on label "This and All Future Bookings" at bounding box center [342, 85] width 269 height 9
click at [532, 136] on button "Cancel Bookings" at bounding box center [541, 132] width 70 height 20
